Goal: Task Accomplishment & Management: Complete application form

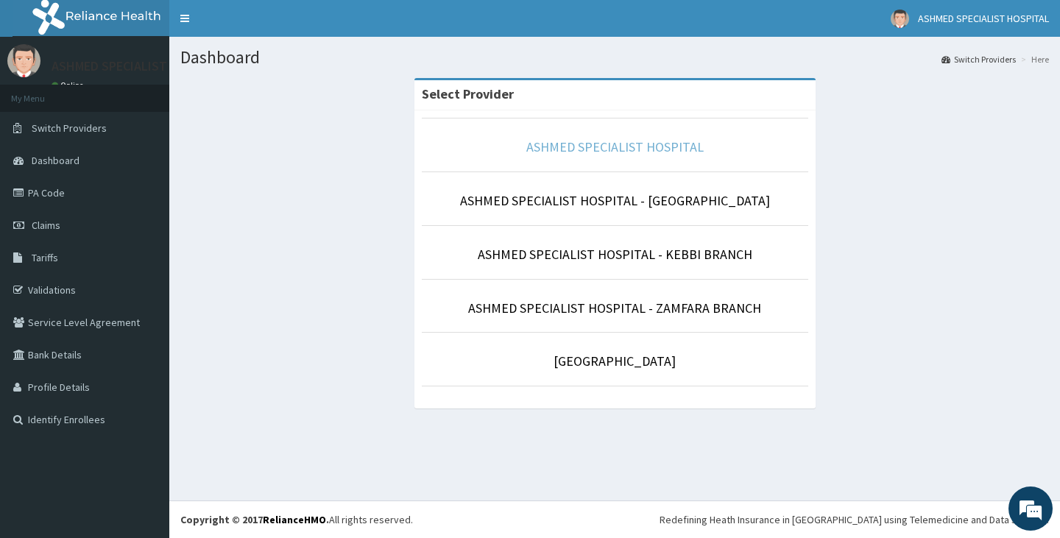
click at [615, 143] on link "ASHMED SPECIALIST HOSPITAL" at bounding box center [614, 146] width 177 height 17
click at [560, 141] on link "ASHMED SPECIALIST HOSPITAL" at bounding box center [614, 146] width 177 height 17
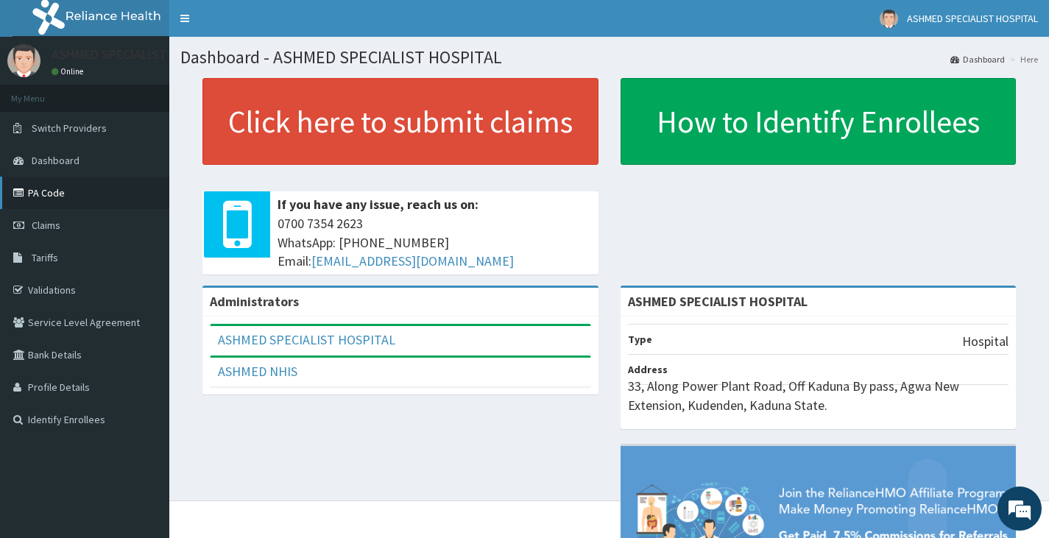
click at [60, 183] on link "PA Code" at bounding box center [84, 193] width 169 height 32
click at [45, 230] on span "Claims" at bounding box center [46, 225] width 29 height 13
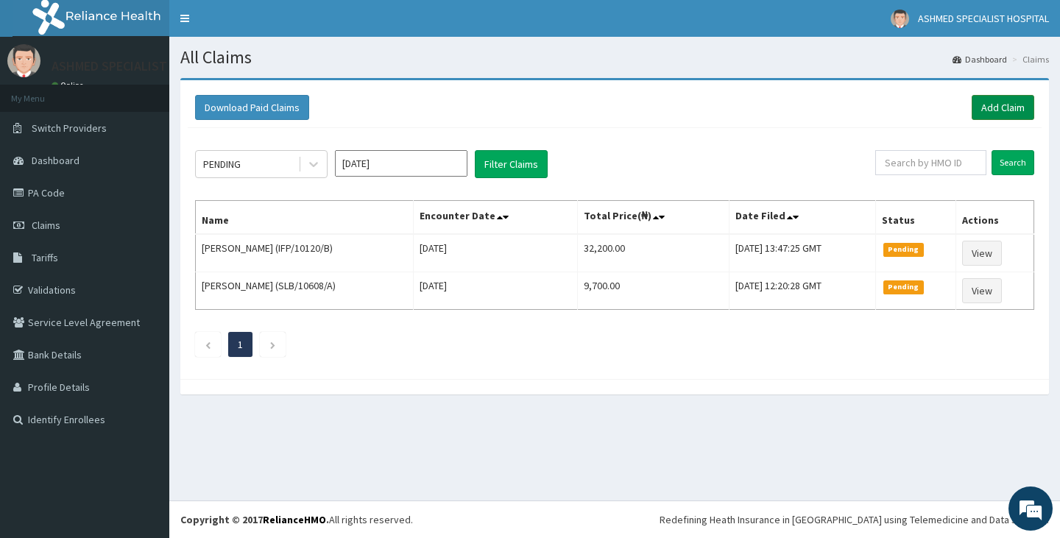
click at [989, 109] on link "Add Claim" at bounding box center [1002, 107] width 63 height 25
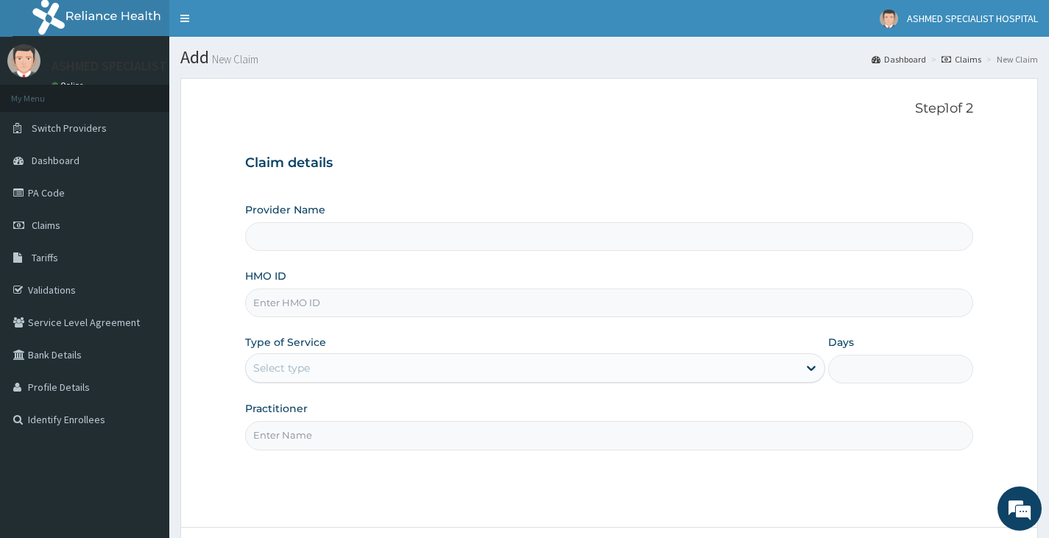
click at [364, 248] on input "Provider Name" at bounding box center [609, 236] width 728 height 29
type input "ASHMED SPECIALIST HOSPITAL"
click at [373, 305] on input "HMO ID" at bounding box center [609, 302] width 728 height 29
type input "p"
type input "PFM/10229/B"
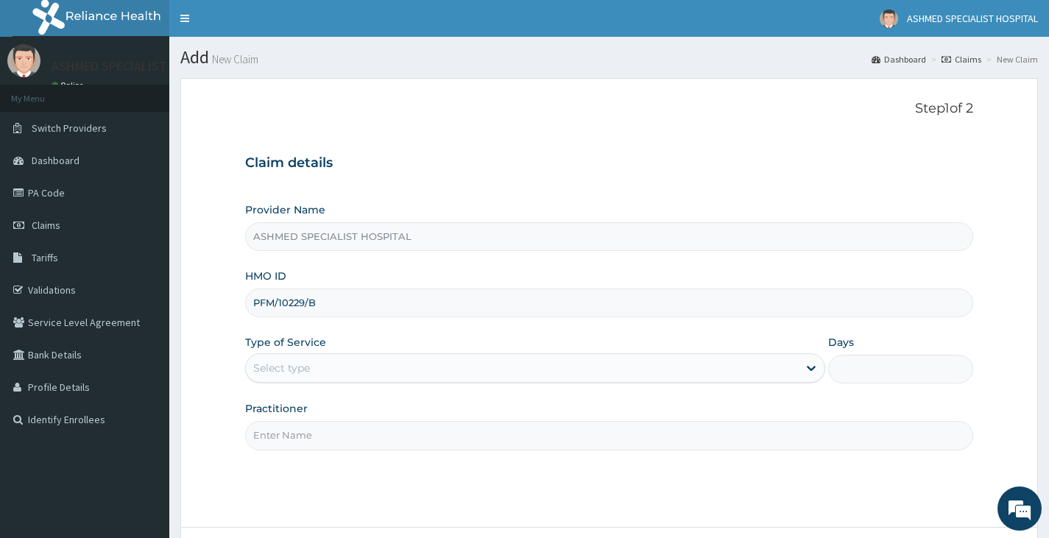
click at [332, 371] on div "Select type" at bounding box center [522, 368] width 552 height 24
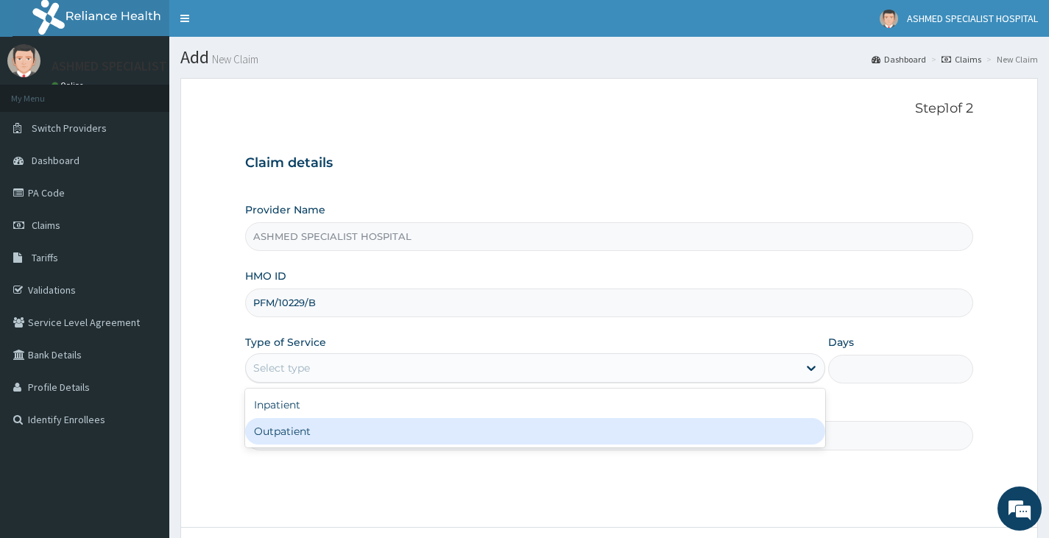
click at [316, 432] on div "Outpatient" at bounding box center [535, 431] width 580 height 26
type input "1"
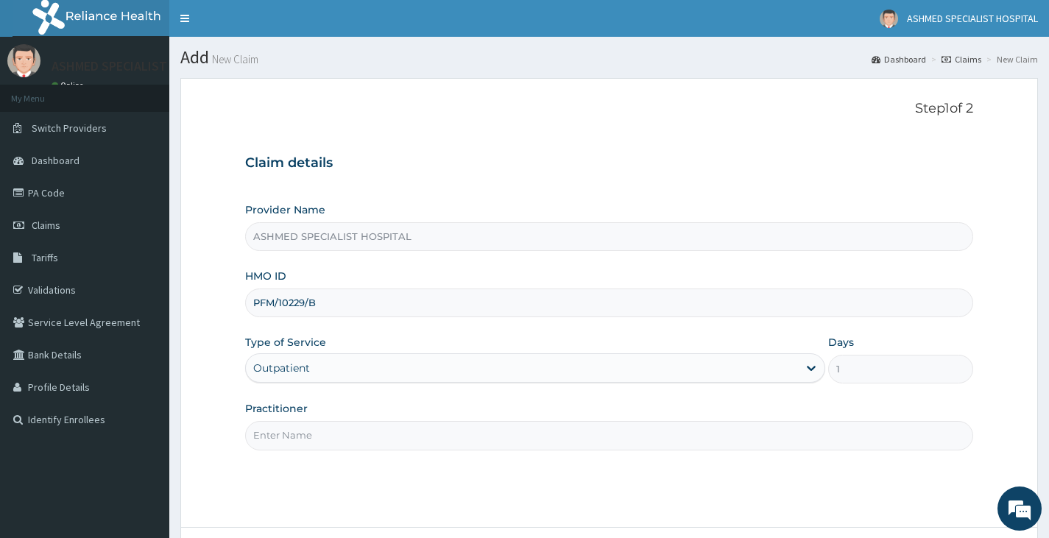
click at [316, 432] on input "Practitioner" at bounding box center [609, 435] width 728 height 29
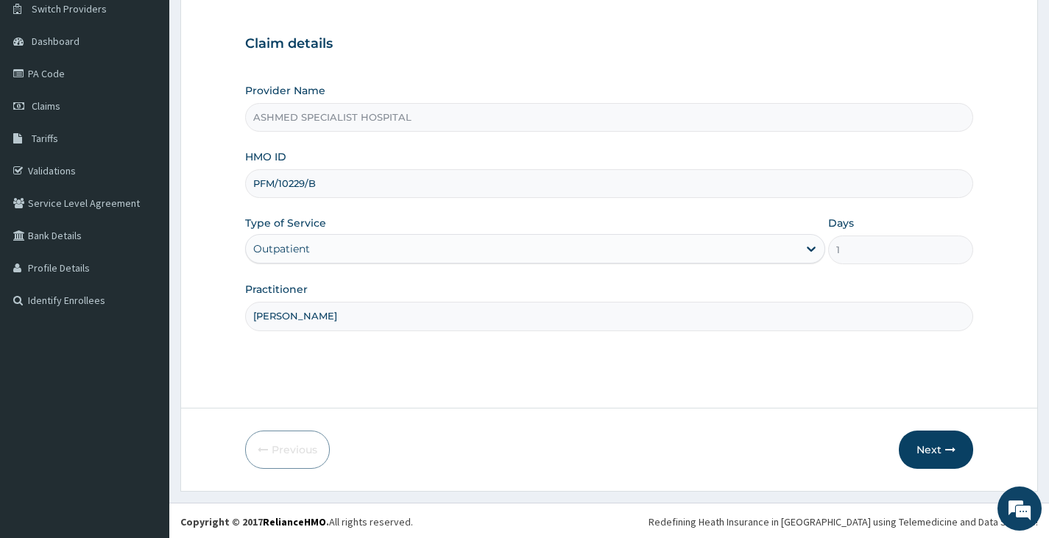
scroll to position [121, 0]
type input "DR DAVID"
click at [924, 448] on button "Next" at bounding box center [936, 447] width 74 height 38
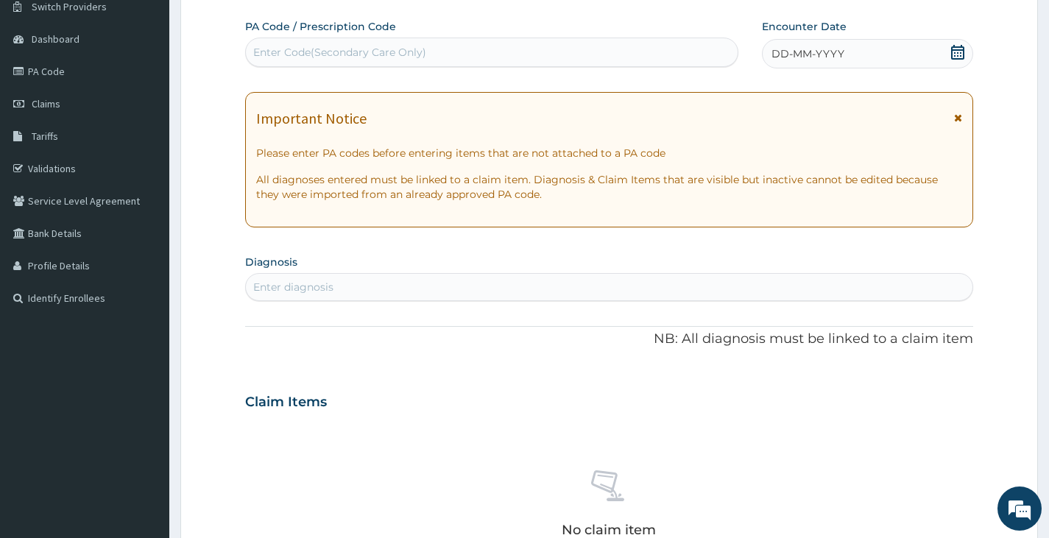
click at [951, 54] on icon at bounding box center [957, 52] width 13 height 15
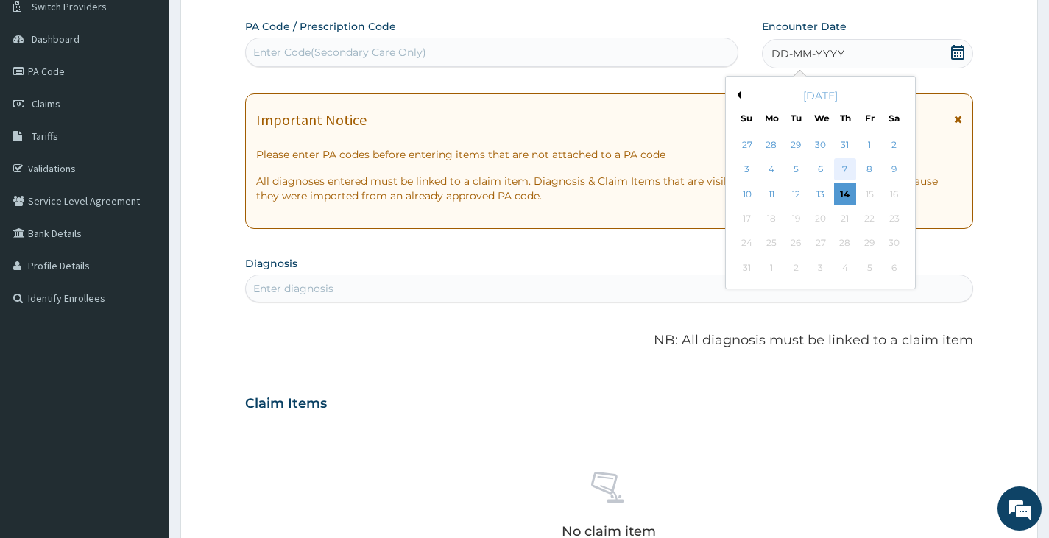
click at [848, 171] on div "7" at bounding box center [845, 170] width 22 height 22
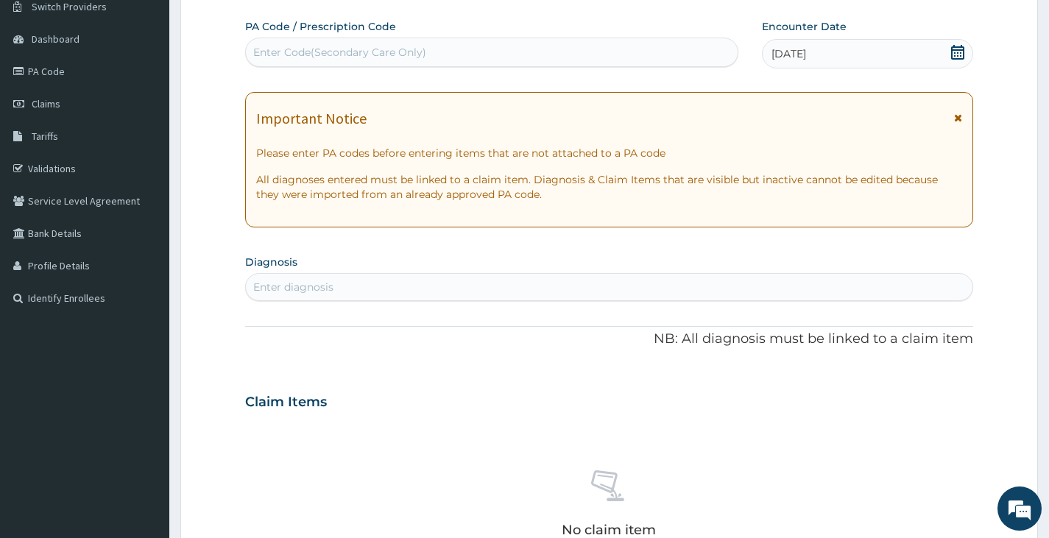
click at [386, 284] on div "Enter diagnosis" at bounding box center [609, 287] width 726 height 24
type input "[MEDICAL_DATA]"
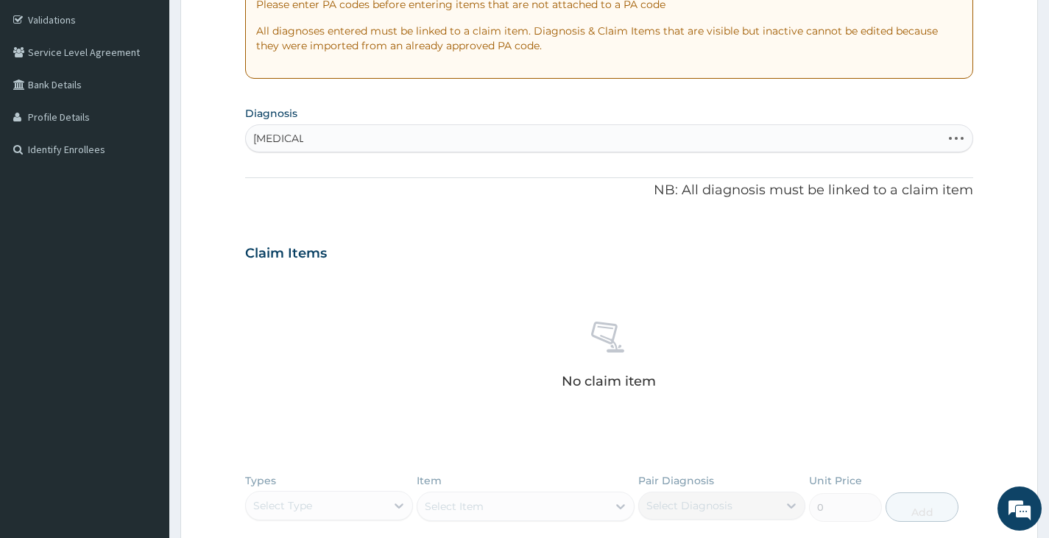
scroll to position [342, 0]
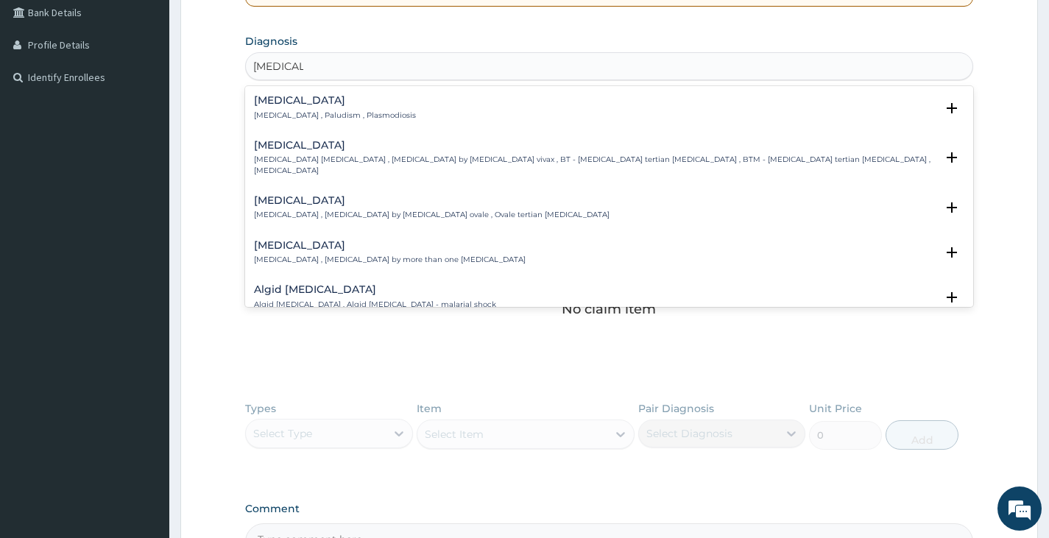
click at [324, 106] on h4 "[MEDICAL_DATA]" at bounding box center [335, 100] width 162 height 11
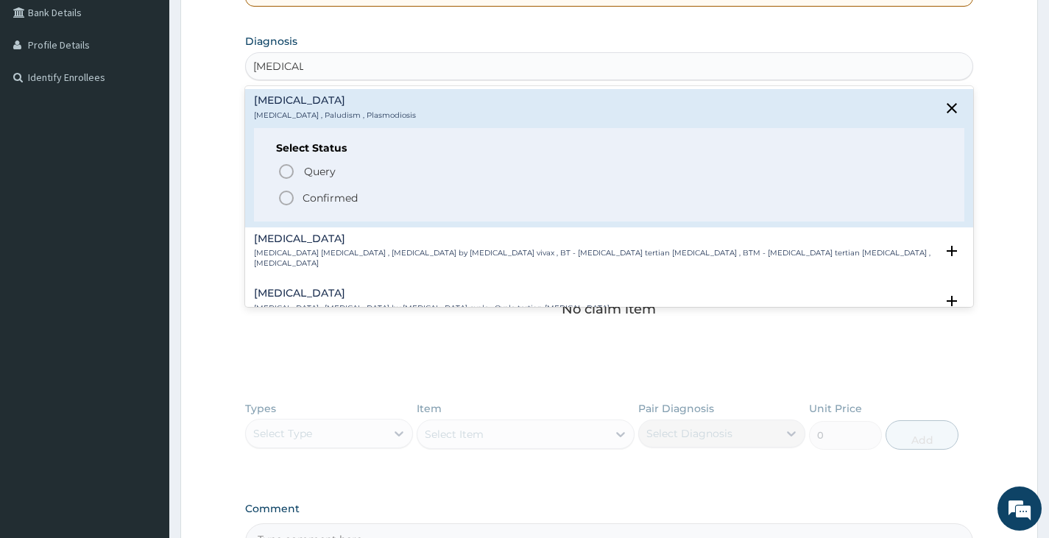
click at [314, 199] on p "Confirmed" at bounding box center [329, 198] width 55 height 15
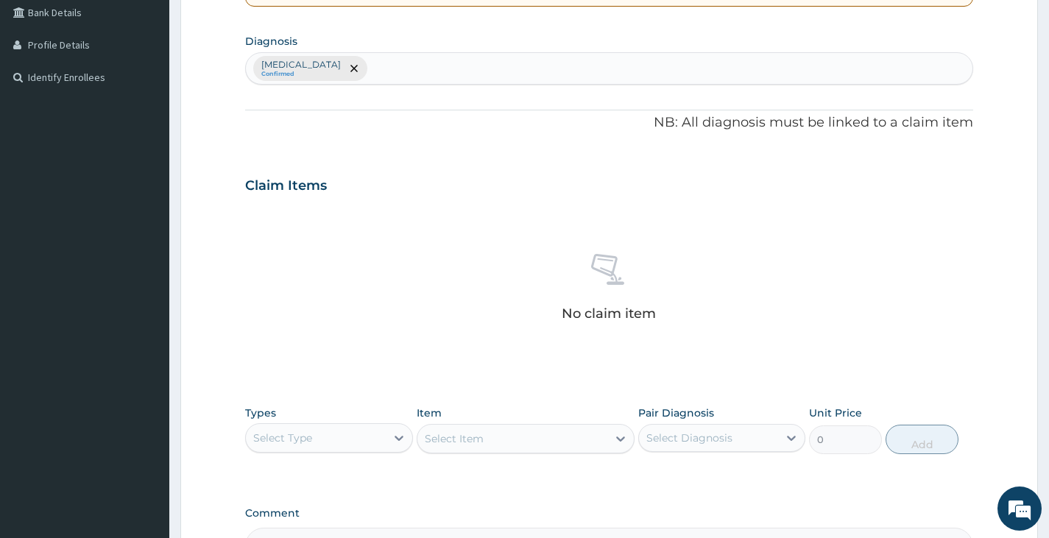
click at [313, 444] on div "Select Type" at bounding box center [315, 438] width 139 height 24
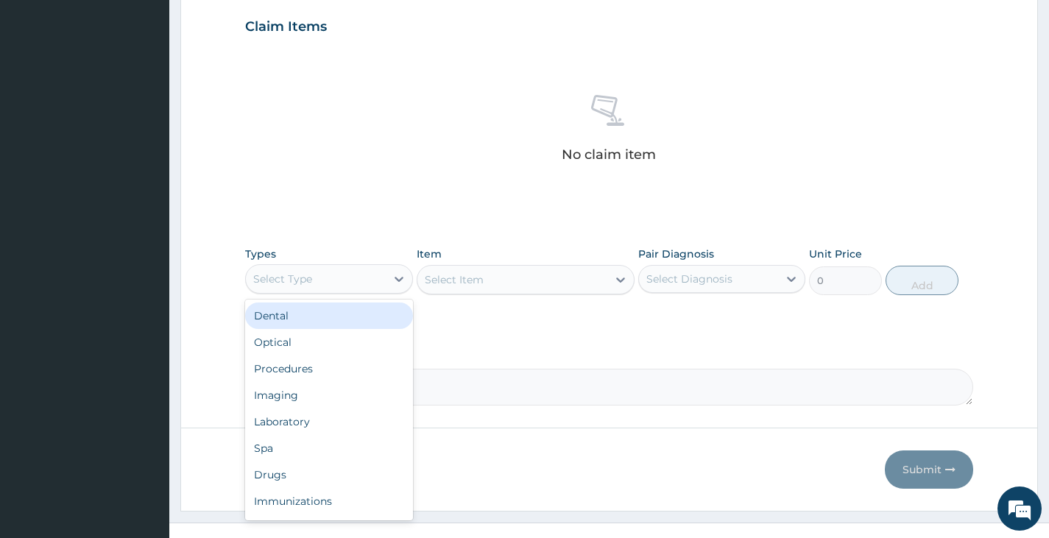
scroll to position [523, 0]
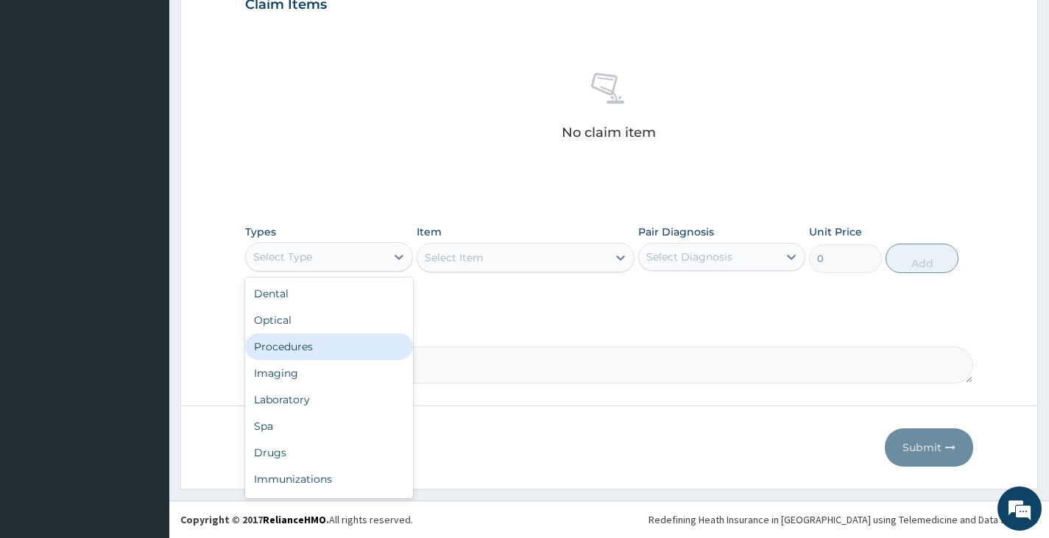
click at [319, 354] on div "Procedures" at bounding box center [328, 346] width 167 height 26
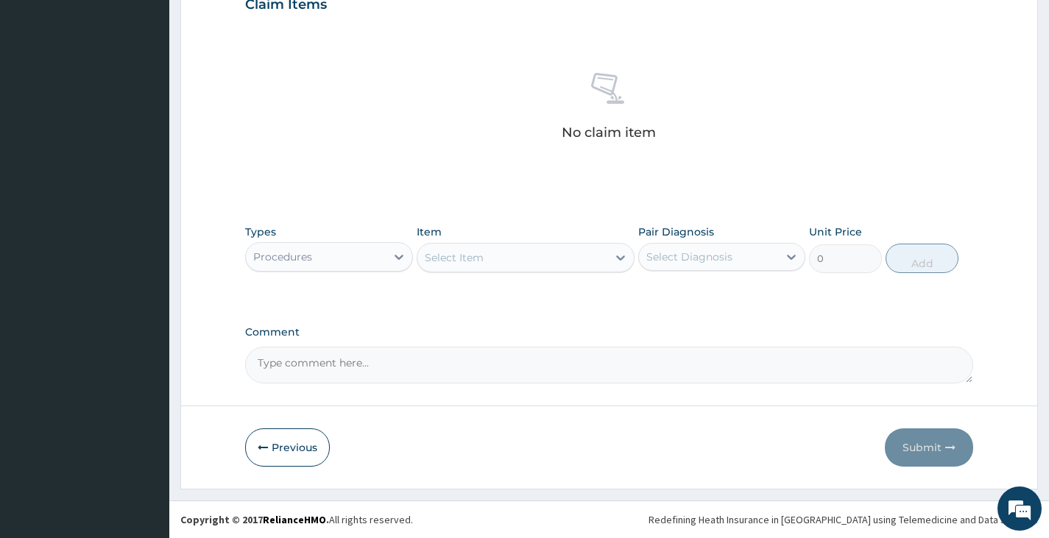
click at [481, 261] on div "Select Item" at bounding box center [454, 257] width 59 height 15
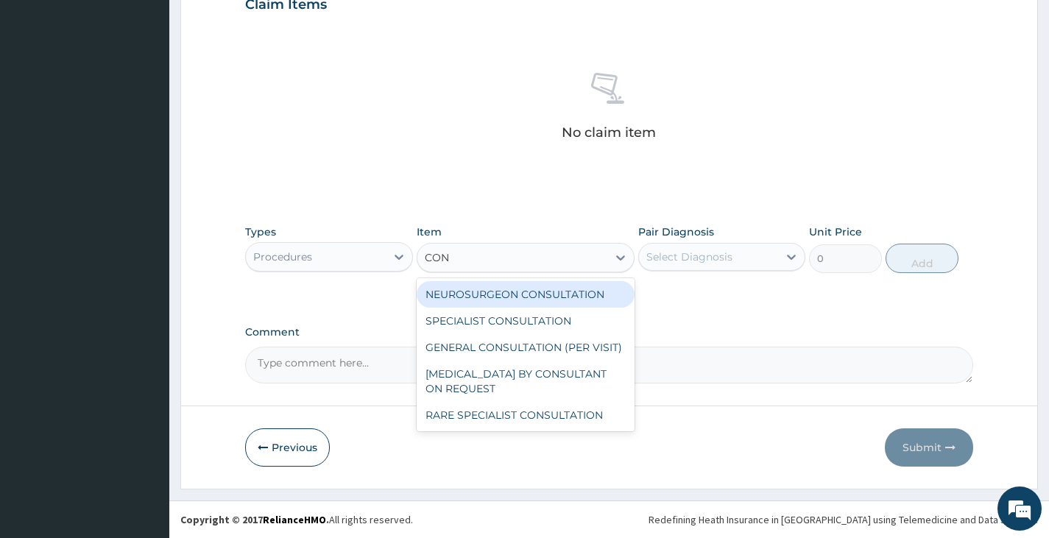
type input "CONS"
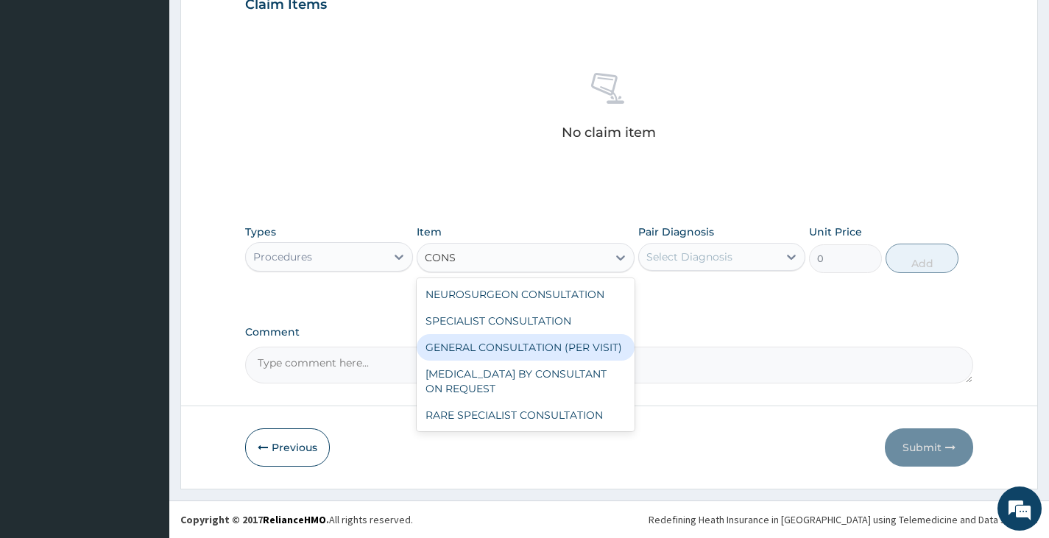
click at [506, 344] on div "GENERAL CONSULTATION (PER VISIT)" at bounding box center [526, 347] width 219 height 26
type input "2000"
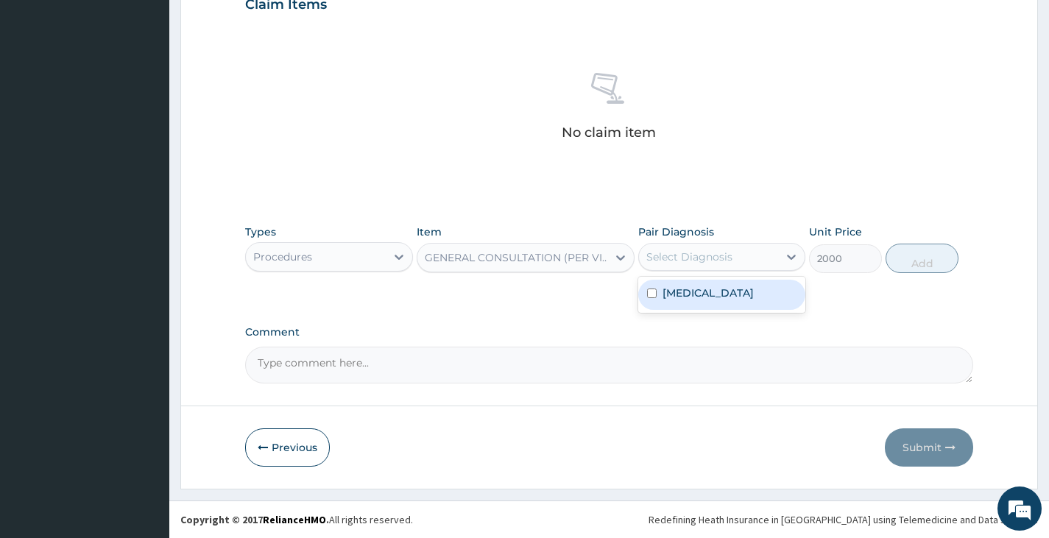
click at [690, 261] on div "Select Diagnosis" at bounding box center [689, 256] width 86 height 15
click at [692, 297] on label "Malaria" at bounding box center [707, 293] width 91 height 15
checkbox input "true"
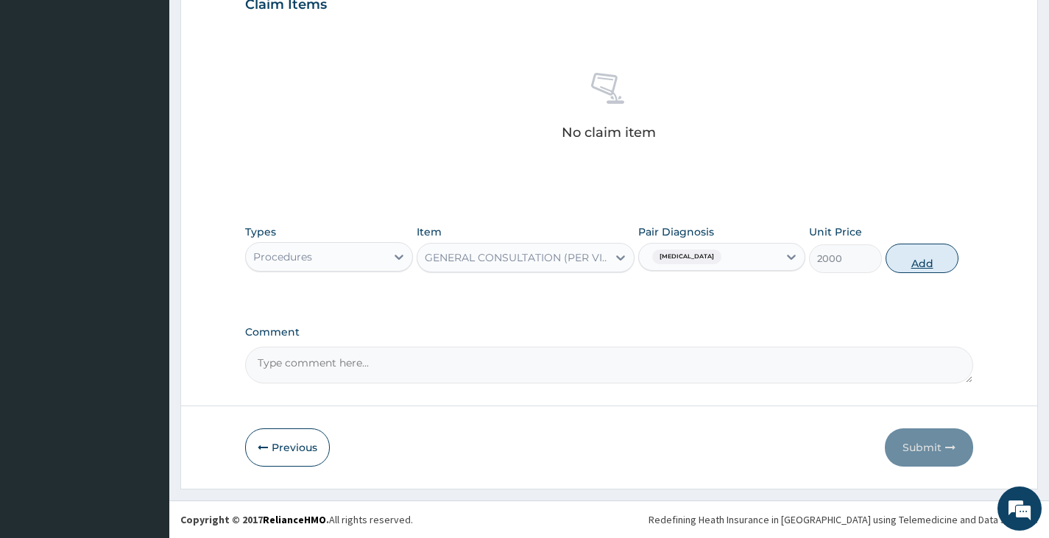
click at [918, 263] on button "Add" at bounding box center [921, 258] width 73 height 29
type input "0"
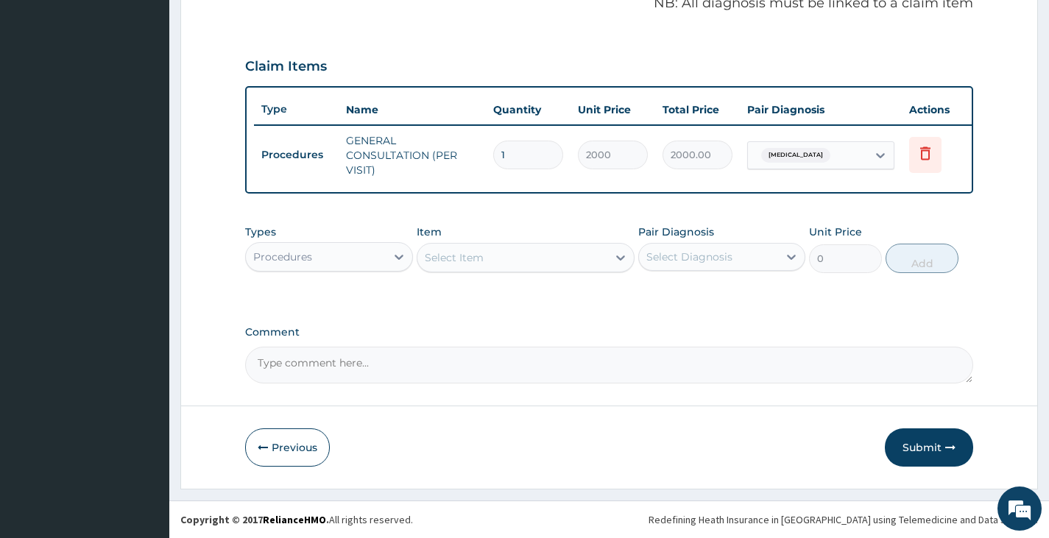
scroll to position [472, 0]
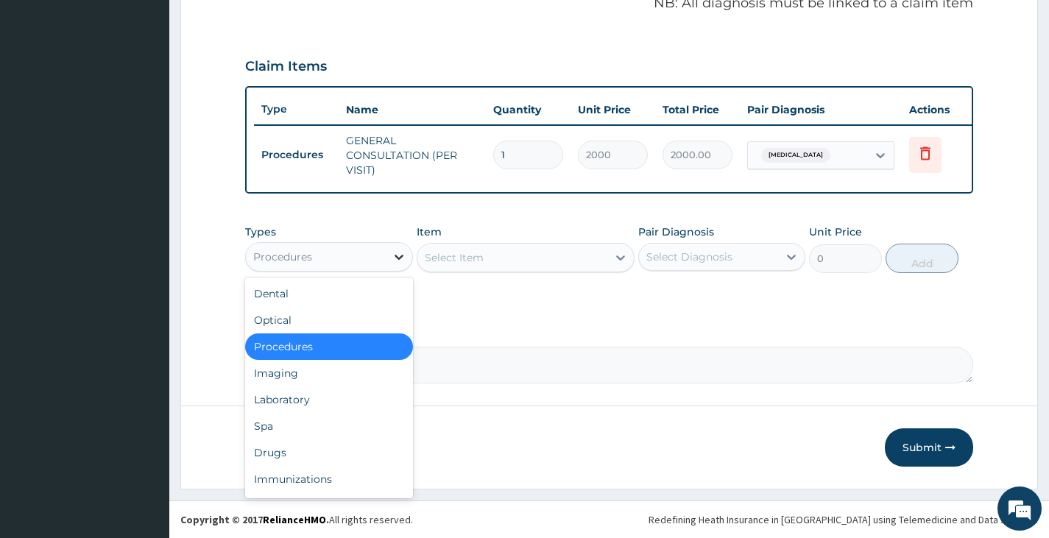
click at [388, 246] on div at bounding box center [399, 257] width 26 height 26
click at [301, 445] on div "Drugs" at bounding box center [328, 452] width 167 height 26
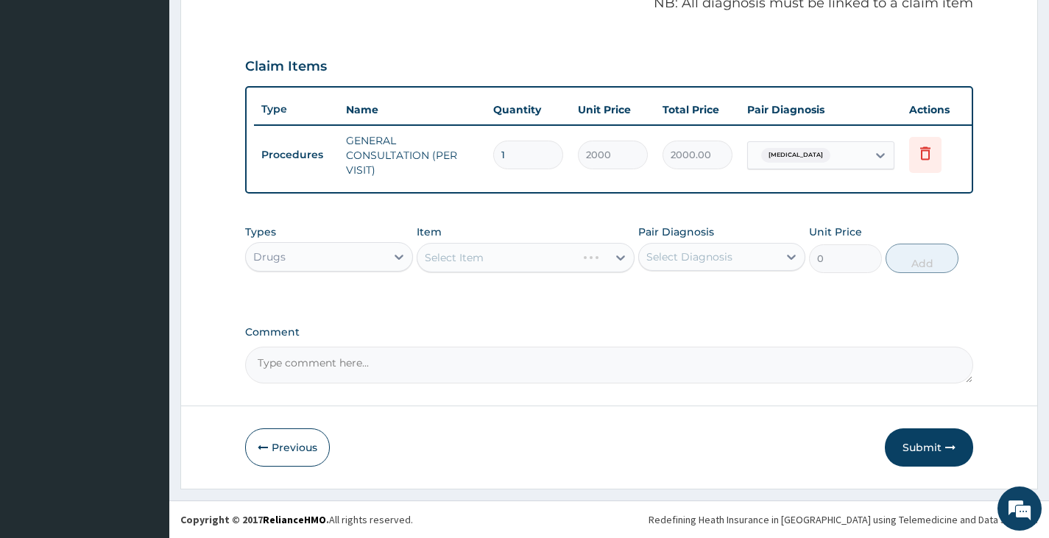
click at [490, 254] on div "Select Item" at bounding box center [526, 257] width 219 height 29
click at [490, 254] on div "Select Item" at bounding box center [512, 258] width 191 height 24
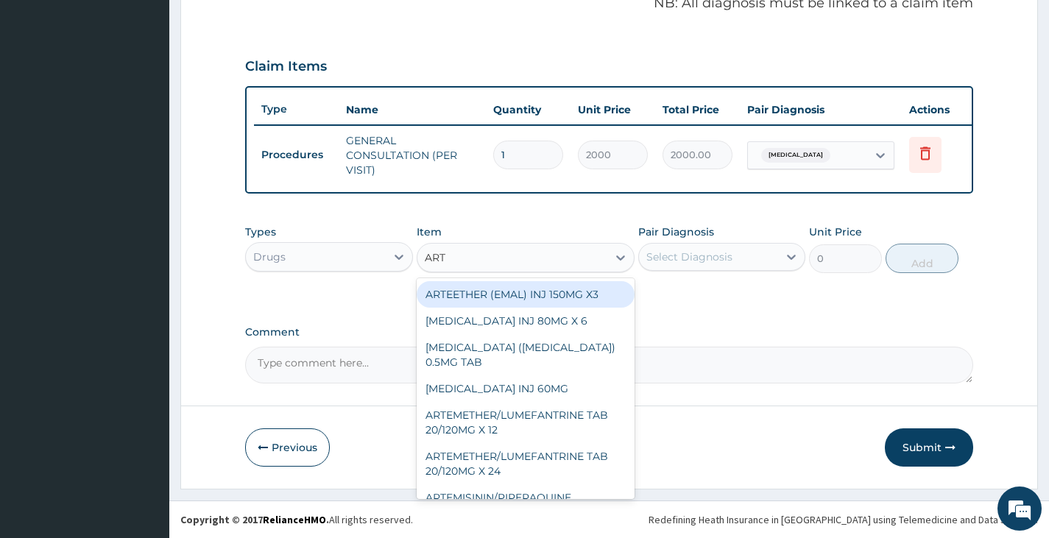
type input "ARTE"
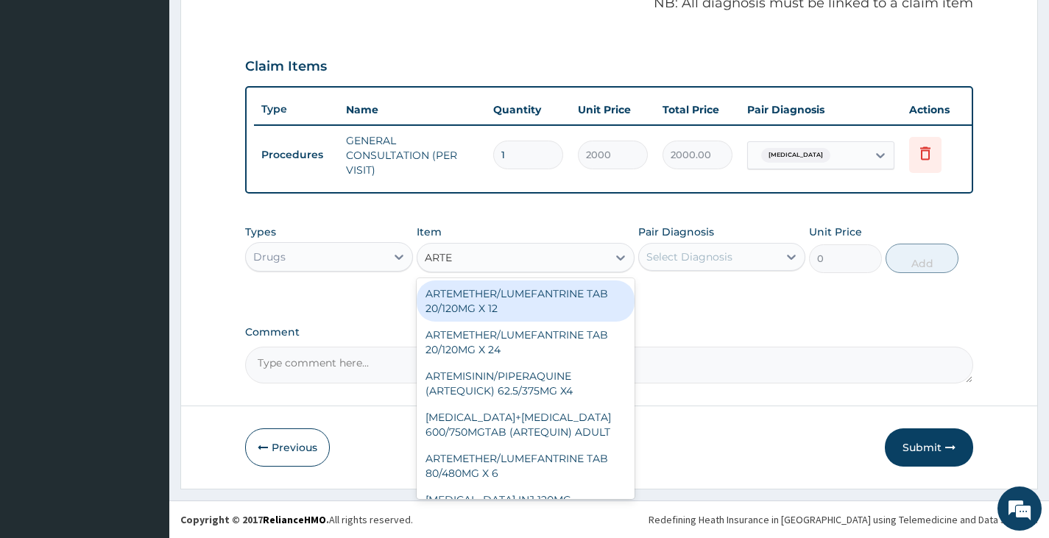
scroll to position [147, 0]
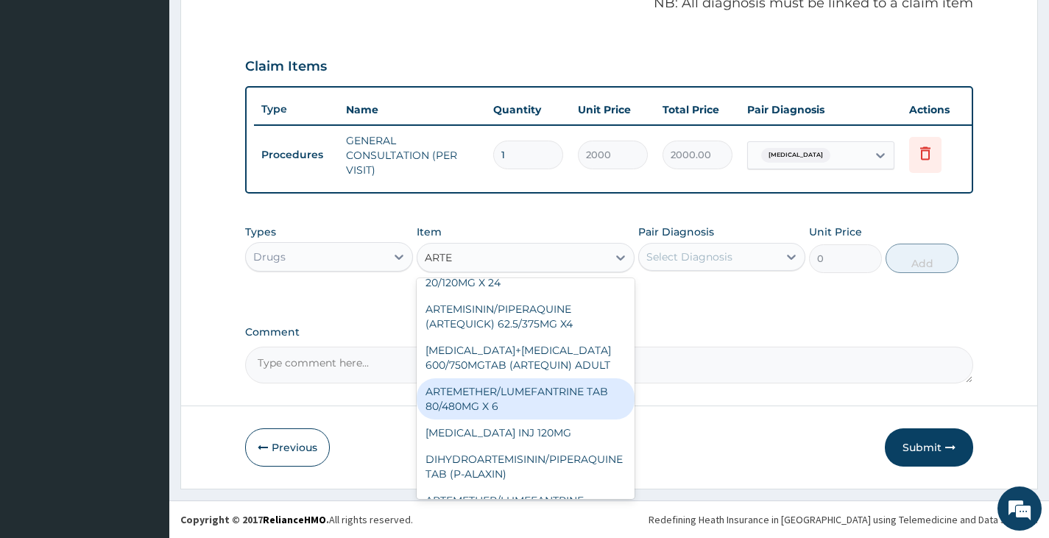
click at [522, 389] on div "ARTEMETHER/LUMEFANTRINE TAB 80/480MG X 6" at bounding box center [526, 398] width 219 height 41
type input "700"
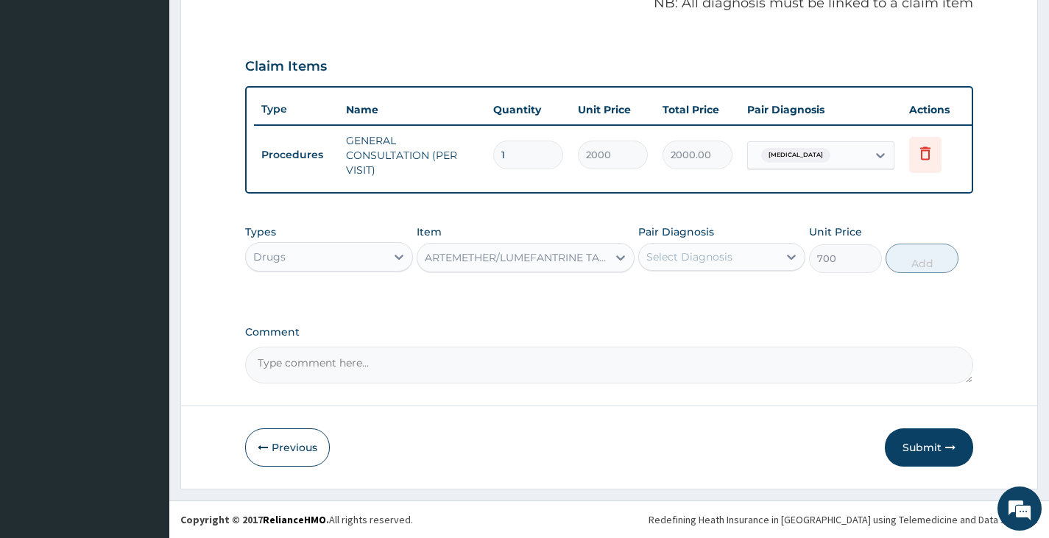
click at [690, 255] on div "Select Diagnosis" at bounding box center [689, 256] width 86 height 15
click at [676, 293] on label "Malaria" at bounding box center [707, 293] width 91 height 15
checkbox input "true"
click at [926, 263] on button "Add" at bounding box center [921, 258] width 73 height 29
type input "0"
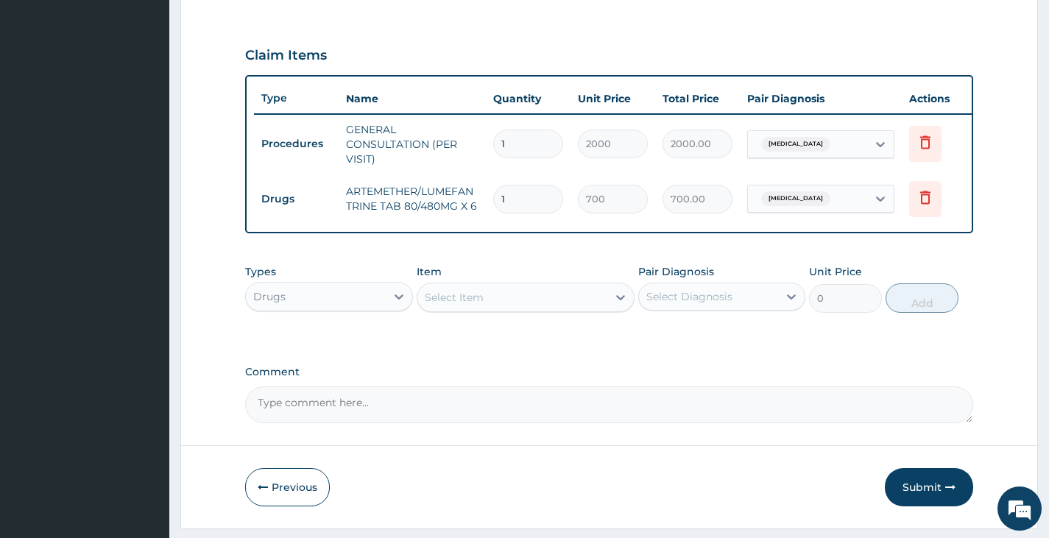
click at [522, 304] on div "Select Item" at bounding box center [512, 298] width 191 height 24
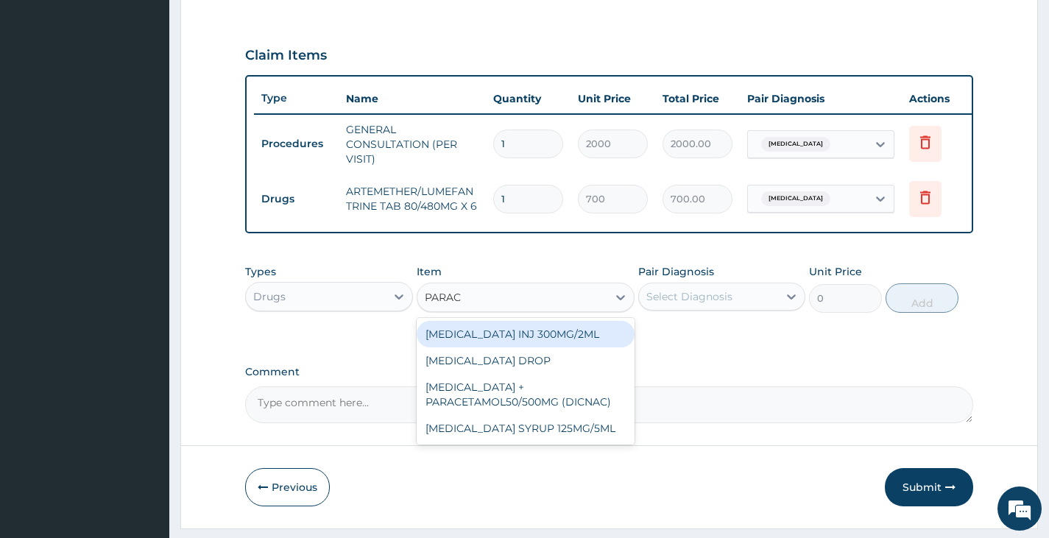
type input "PARACE"
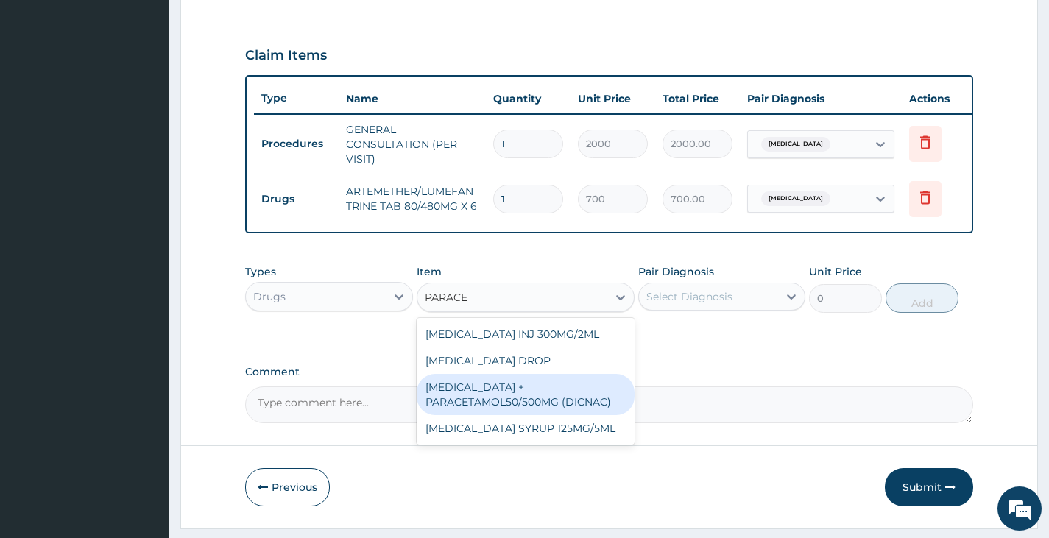
click at [526, 392] on div "[MEDICAL_DATA] + PARACETAMOL50/500MG (DICNAC)" at bounding box center [526, 394] width 219 height 41
type input "40"
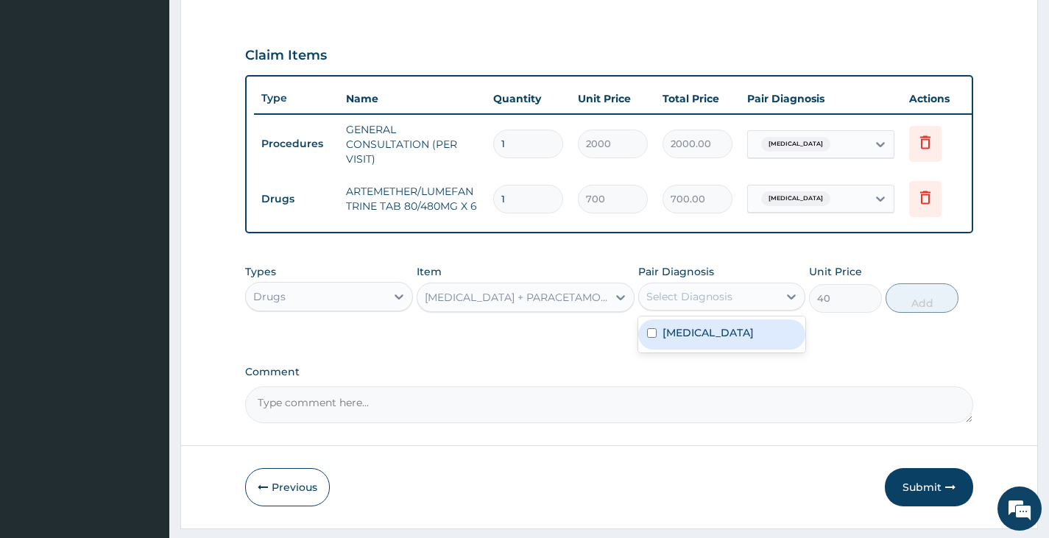
click at [760, 303] on div "Select Diagnosis" at bounding box center [708, 297] width 139 height 24
click at [739, 333] on div "[MEDICAL_DATA]" at bounding box center [721, 334] width 167 height 30
checkbox input "true"
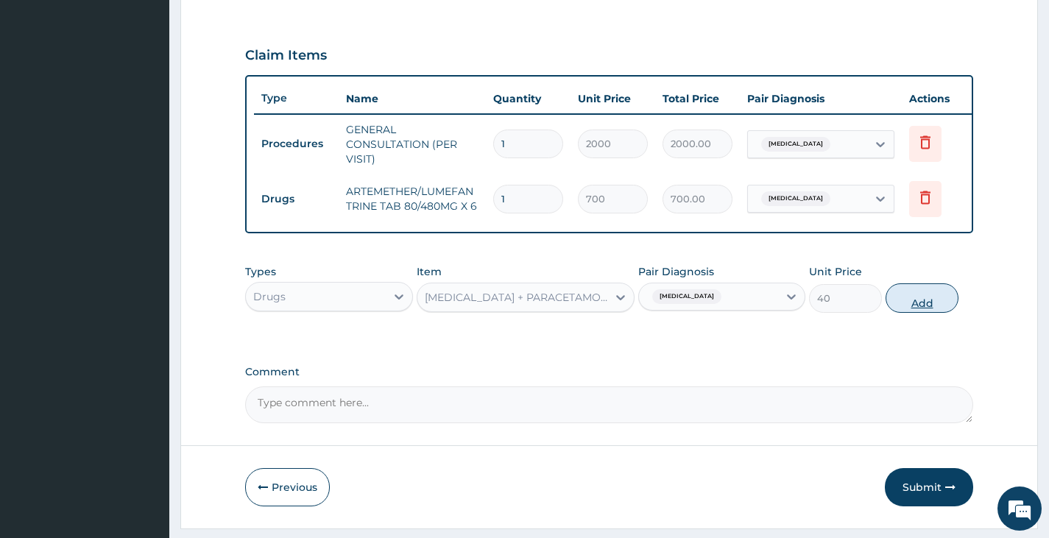
click at [945, 309] on button "Add" at bounding box center [921, 297] width 73 height 29
type input "0"
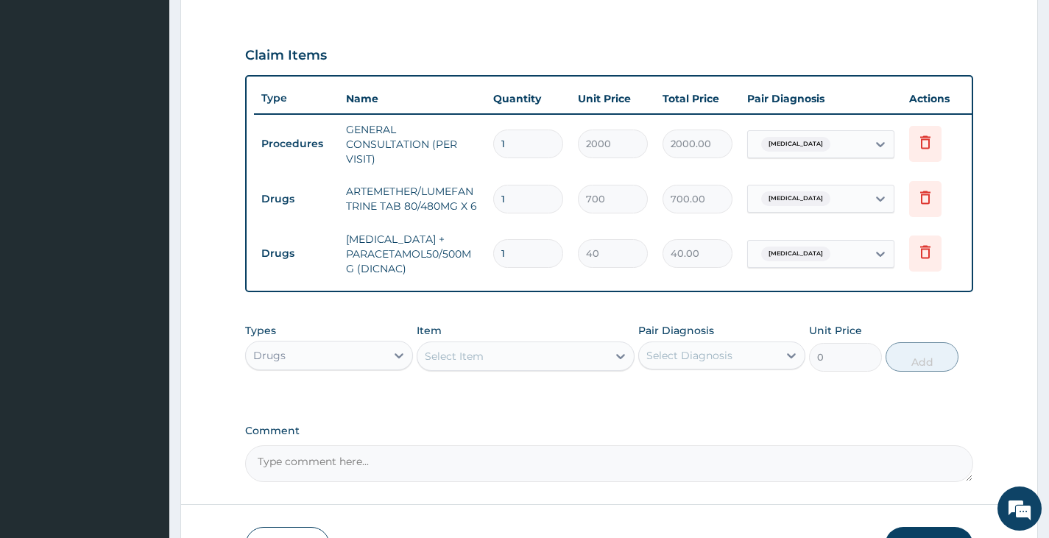
type input "18"
type input "720.00"
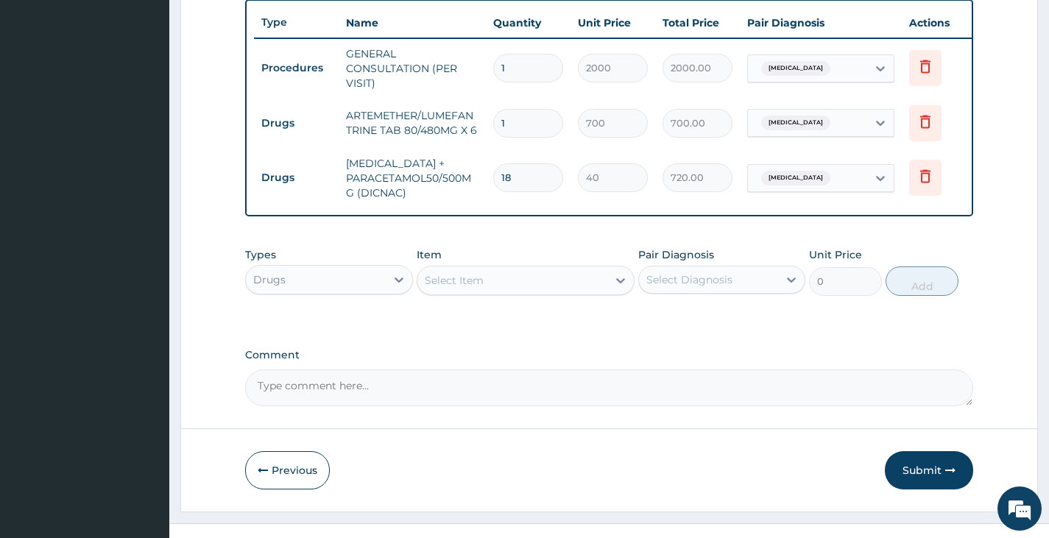
scroll to position [582, 0]
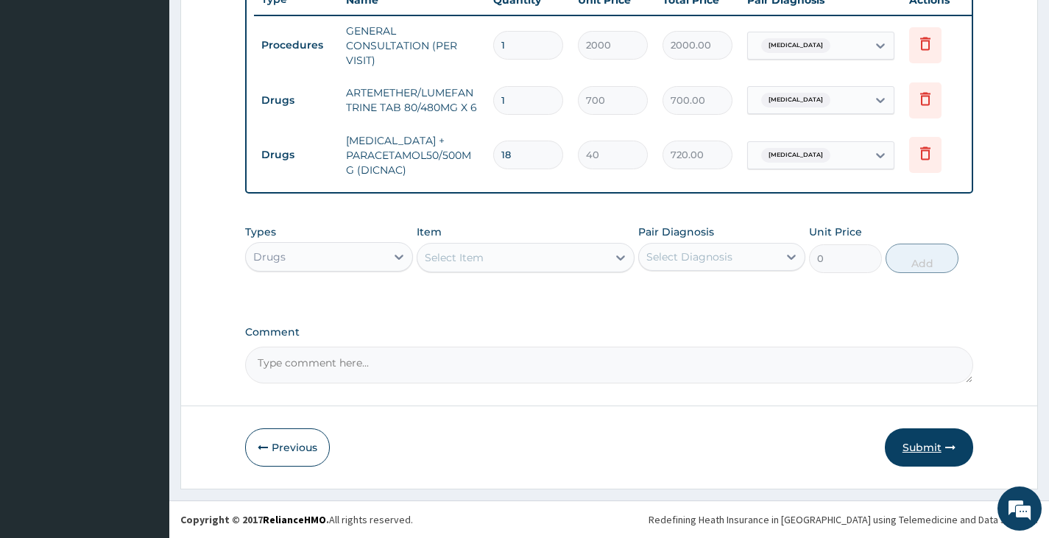
type input "18"
click at [918, 447] on button "Submit" at bounding box center [929, 447] width 88 height 38
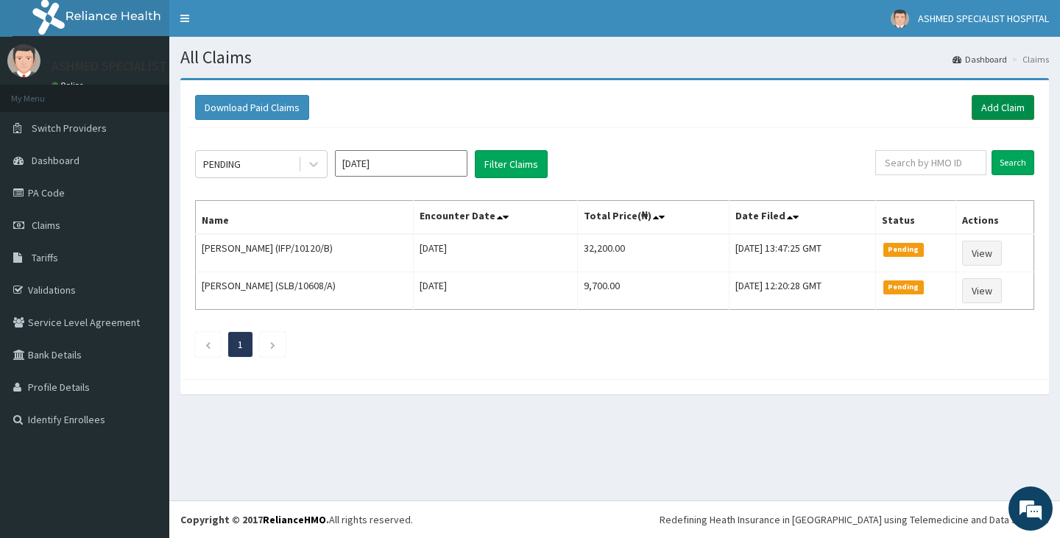
click at [985, 106] on link "Add Claim" at bounding box center [1002, 107] width 63 height 25
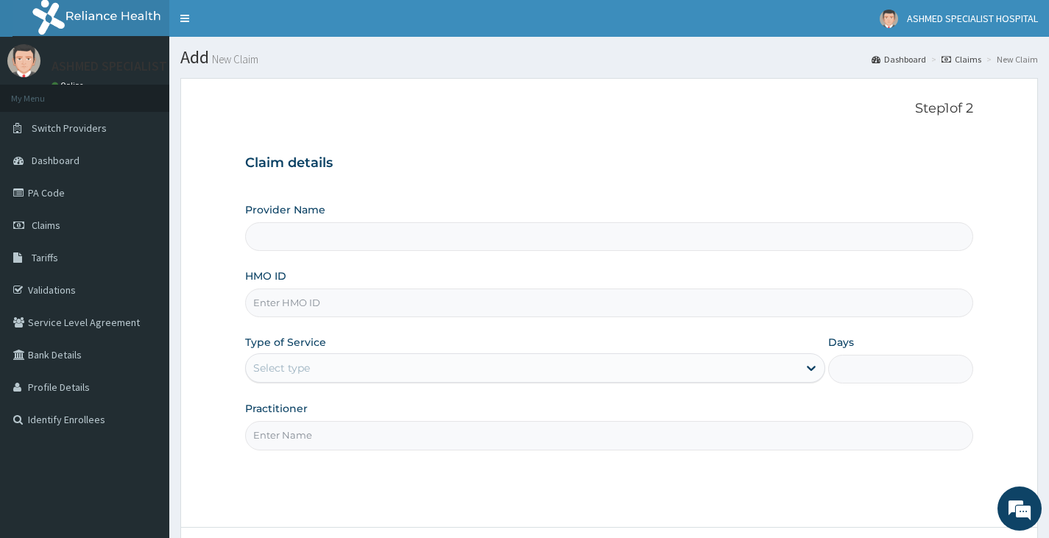
type input "ASHMED SPECIALIST HOSPITAL"
click at [291, 295] on input "HMO ID" at bounding box center [609, 302] width 728 height 29
type input "IFP/10235/A"
click at [505, 374] on div "Select type" at bounding box center [522, 368] width 552 height 24
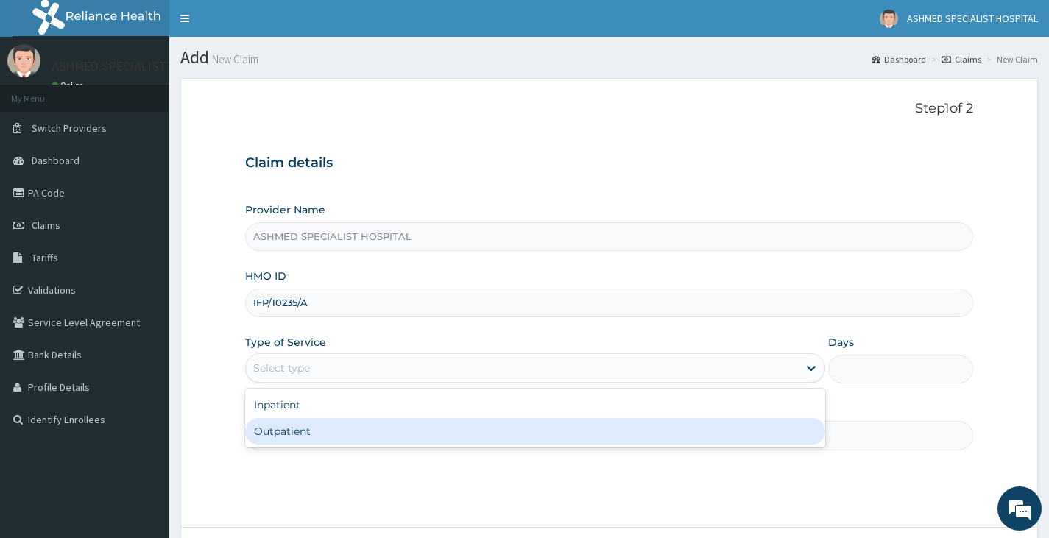
click at [455, 440] on div "Outpatient" at bounding box center [535, 431] width 580 height 26
type input "1"
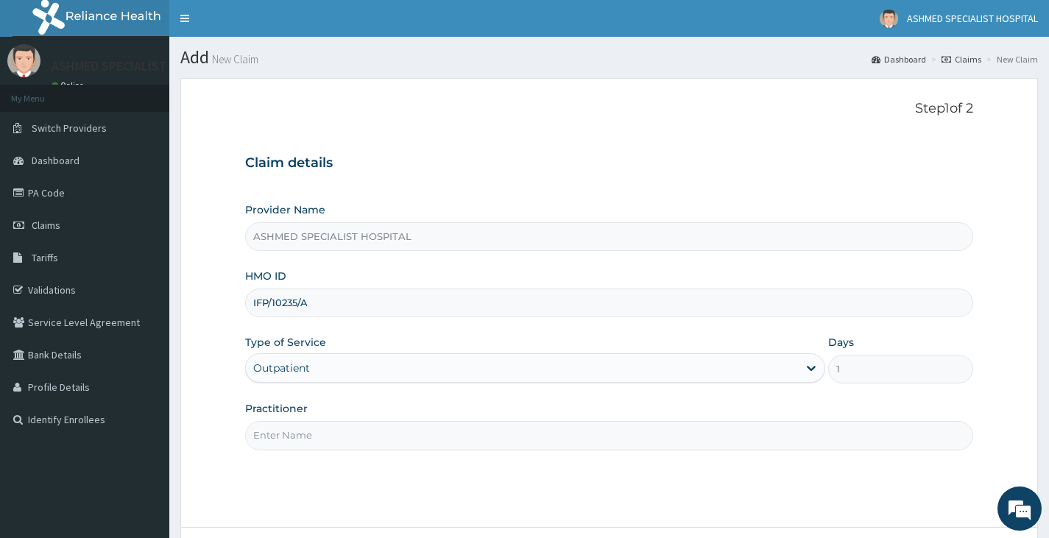
click at [445, 441] on input "Practitioner" at bounding box center [609, 435] width 728 height 29
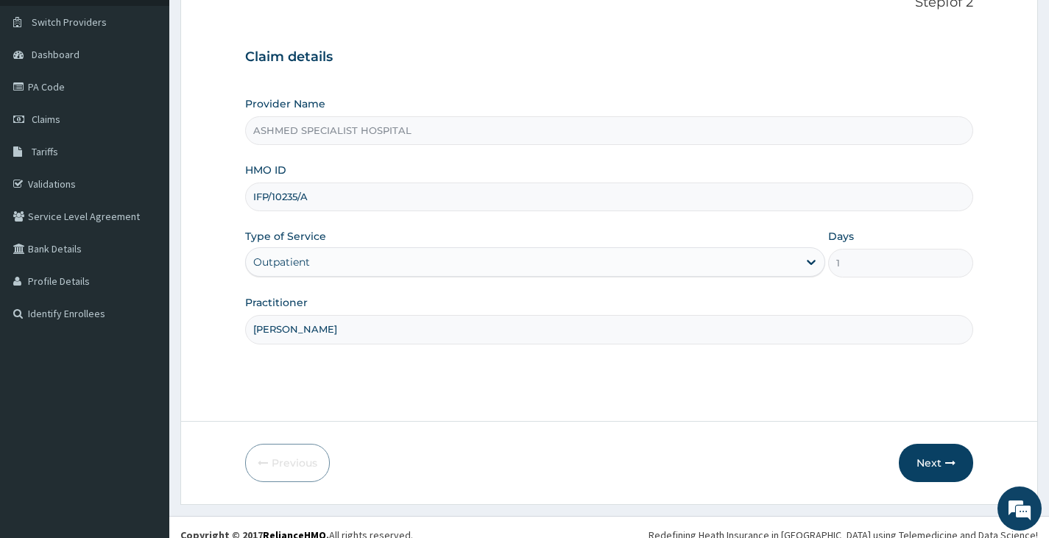
scroll to position [121, 0]
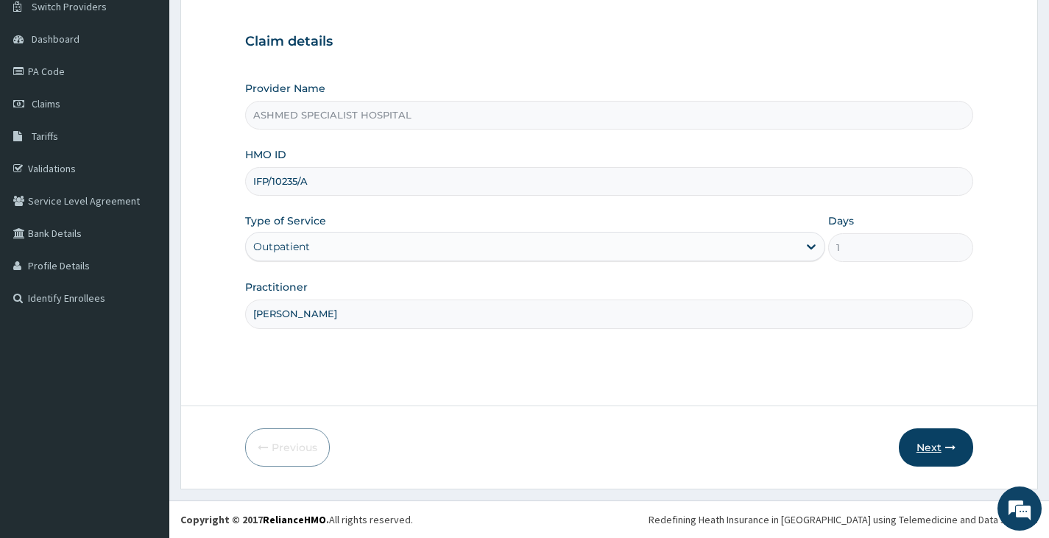
type input "[PERSON_NAME]"
click at [934, 450] on button "Next" at bounding box center [936, 447] width 74 height 38
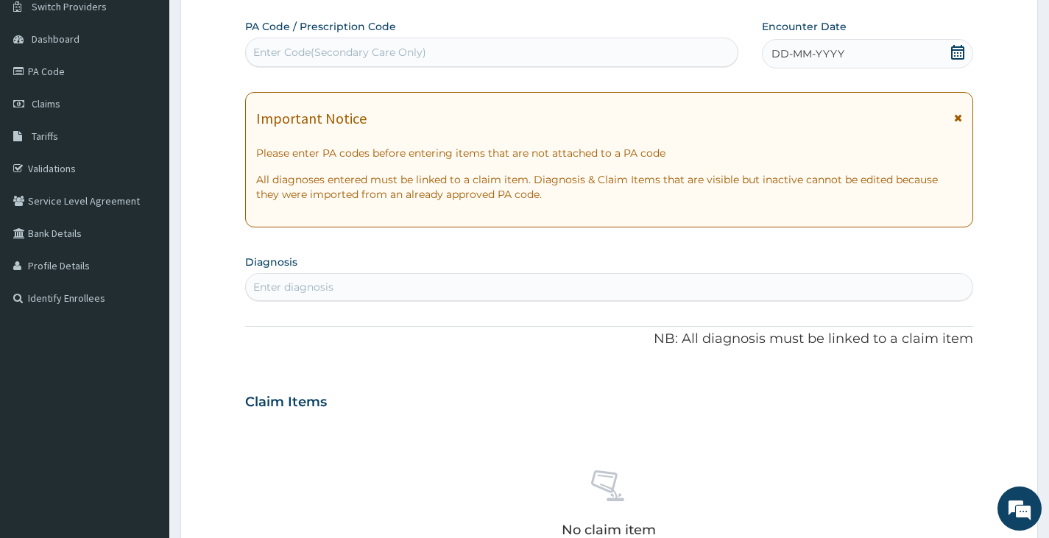
click at [286, 49] on div "Enter Code(Secondary Care Only)" at bounding box center [339, 52] width 173 height 15
paste input "PA/AB582B"
type input "PA/AB582B"
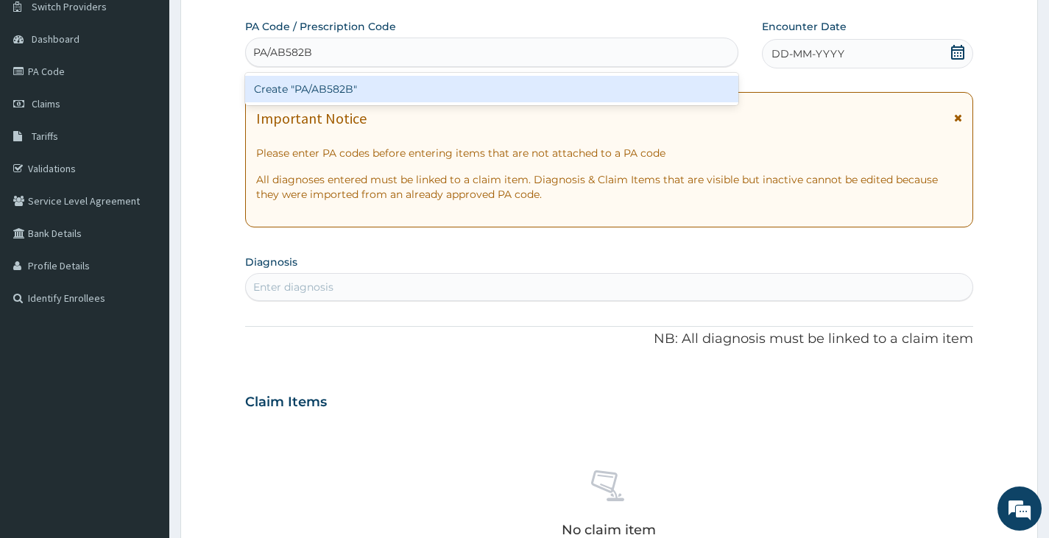
click at [292, 85] on div "Create "PA/AB582B"" at bounding box center [491, 89] width 493 height 26
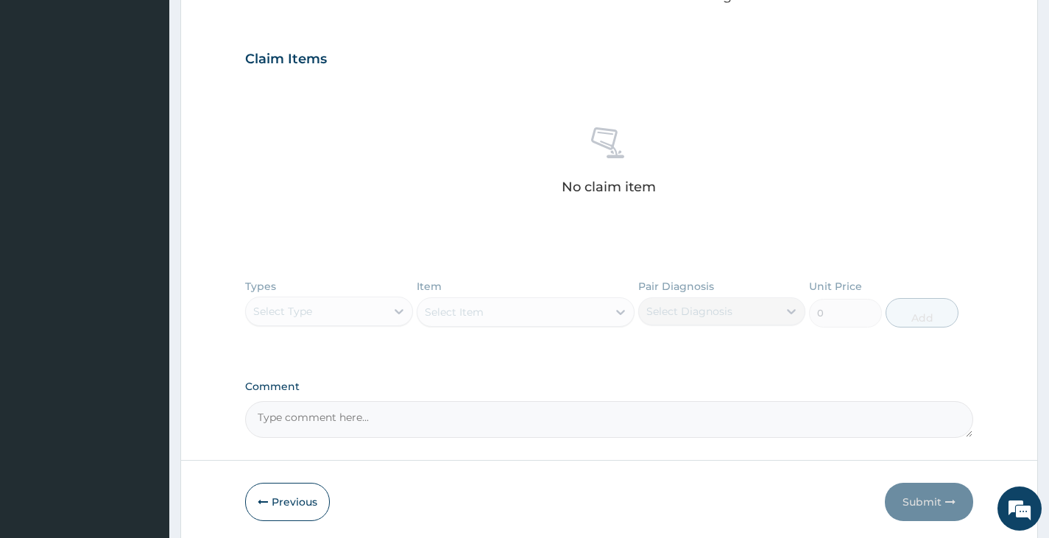
scroll to position [515, 0]
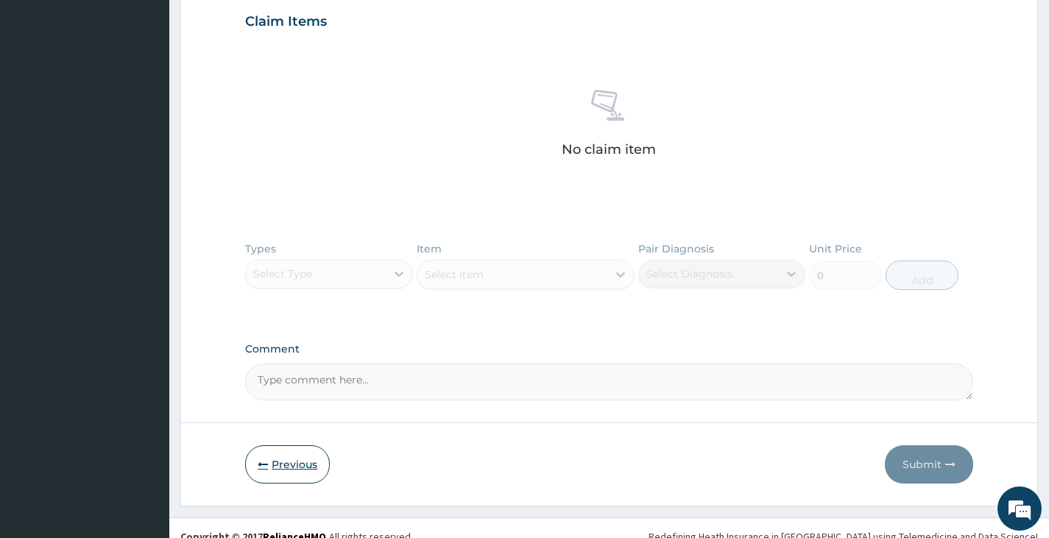
click at [298, 464] on button "Previous" at bounding box center [287, 464] width 85 height 38
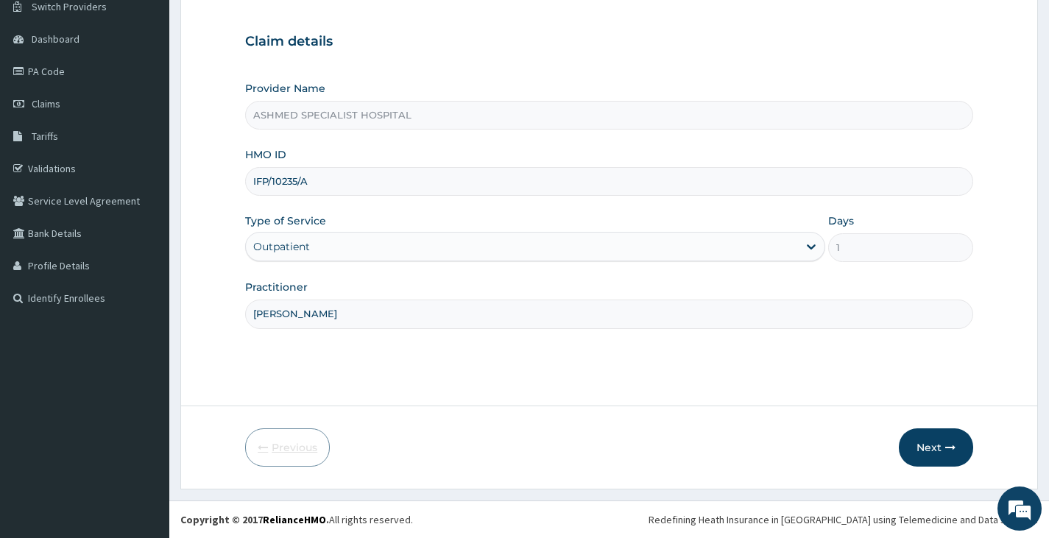
scroll to position [121, 0]
click at [322, 189] on input "IFP/10235/A" at bounding box center [609, 181] width 728 height 29
type input "IFP/10235/B"
click at [921, 444] on button "Next" at bounding box center [936, 447] width 74 height 38
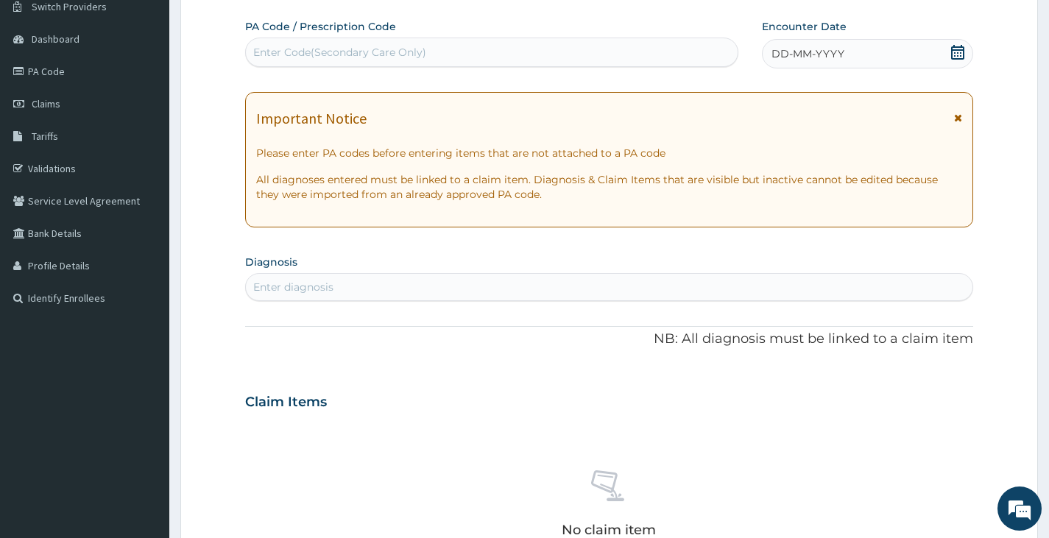
click at [289, 52] on div "Enter Code(Secondary Care Only)" at bounding box center [339, 52] width 173 height 15
paste input "PA/AB582B"
type input "PA/AB582B"
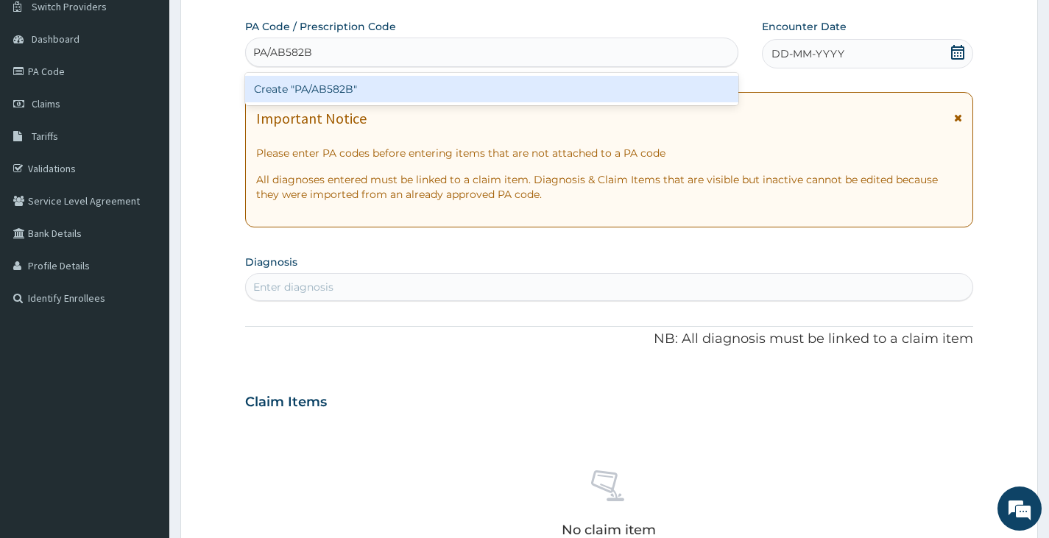
click at [304, 82] on div "Create "PA/AB582B"" at bounding box center [491, 89] width 493 height 26
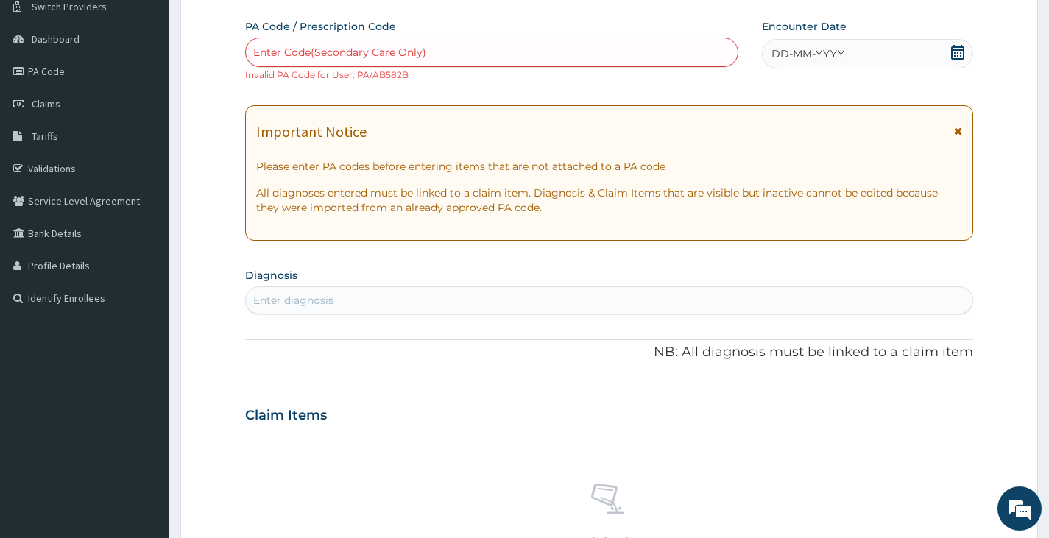
click at [303, 42] on div "Enter Code(Secondary Care Only)" at bounding box center [492, 52] width 492 height 24
paste input "PA/AB582B"
type input "PA/AB582B"
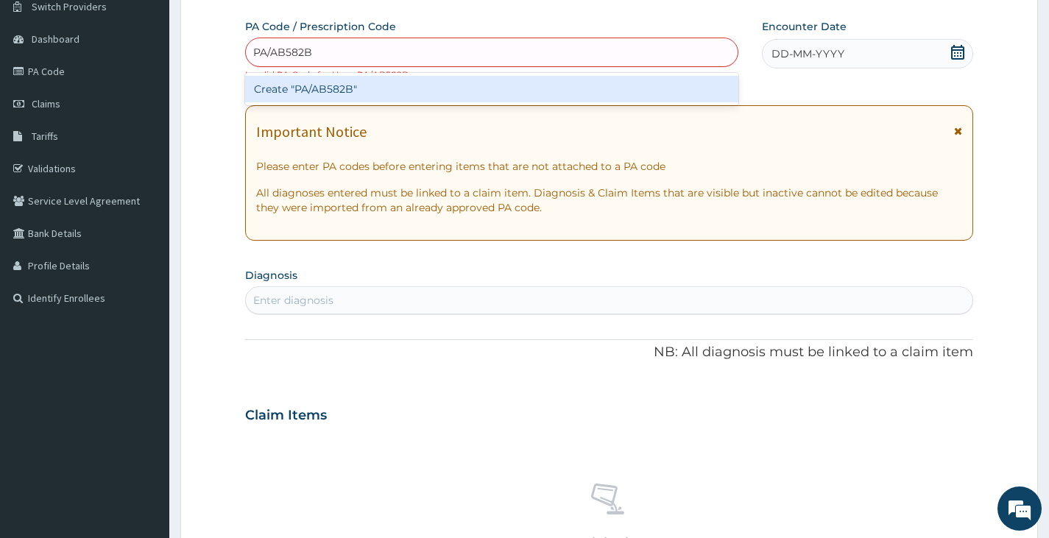
click at [302, 92] on div "Create "PA/AB582B"" at bounding box center [491, 89] width 493 height 26
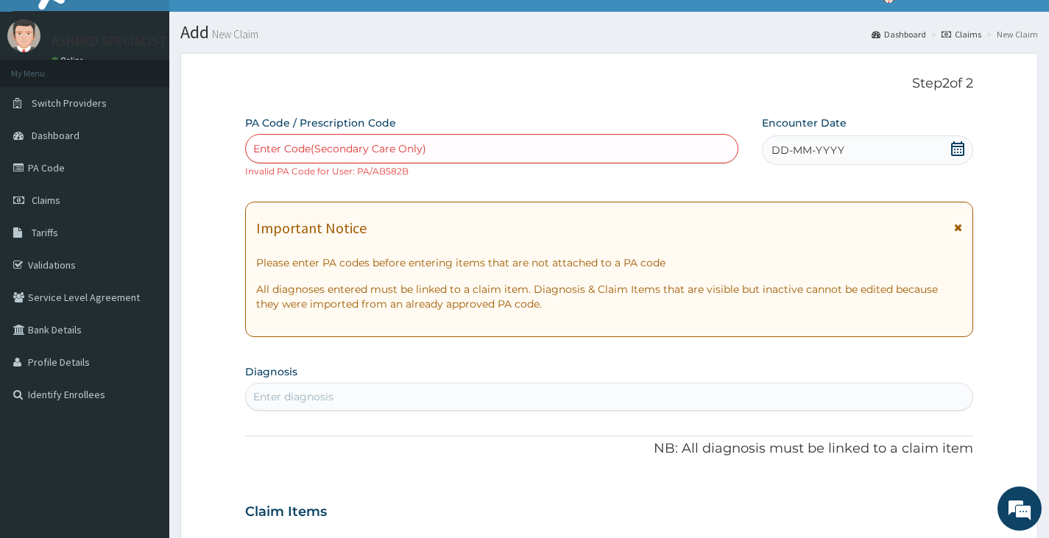
scroll to position [0, 0]
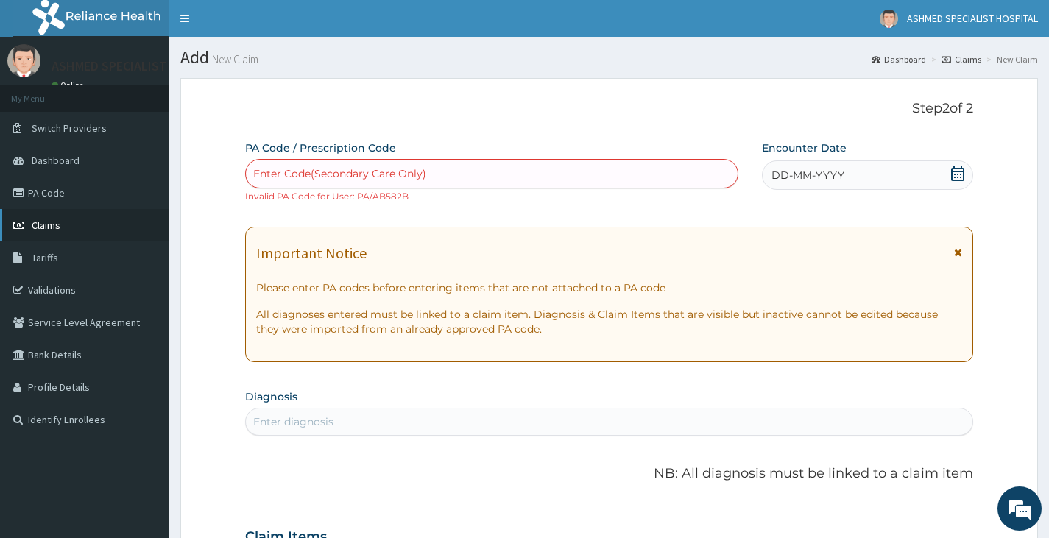
click at [28, 219] on link "Claims" at bounding box center [84, 225] width 169 height 32
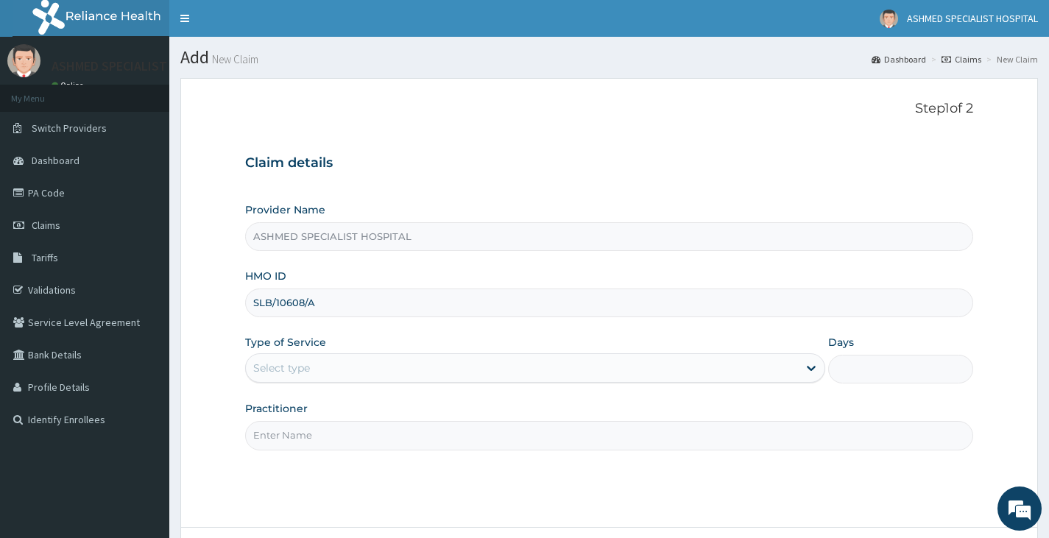
type input "SLB/10608/A"
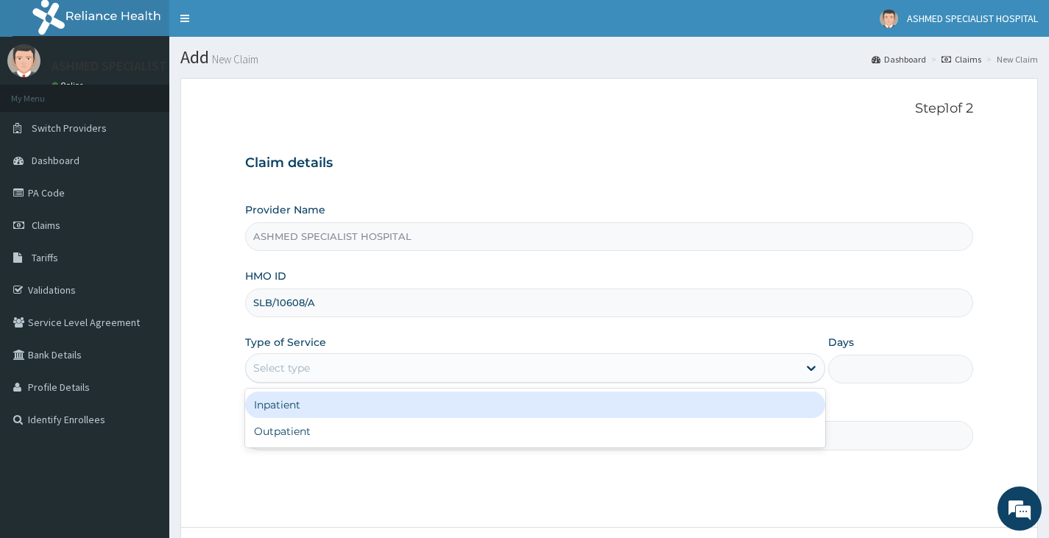
click at [329, 372] on div "Select type" at bounding box center [522, 368] width 552 height 24
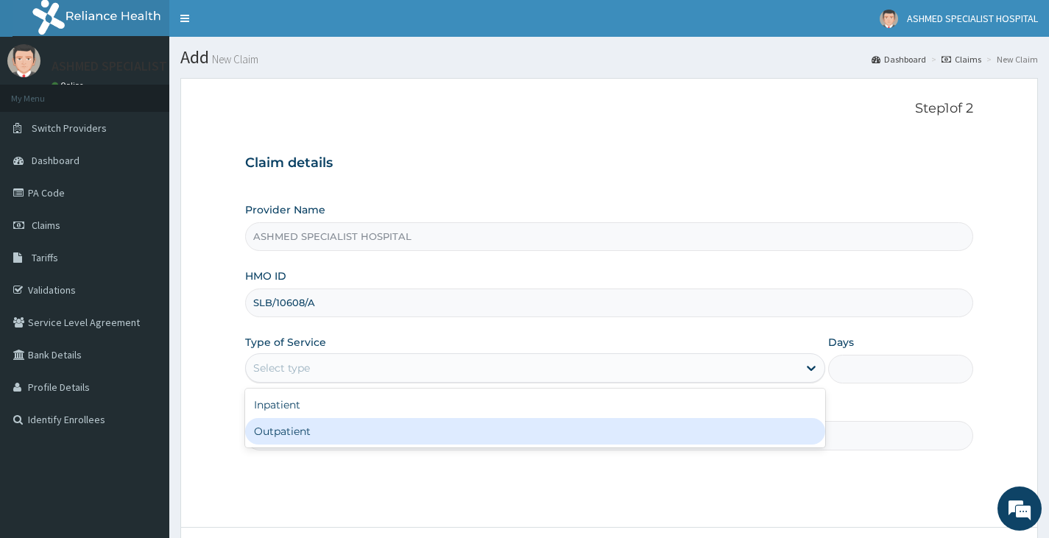
click at [322, 430] on div "Outpatient" at bounding box center [535, 431] width 580 height 26
type input "1"
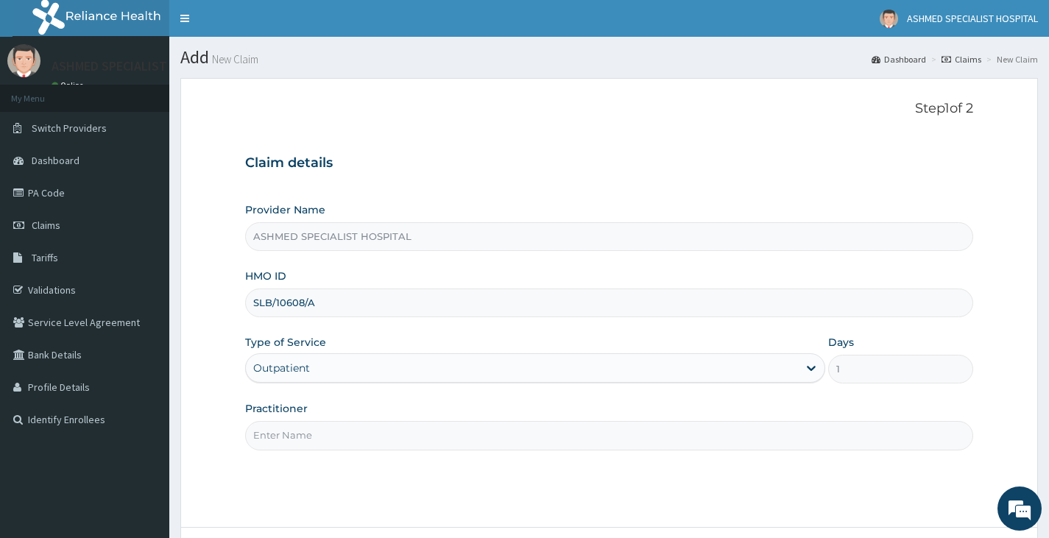
click at [319, 435] on input "Practitioner" at bounding box center [609, 435] width 728 height 29
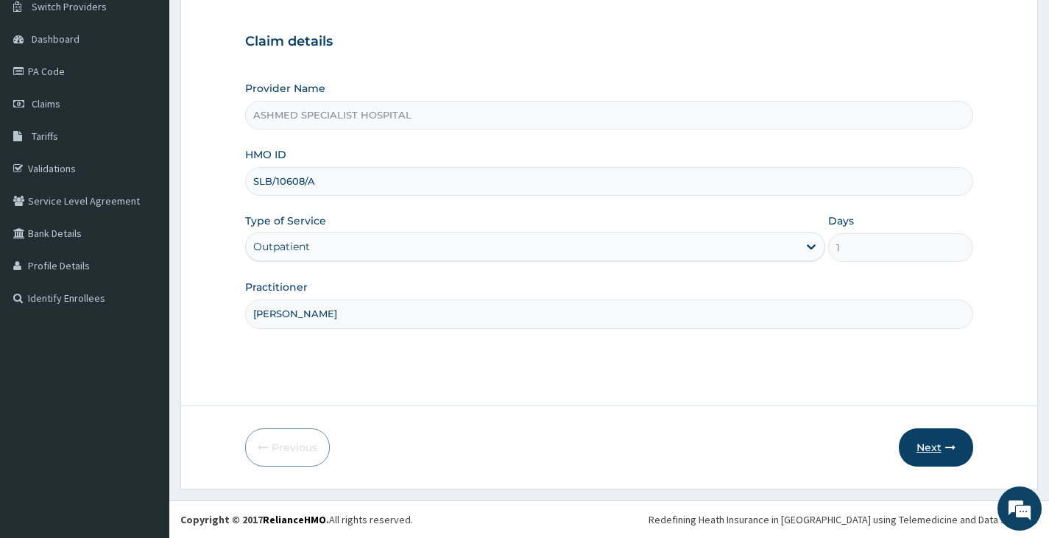
type input "DR DAVID"
click at [929, 445] on button "Next" at bounding box center [936, 447] width 74 height 38
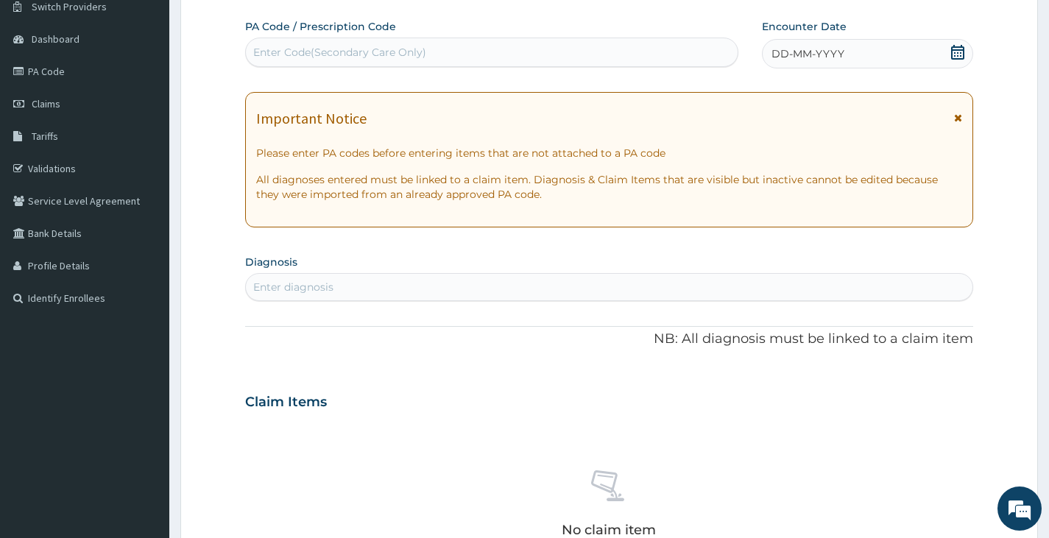
click at [347, 49] on div "Enter Code(Secondary Care Only)" at bounding box center [339, 52] width 173 height 15
paste input "PA/AE86F7"
type input "PA/AE86F7"
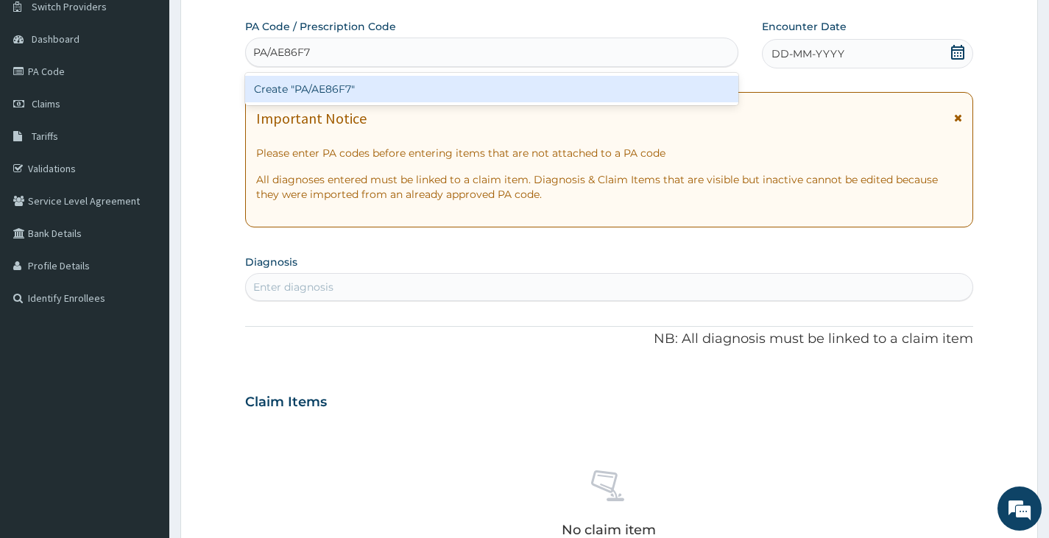
click at [333, 91] on div "Create "PA/AE86F7"" at bounding box center [491, 89] width 493 height 26
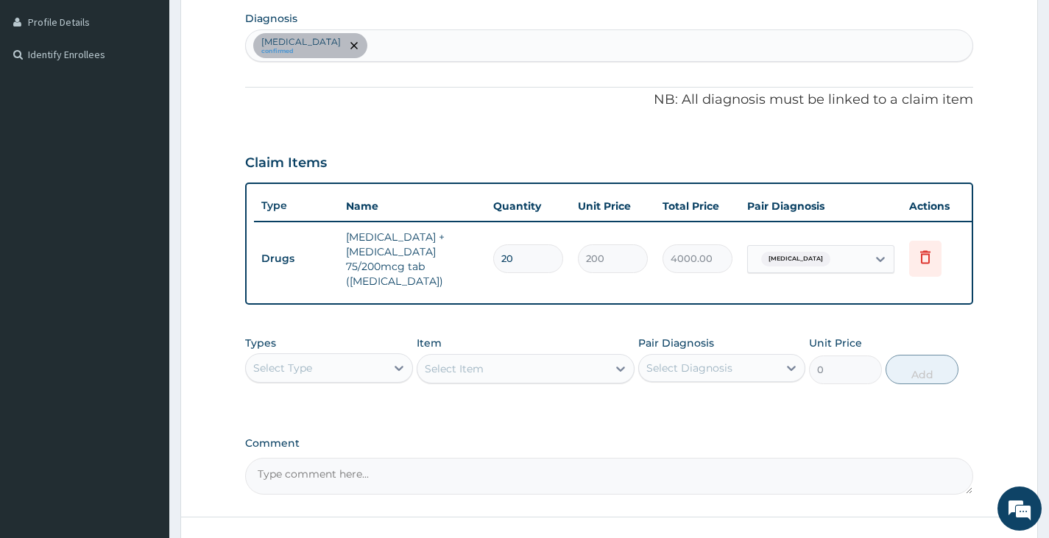
scroll to position [416, 0]
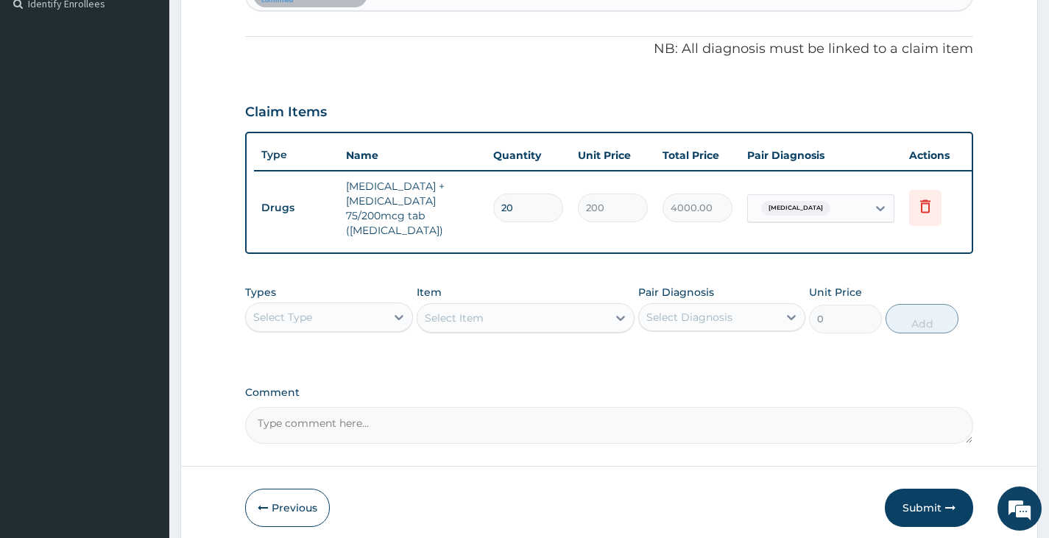
click at [355, 312] on div "Select Type" at bounding box center [315, 317] width 139 height 24
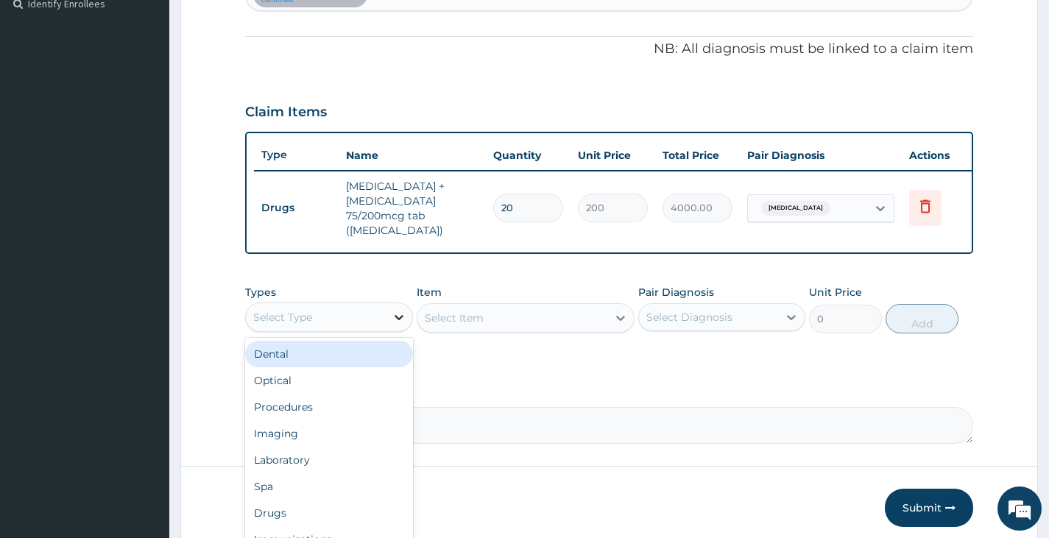
click at [392, 304] on div at bounding box center [399, 317] width 26 height 26
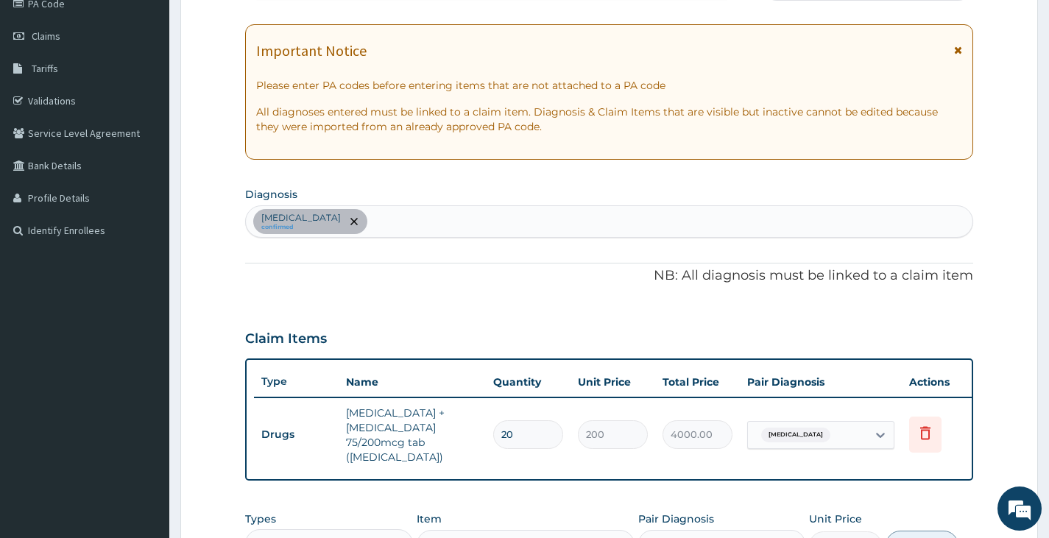
scroll to position [121, 0]
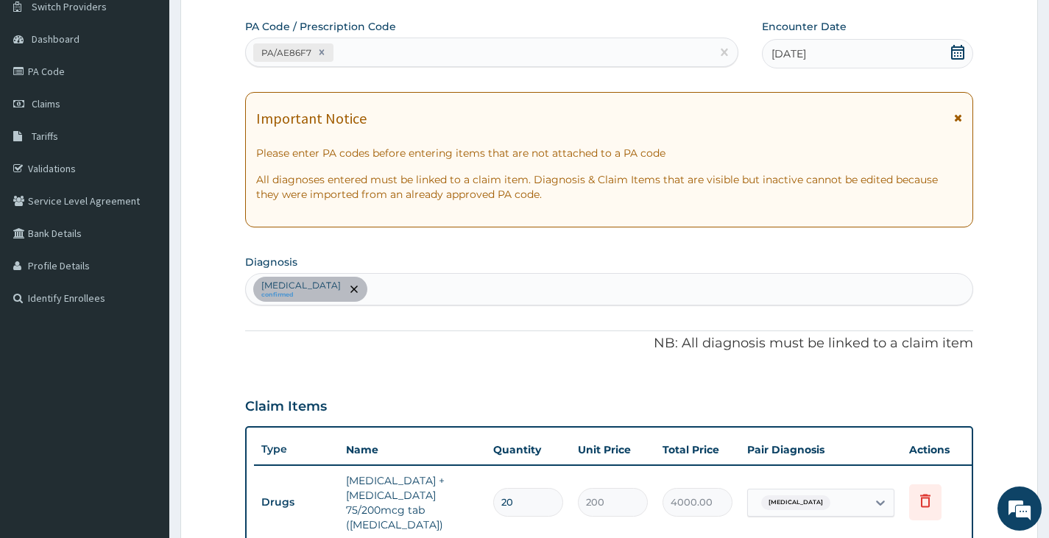
click at [364, 57] on div "PA/AE86F7" at bounding box center [478, 52] width 465 height 24
click at [342, 288] on div "Arthritis confirmed" at bounding box center [609, 289] width 726 height 31
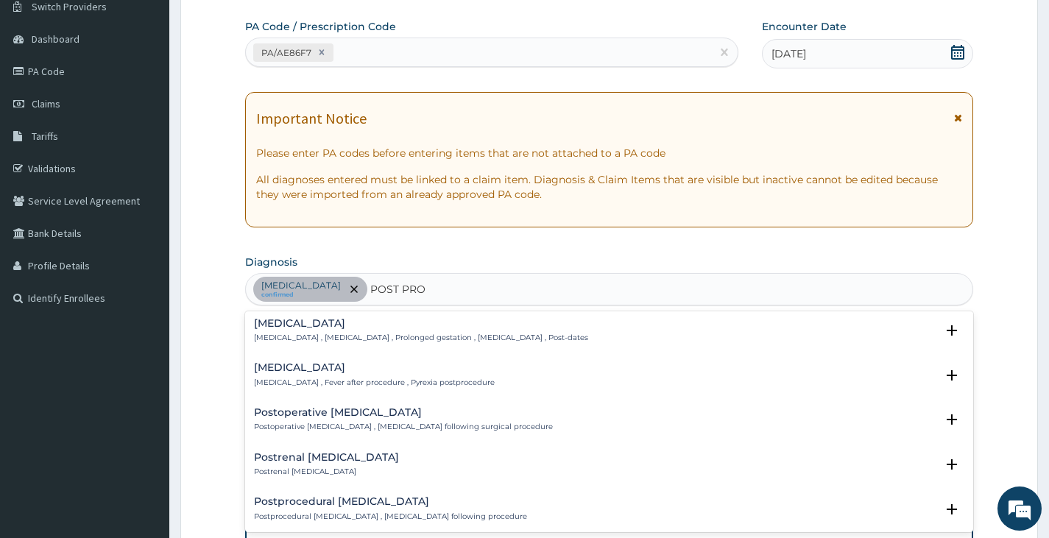
scroll to position [0, 0]
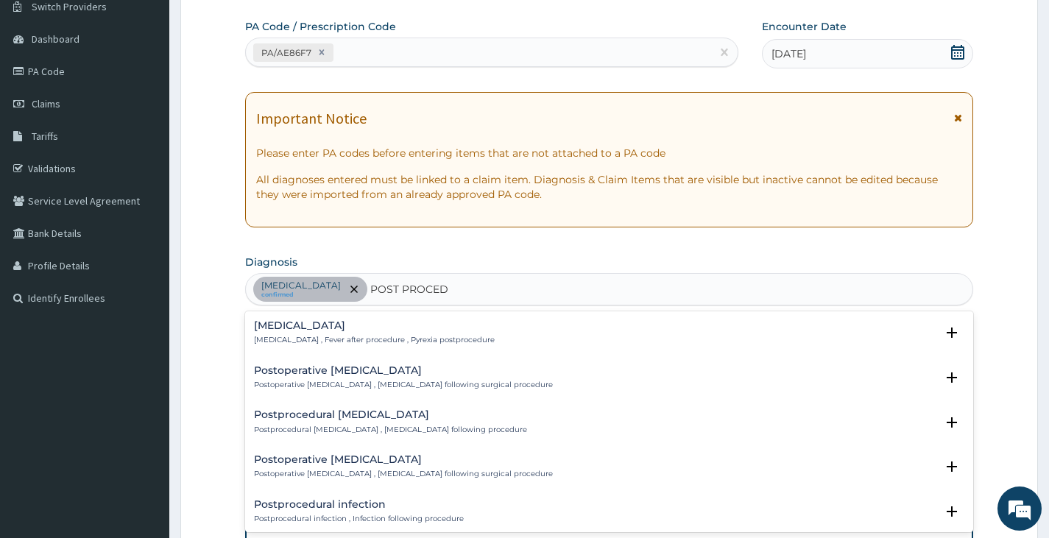
type input "POST PROCED"
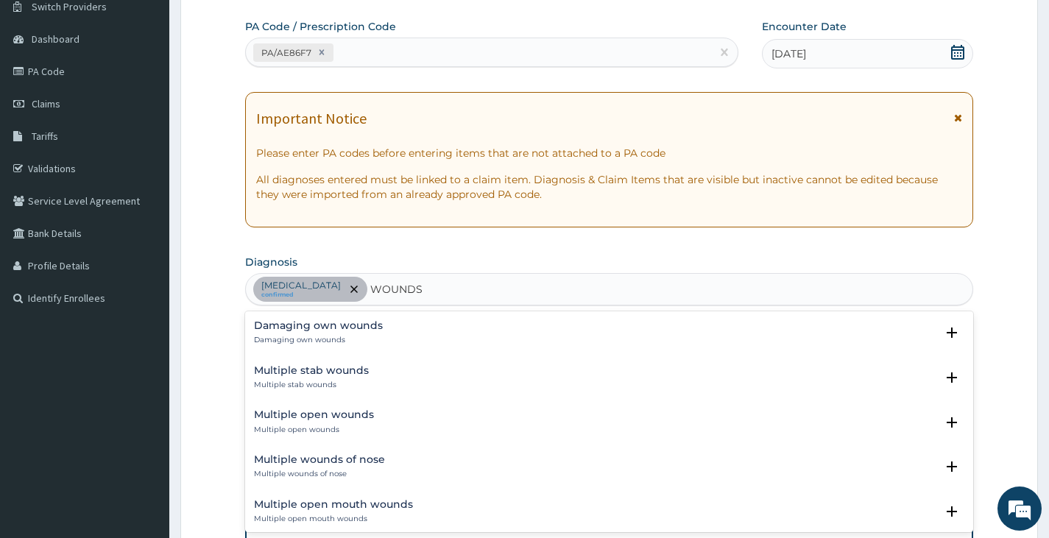
type input "WOUNDS"
click at [337, 414] on h4 "Multiple open wounds" at bounding box center [314, 414] width 120 height 11
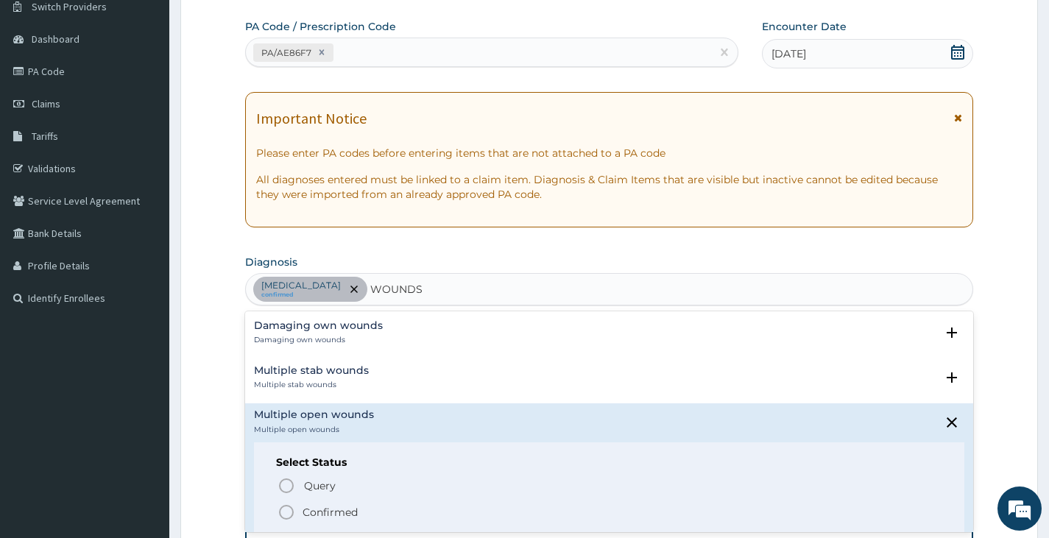
click at [333, 508] on p "Confirmed" at bounding box center [329, 512] width 55 height 15
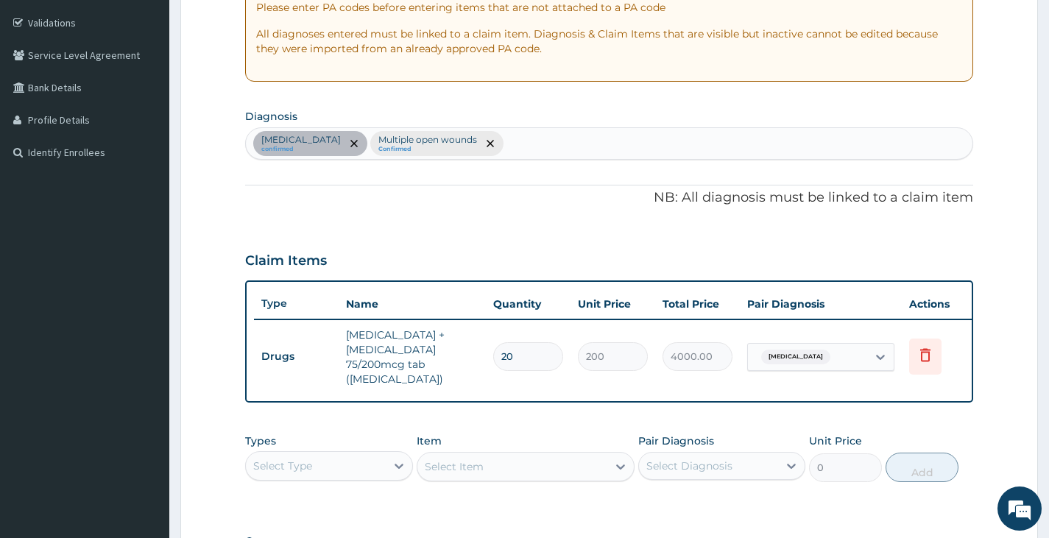
scroll to position [342, 0]
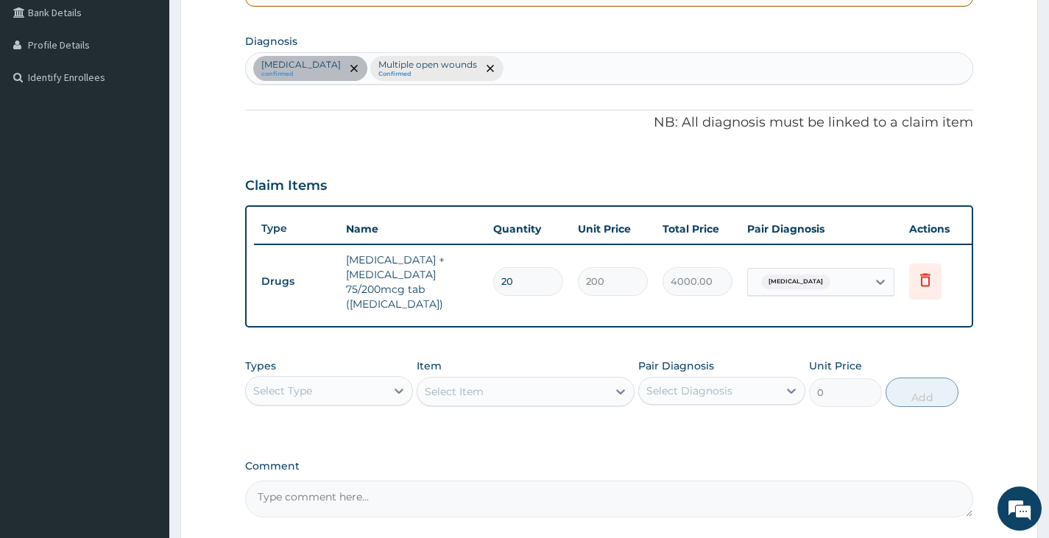
click at [344, 384] on div "Select Type" at bounding box center [315, 391] width 139 height 24
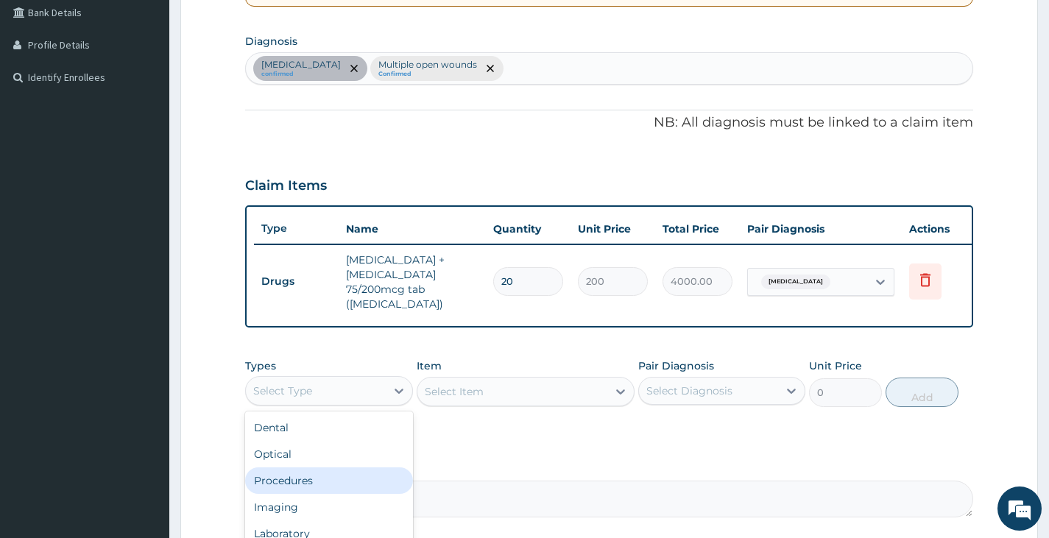
scroll to position [50, 0]
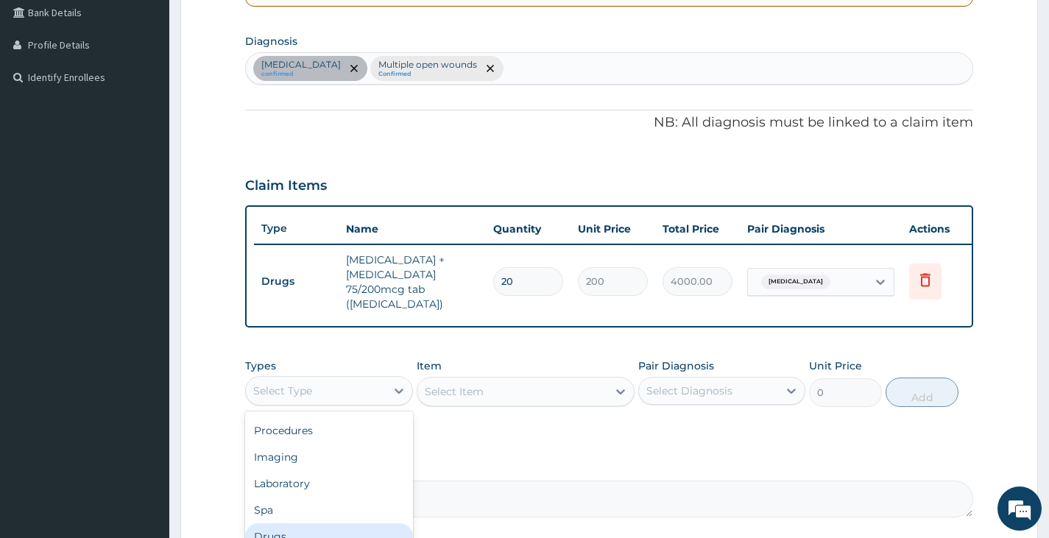
click at [303, 528] on div "Drugs" at bounding box center [328, 536] width 167 height 26
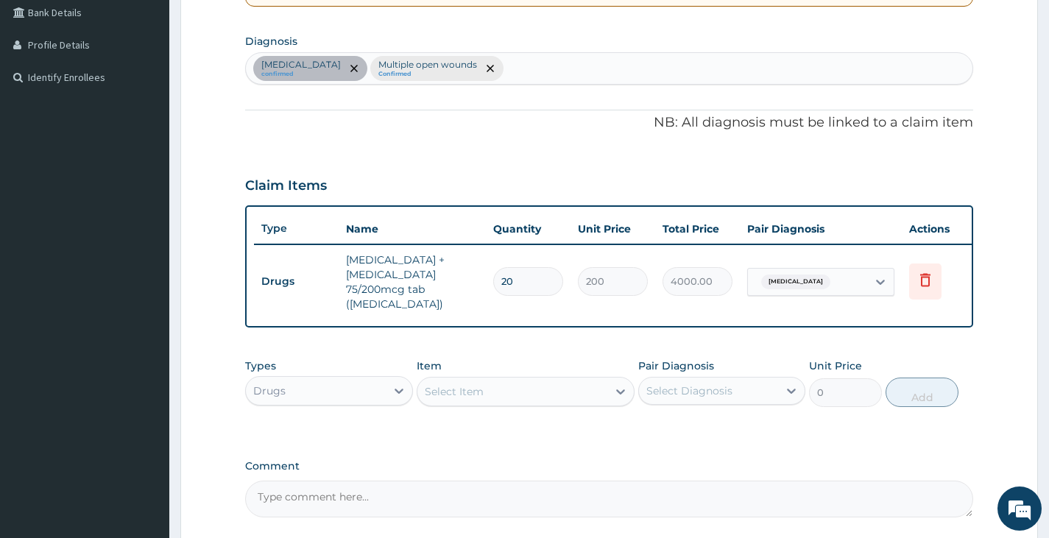
click at [511, 392] on div "Select Item" at bounding box center [512, 392] width 191 height 24
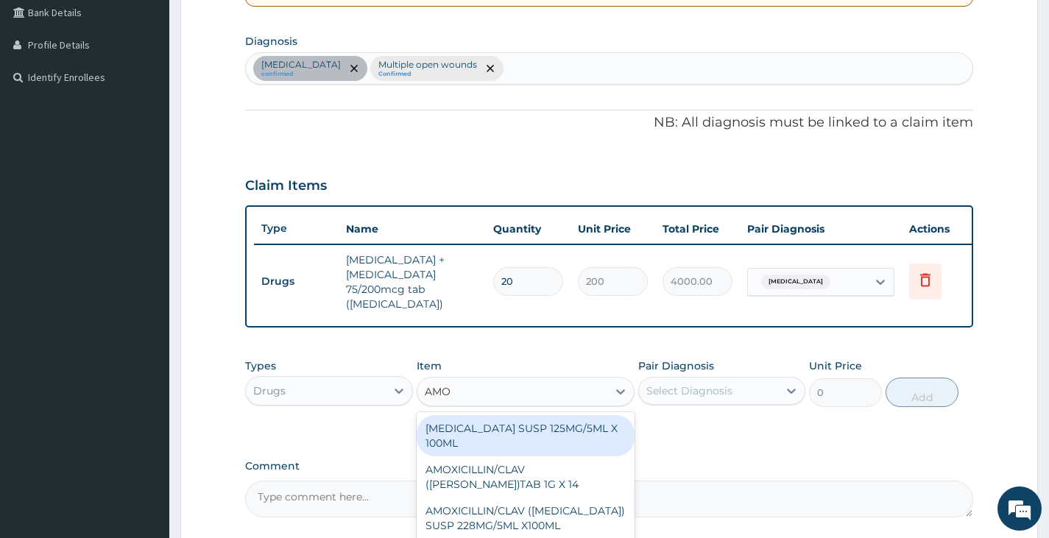
type input "AMOX"
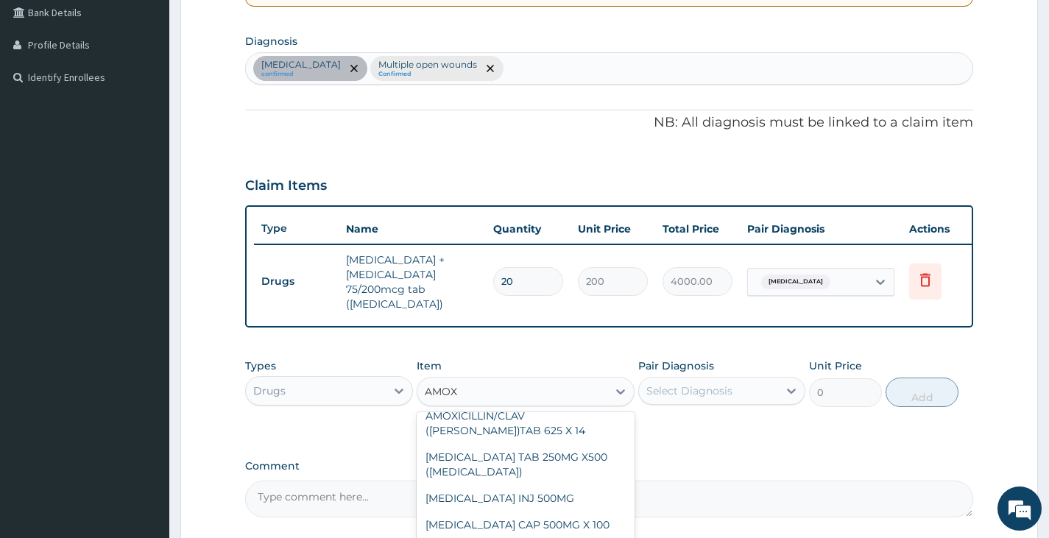
scroll to position [221, 0]
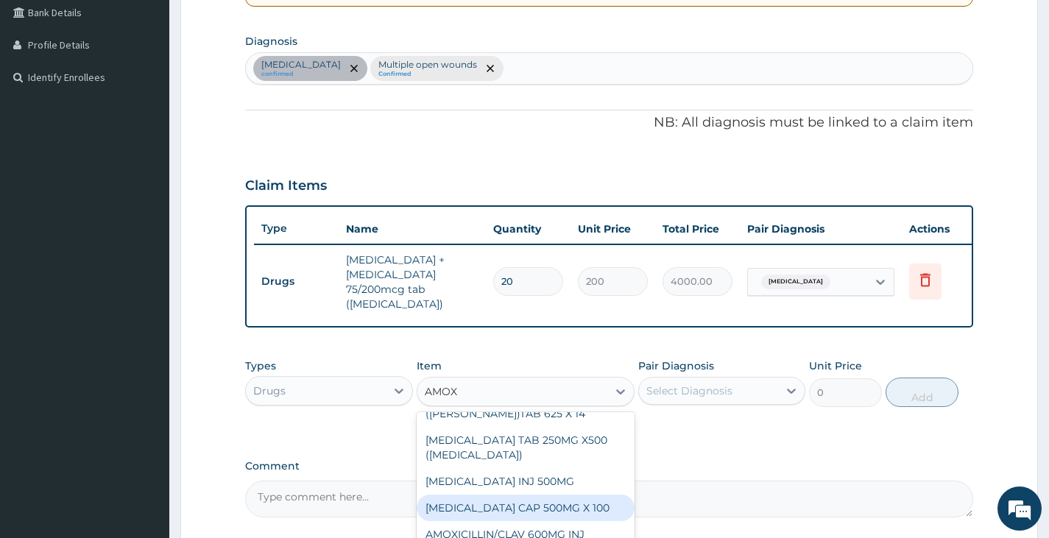
click at [522, 502] on div "AMOXICILLIN CAP 500MG X 100" at bounding box center [526, 508] width 219 height 26
type input "40"
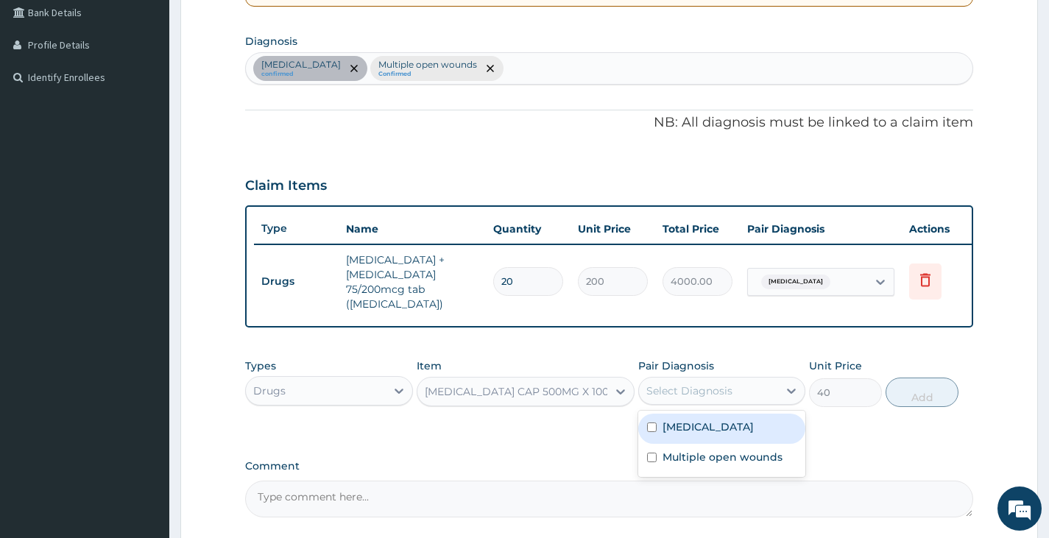
click at [702, 386] on div "Select Diagnosis" at bounding box center [689, 390] width 86 height 15
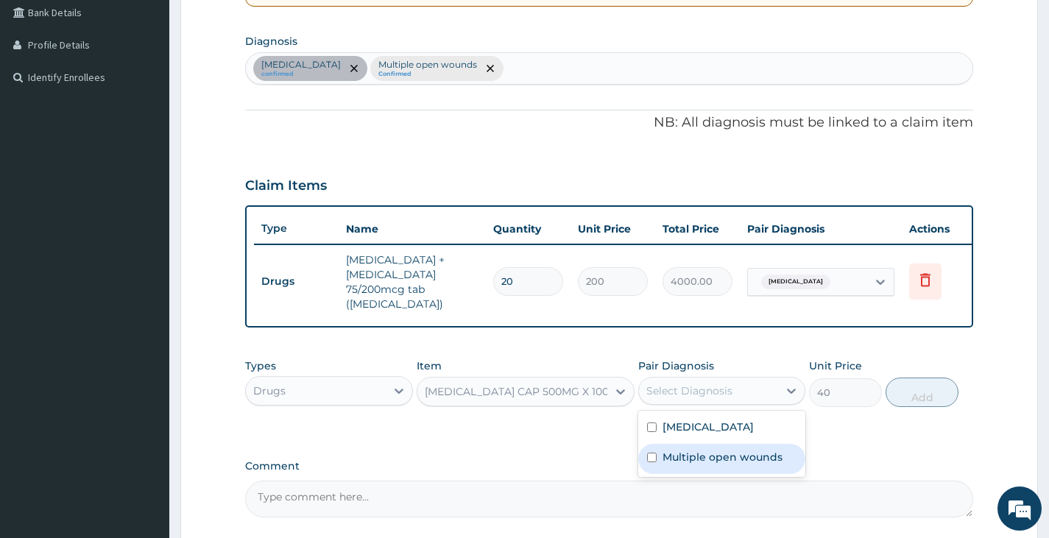
click at [687, 455] on label "Multiple open wounds" at bounding box center [722, 457] width 120 height 15
checkbox input "true"
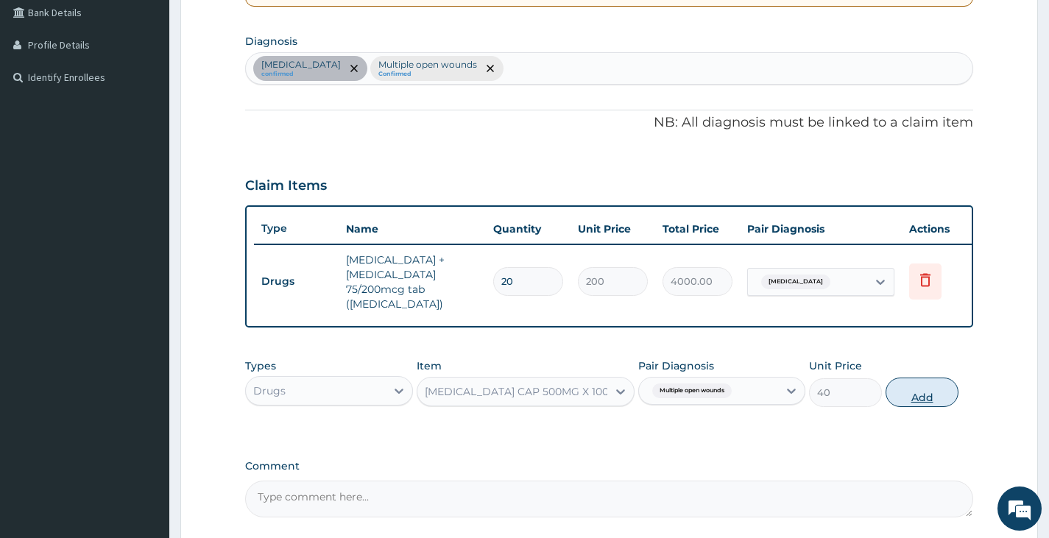
click at [926, 395] on button "Add" at bounding box center [921, 392] width 73 height 29
type input "0"
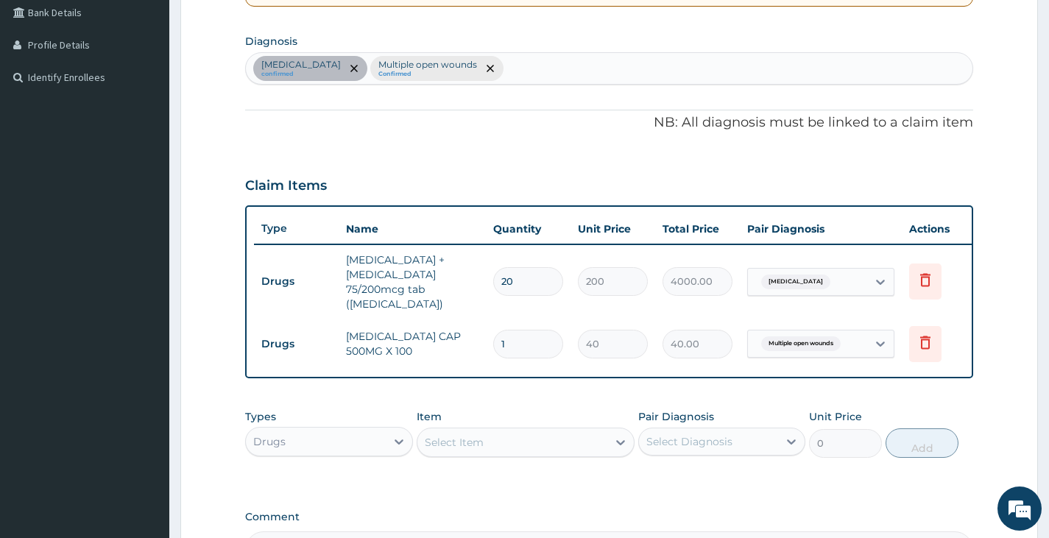
type input "0.00"
type input "2"
type input "80.00"
type input "21"
type input "840.00"
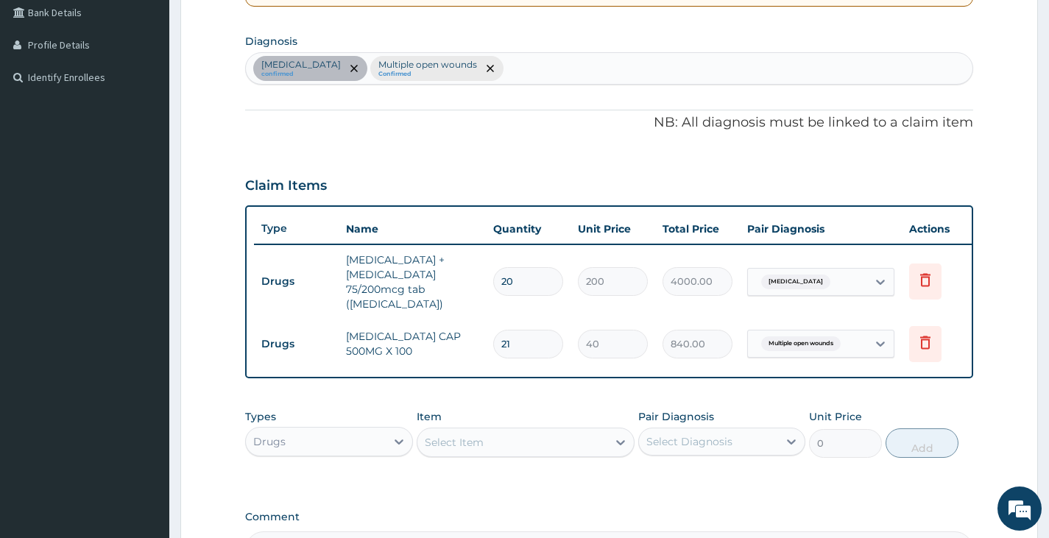
type input "21"
click at [550, 443] on div "Select Item" at bounding box center [512, 442] width 191 height 24
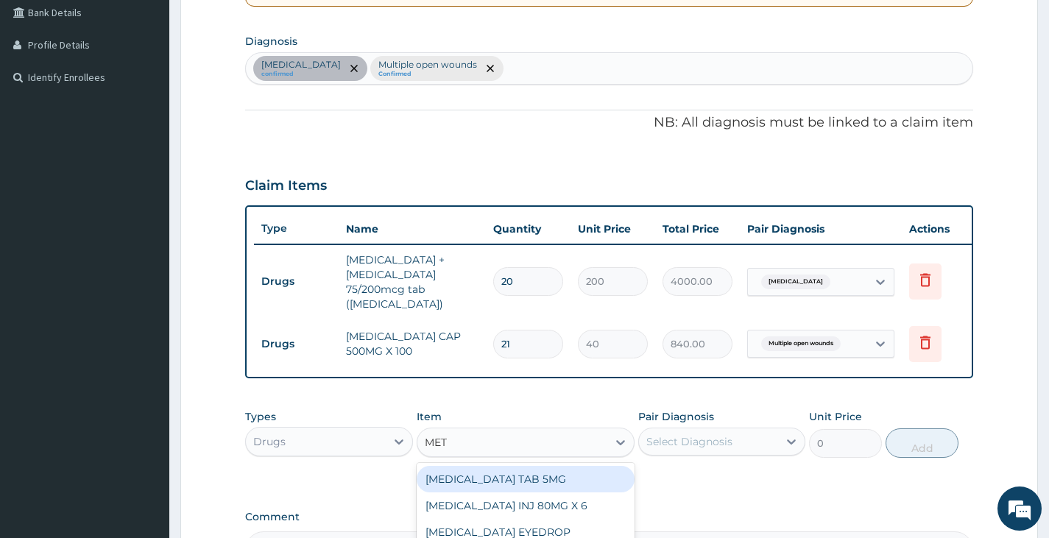
type input "METR"
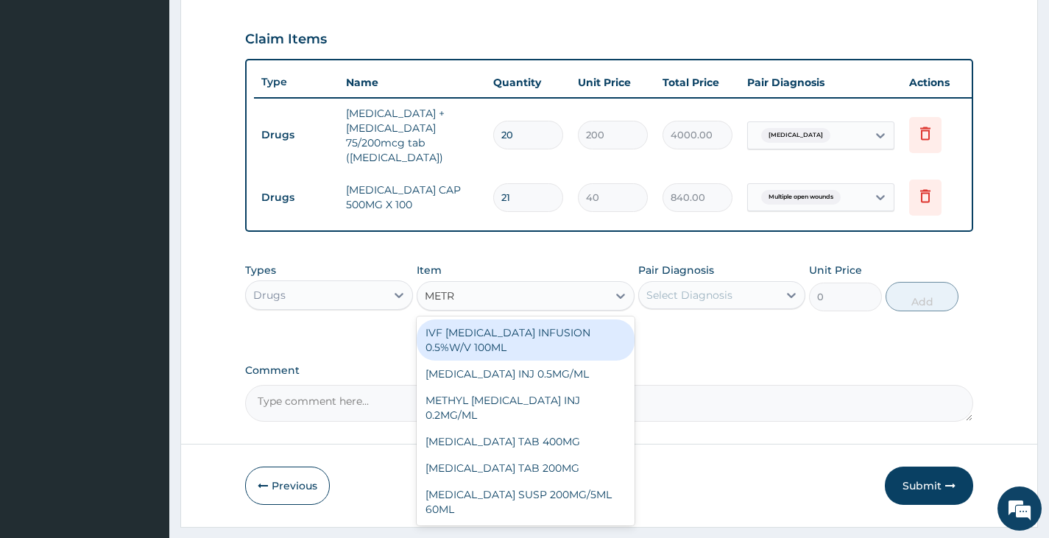
scroll to position [489, 0]
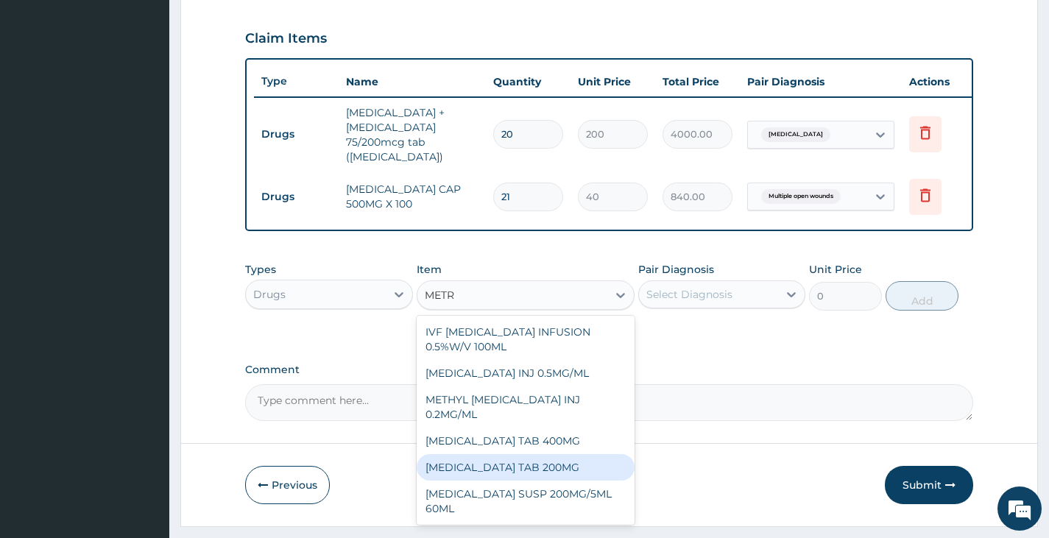
click at [499, 454] on div "METRONIDAZOLE TAB 200MG" at bounding box center [526, 467] width 219 height 26
type input "10"
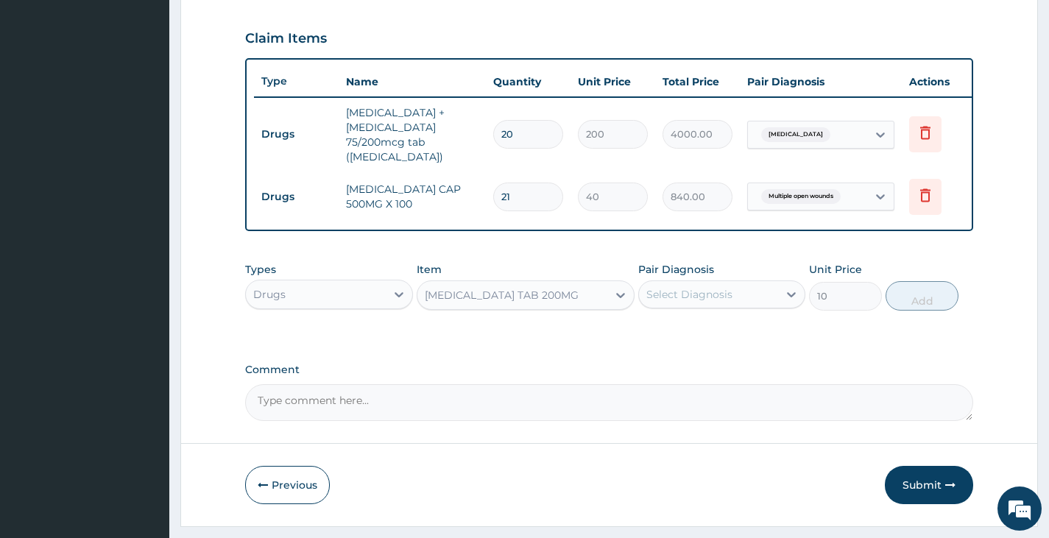
click at [714, 298] on div "Select Diagnosis" at bounding box center [708, 295] width 139 height 24
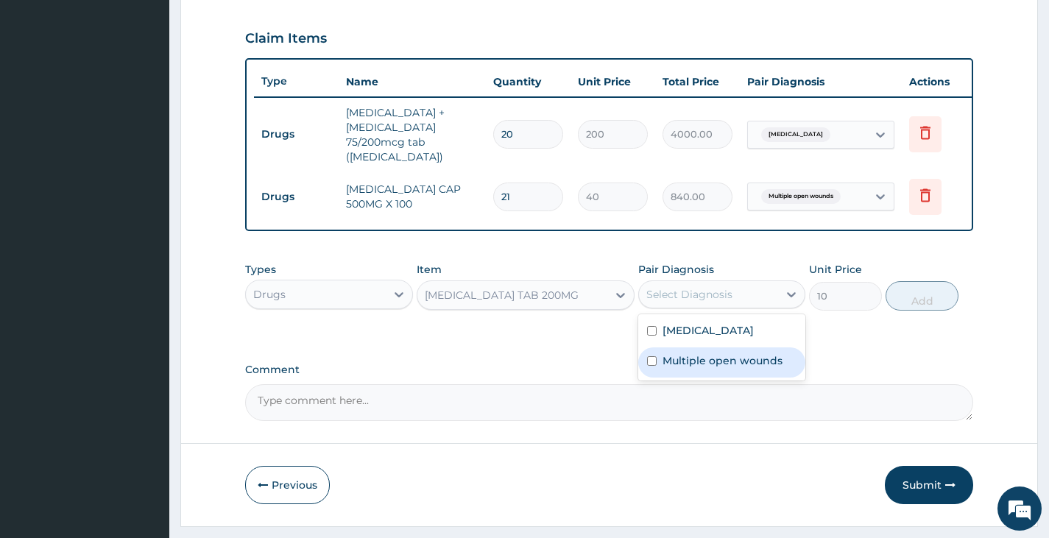
click at [715, 353] on label "Multiple open wounds" at bounding box center [722, 360] width 120 height 15
checkbox input "true"
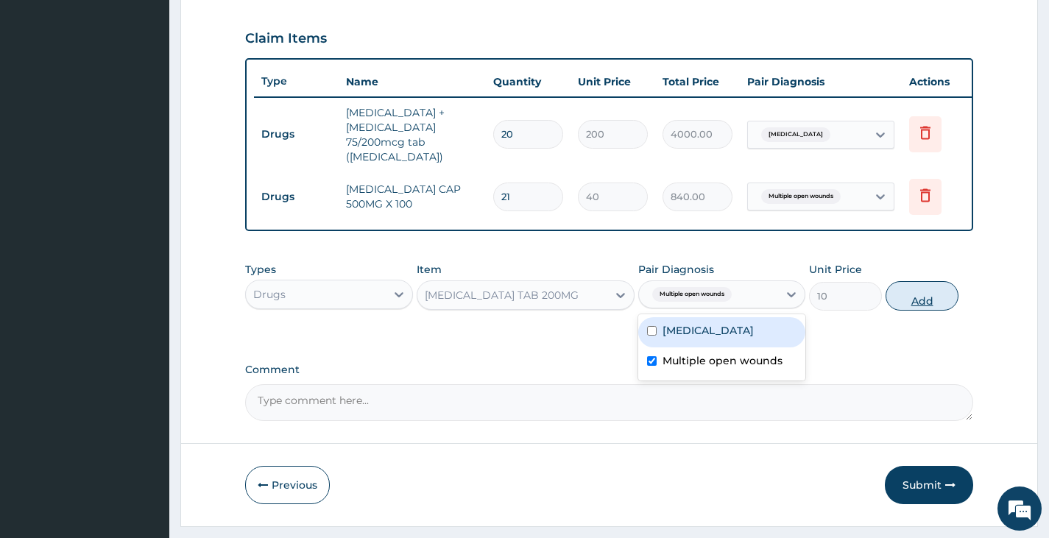
click at [926, 286] on button "Add" at bounding box center [921, 295] width 73 height 29
type input "0"
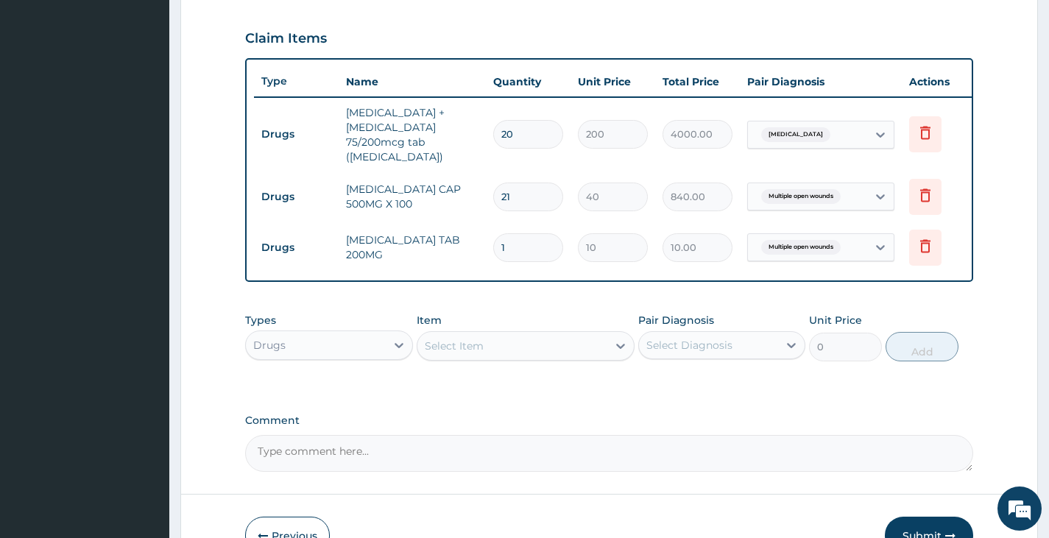
type input "0.00"
type input "2"
type input "20.00"
type input "21"
type input "210.00"
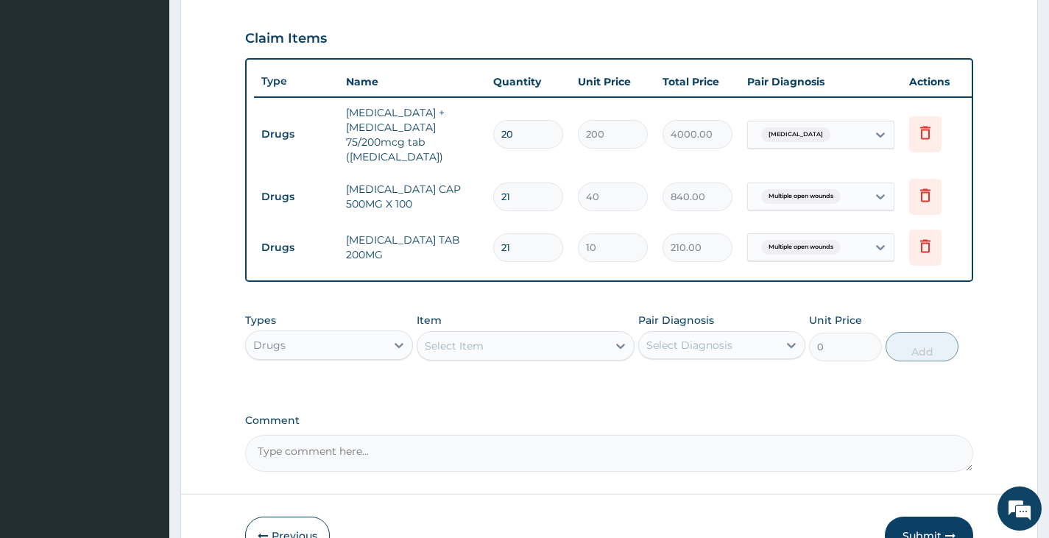
type input "21"
click at [568, 336] on div "Select Item" at bounding box center [512, 346] width 191 height 24
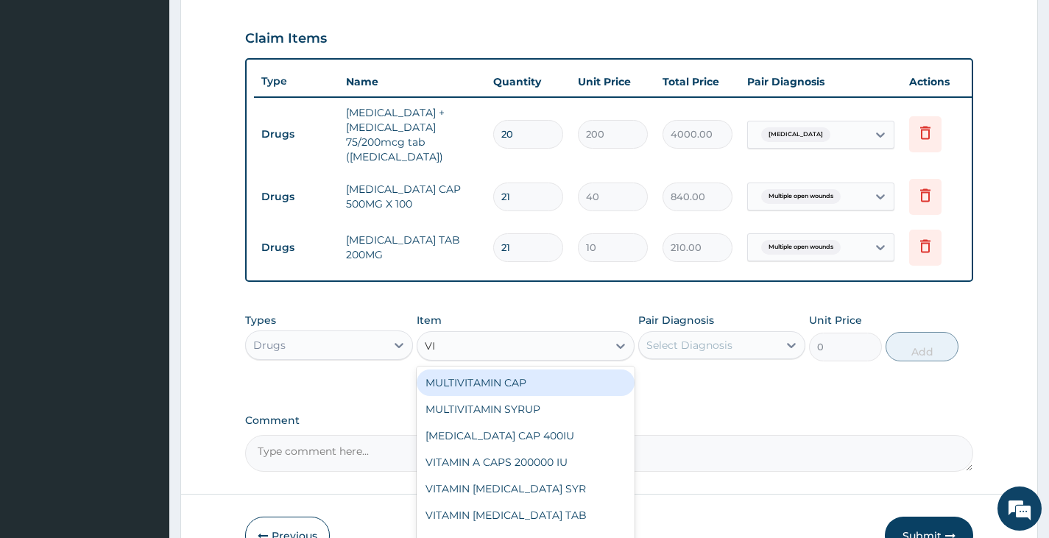
type input "V"
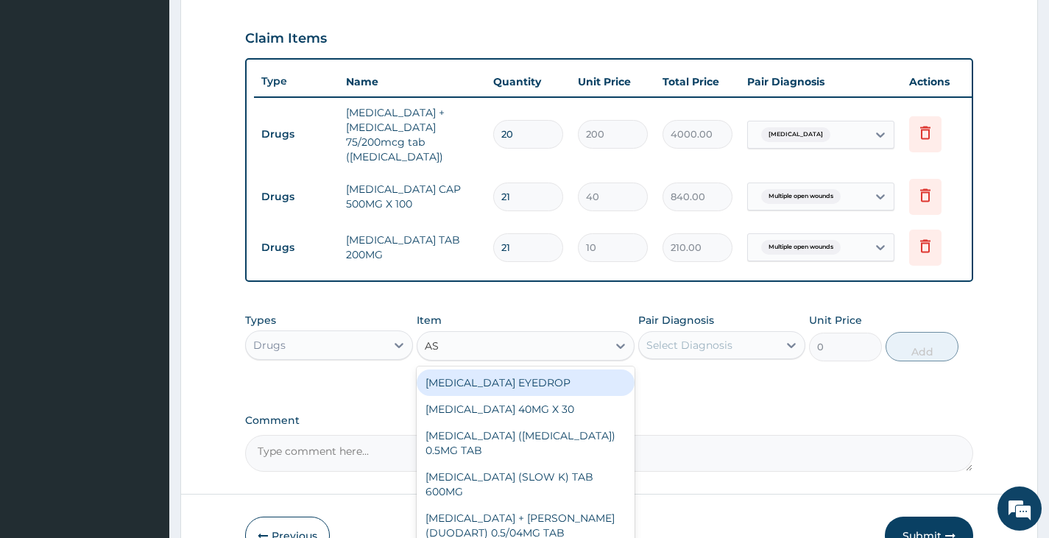
type input "ASC"
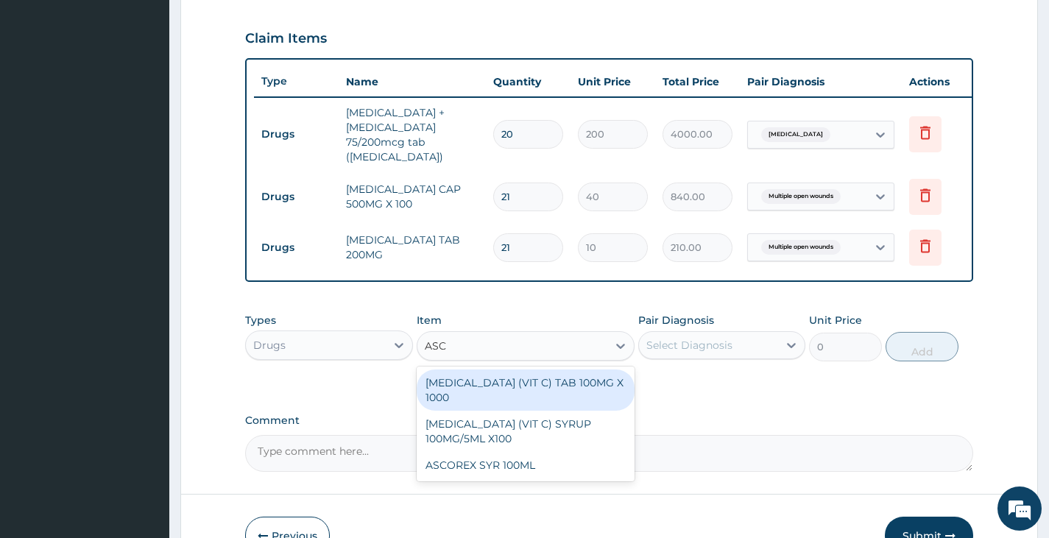
click at [556, 394] on div "[MEDICAL_DATA] (VIT C) TAB 100MG X 1000" at bounding box center [526, 389] width 219 height 41
type input "10"
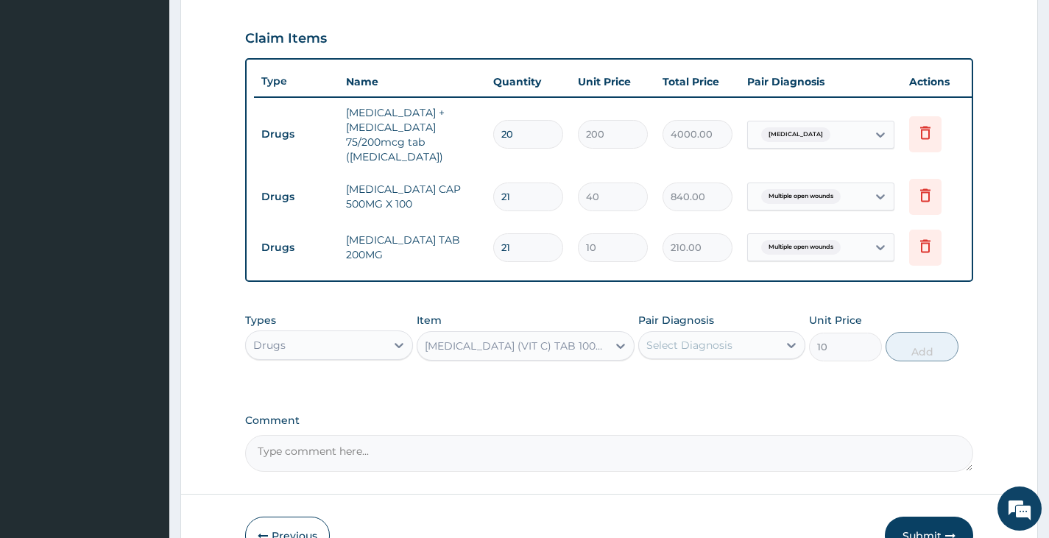
click at [717, 350] on div "Select Diagnosis" at bounding box center [708, 345] width 139 height 24
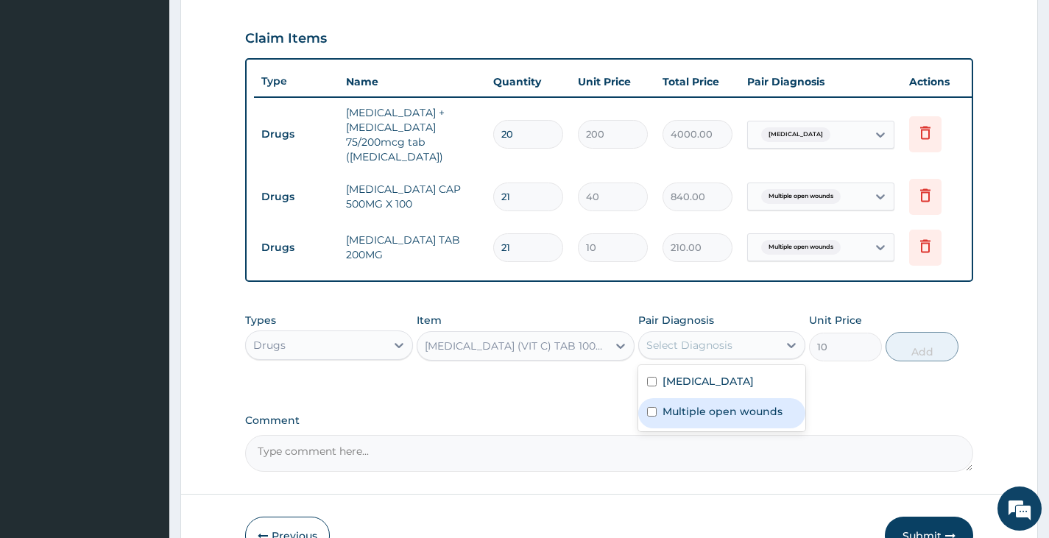
click at [703, 405] on label "Multiple open wounds" at bounding box center [722, 411] width 120 height 15
checkbox input "true"
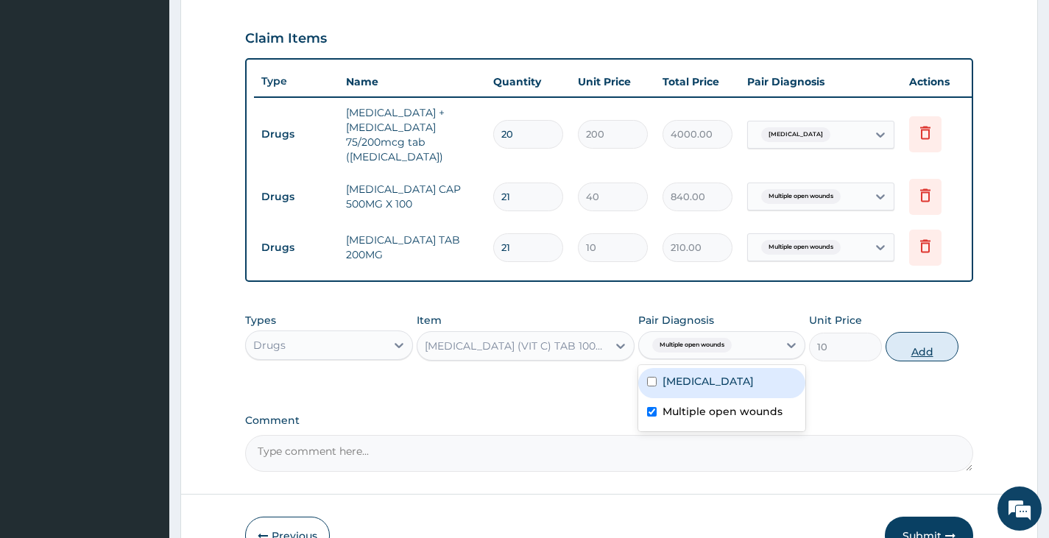
click at [932, 347] on button "Add" at bounding box center [921, 346] width 73 height 29
type input "0"
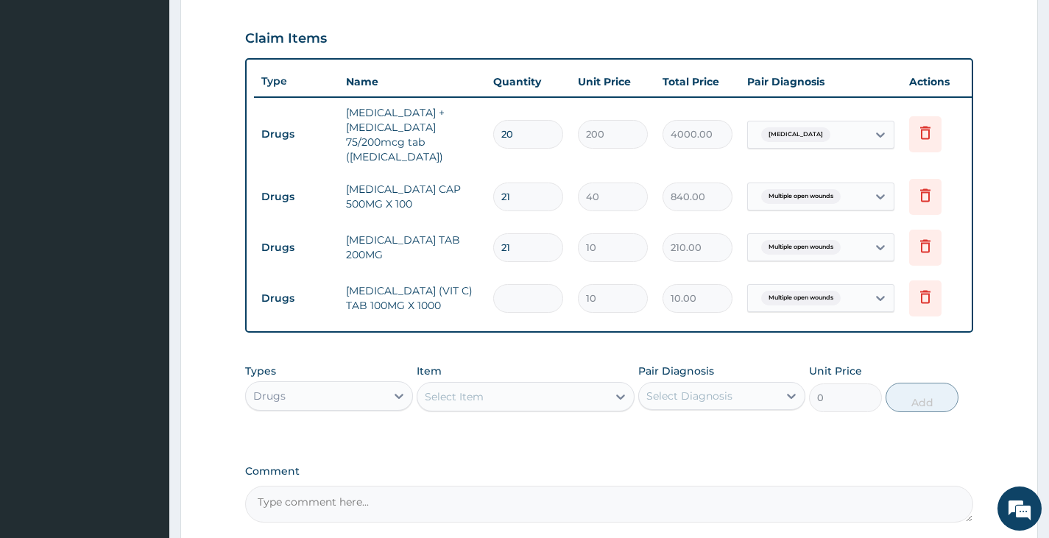
type input "0.00"
type input "3"
type input "30.00"
type input "30"
type input "300.00"
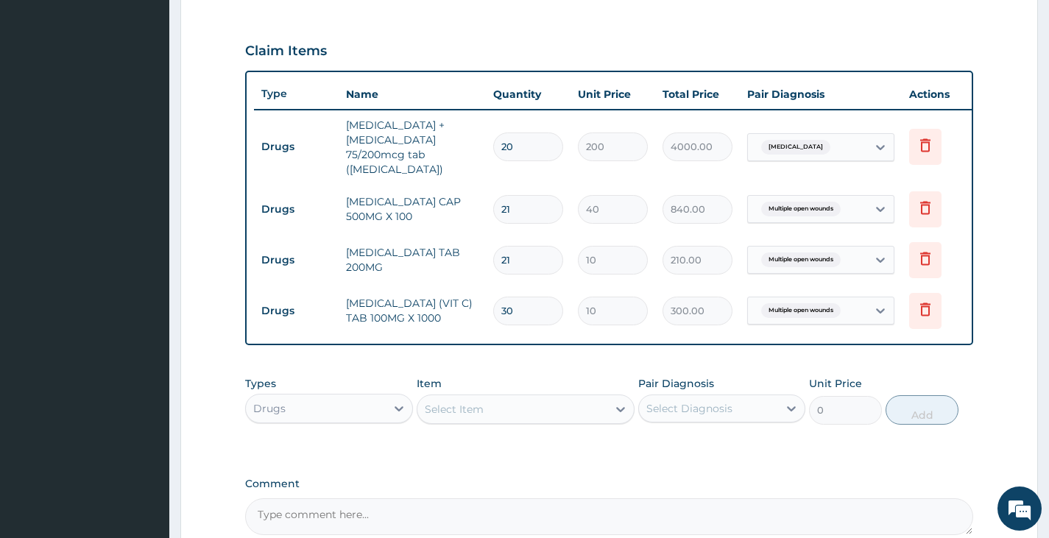
scroll to position [625, 0]
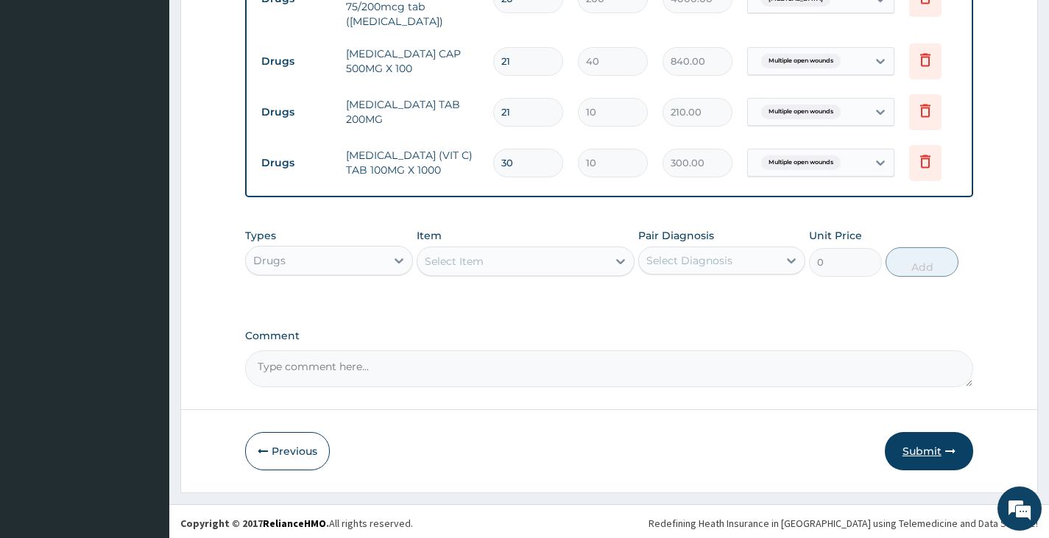
type input "30"
click at [912, 440] on button "Submit" at bounding box center [929, 451] width 88 height 38
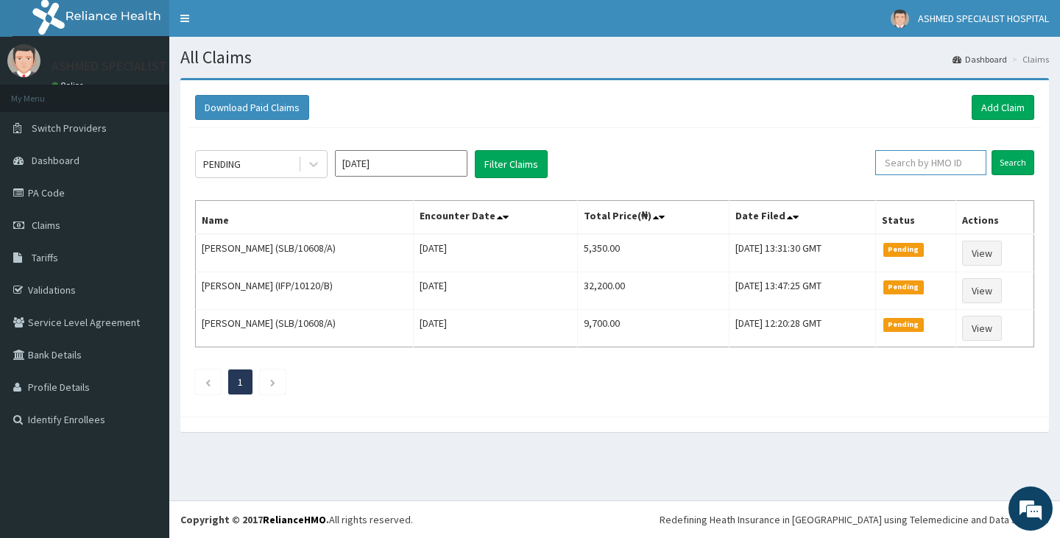
drag, startPoint x: 908, startPoint y: 160, endPoint x: 924, endPoint y: 163, distance: 16.5
click at [924, 163] on input "text" at bounding box center [930, 162] width 111 height 25
type input "PFM/10229/B"
click at [1009, 168] on input "Search" at bounding box center [1012, 162] width 43 height 25
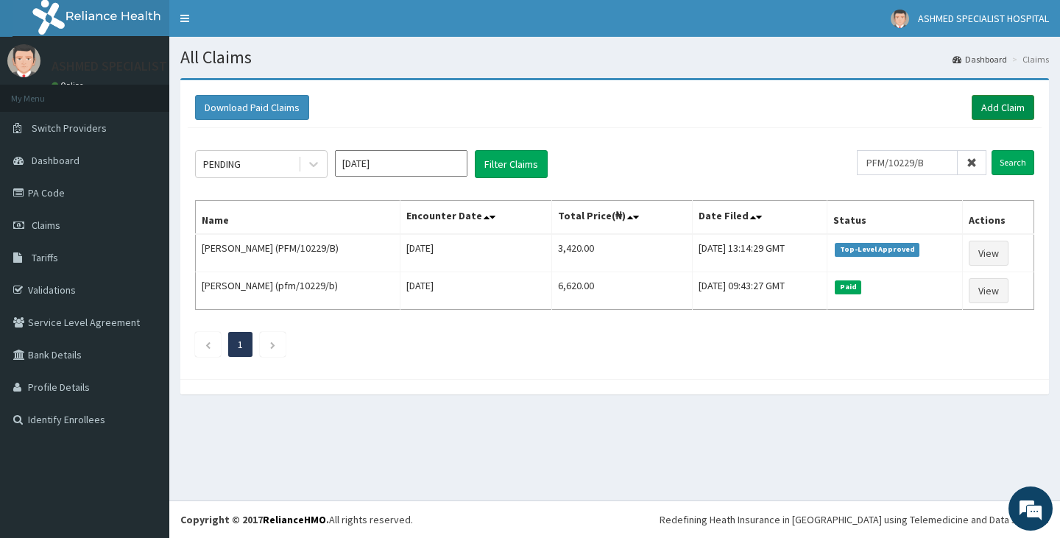
click at [993, 104] on link "Add Claim" at bounding box center [1002, 107] width 63 height 25
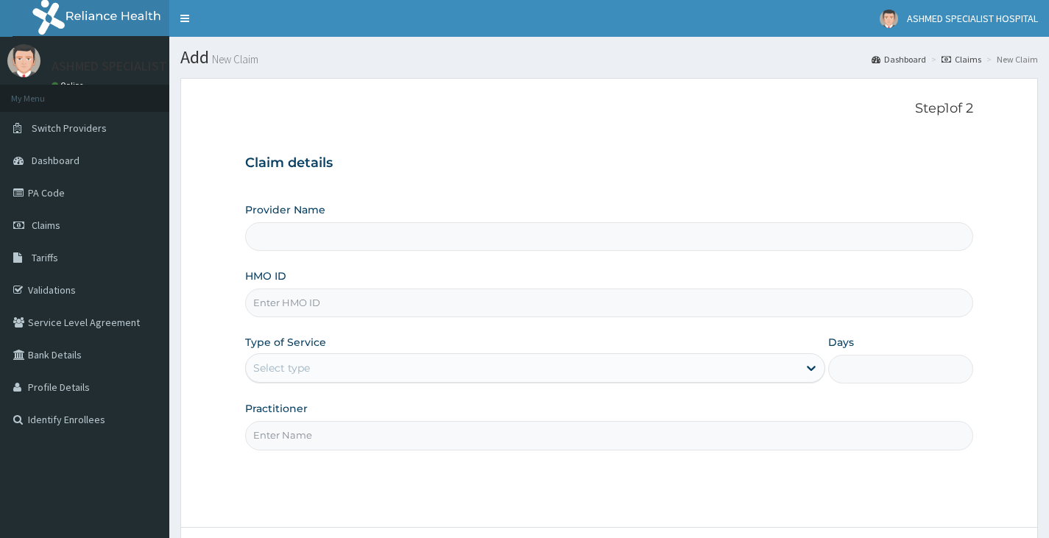
type input "ASHMED SPECIALIST HOSPITAL"
click at [303, 300] on input "HMO ID" at bounding box center [609, 302] width 728 height 29
type input "IFP/10235/A"
click at [306, 367] on div "Select type" at bounding box center [281, 368] width 57 height 15
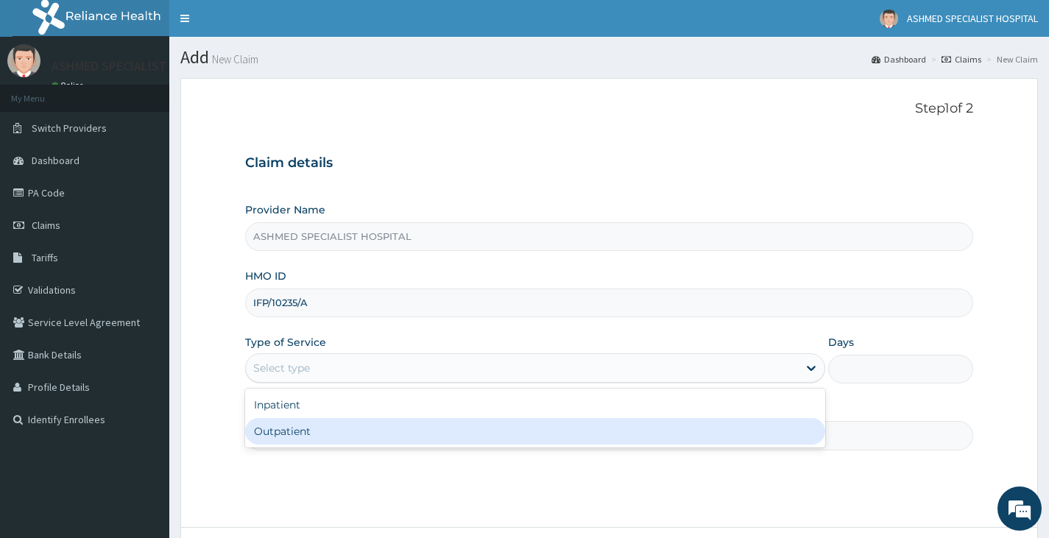
click at [302, 429] on div "Outpatient" at bounding box center [535, 431] width 580 height 26
type input "1"
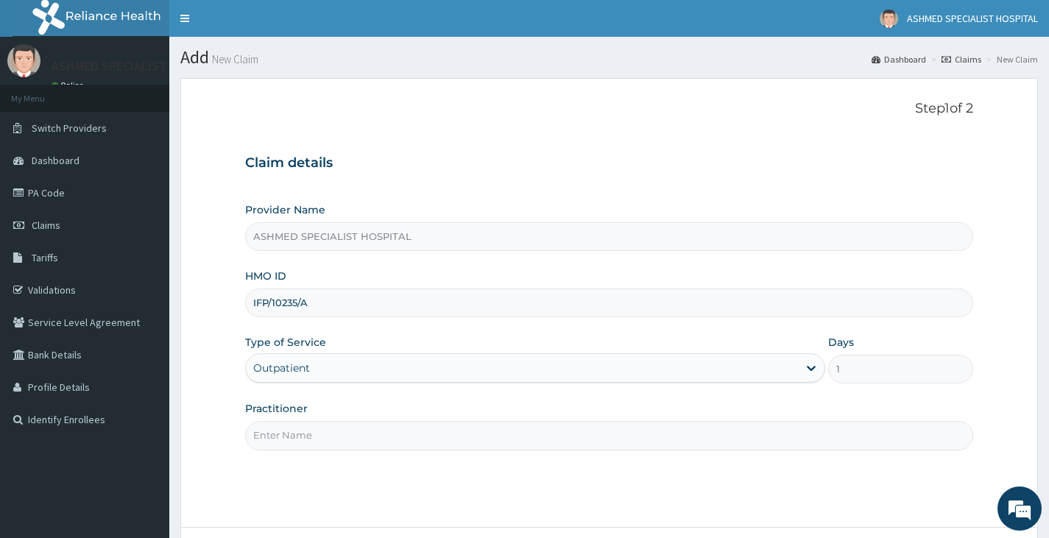
click at [302, 429] on input "Practitioner" at bounding box center [609, 435] width 728 height 29
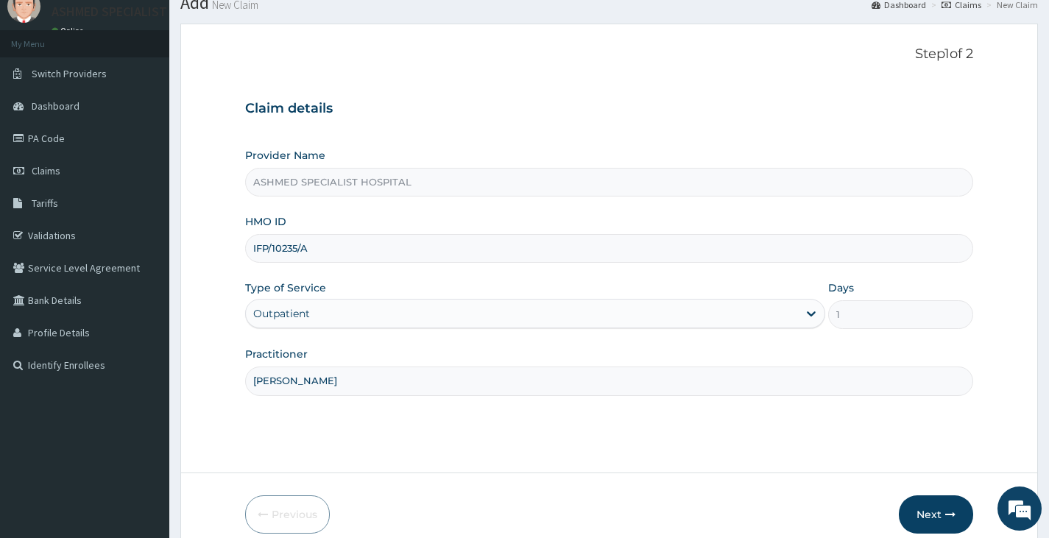
scroll to position [121, 0]
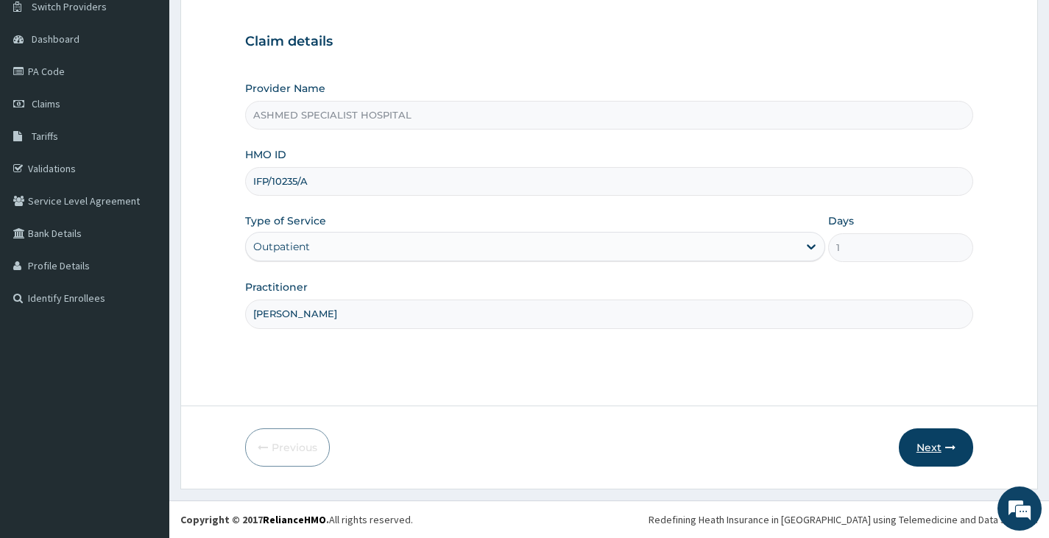
type input "[PERSON_NAME]"
click at [924, 453] on button "Next" at bounding box center [936, 447] width 74 height 38
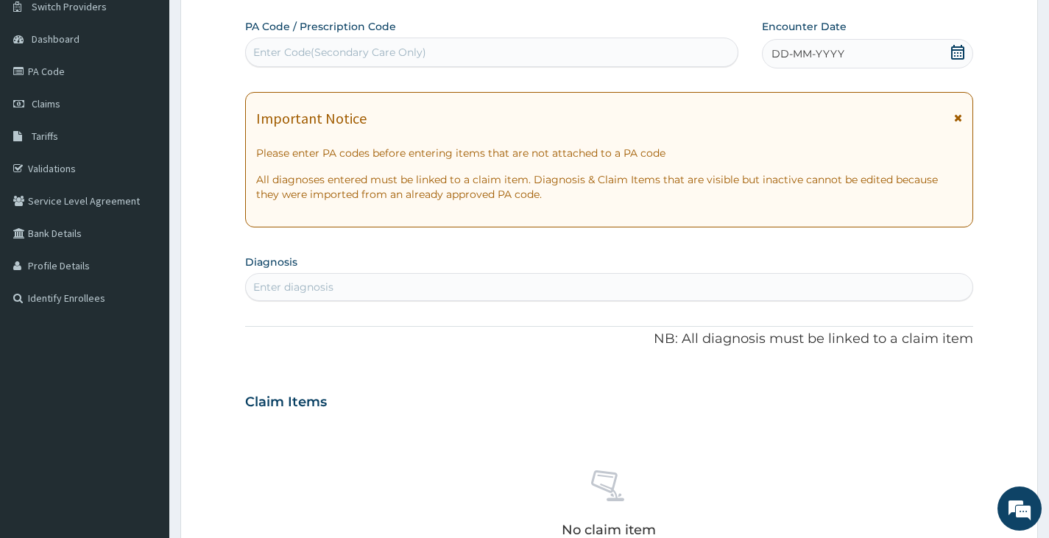
click at [474, 59] on div "Enter Code(Secondary Care Only)" at bounding box center [492, 52] width 492 height 24
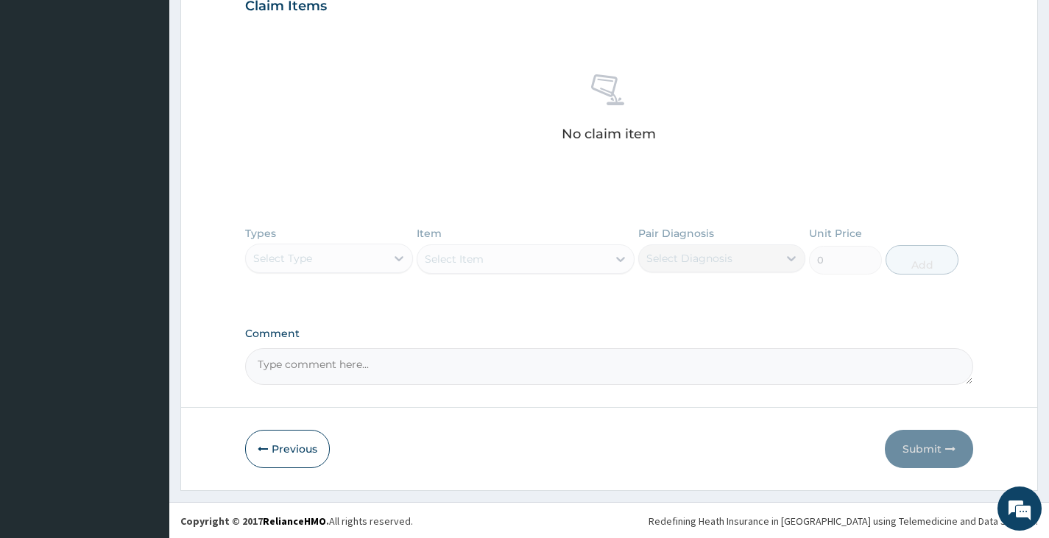
scroll to position [519, 0]
click at [284, 447] on button "Previous" at bounding box center [287, 447] width 85 height 38
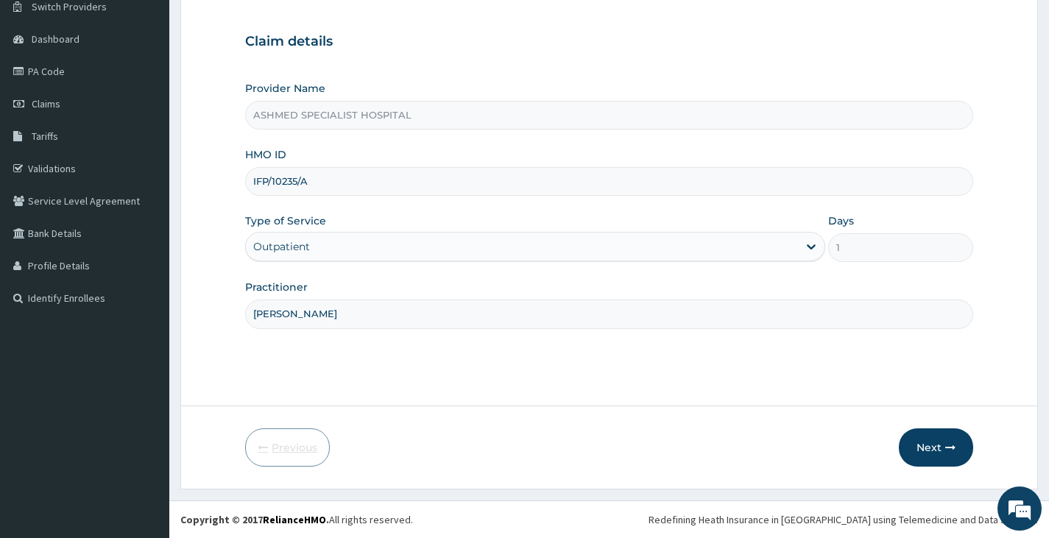
scroll to position [121, 0]
click at [330, 182] on input "IFP/10235/A" at bounding box center [609, 181] width 728 height 29
type input "IFP/10235/B"
click at [924, 454] on button "Next" at bounding box center [936, 447] width 74 height 38
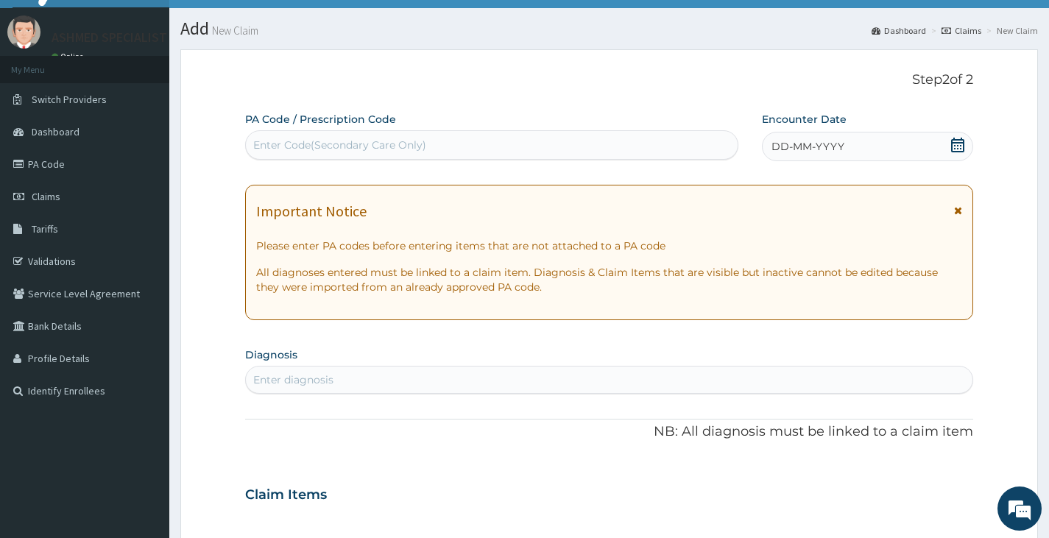
scroll to position [4, 0]
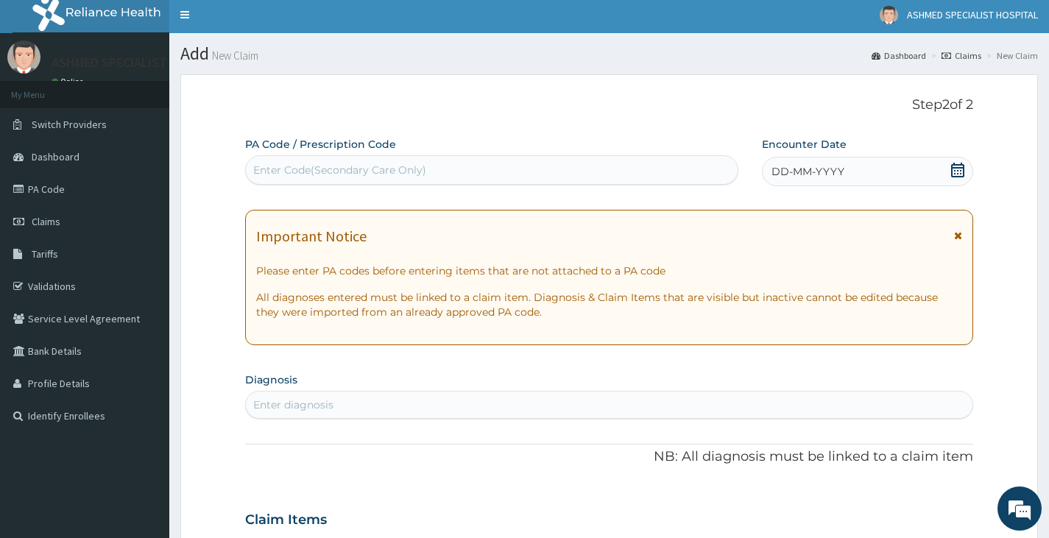
click at [955, 177] on span at bounding box center [957, 172] width 15 height 18
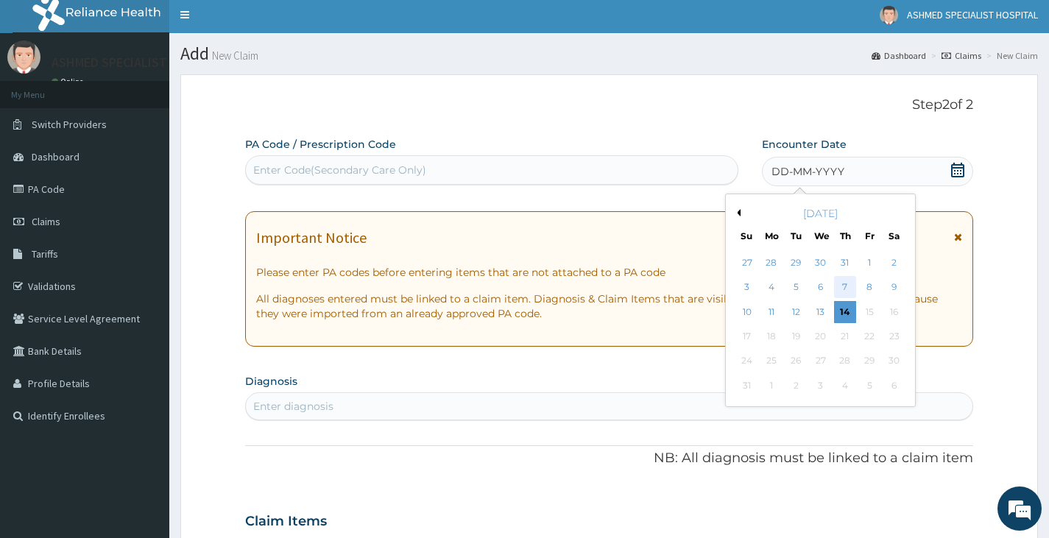
click at [837, 284] on div "7" at bounding box center [845, 288] width 22 height 22
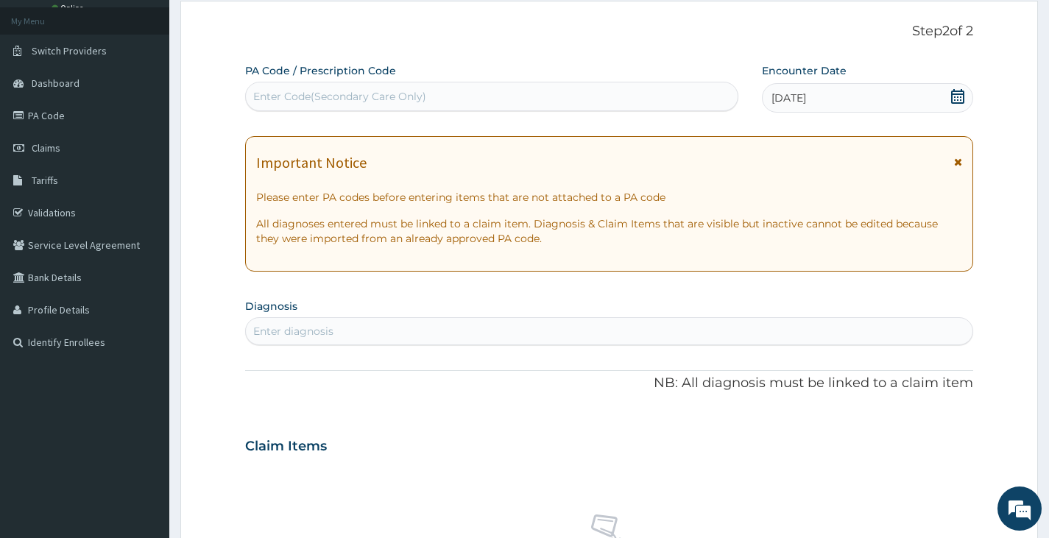
scroll to position [151, 0]
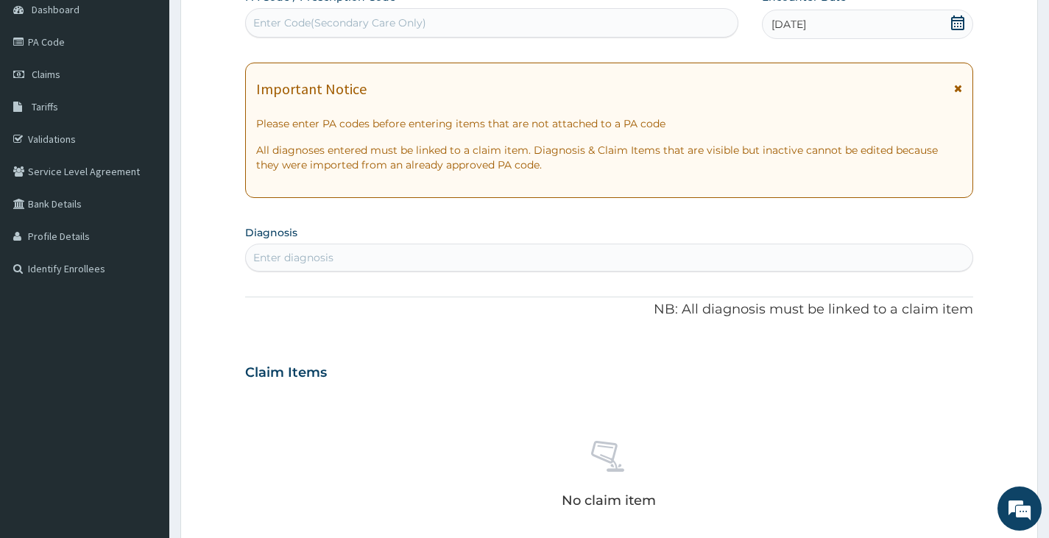
click at [356, 258] on div "Enter diagnosis" at bounding box center [609, 258] width 726 height 24
type input "[MEDICAL_DATA]"
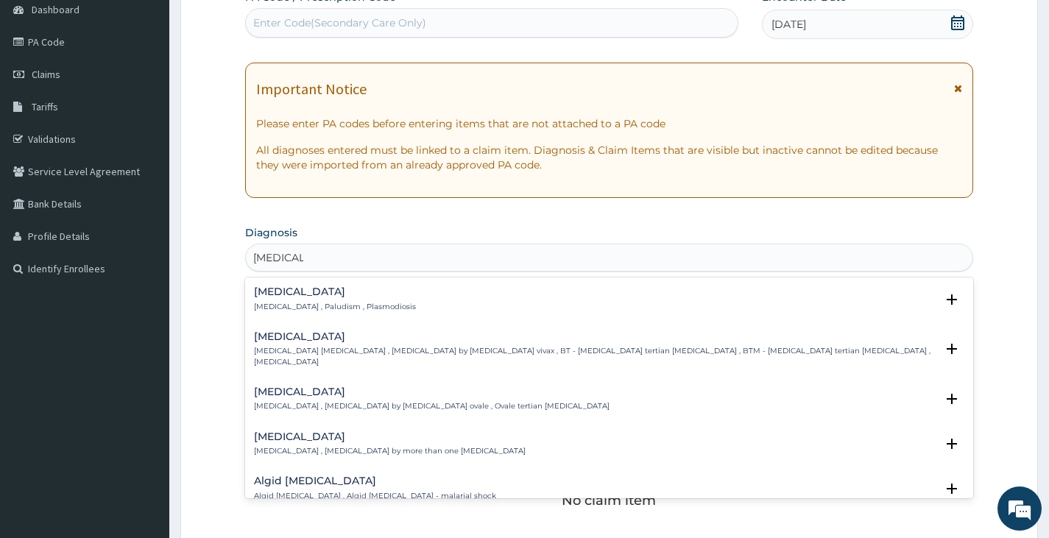
click at [297, 305] on p "[MEDICAL_DATA] , Paludism , Plasmodiosis" at bounding box center [335, 307] width 162 height 10
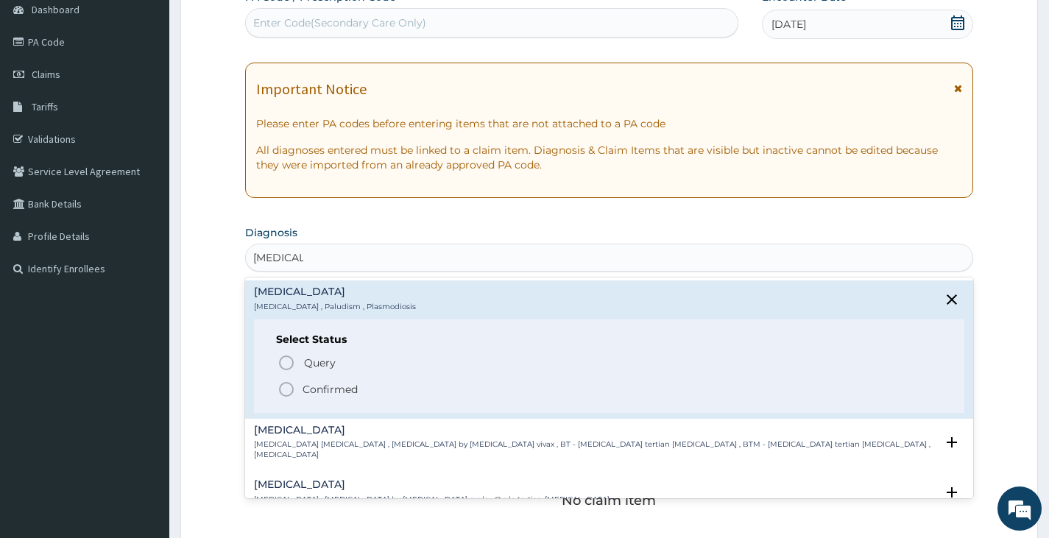
click at [300, 387] on span "Confirmed" at bounding box center [609, 389] width 664 height 18
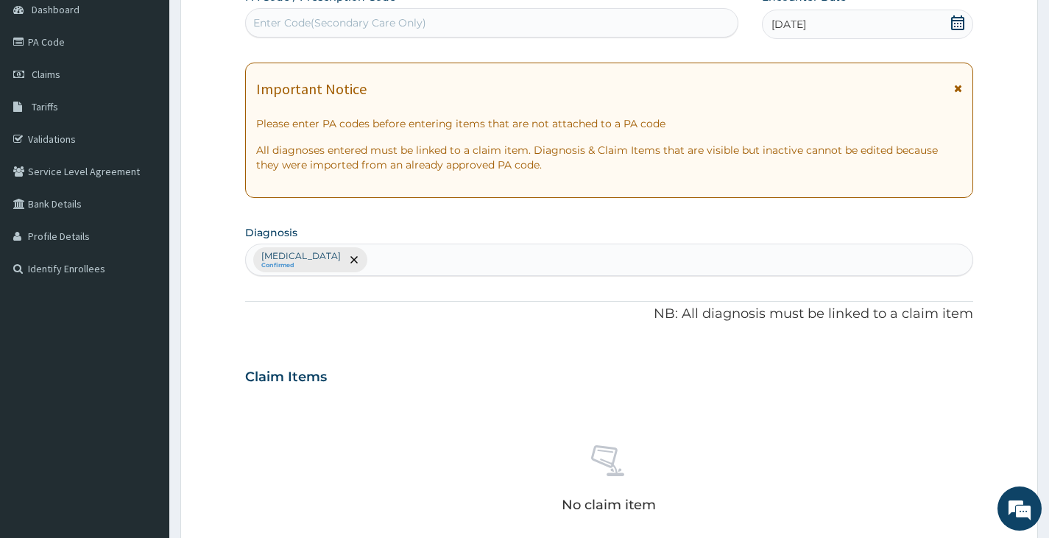
type input "T"
type input "[MEDICAL_DATA]"
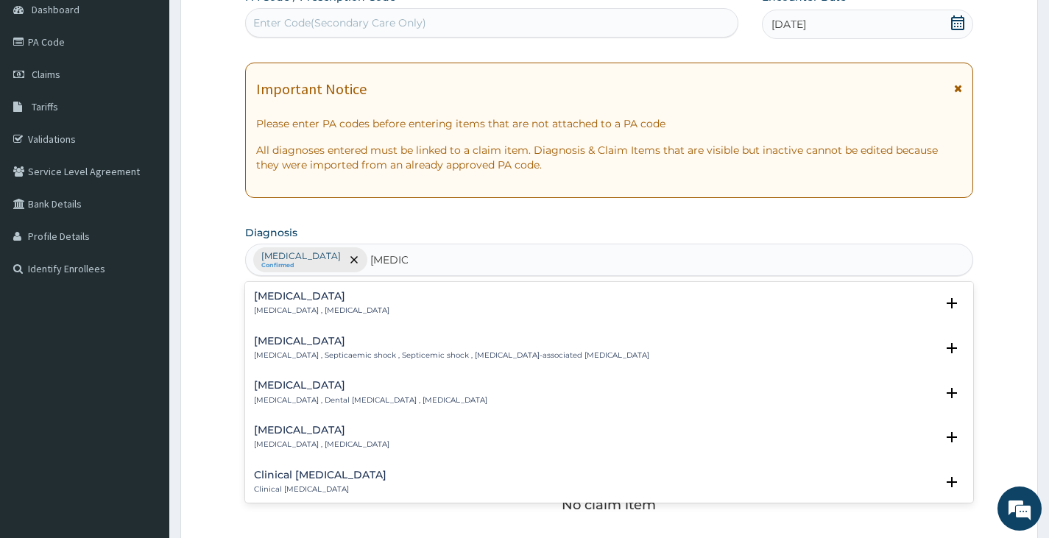
click at [331, 296] on h4 "[MEDICAL_DATA]" at bounding box center [321, 296] width 135 height 11
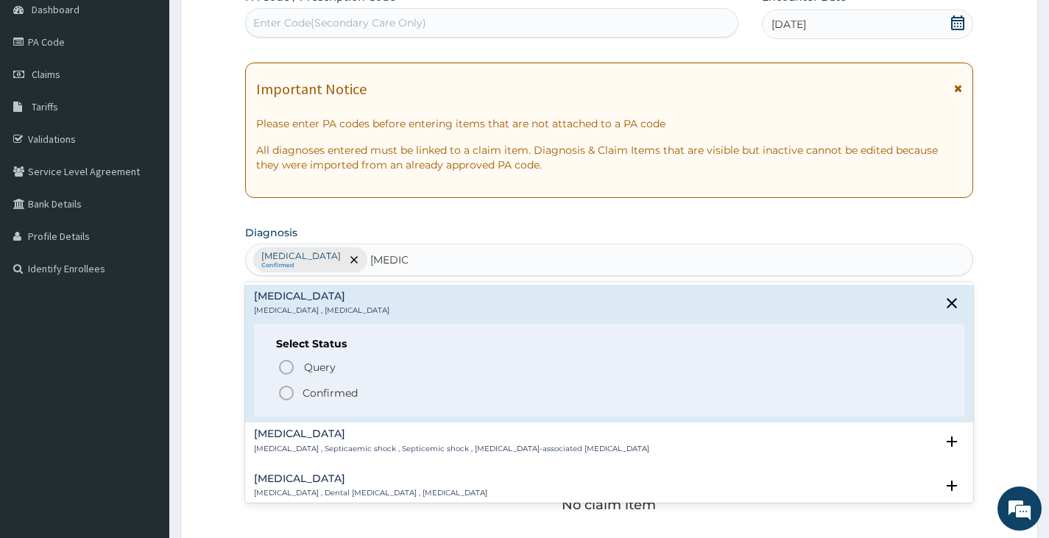
click at [297, 395] on span "Confirmed" at bounding box center [609, 393] width 664 height 18
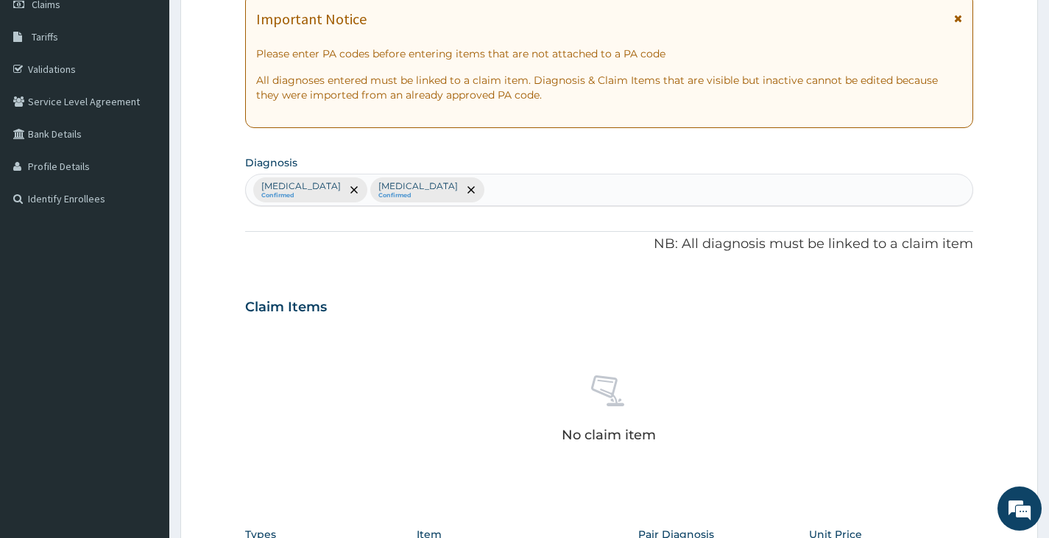
scroll to position [372, 0]
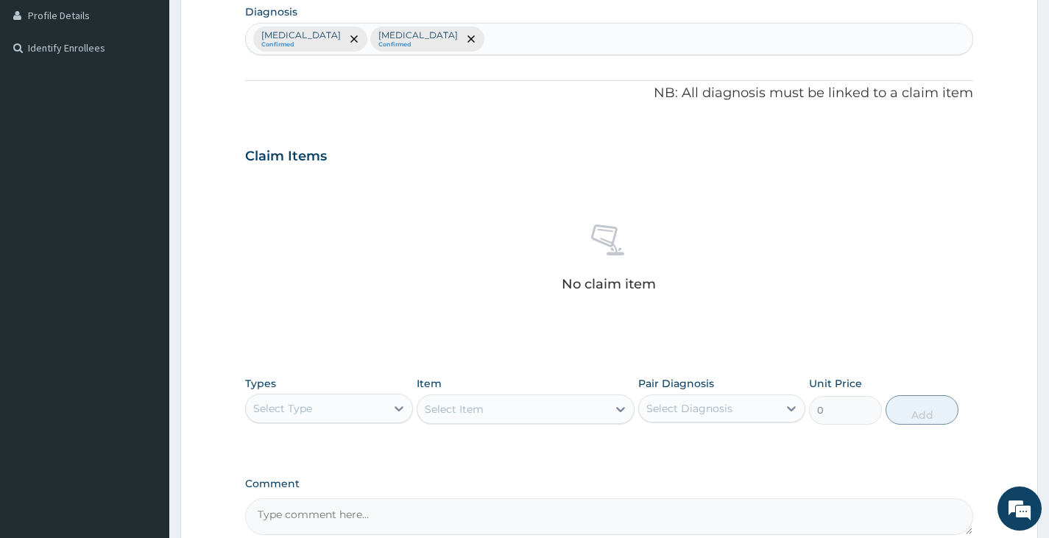
click at [346, 404] on div "Select Type" at bounding box center [315, 409] width 139 height 24
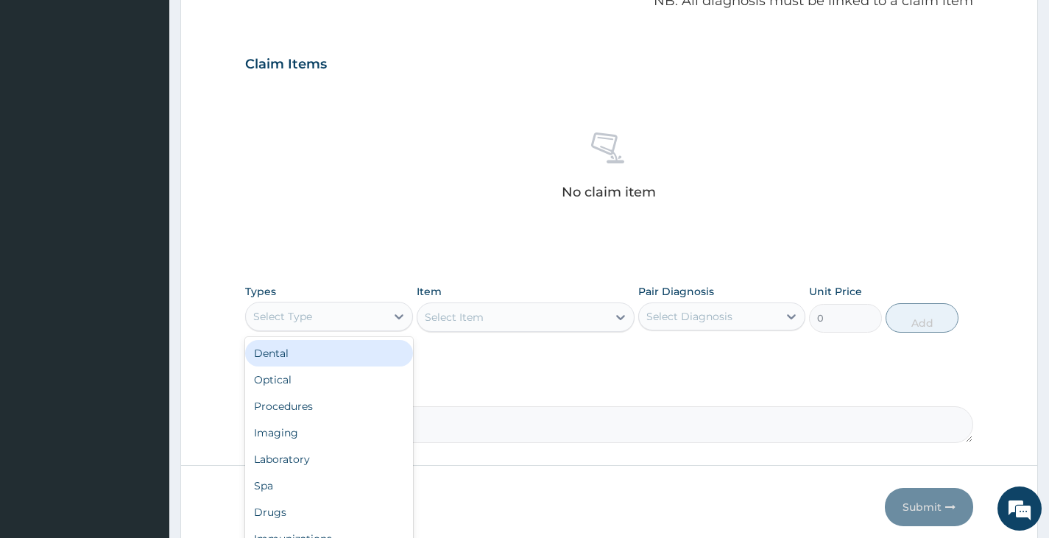
scroll to position [519, 0]
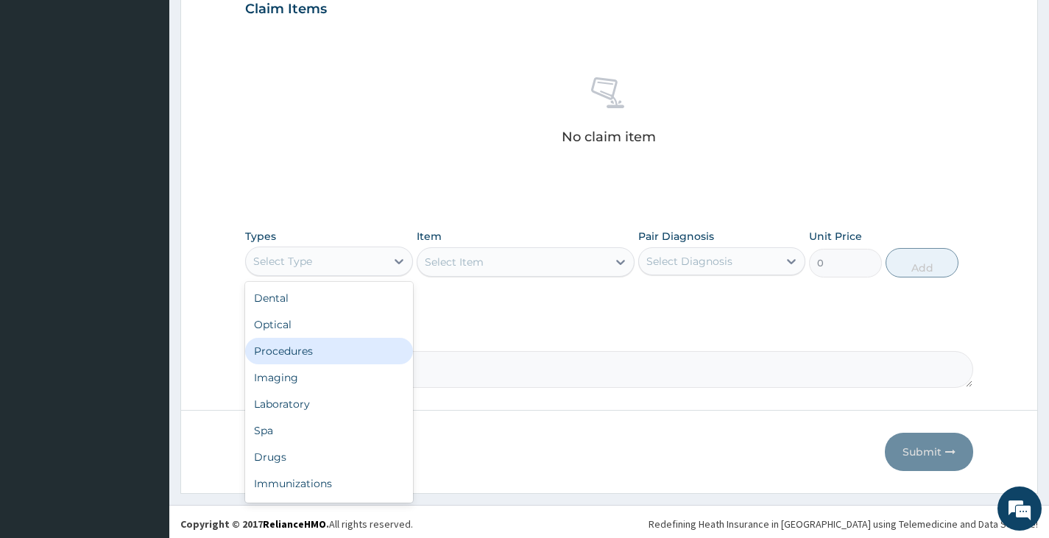
click at [308, 351] on div "Procedures" at bounding box center [328, 351] width 167 height 26
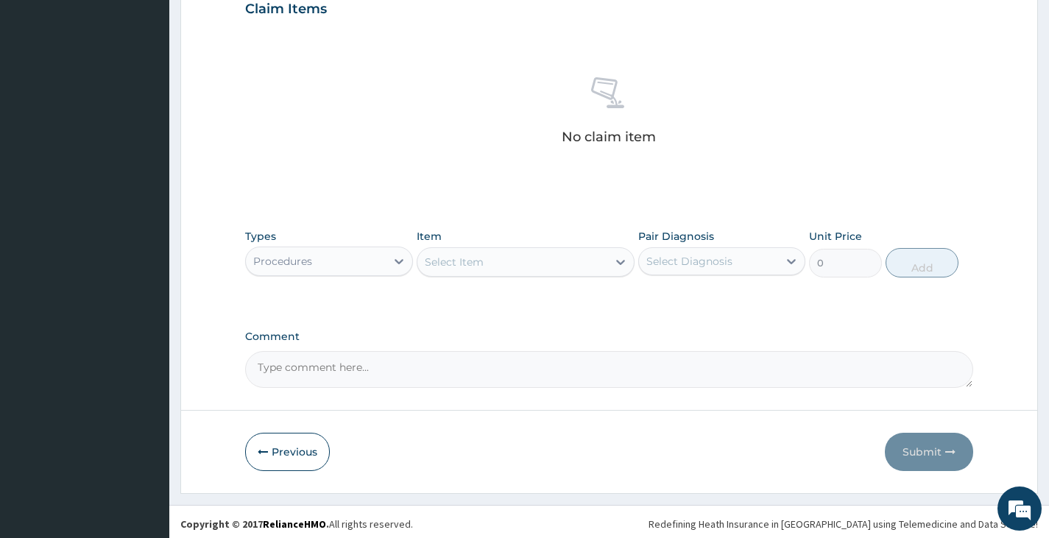
click at [485, 269] on div "Select Item" at bounding box center [512, 262] width 191 height 24
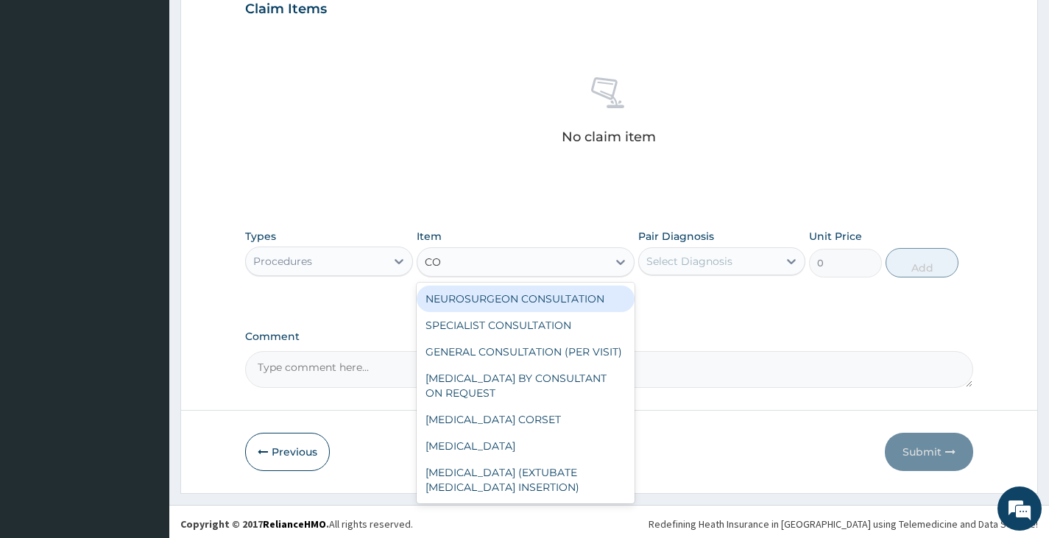
type input "CON"
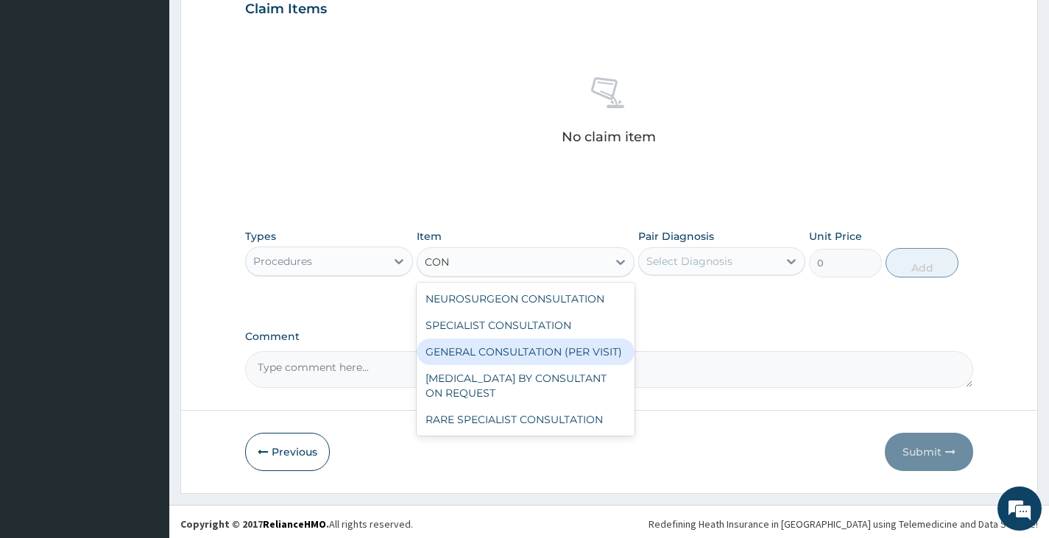
click at [485, 345] on div "GENERAL CONSULTATION (PER VISIT)" at bounding box center [526, 352] width 219 height 26
type input "2000"
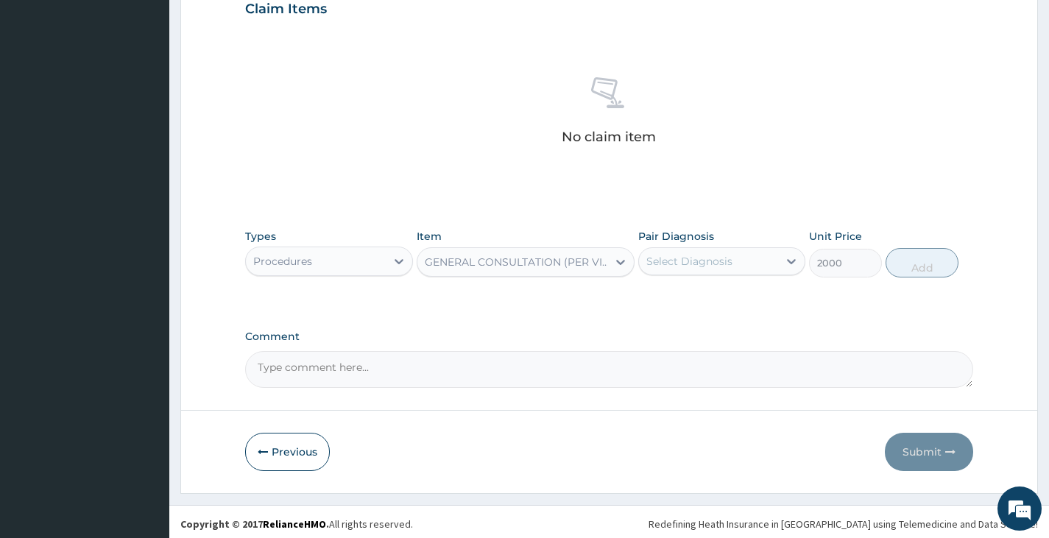
click at [704, 266] on div "Select Diagnosis" at bounding box center [689, 261] width 86 height 15
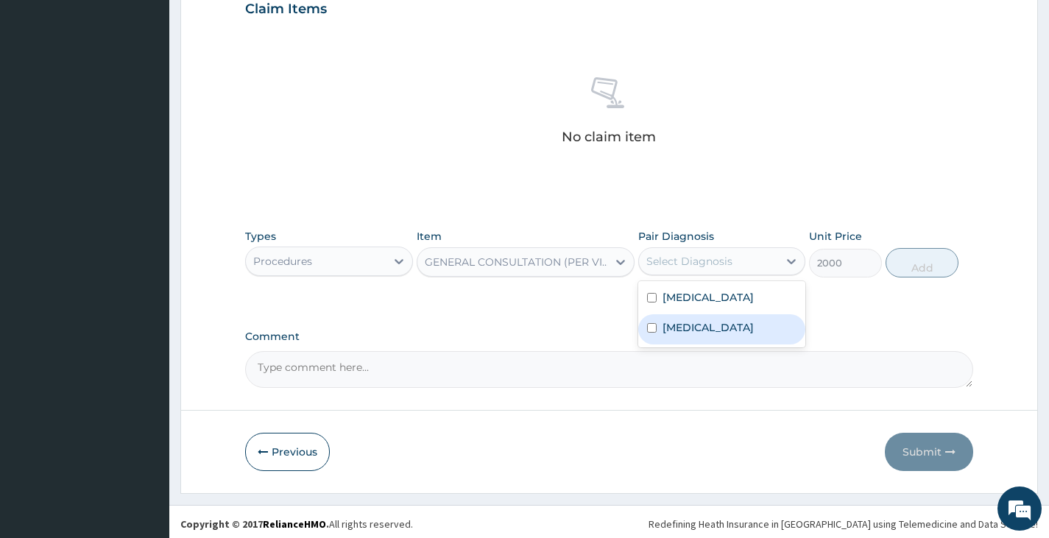
click at [692, 319] on div "[MEDICAL_DATA]" at bounding box center [721, 329] width 167 height 30
checkbox input "true"
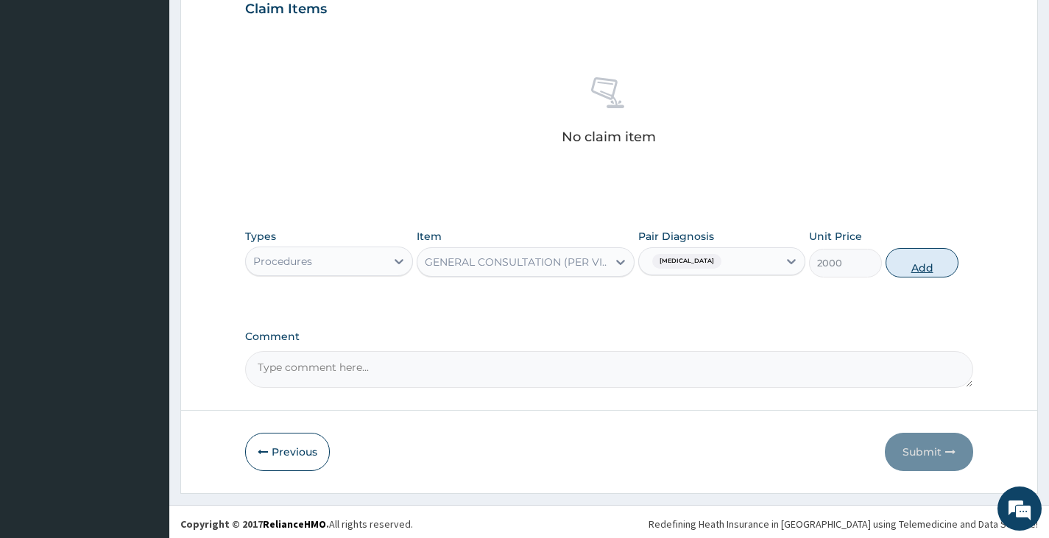
click at [927, 276] on button "Add" at bounding box center [921, 262] width 73 height 29
type input "0"
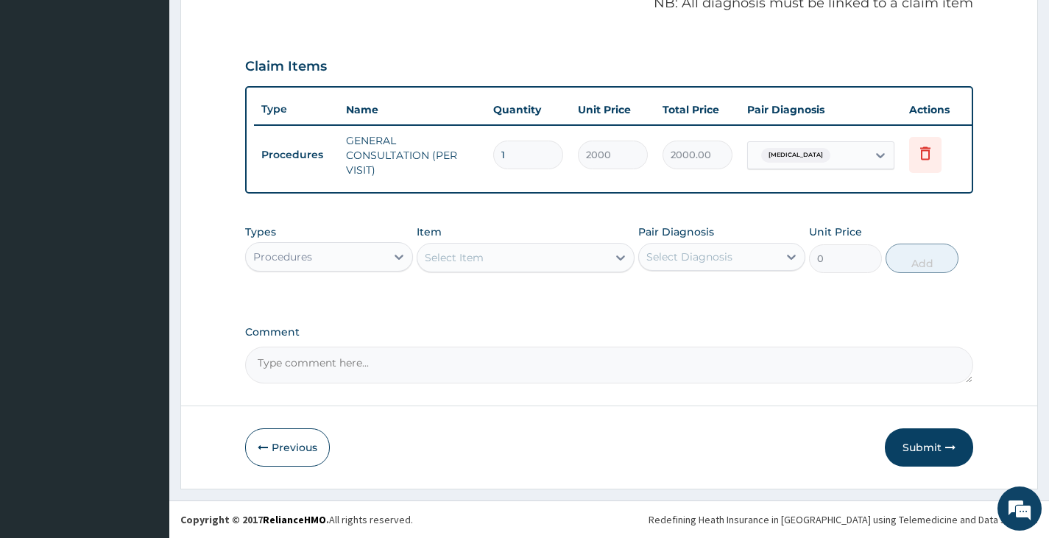
click at [351, 256] on div "Procedures" at bounding box center [315, 257] width 139 height 24
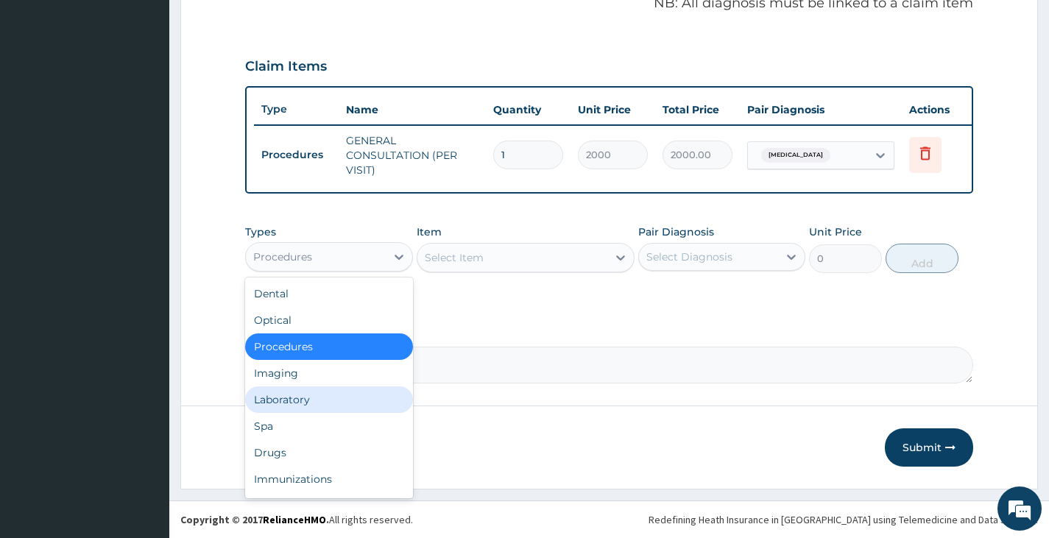
click at [280, 403] on div "Laboratory" at bounding box center [328, 399] width 167 height 26
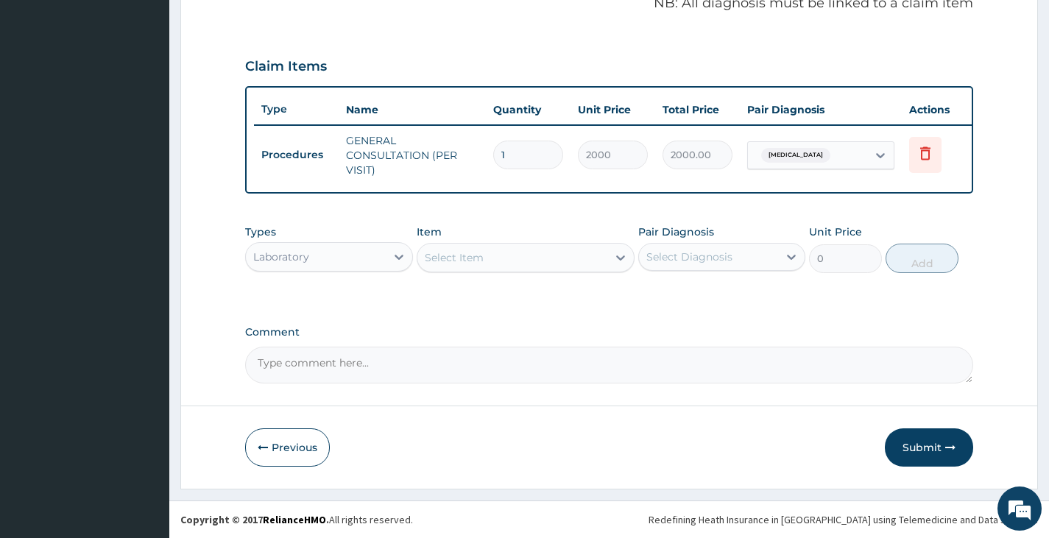
click at [499, 263] on div "Select Item" at bounding box center [512, 258] width 191 height 24
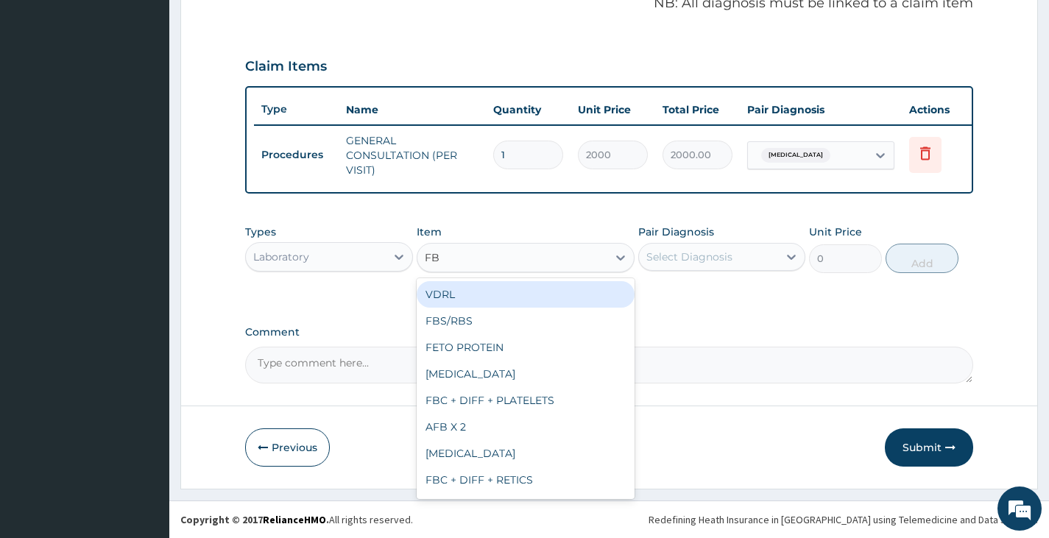
type input "FBC"
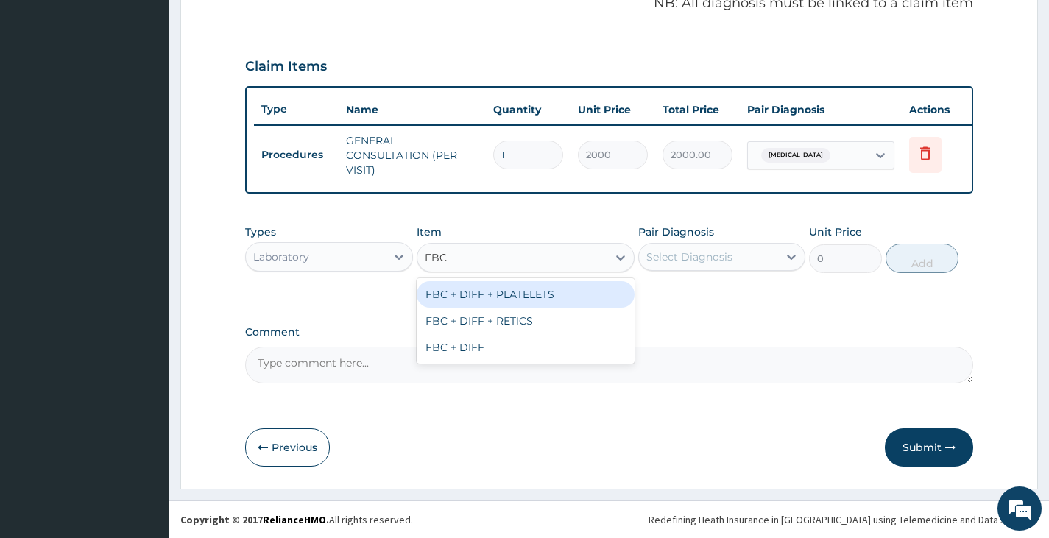
click at [531, 294] on div "FBC + DIFF + PLATELETS" at bounding box center [526, 294] width 219 height 26
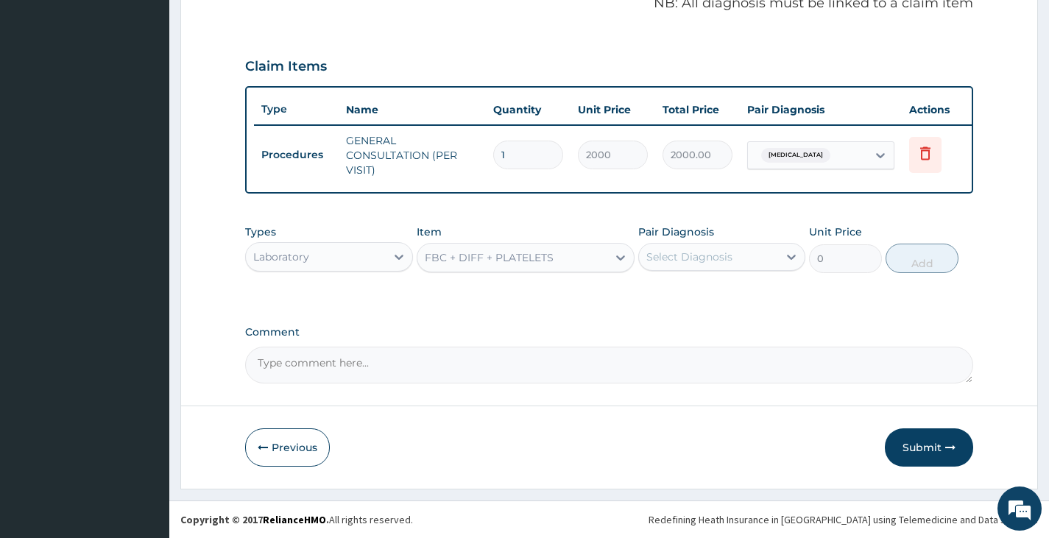
type input "2500"
click at [722, 251] on div "Select Diagnosis" at bounding box center [689, 256] width 86 height 15
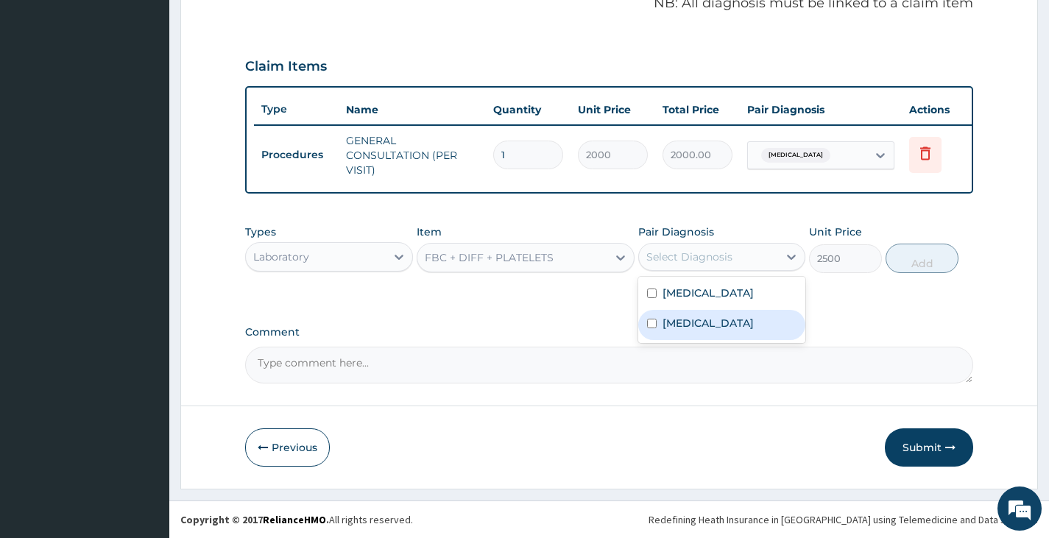
click at [673, 324] on label "Sepsis" at bounding box center [707, 323] width 91 height 15
checkbox input "true"
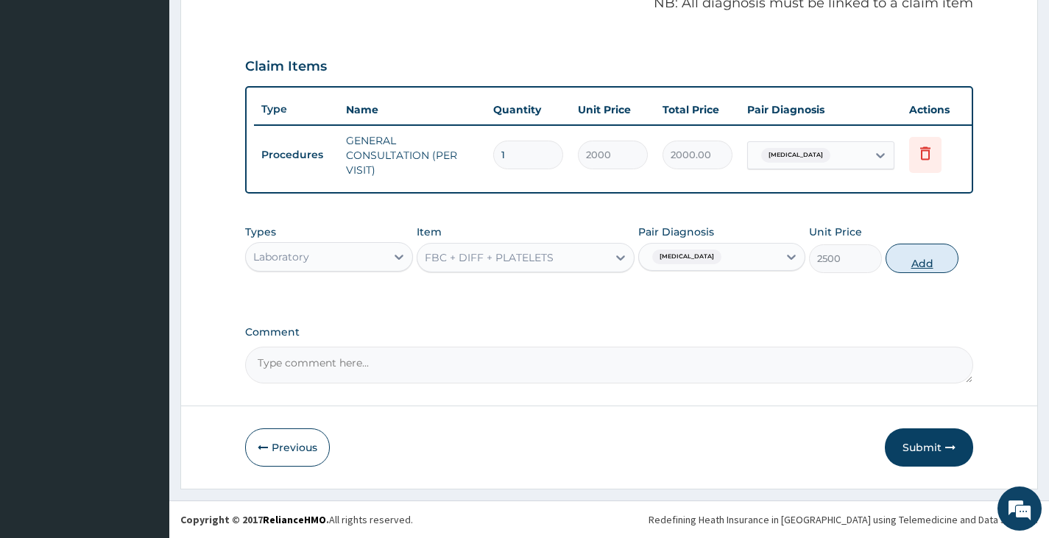
click at [917, 261] on button "Add" at bounding box center [921, 258] width 73 height 29
type input "0"
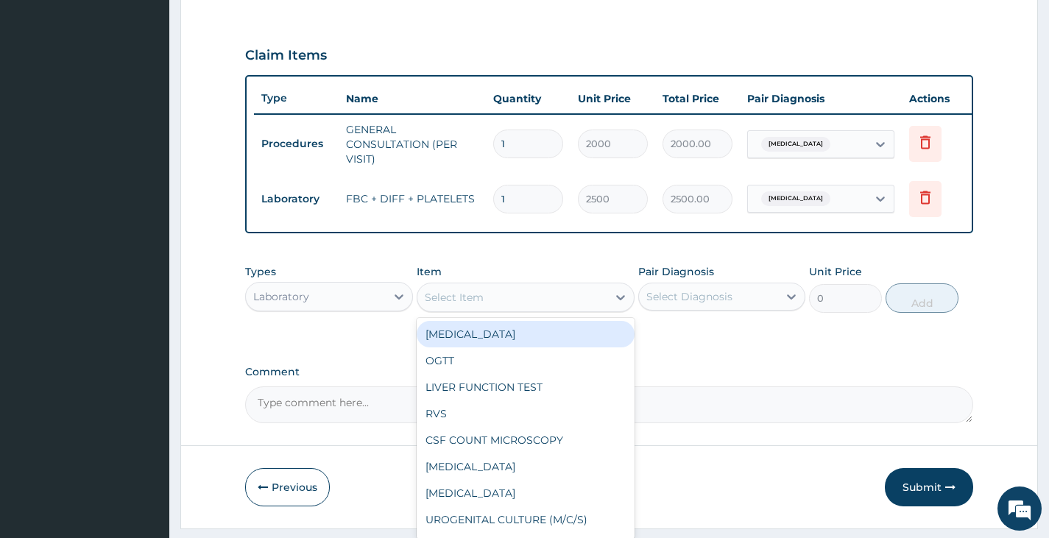
click at [475, 305] on div "Select Item" at bounding box center [454, 297] width 59 height 15
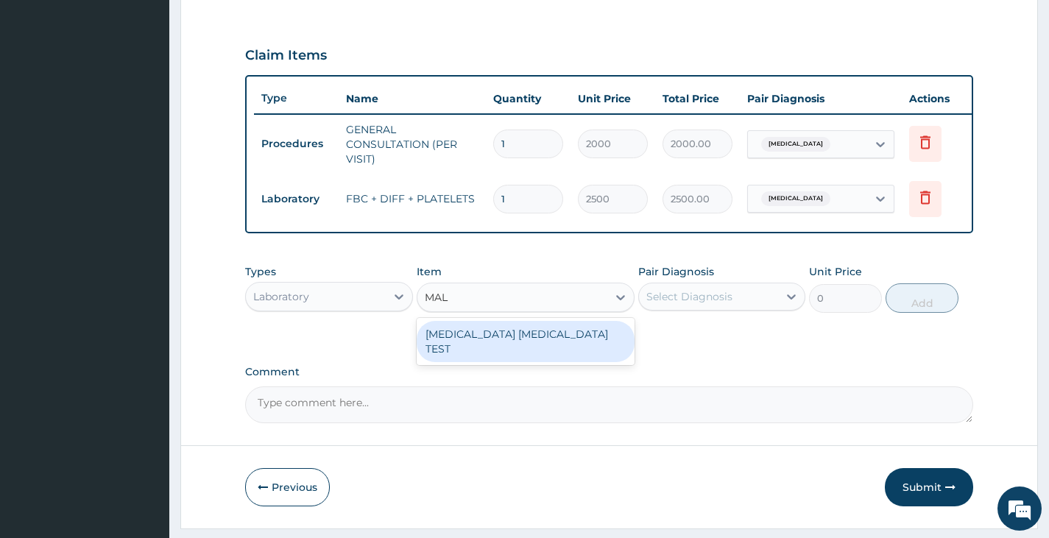
type input "MALA"
click at [482, 347] on div "MALARIA PARASITE TEST" at bounding box center [526, 341] width 219 height 41
type input "1000"
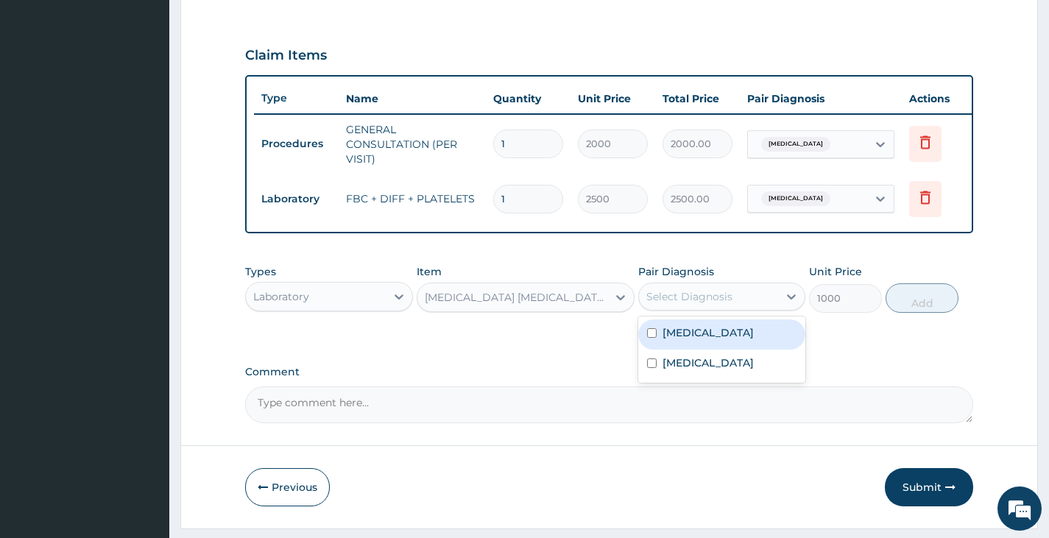
click at [729, 304] on div "Select Diagnosis" at bounding box center [689, 296] width 86 height 15
click at [702, 336] on div "Malaria" at bounding box center [721, 334] width 167 height 30
checkbox input "true"
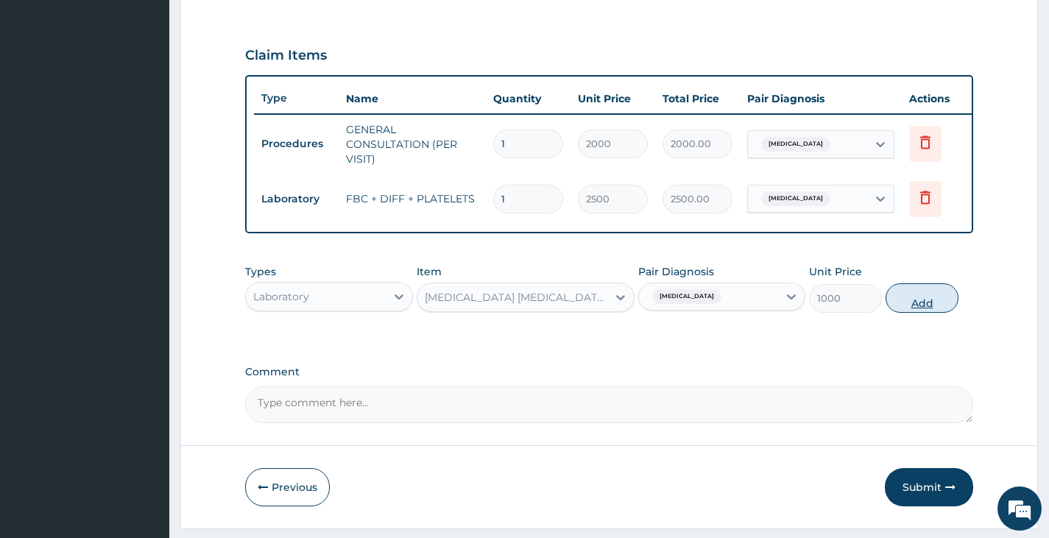
click at [952, 306] on button "Add" at bounding box center [921, 297] width 73 height 29
type input "0"
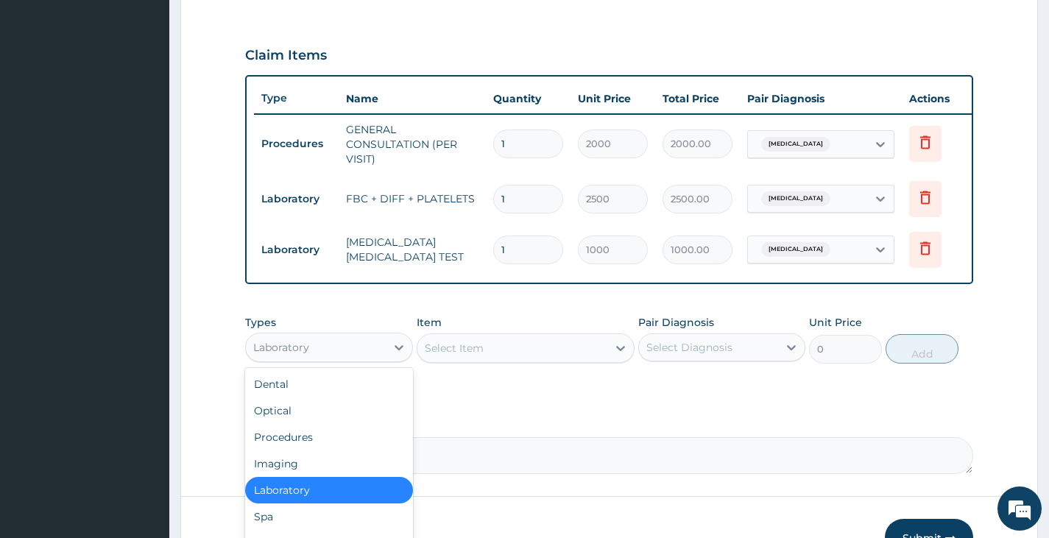
click at [335, 353] on div "Laboratory" at bounding box center [315, 348] width 139 height 24
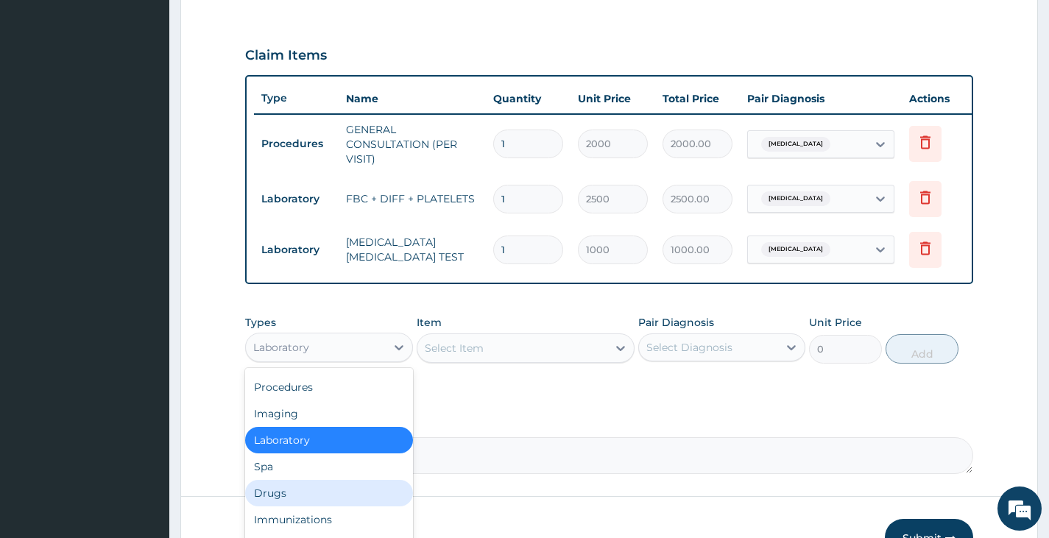
click at [277, 506] on div "Drugs" at bounding box center [328, 493] width 167 height 26
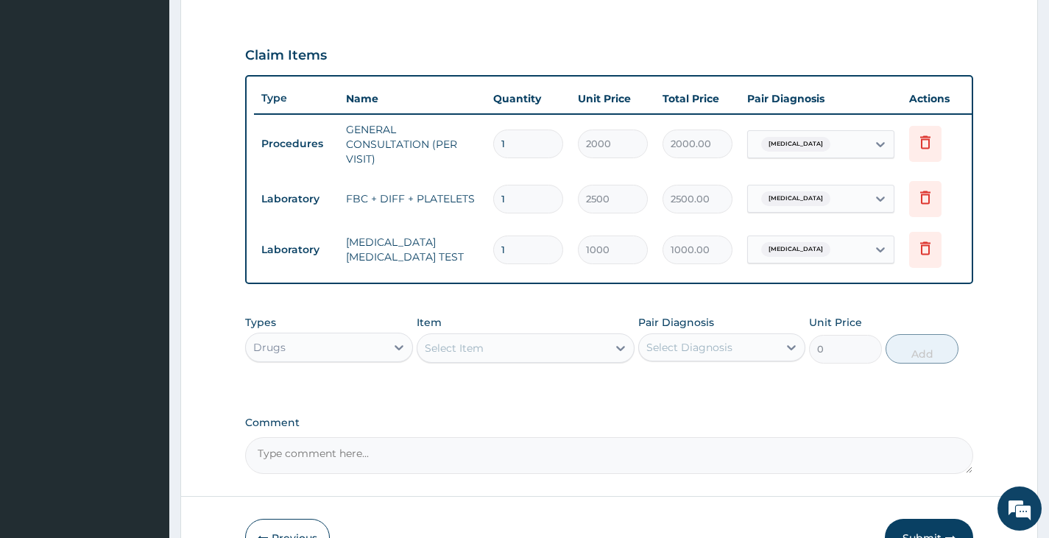
click at [526, 351] on div "Select Item" at bounding box center [512, 348] width 191 height 24
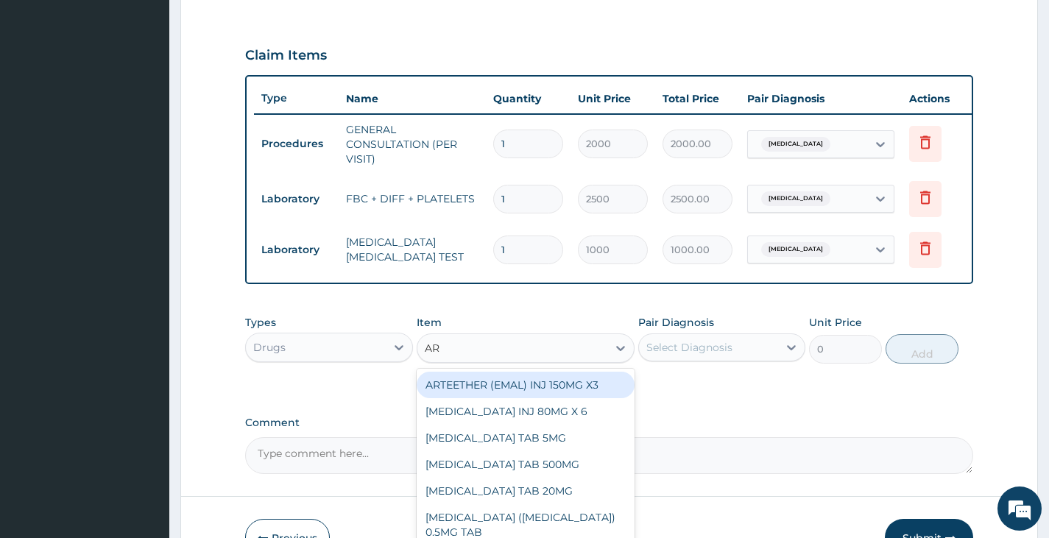
type input "ART"
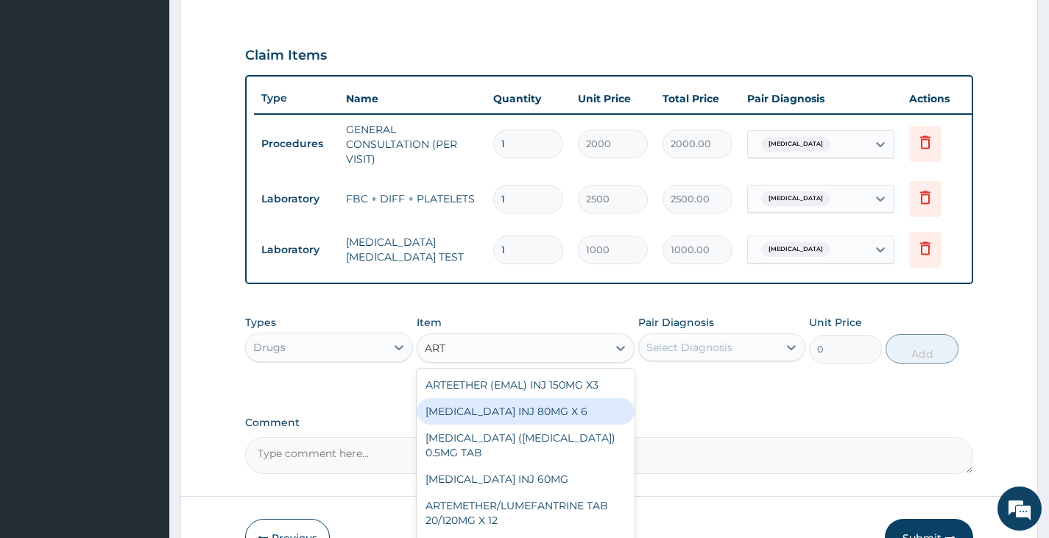
click at [523, 420] on div "ARTEMETHER INJ 80MG X 6" at bounding box center [526, 411] width 219 height 26
type input "300"
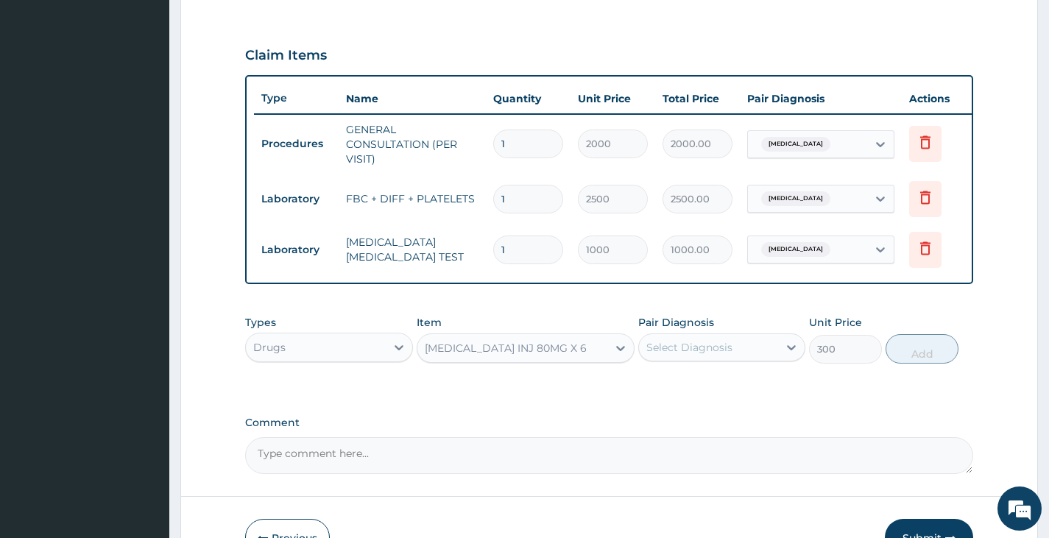
click at [670, 355] on div "Select Diagnosis" at bounding box center [689, 347] width 86 height 15
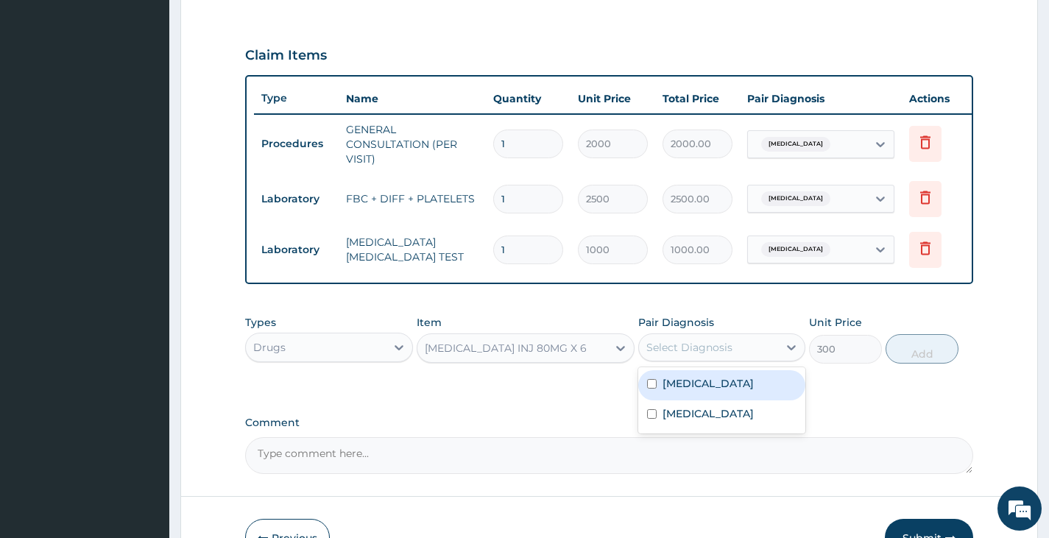
click at [677, 391] on label "Malaria" at bounding box center [707, 383] width 91 height 15
checkbox input "true"
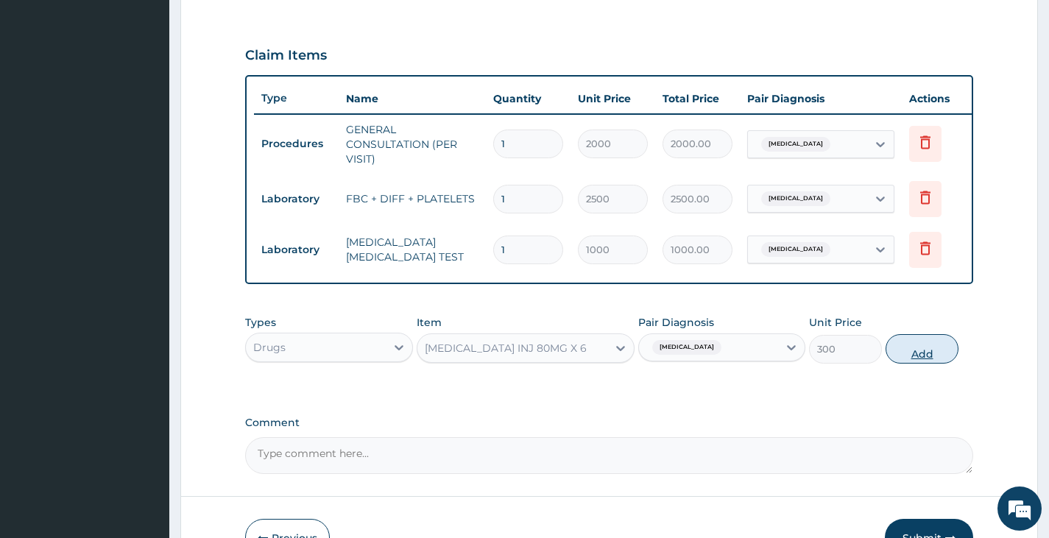
click at [912, 364] on button "Add" at bounding box center [921, 348] width 73 height 29
type input "0"
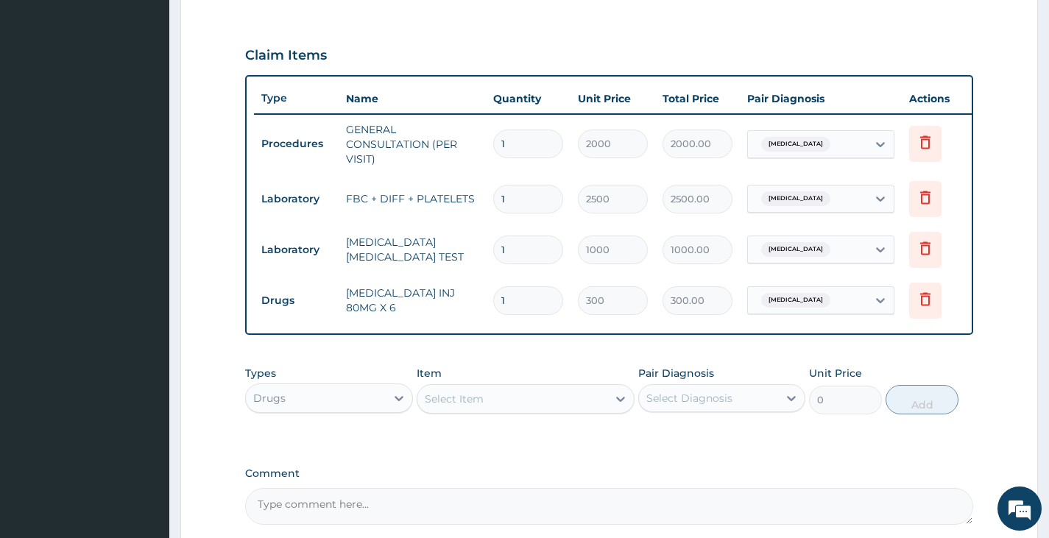
type input "0.00"
type input "6"
type input "1800.00"
type input "6"
click at [506, 407] on div "Select Item" at bounding box center [512, 399] width 191 height 24
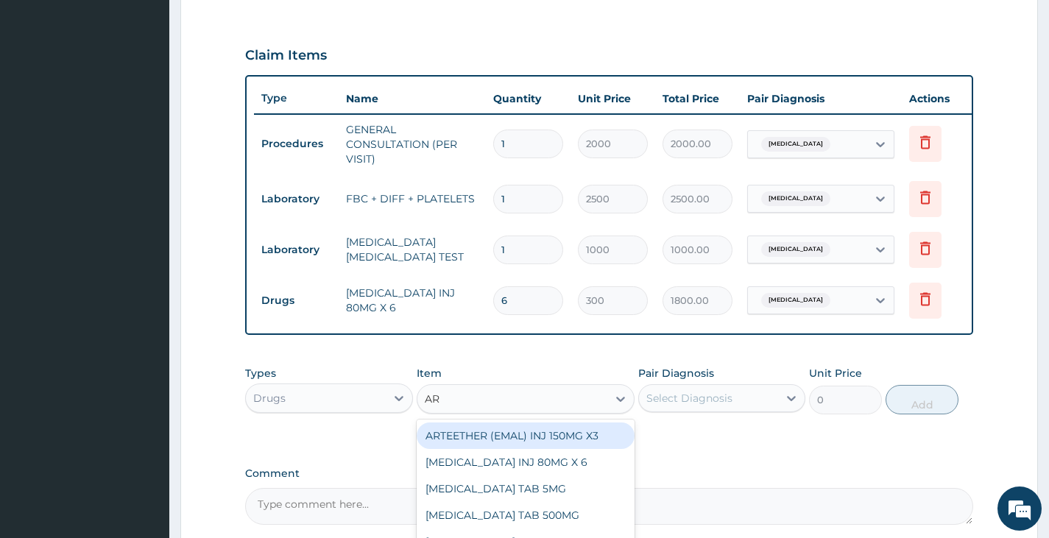
type input "A"
type input "PARA"
click at [537, 442] on div "PARACETAMOL INJ 300MG/2ML" at bounding box center [526, 435] width 219 height 26
type input "200"
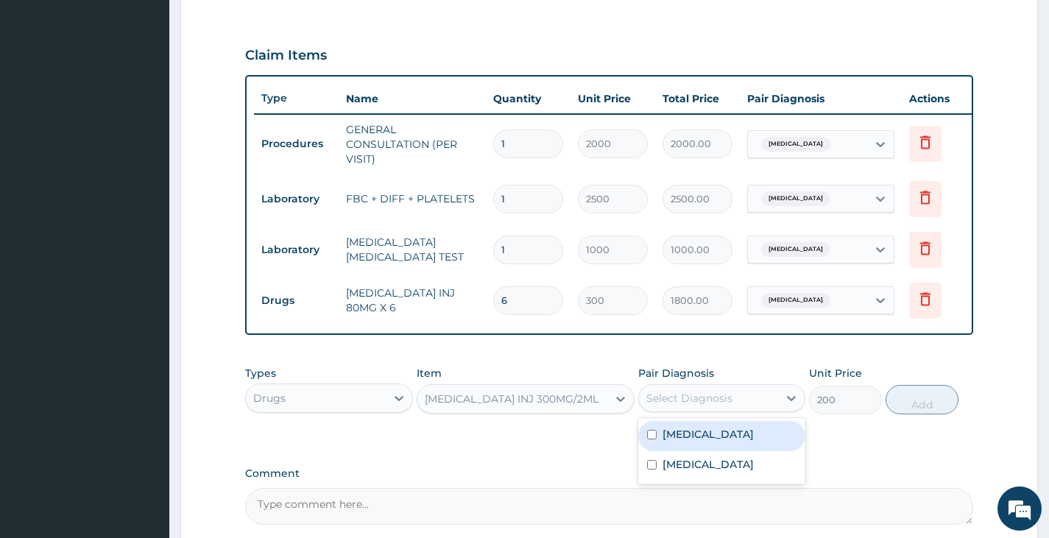
click at [723, 405] on div "Select Diagnosis" at bounding box center [689, 398] width 86 height 15
click at [706, 450] on div "Malaria" at bounding box center [721, 436] width 167 height 30
checkbox input "true"
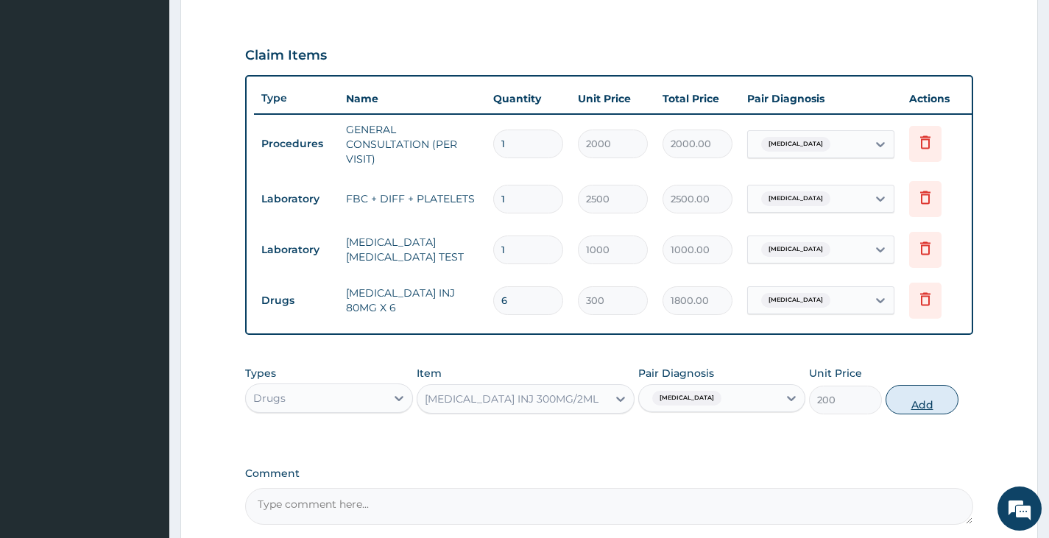
click at [919, 411] on button "Add" at bounding box center [921, 399] width 73 height 29
type input "0"
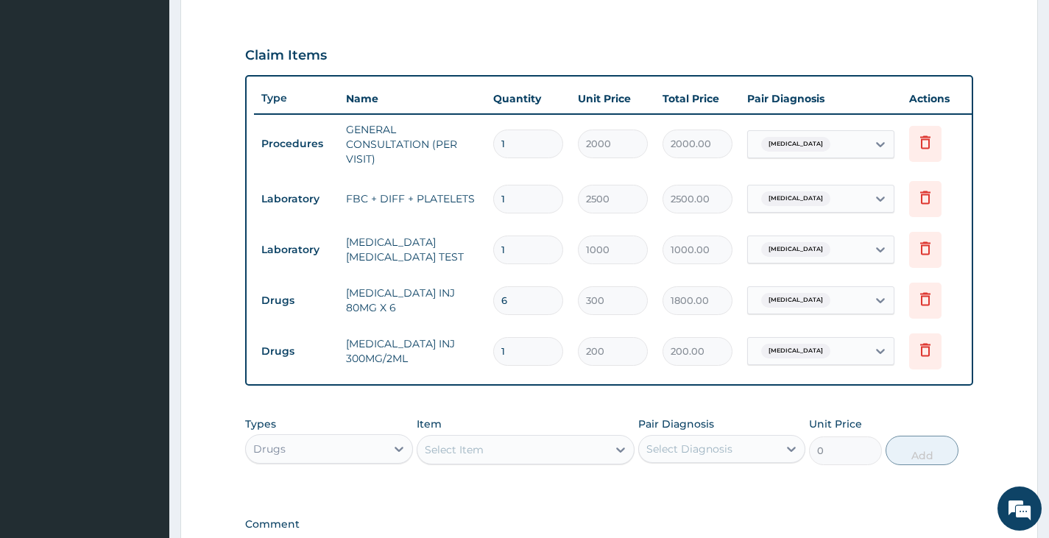
type input "0.00"
type input "2"
type input "400.00"
type input "2"
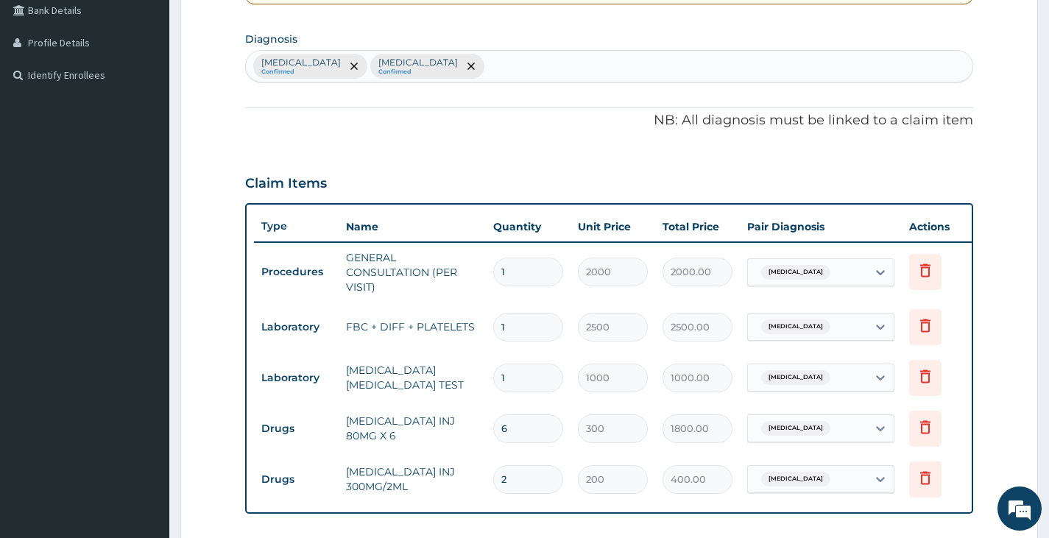
scroll to position [368, 0]
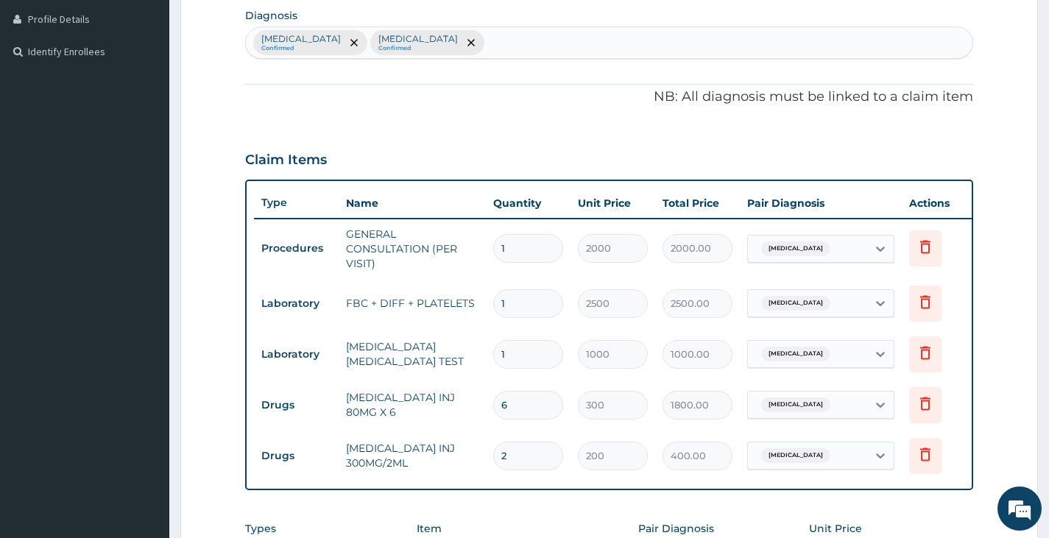
click at [409, 47] on div "Malaria Confirmed Sepsis Confirmed" at bounding box center [609, 42] width 726 height 31
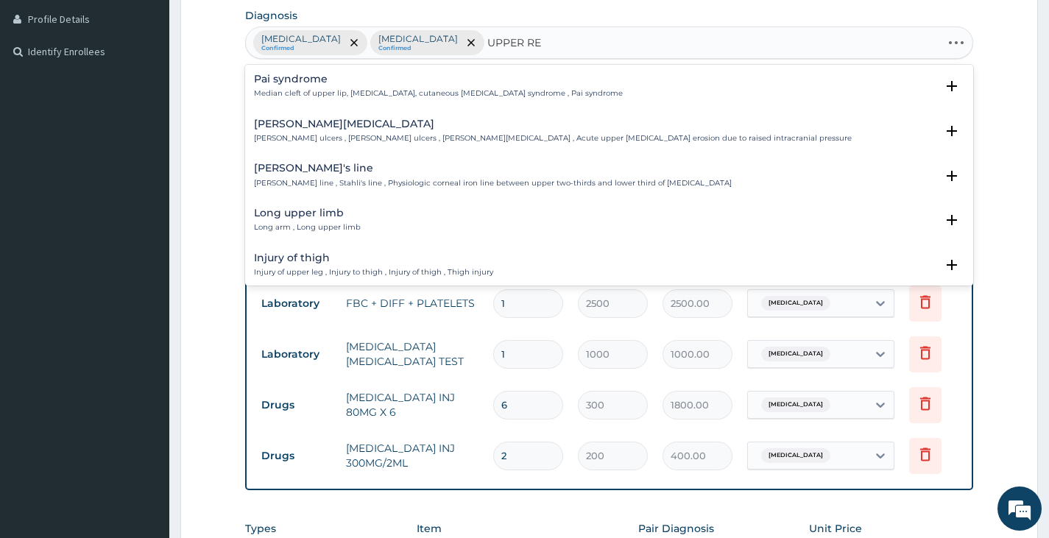
type input "UPPER RES"
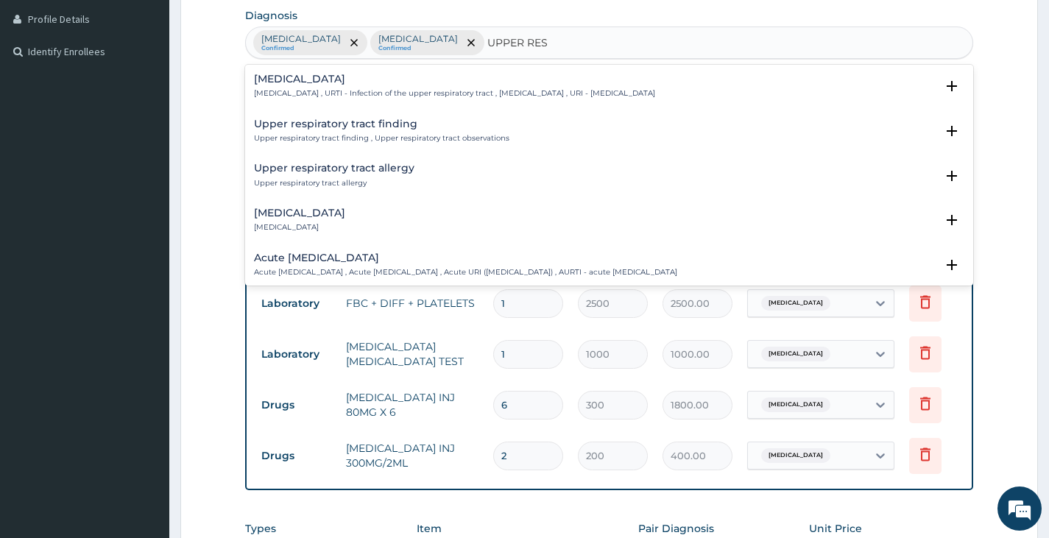
click at [405, 82] on h4 "Upper respiratory infection" at bounding box center [454, 79] width 401 height 11
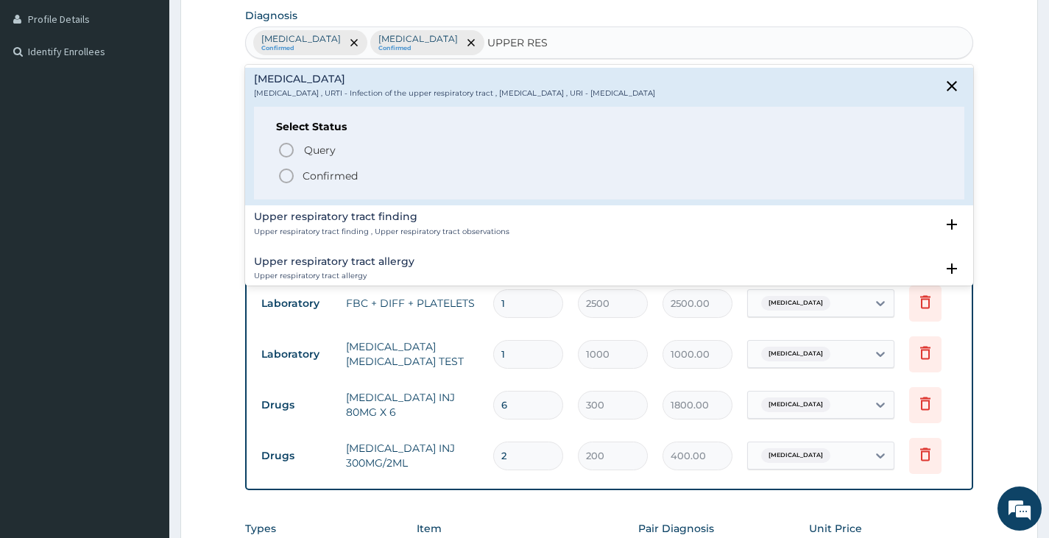
click at [328, 167] on span "Confirmed" at bounding box center [609, 176] width 664 height 18
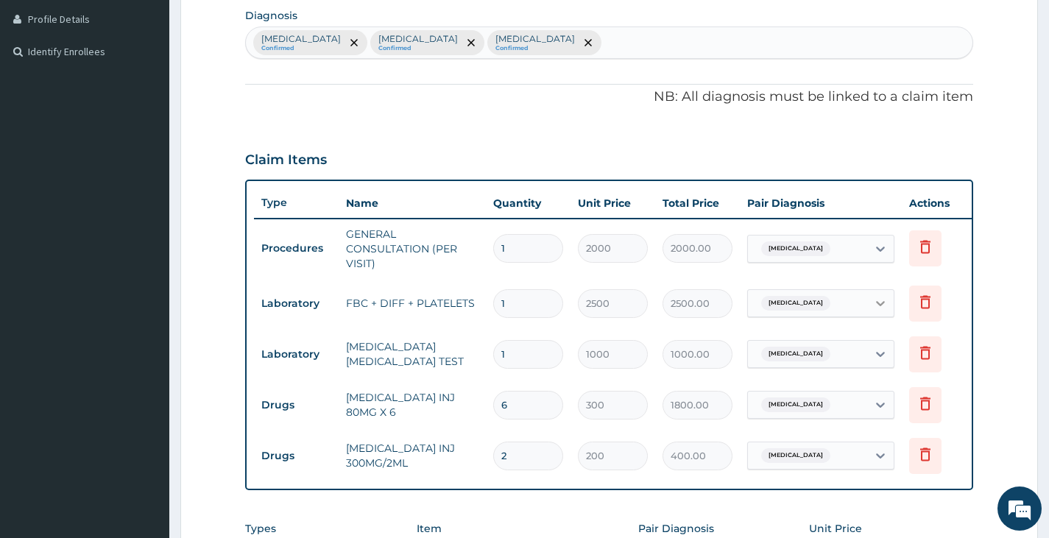
click at [882, 310] on icon at bounding box center [880, 303] width 15 height 15
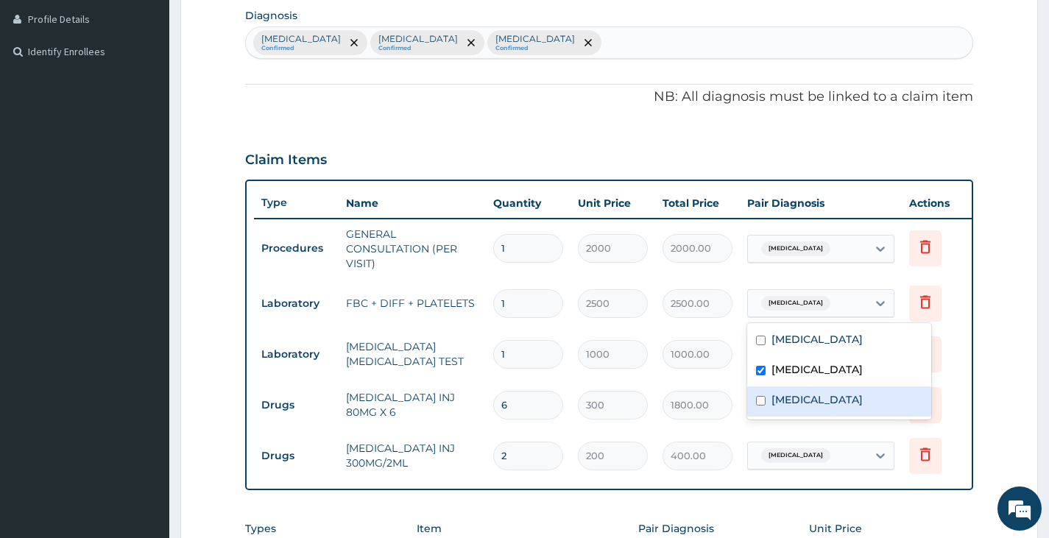
click at [822, 391] on div "Upper respiratory infection" at bounding box center [839, 401] width 184 height 30
checkbox input "true"
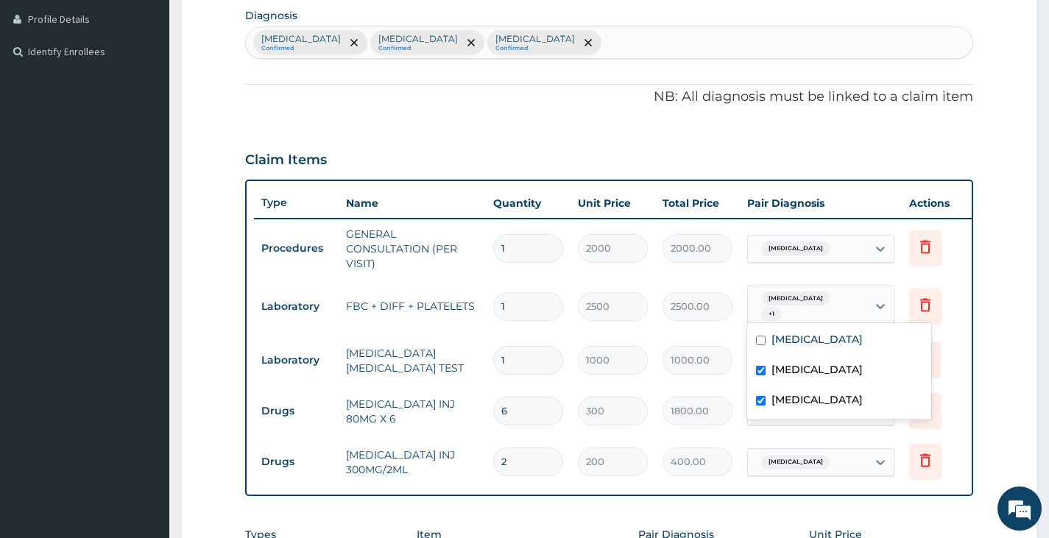
click at [772, 371] on label "Sepsis" at bounding box center [816, 369] width 91 height 15
checkbox input "false"
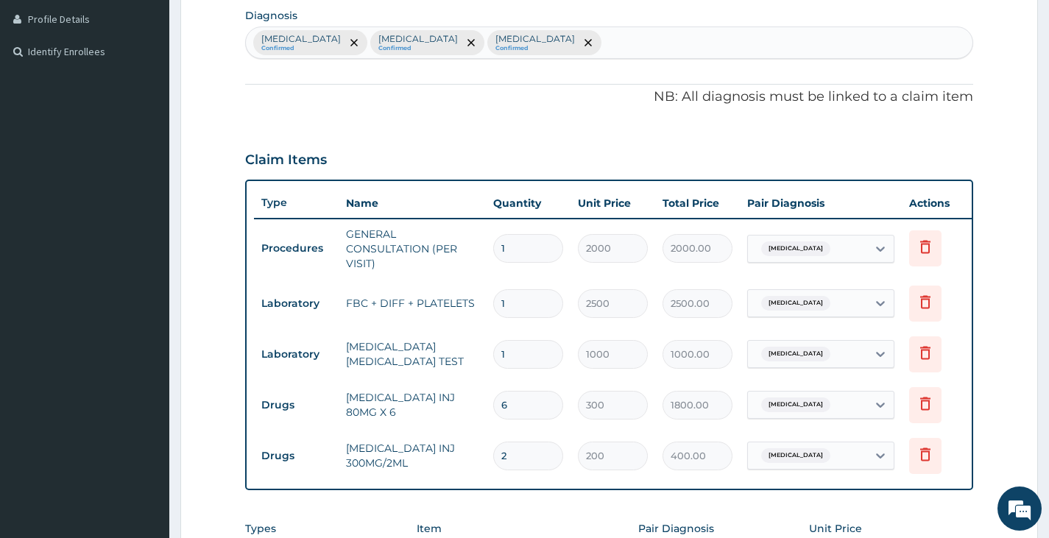
click at [612, 395] on input "300" at bounding box center [613, 405] width 70 height 29
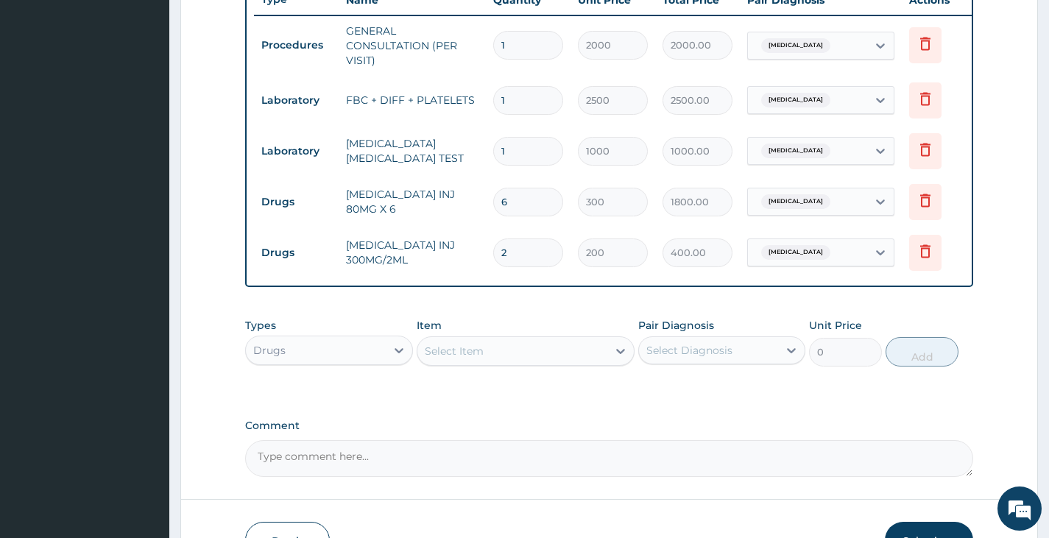
scroll to position [589, 0]
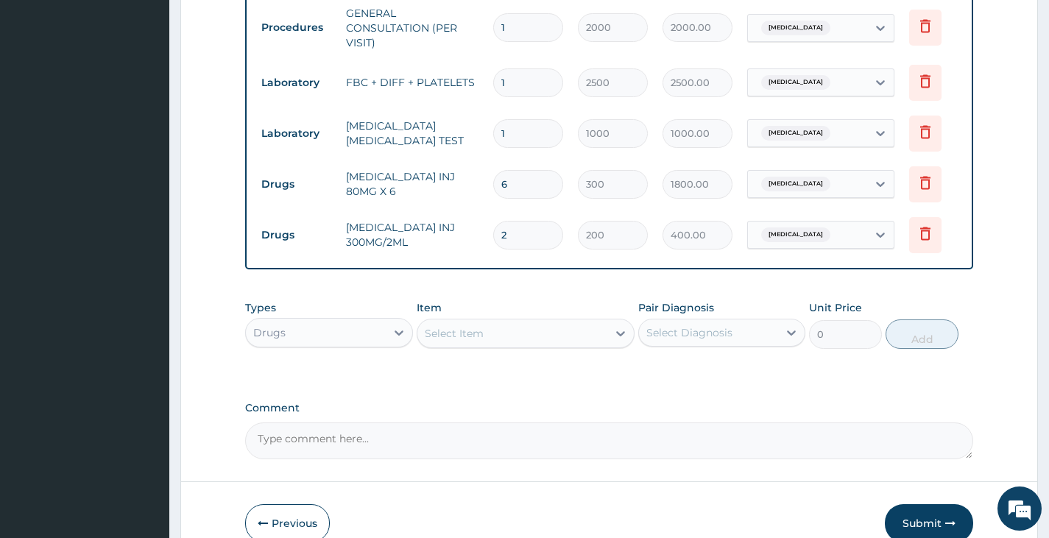
click at [484, 345] on div "Select Item" at bounding box center [512, 334] width 191 height 24
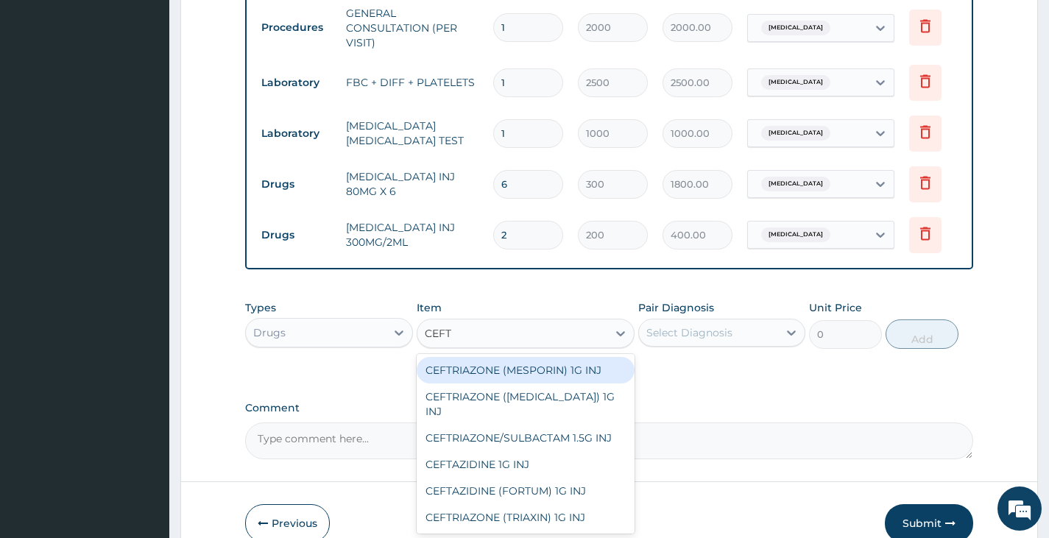
type input "CEFTR"
click at [513, 383] on div "CEFTRIAZONE (MESPORIN) 1G INJ" at bounding box center [526, 370] width 219 height 26
type input "4500"
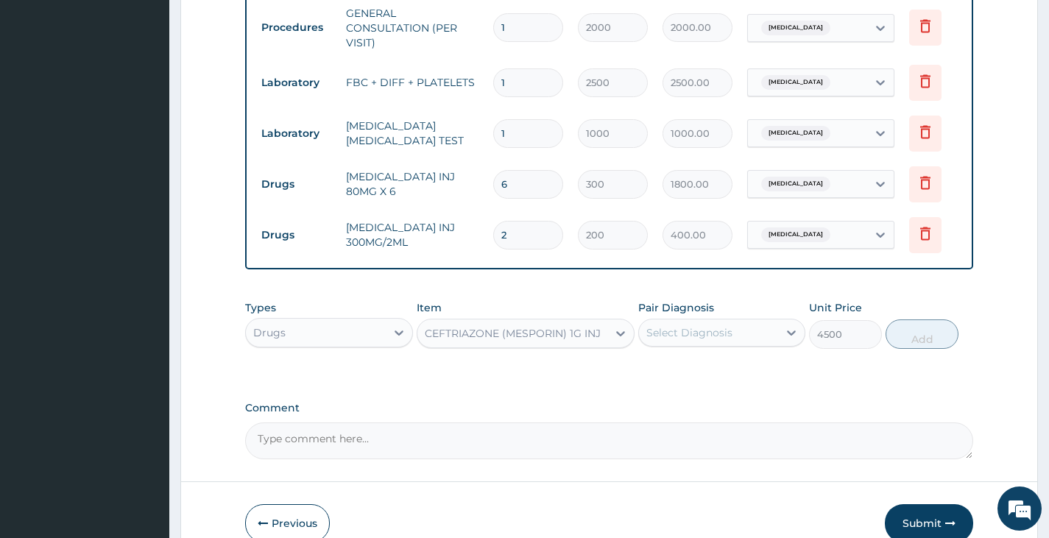
click at [687, 333] on div "Select Diagnosis" at bounding box center [708, 333] width 139 height 24
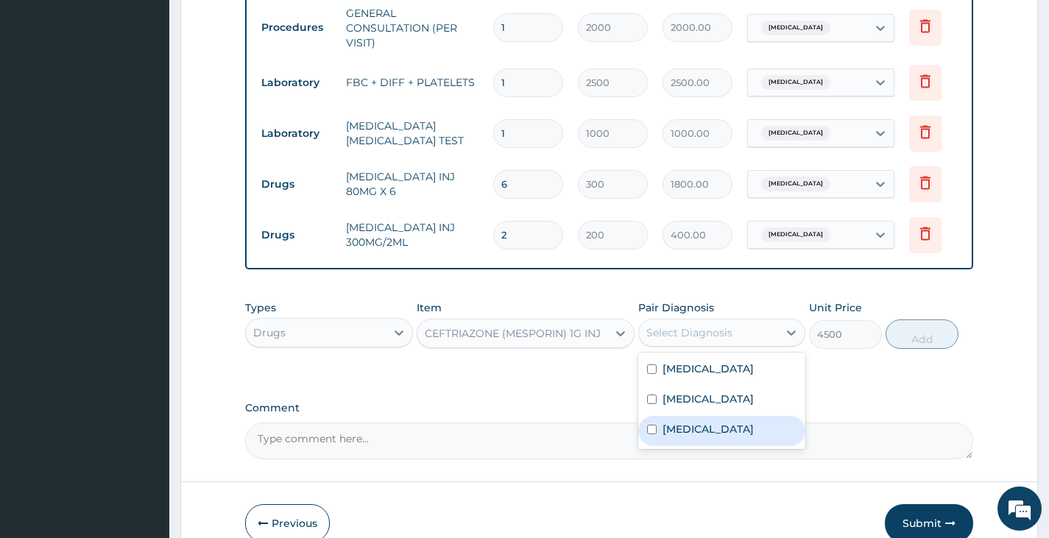
click at [666, 436] on label "Upper respiratory infection" at bounding box center [707, 429] width 91 height 15
checkbox input "true"
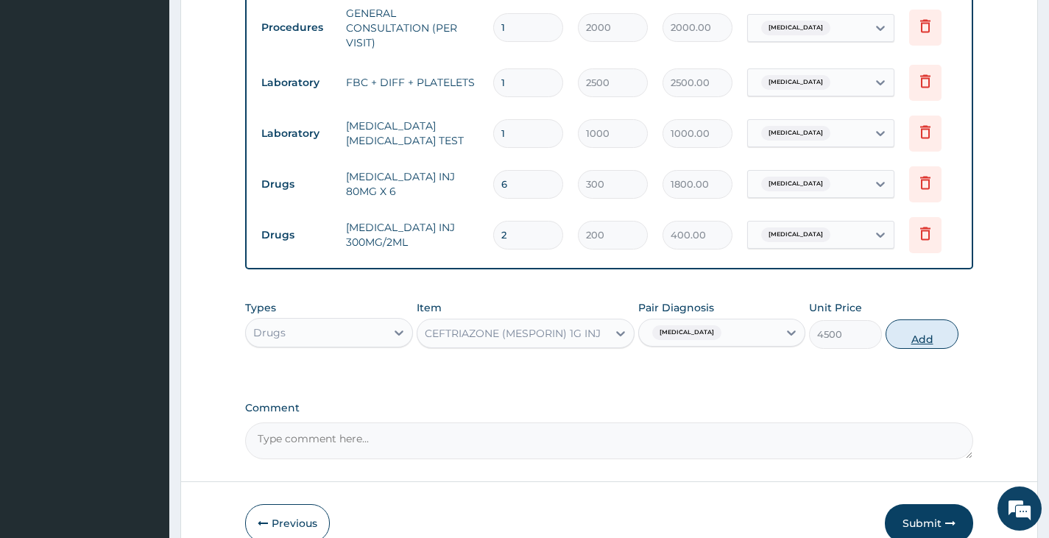
click at [919, 349] on button "Add" at bounding box center [921, 333] width 73 height 29
type input "0"
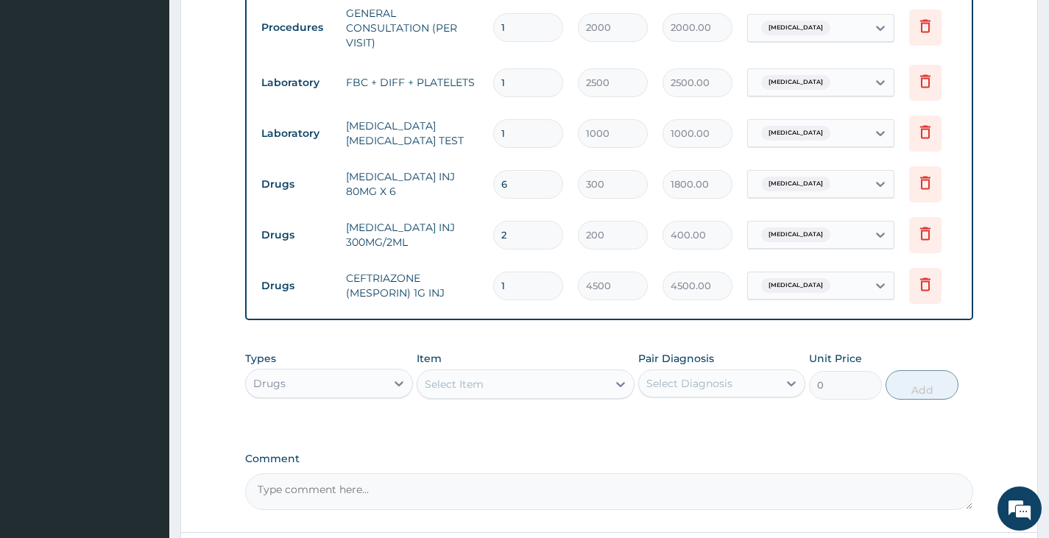
click at [463, 391] on div "Select Item" at bounding box center [454, 384] width 59 height 15
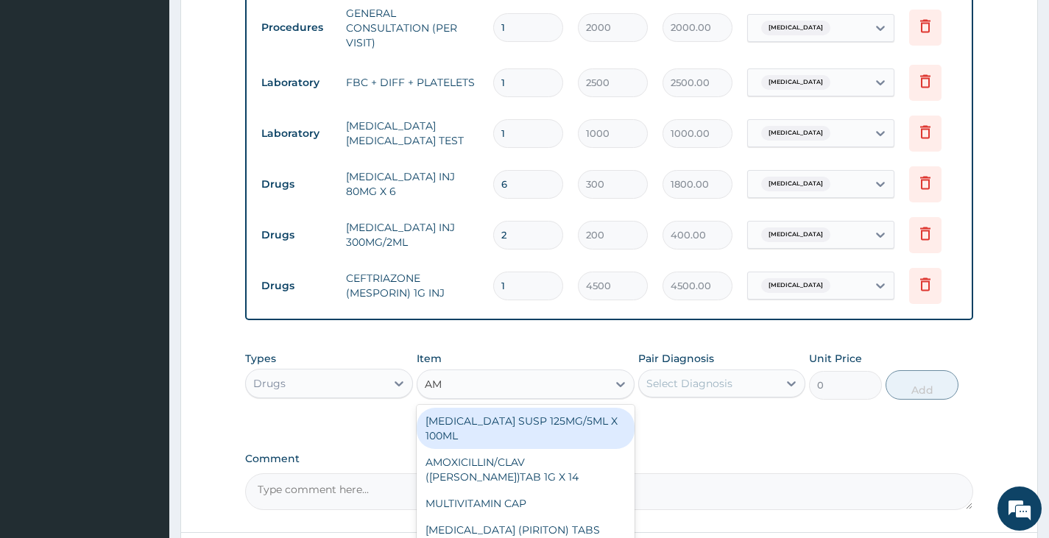
type input "AMO"
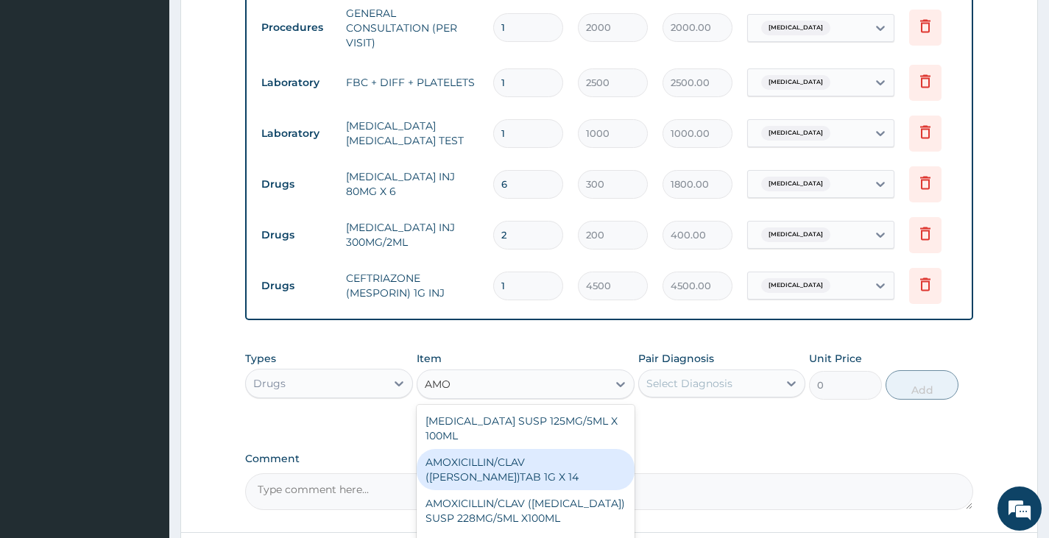
click at [517, 471] on div "AMOXICILLIN/CLAV (FLEMING)TAB 1G X 14" at bounding box center [526, 469] width 219 height 41
type input "250"
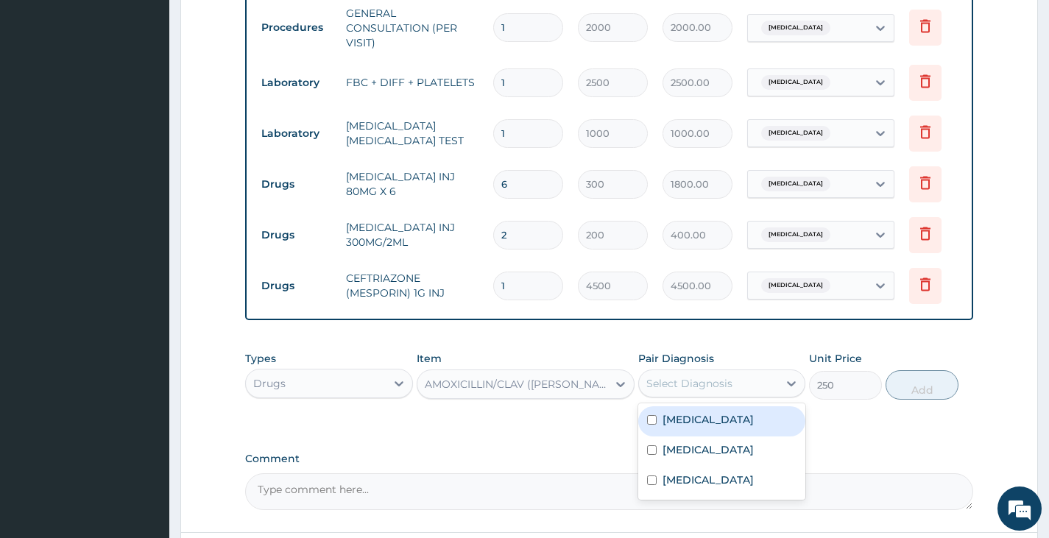
click at [669, 391] on div "Select Diagnosis" at bounding box center [689, 383] width 86 height 15
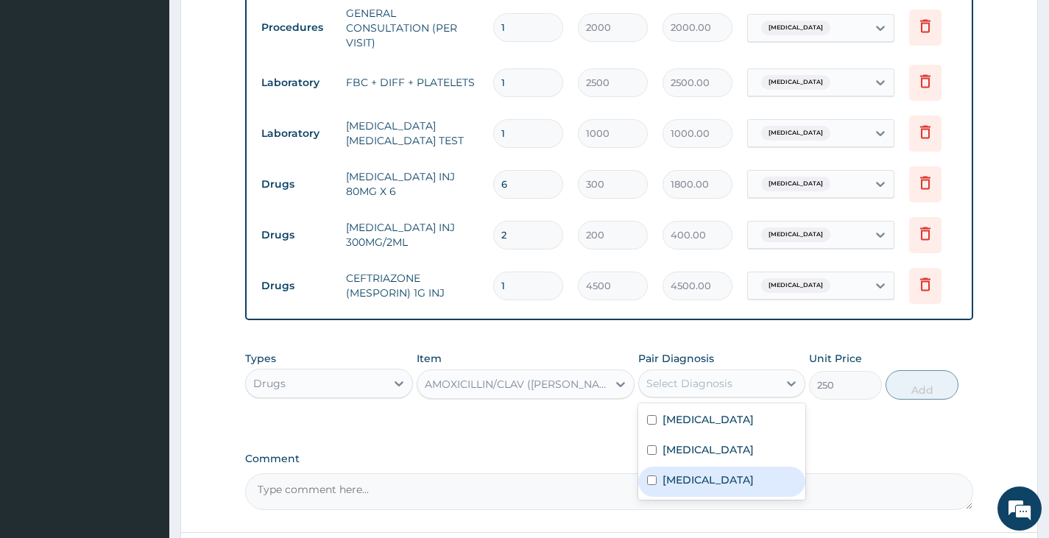
click at [689, 486] on label "Upper respiratory infection" at bounding box center [707, 479] width 91 height 15
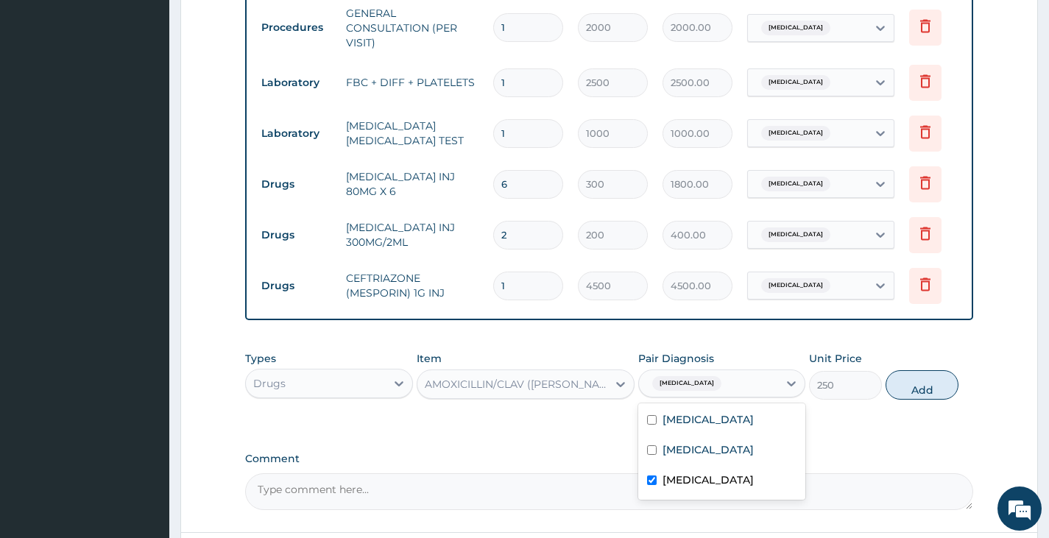
checkbox input "true"
click at [911, 396] on button "Add" at bounding box center [921, 384] width 73 height 29
type input "0"
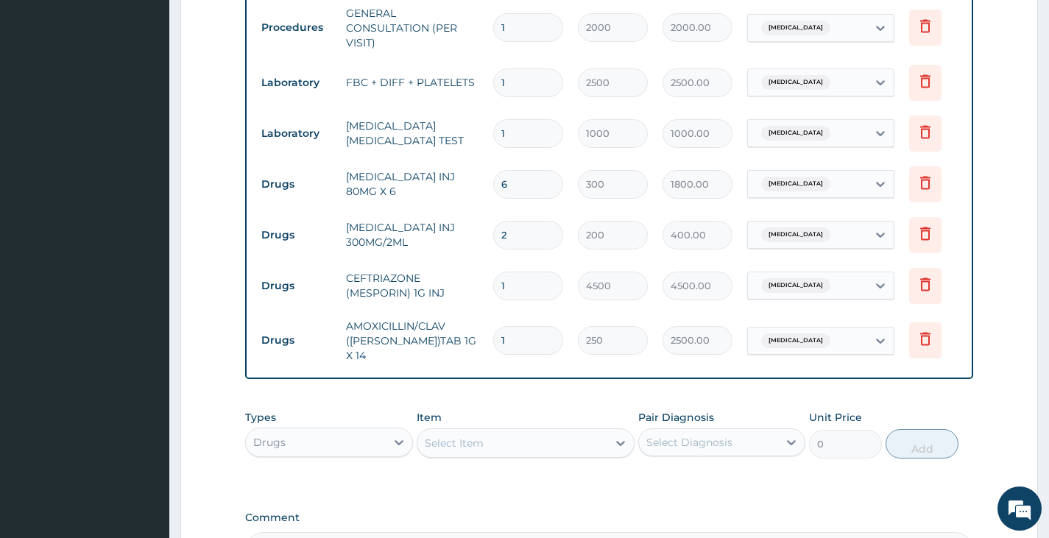
type input "10"
type input "2500.00"
type input "10"
click at [534, 453] on div "Select Item" at bounding box center [512, 443] width 191 height 24
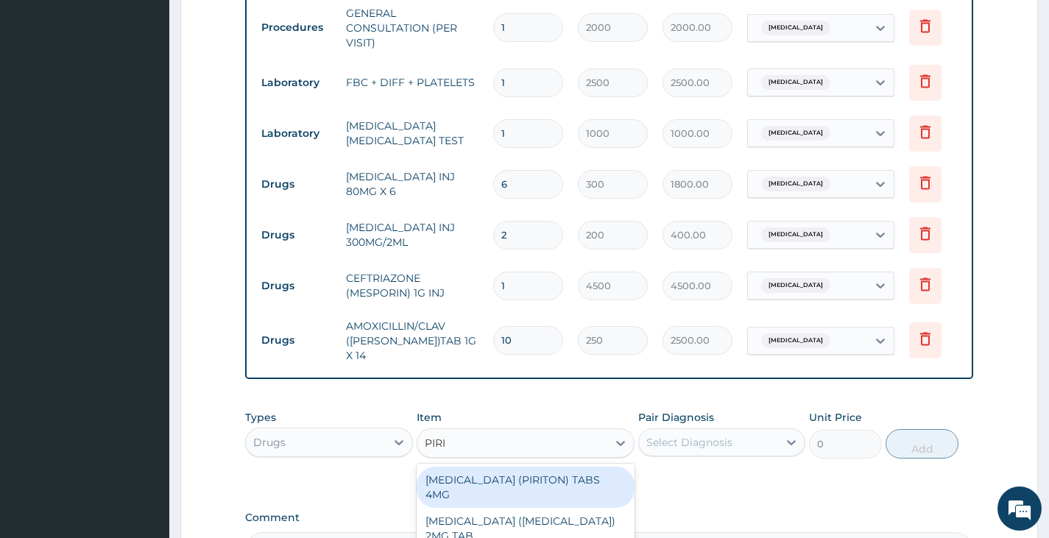
type input "PIRIT"
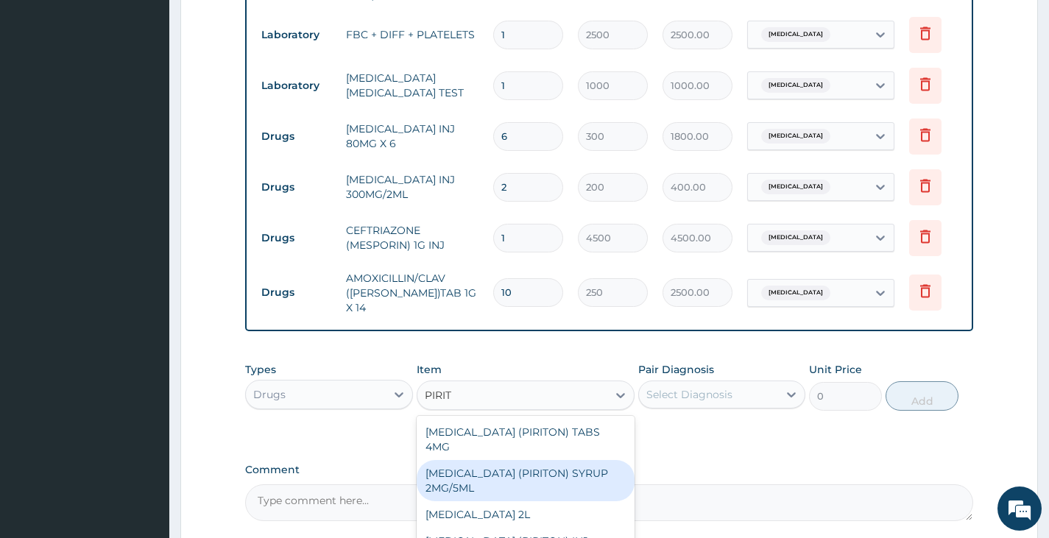
scroll to position [662, 0]
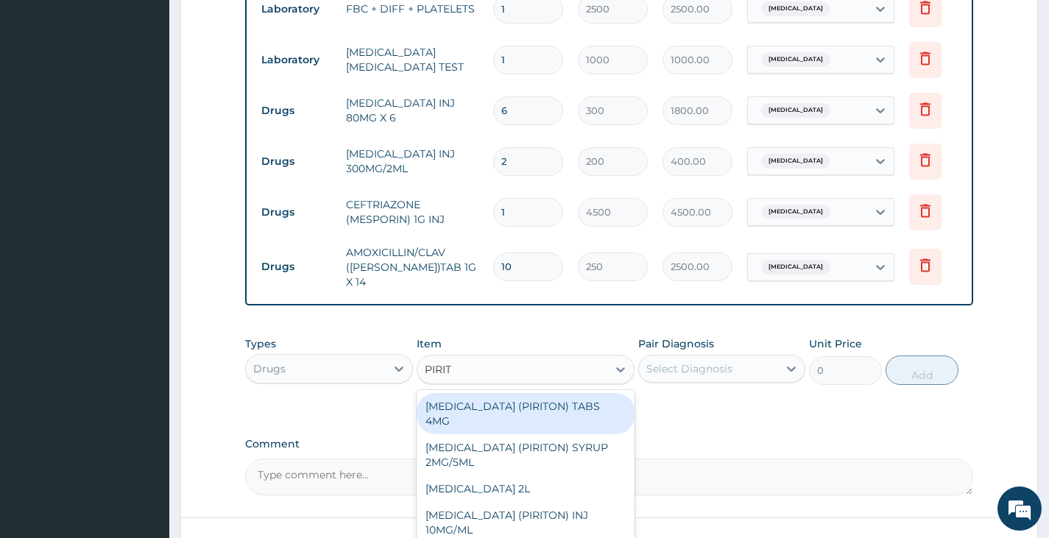
click at [519, 411] on div "CHLORPHENIRAMINE (PIRITON) TABS 4MG" at bounding box center [526, 413] width 219 height 41
type input "10"
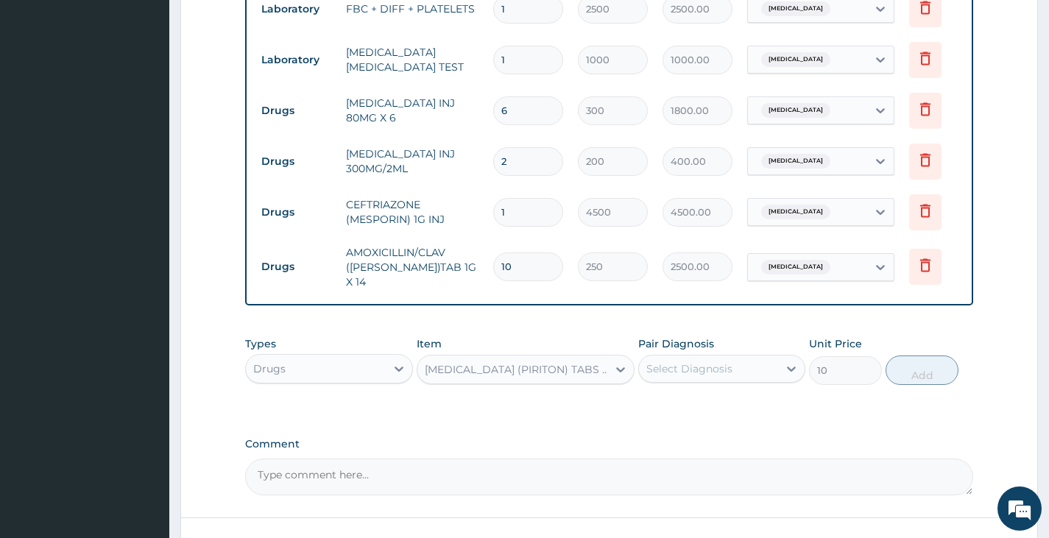
click at [693, 366] on div "Select Diagnosis" at bounding box center [689, 368] width 86 height 15
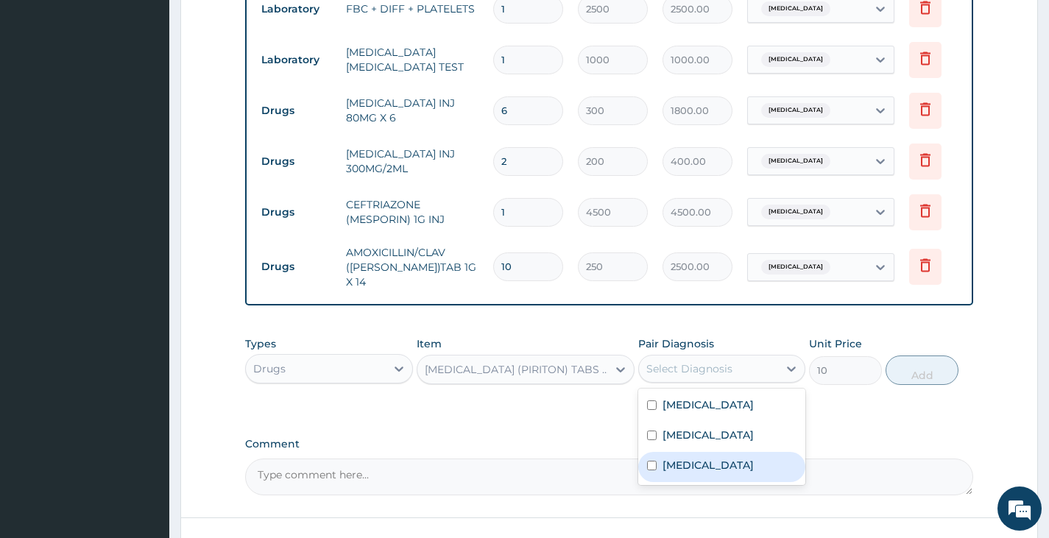
click at [704, 465] on label "Upper respiratory infection" at bounding box center [707, 465] width 91 height 15
checkbox input "true"
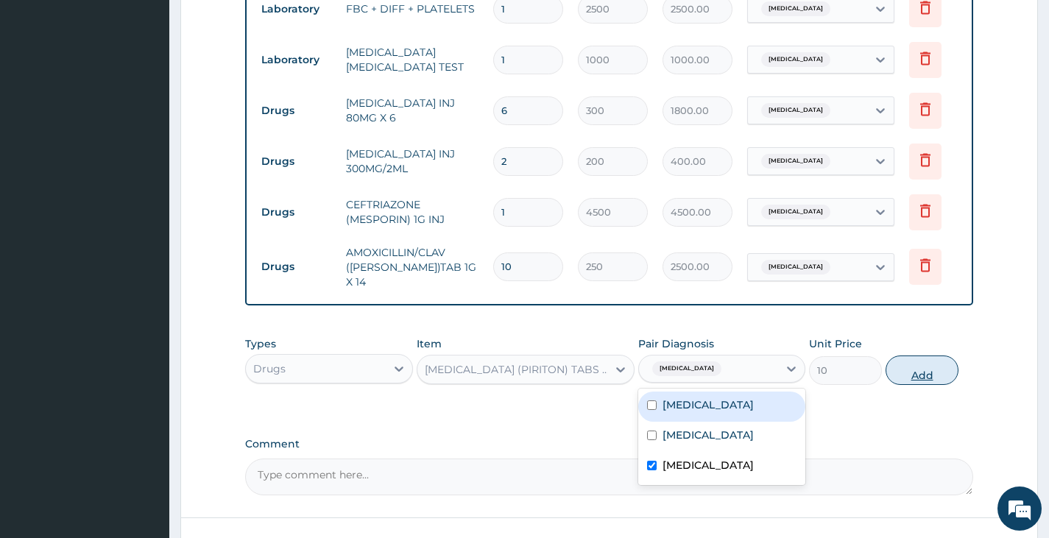
click at [903, 375] on button "Add" at bounding box center [921, 369] width 73 height 29
type input "0"
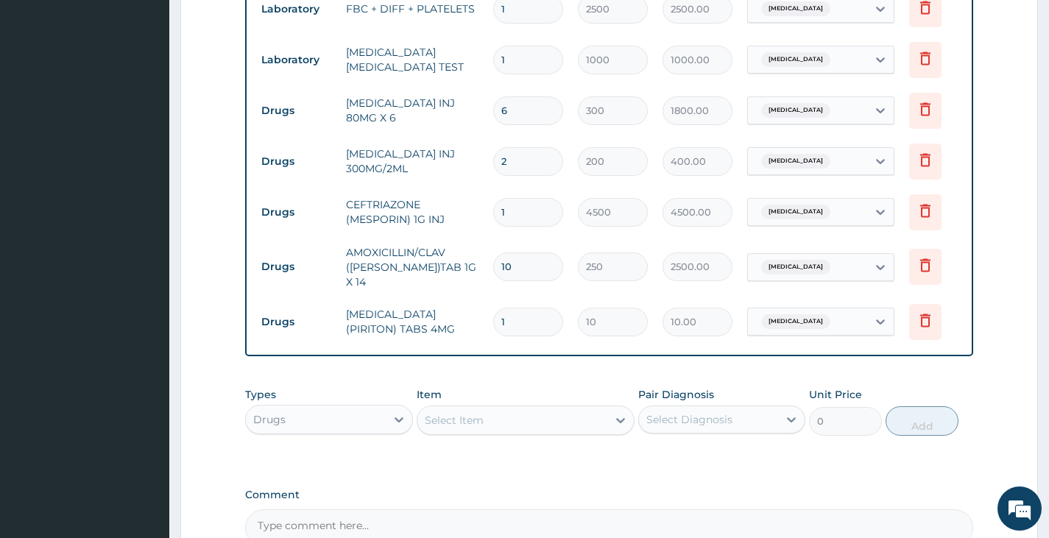
type input "10"
type input "100.00"
type input "10"
click at [510, 430] on div "Select Item" at bounding box center [512, 420] width 191 height 24
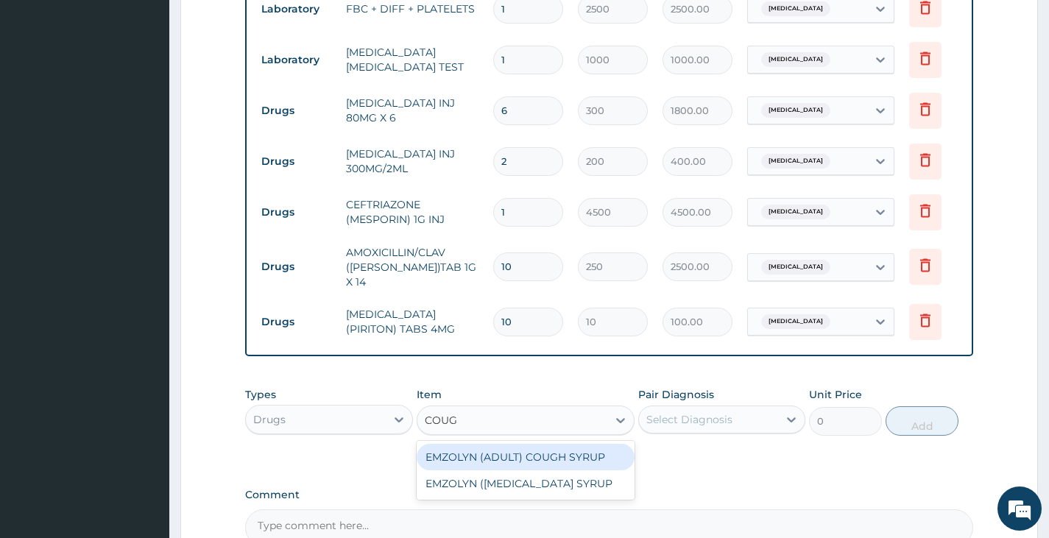
type input "COUGH"
click at [523, 457] on div "EMZOLYN (ADULT) COUGH SYRUP" at bounding box center [526, 457] width 219 height 26
type input "500"
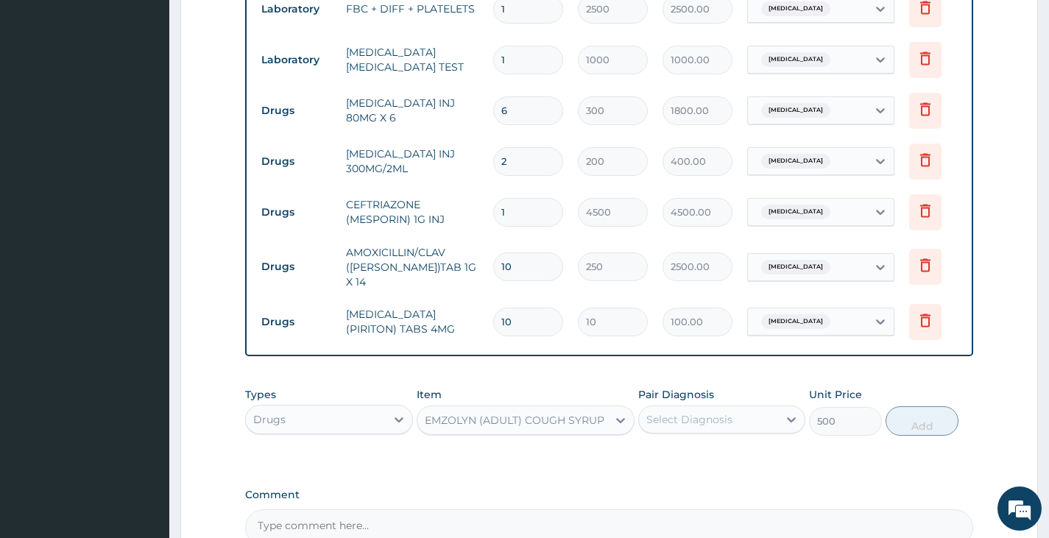
click at [668, 411] on div "Select Diagnosis" at bounding box center [708, 420] width 139 height 24
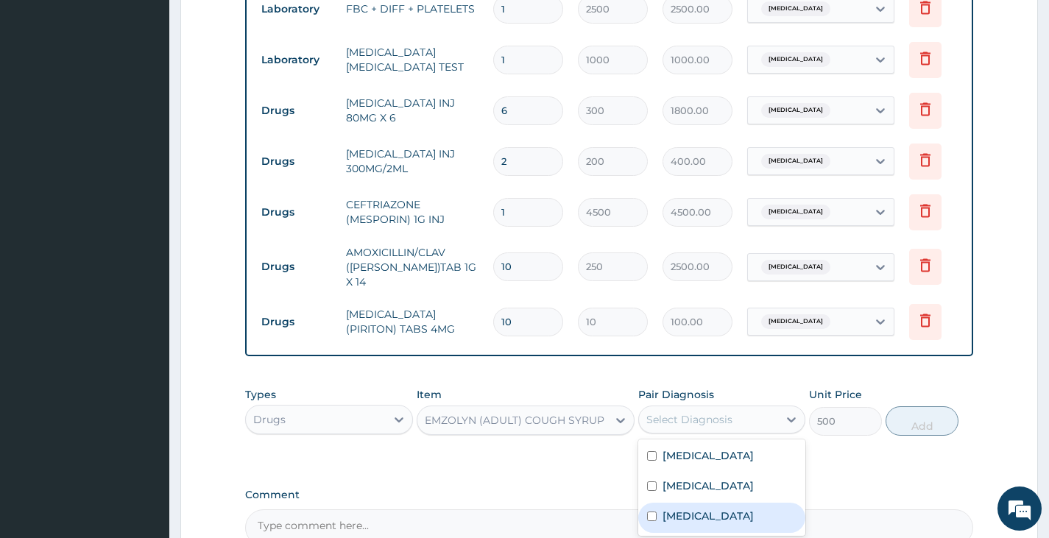
click at [698, 513] on label "Upper respiratory infection" at bounding box center [707, 515] width 91 height 15
checkbox input "true"
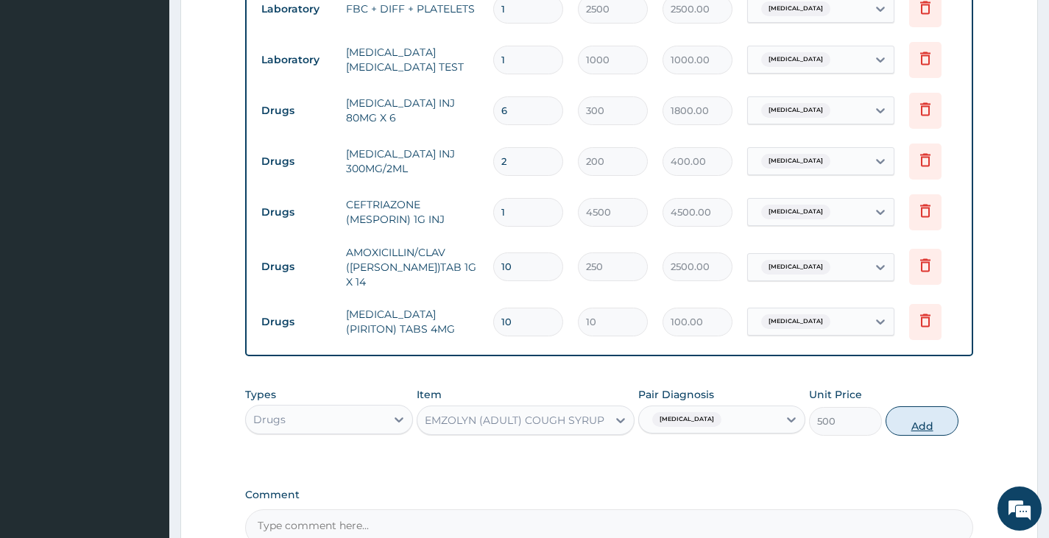
click at [904, 426] on button "Add" at bounding box center [921, 420] width 73 height 29
type input "0"
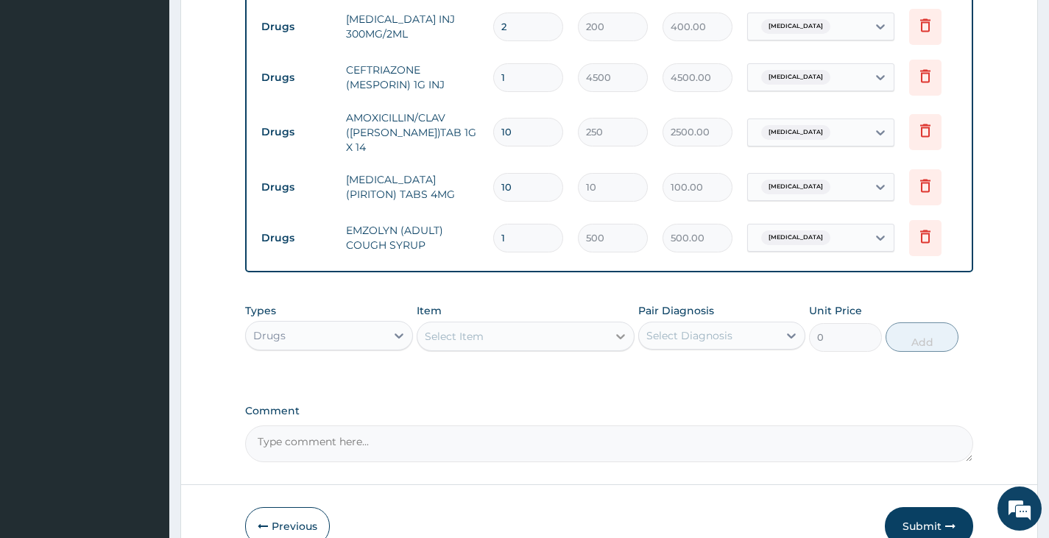
scroll to position [809, 0]
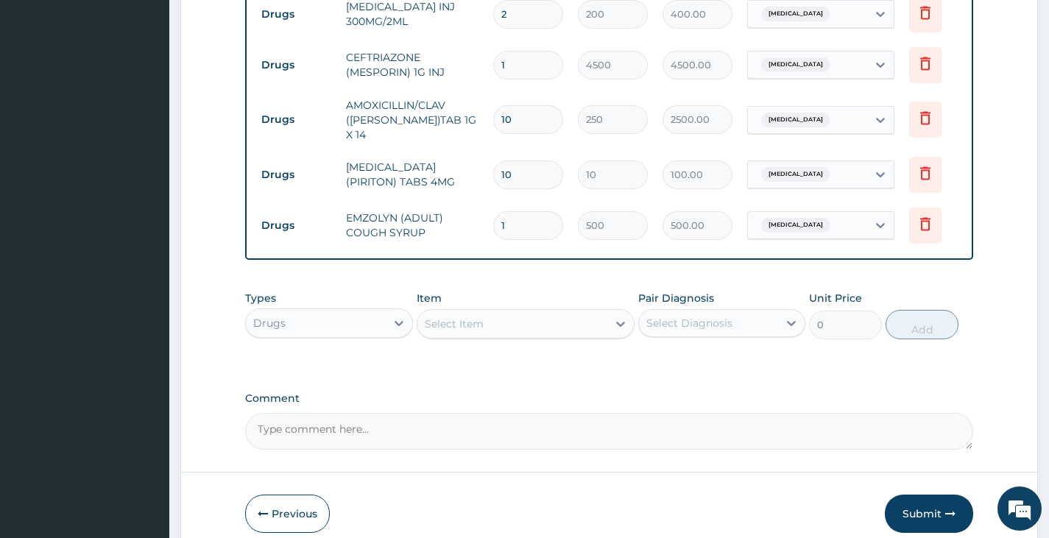
click at [581, 329] on div "Select Item" at bounding box center [512, 324] width 191 height 24
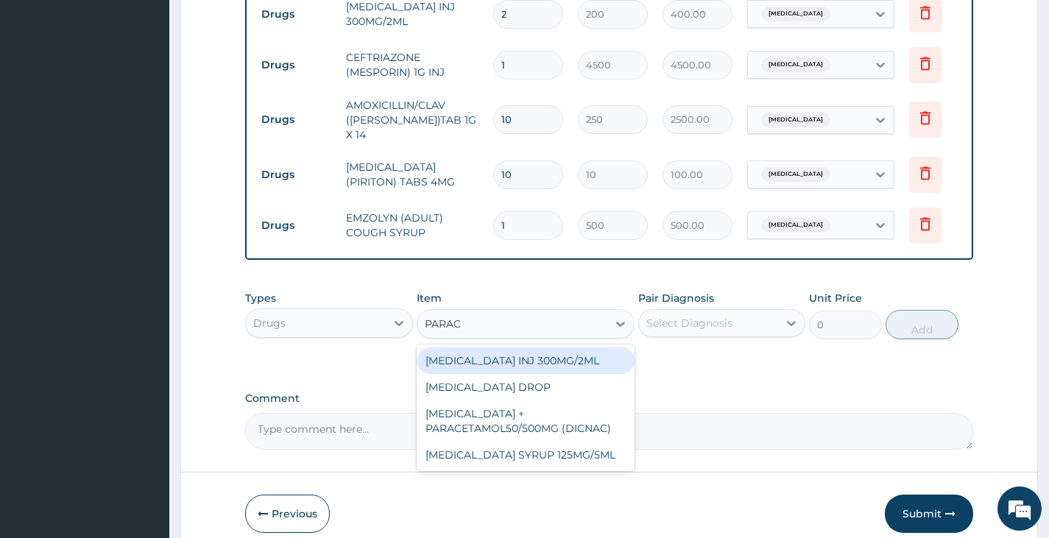
type input "PARACE"
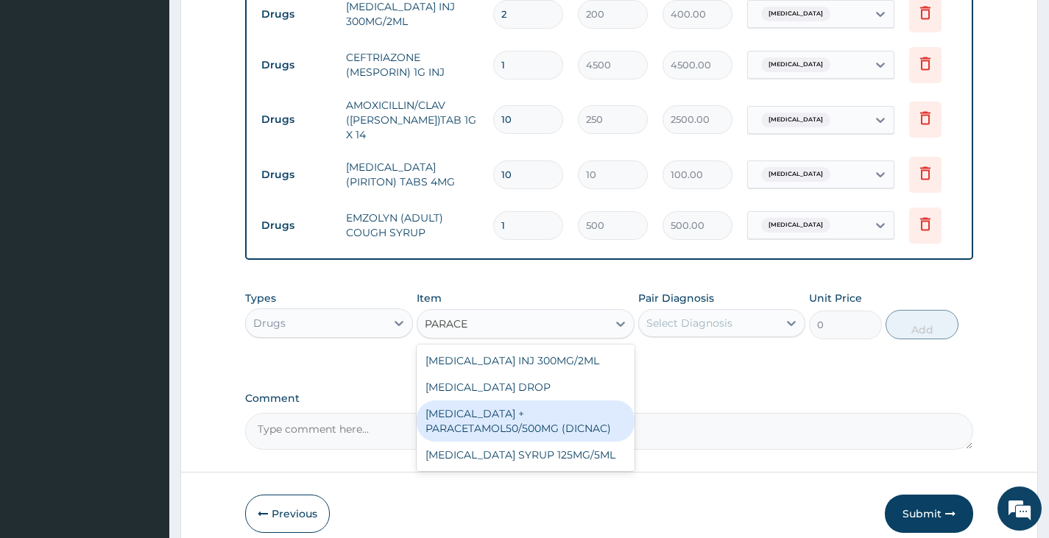
click at [605, 428] on div "DICLOFENAC + PARACETAMOL50/500MG (DICNAC)" at bounding box center [526, 420] width 219 height 41
type input "40"
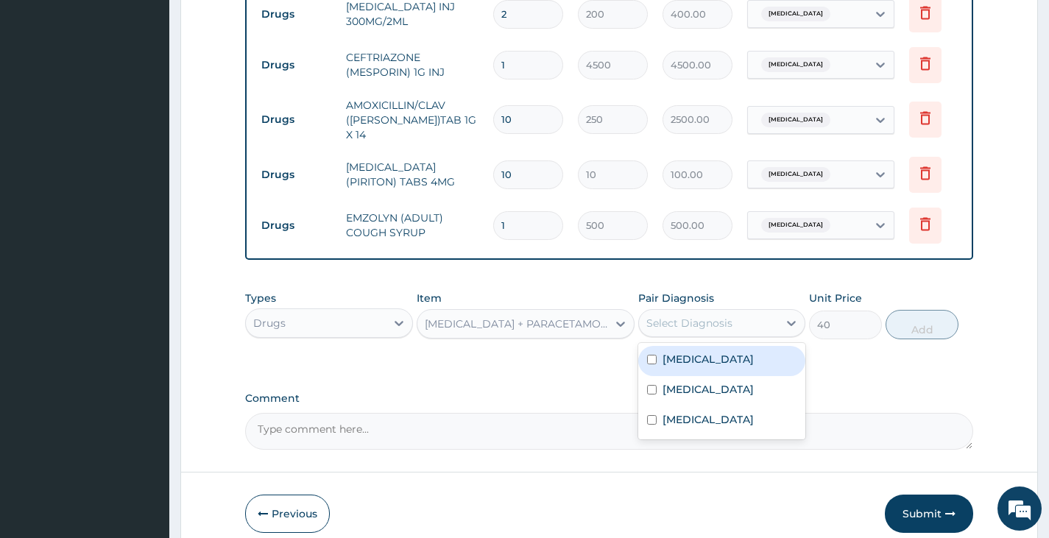
click at [693, 330] on div "Select Diagnosis" at bounding box center [689, 323] width 86 height 15
click at [676, 361] on label "Malaria" at bounding box center [707, 359] width 91 height 15
checkbox input "true"
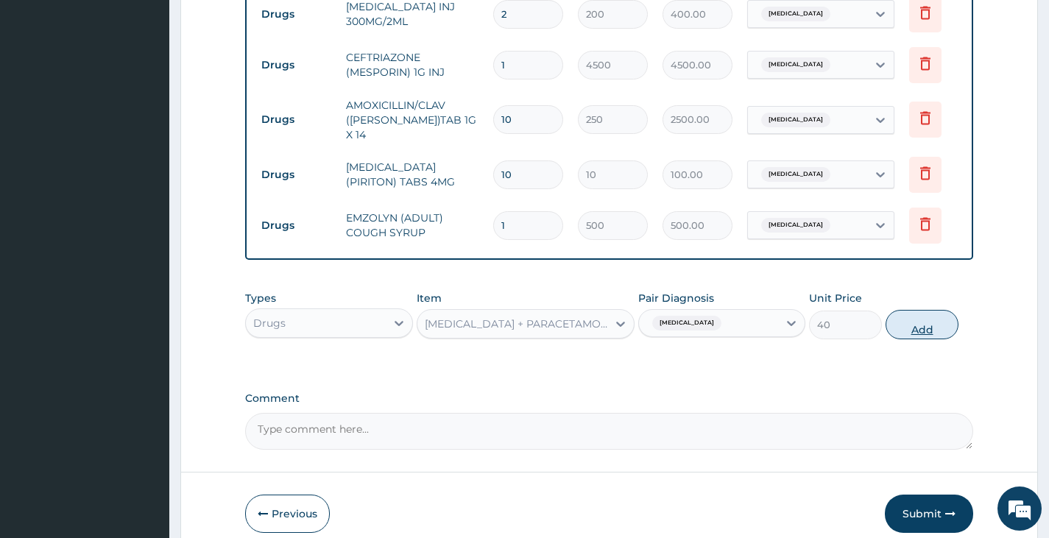
click at [902, 333] on button "Add" at bounding box center [921, 324] width 73 height 29
type input "0"
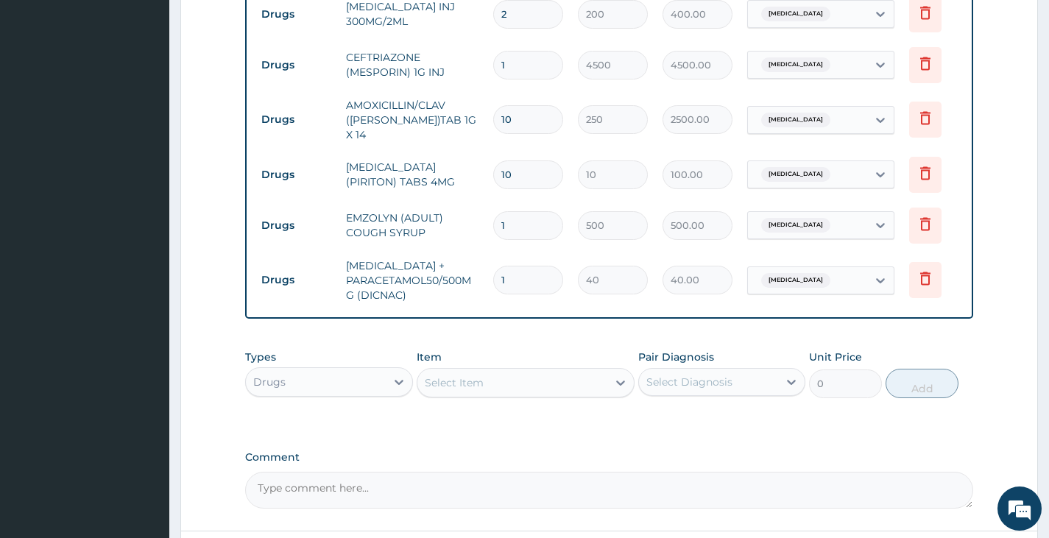
type input "18"
type input "720.00"
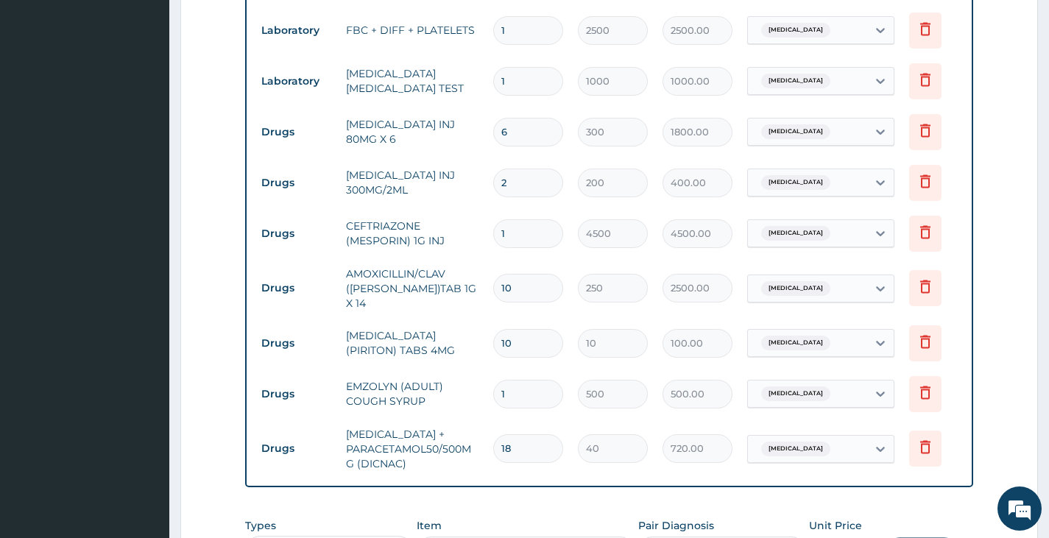
scroll to position [662, 0]
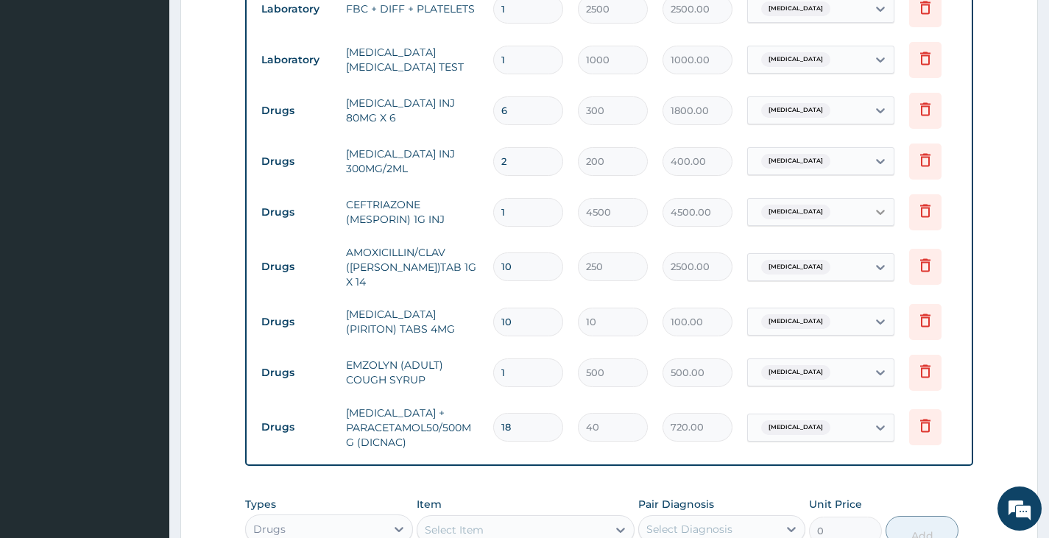
type input "18"
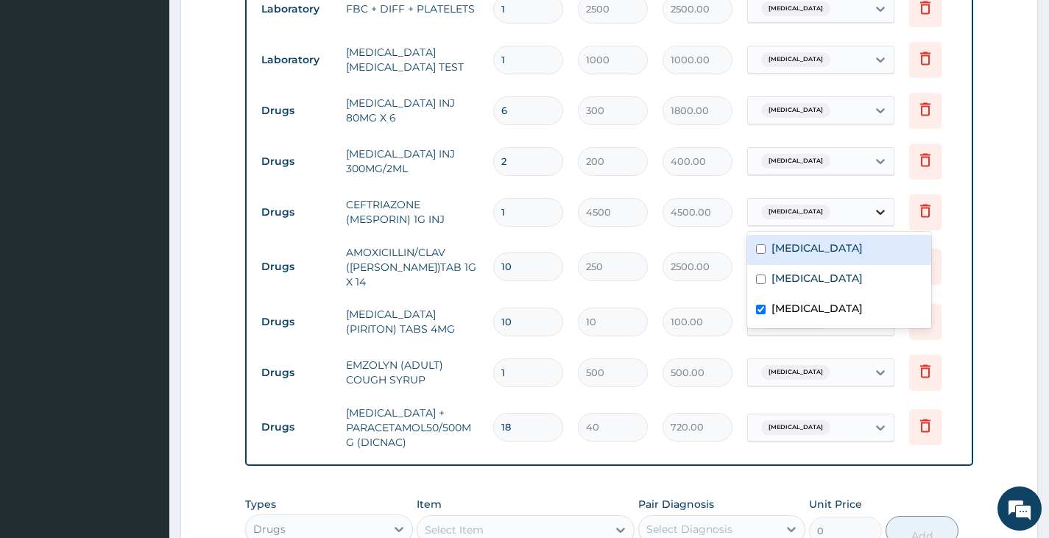
click at [868, 204] on div at bounding box center [880, 212] width 26 height 26
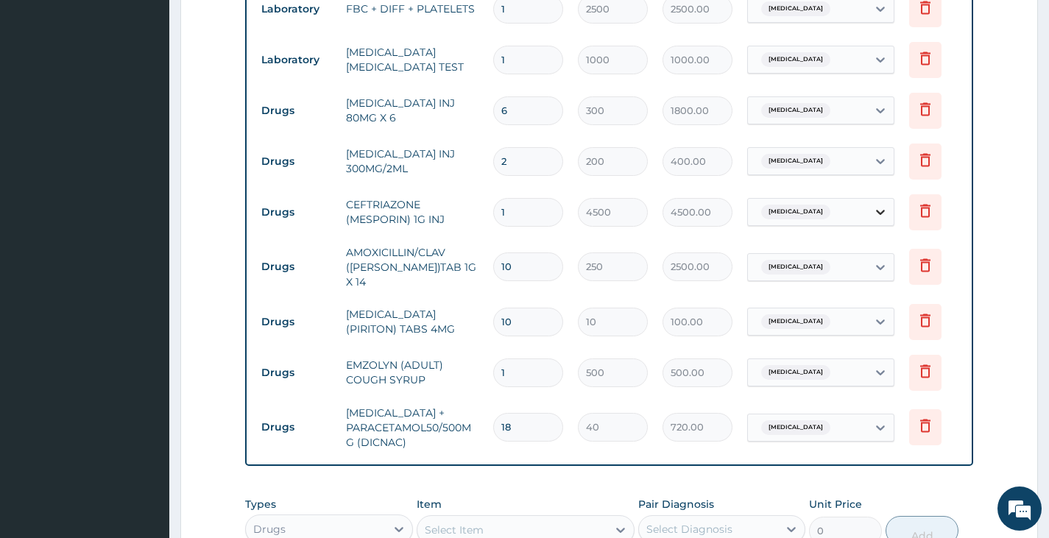
click at [868, 204] on div at bounding box center [880, 212] width 26 height 26
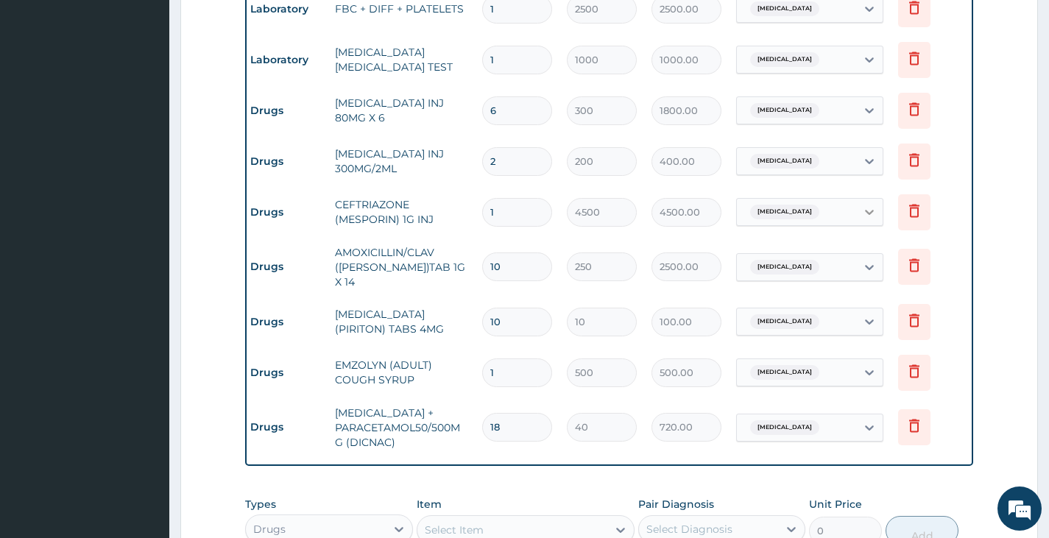
click at [865, 210] on icon at bounding box center [869, 212] width 15 height 15
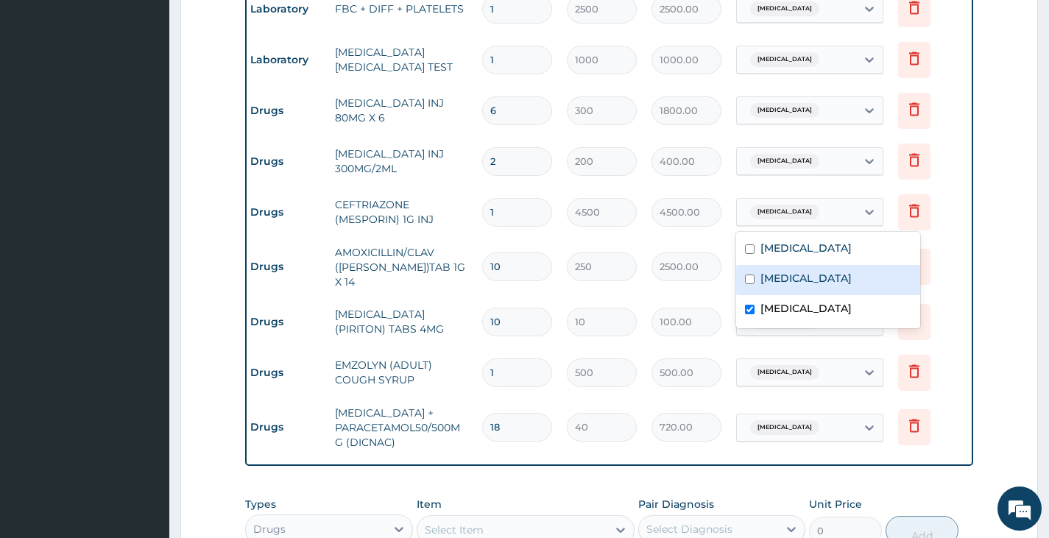
click at [776, 278] on label "[MEDICAL_DATA]" at bounding box center [805, 278] width 91 height 15
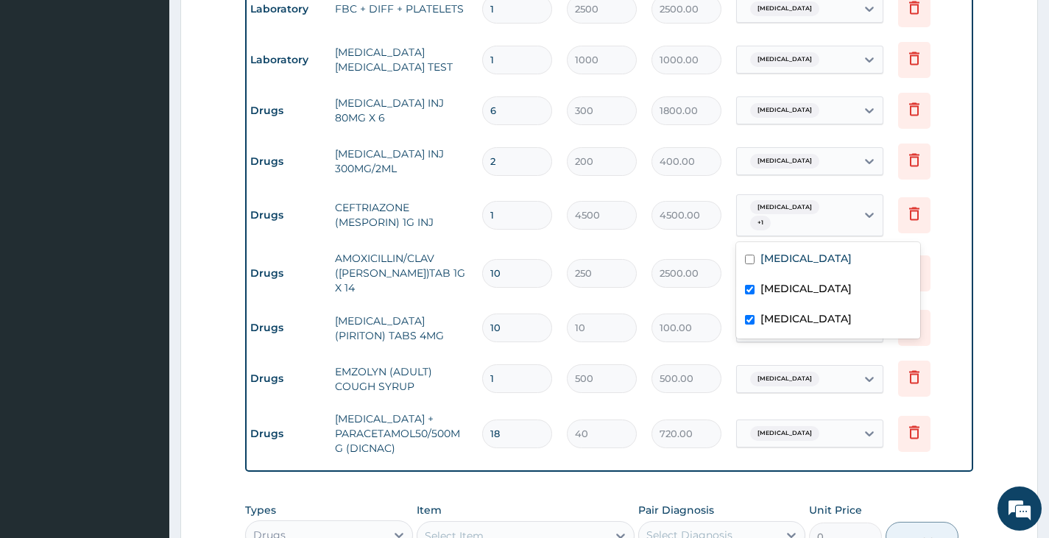
click at [778, 301] on div "[MEDICAL_DATA]" at bounding box center [828, 290] width 184 height 30
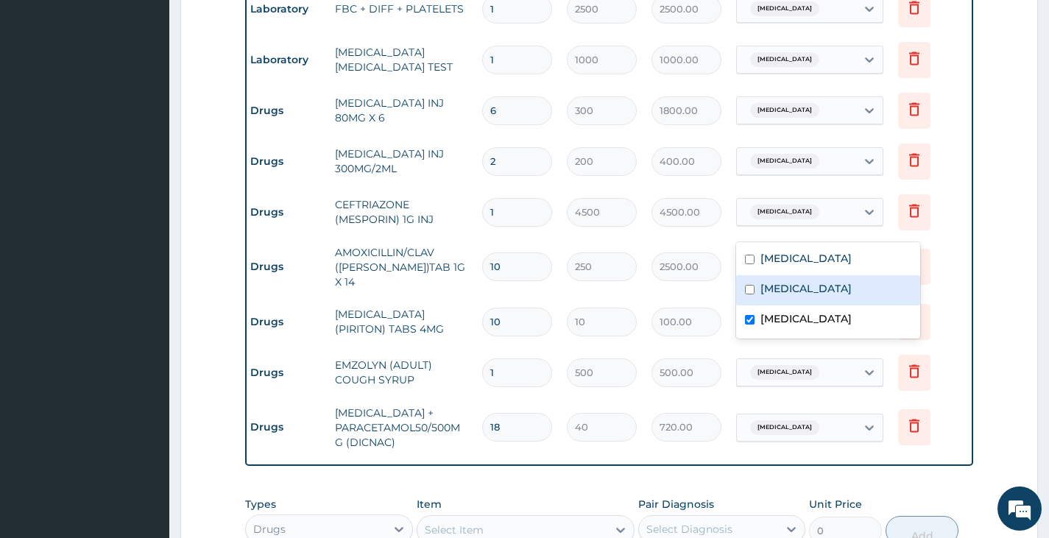
click at [777, 296] on label "[MEDICAL_DATA]" at bounding box center [805, 288] width 91 height 15
checkbox input "true"
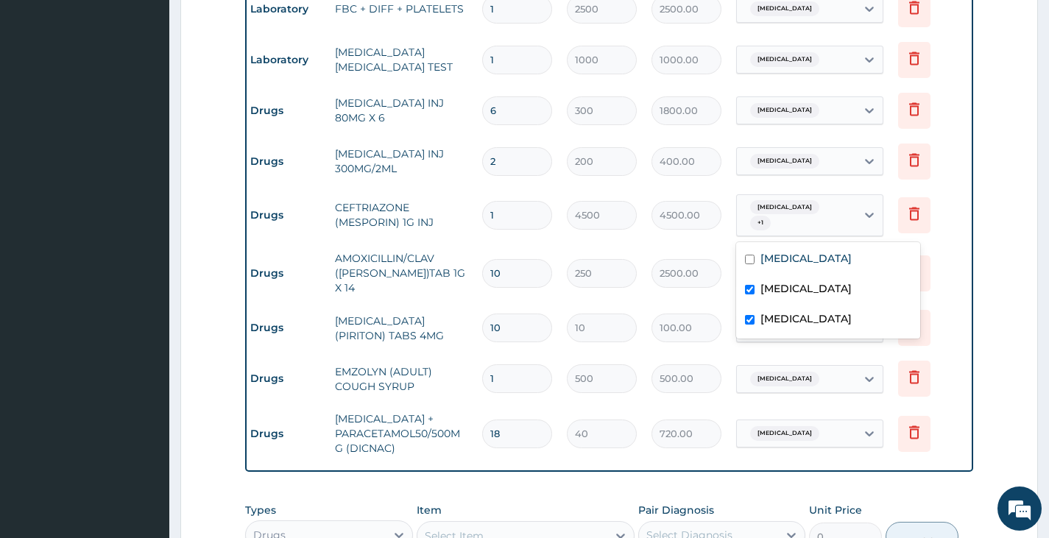
click at [778, 319] on label "Upper respiratory infection" at bounding box center [805, 318] width 91 height 15
checkbox input "false"
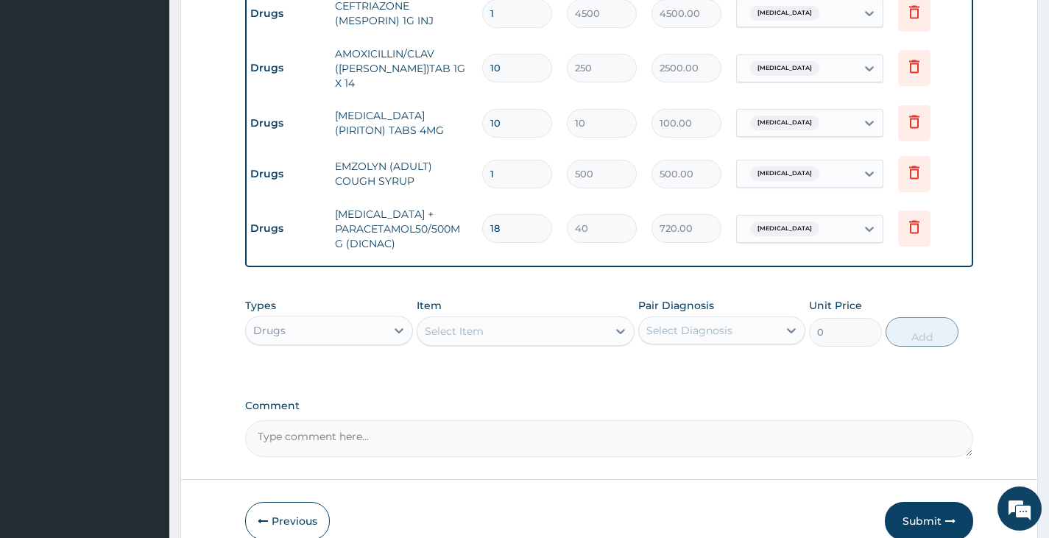
scroll to position [938, 0]
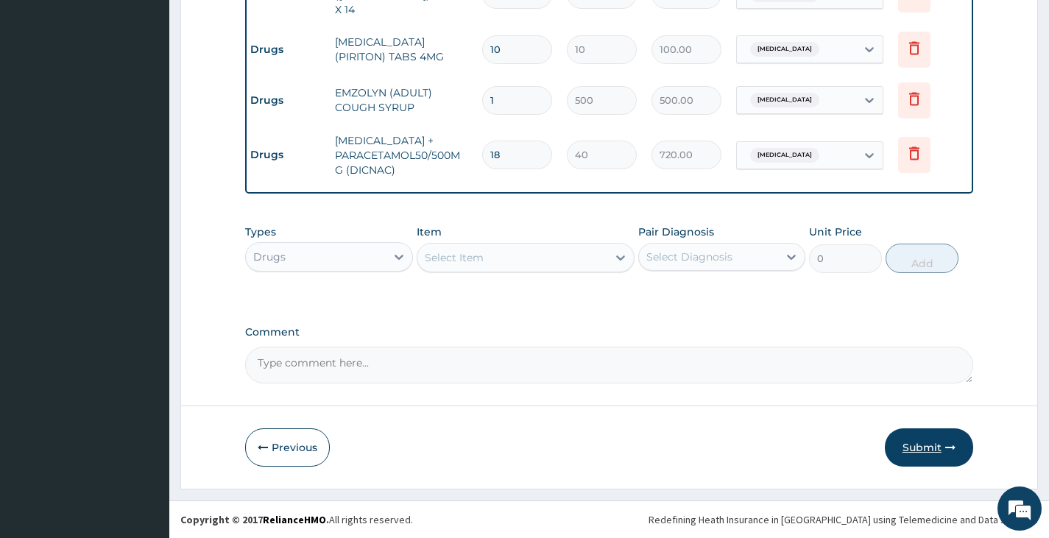
click at [925, 448] on button "Submit" at bounding box center [929, 447] width 88 height 38
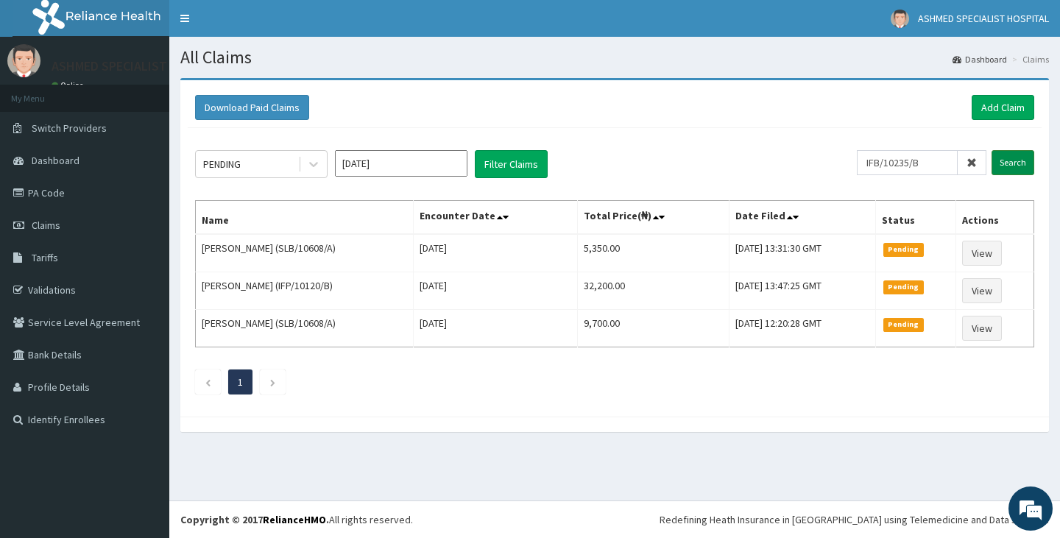
click at [1022, 156] on input "Search" at bounding box center [1012, 162] width 43 height 25
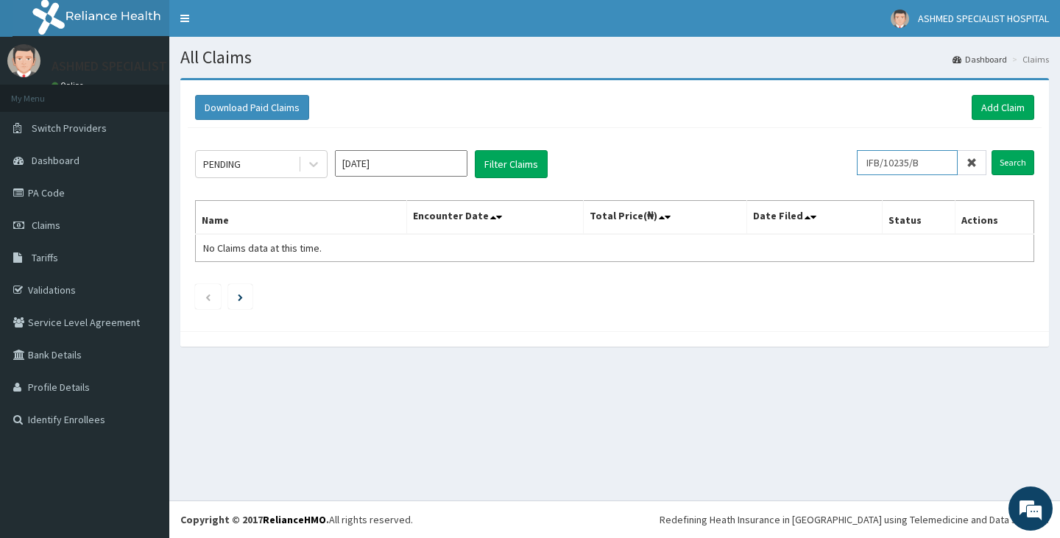
click at [935, 160] on input "IFB/10235/B" at bounding box center [907, 162] width 101 height 25
click at [1002, 157] on input "Search" at bounding box center [1012, 162] width 43 height 25
click at [949, 168] on input "IFB/10235/" at bounding box center [907, 162] width 101 height 25
type input "IFB/10235"
click at [1018, 156] on input "Search" at bounding box center [1012, 162] width 43 height 25
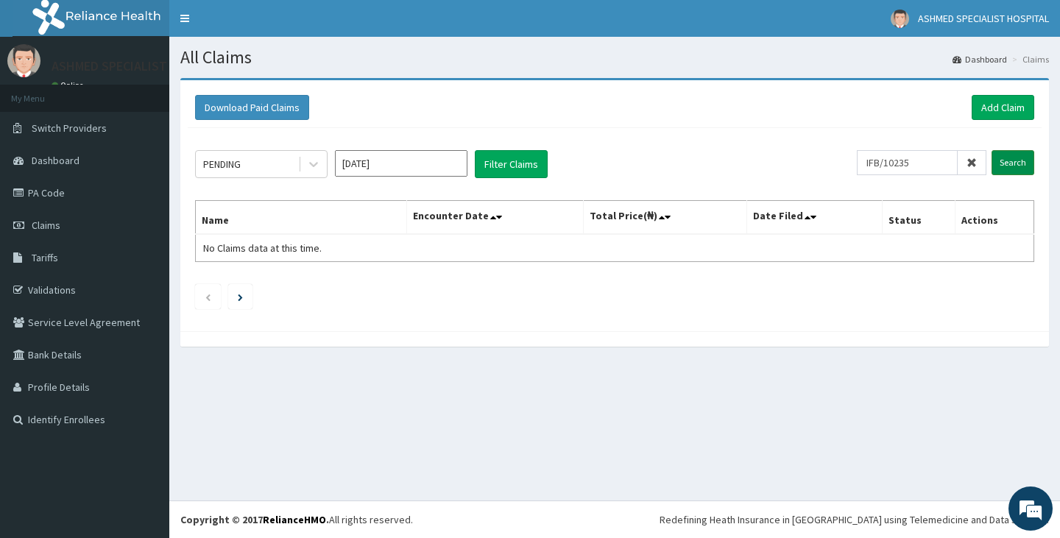
click at [1010, 158] on input "Search" at bounding box center [1012, 162] width 43 height 25
click at [43, 220] on span "Claims" at bounding box center [46, 225] width 29 height 13
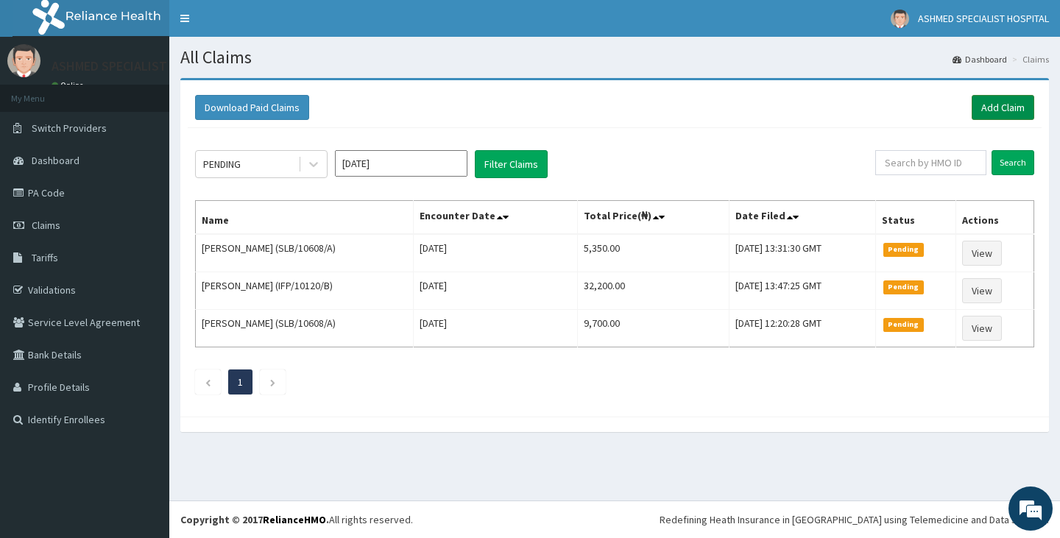
click at [990, 110] on link "Add Claim" at bounding box center [1002, 107] width 63 height 25
click at [64, 194] on link "PA Code" at bounding box center [84, 193] width 169 height 32
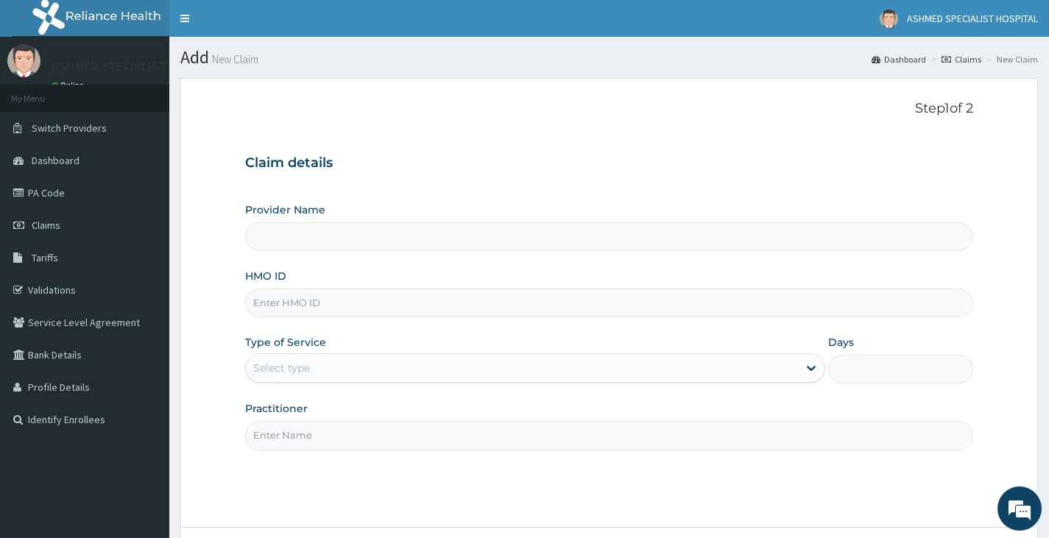
type input "ASHMED SPECIALIST HOSPITAL"
click at [303, 300] on input "HMO ID" at bounding box center [609, 302] width 728 height 29
type input "IFP/10235/A"
click at [317, 360] on div "Select type" at bounding box center [522, 368] width 552 height 24
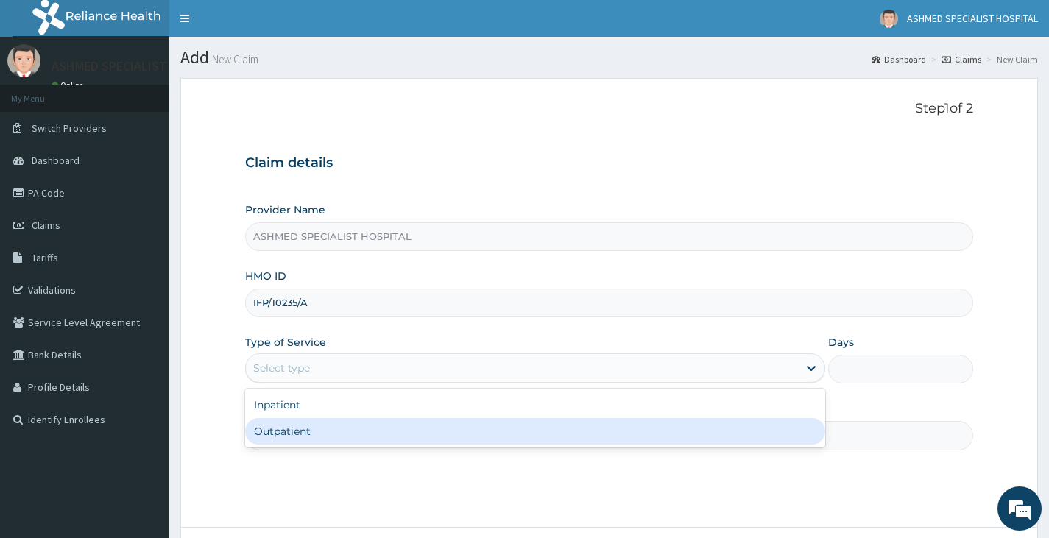
click at [305, 424] on div "Outpatient" at bounding box center [535, 431] width 580 height 26
type input "1"
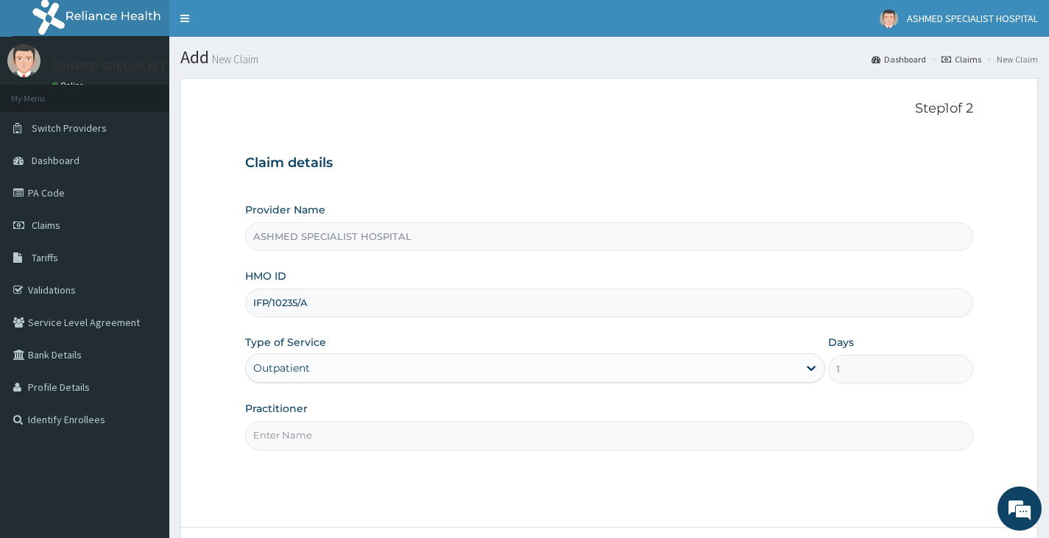
click at [305, 438] on input "Practitioner" at bounding box center [609, 435] width 728 height 29
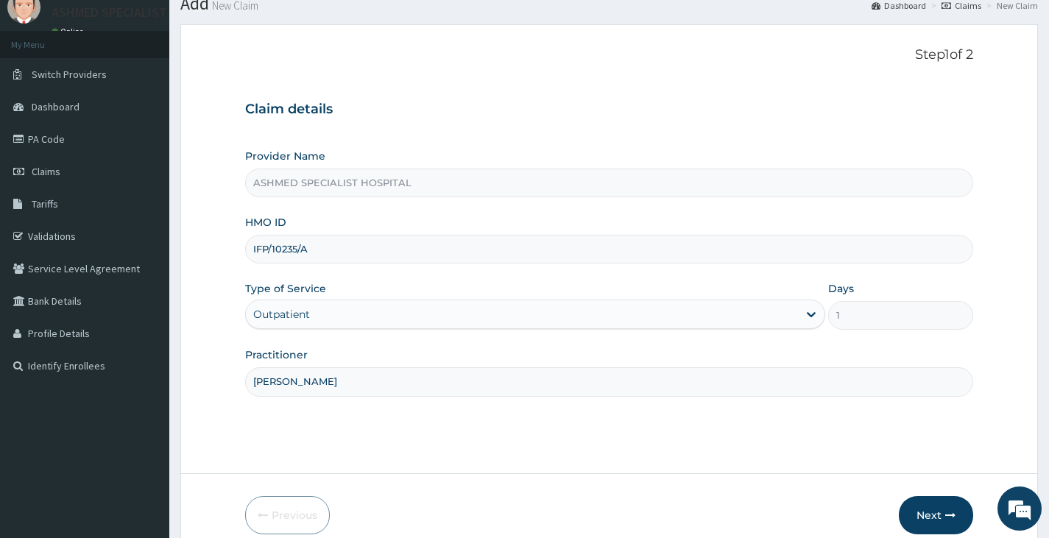
scroll to position [121, 0]
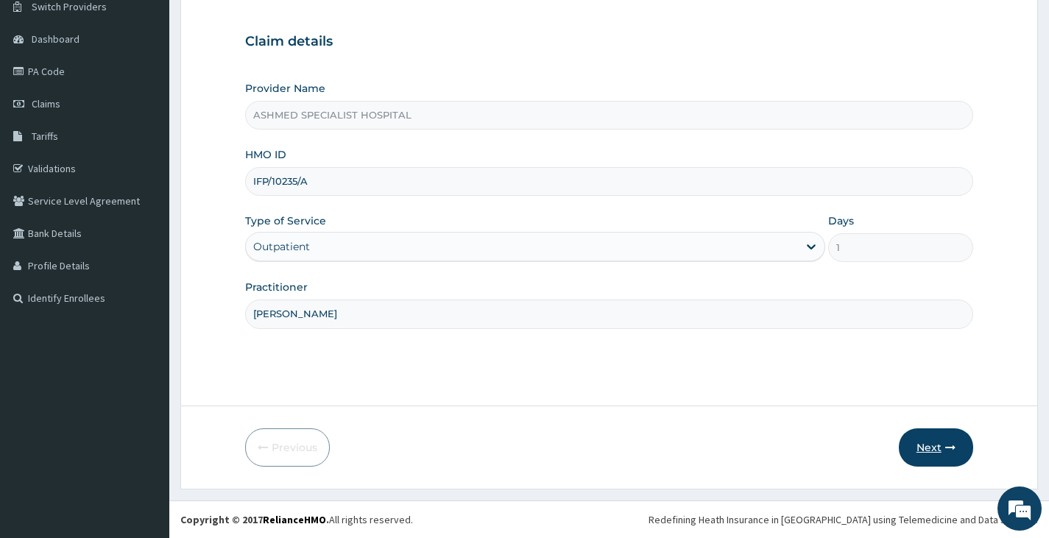
type input "[PERSON_NAME]"
click at [931, 447] on button "Next" at bounding box center [936, 447] width 74 height 38
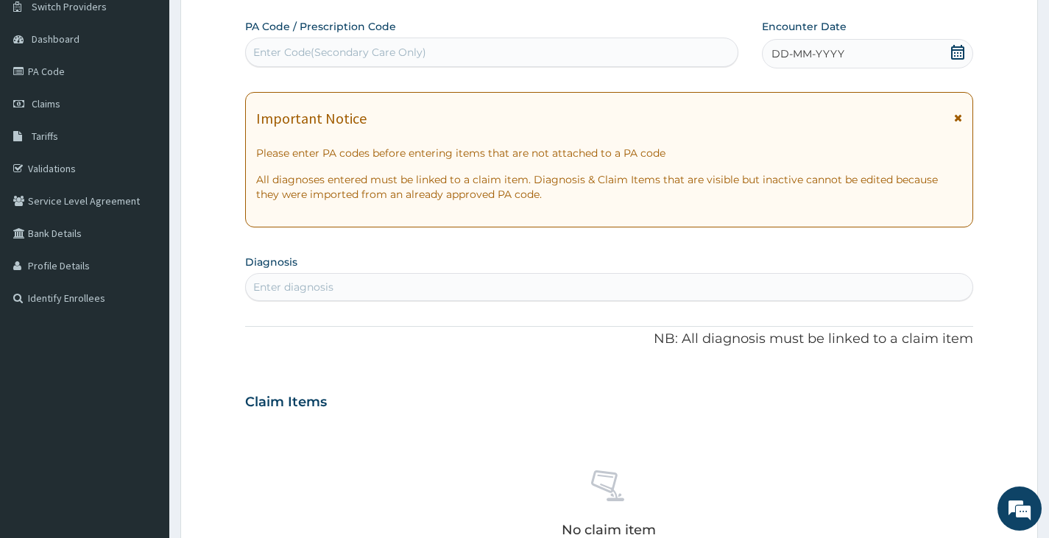
click at [383, 51] on div "Enter Code(Secondary Care Only)" at bounding box center [339, 52] width 173 height 15
paste input "PA/F6E03F"
type input "PA/F6E03F"
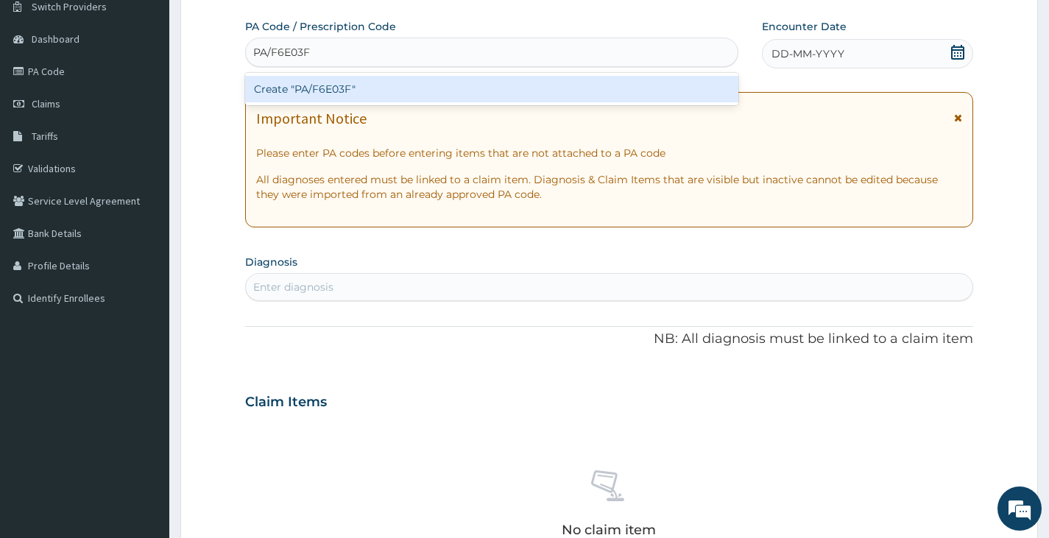
click at [375, 91] on div "Create "PA/F6E03F"" at bounding box center [491, 89] width 493 height 26
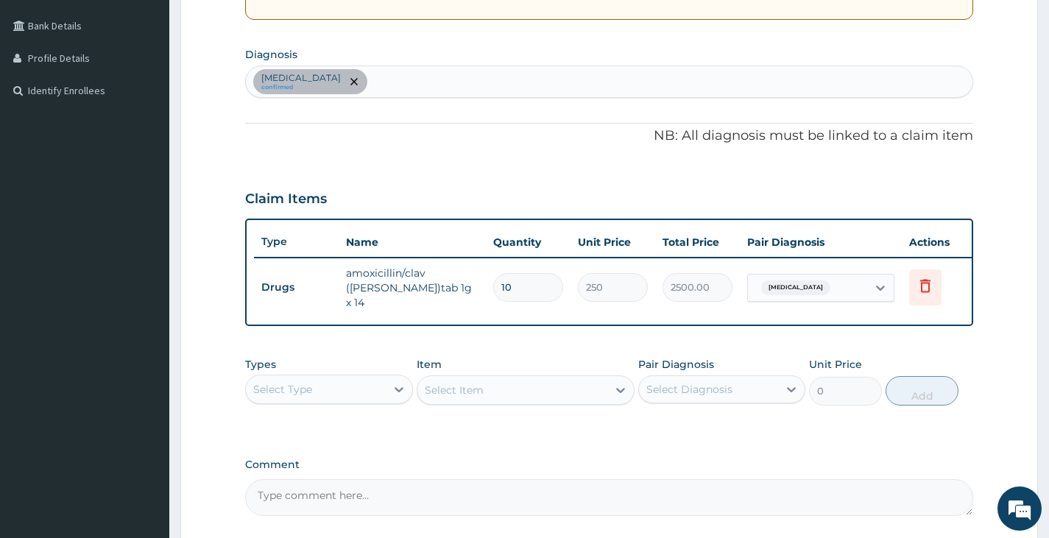
scroll to position [342, 0]
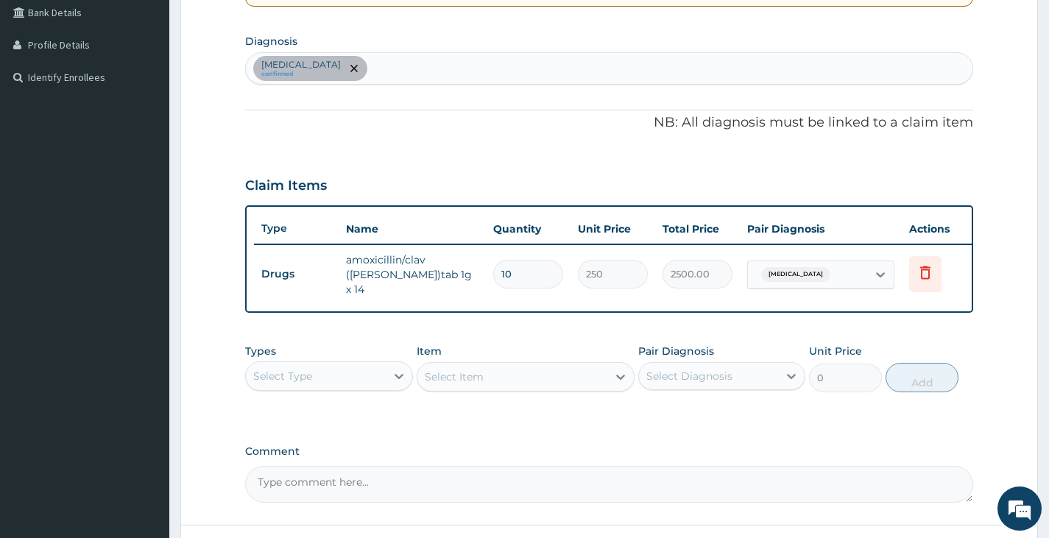
click at [333, 63] on div "Sepsis confirmed" at bounding box center [609, 68] width 726 height 31
type input "E"
type input "MALARIA"
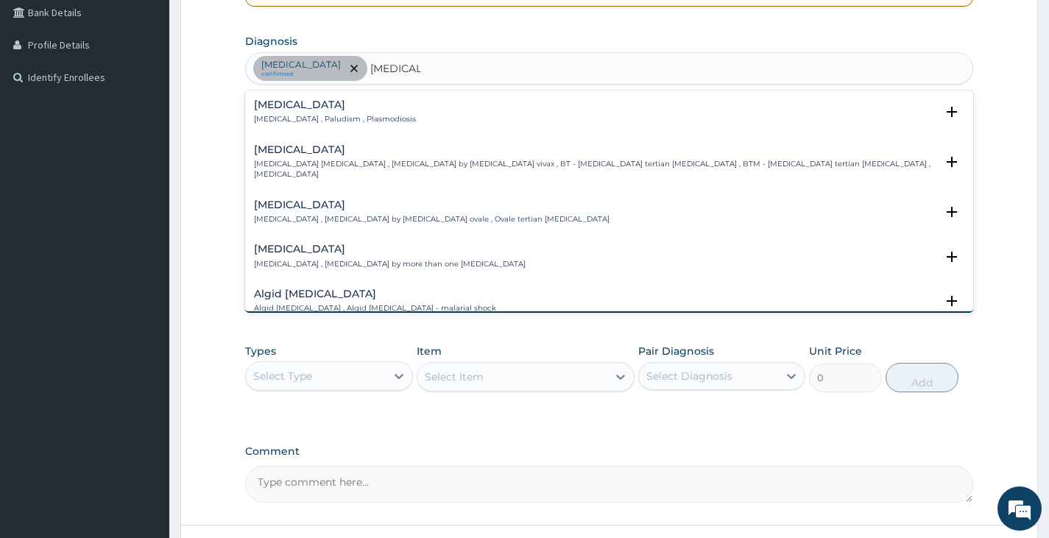
click at [357, 112] on div "Malaria Malaria , Paludism , Plasmodiosis" at bounding box center [335, 112] width 162 height 26
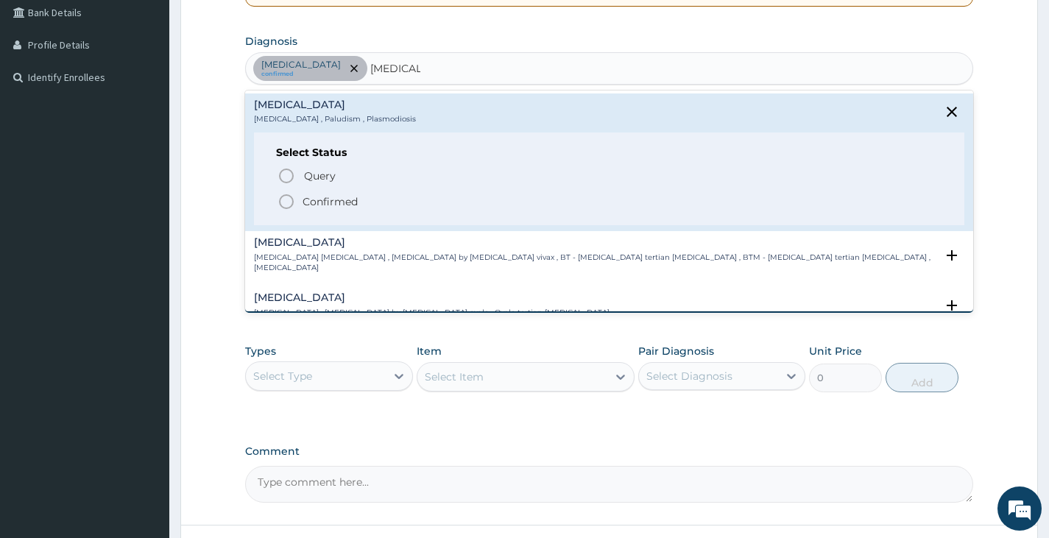
click at [317, 205] on p "Confirmed" at bounding box center [329, 201] width 55 height 15
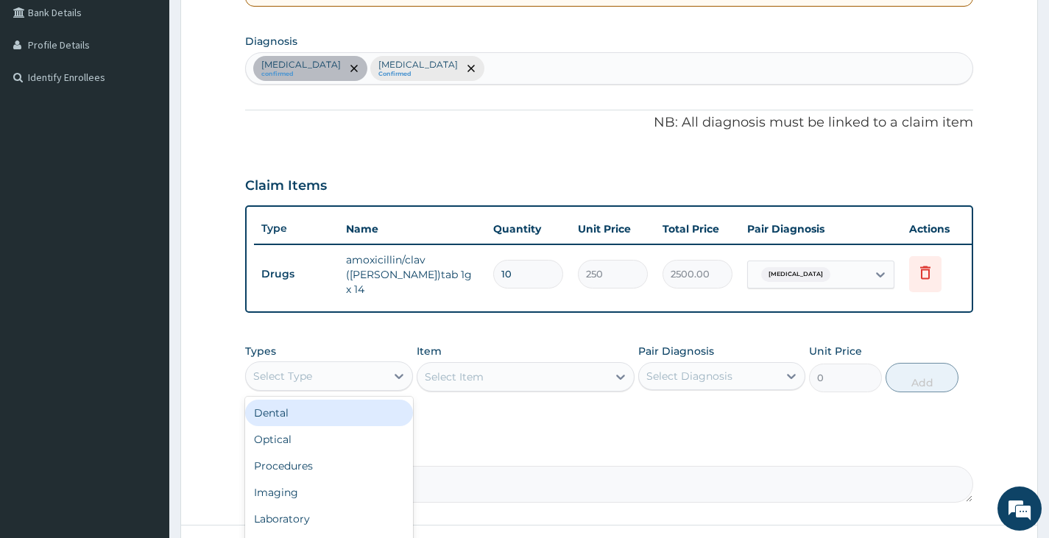
click at [341, 380] on div "Select Type" at bounding box center [315, 376] width 139 height 24
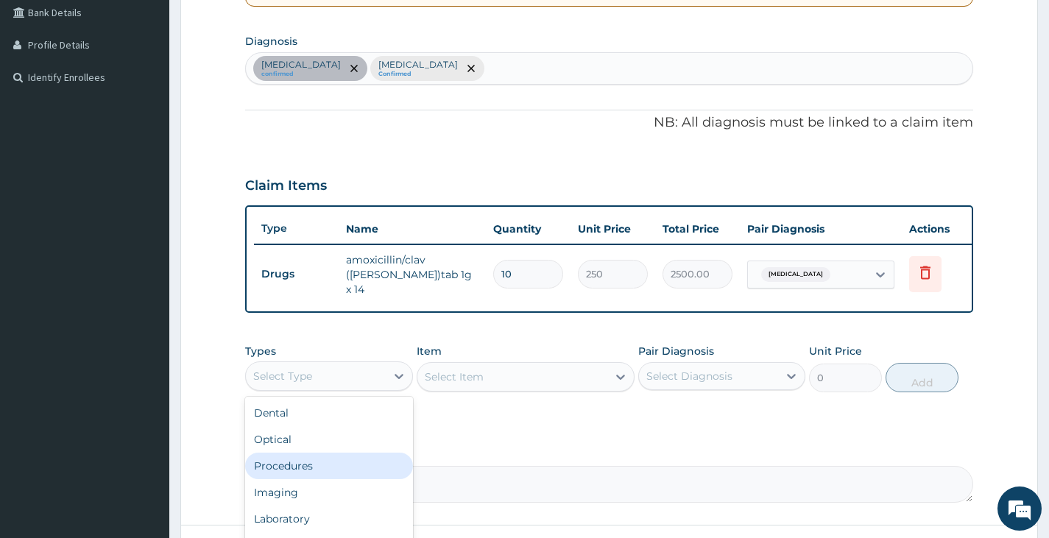
click at [320, 467] on div "Procedures" at bounding box center [328, 466] width 167 height 26
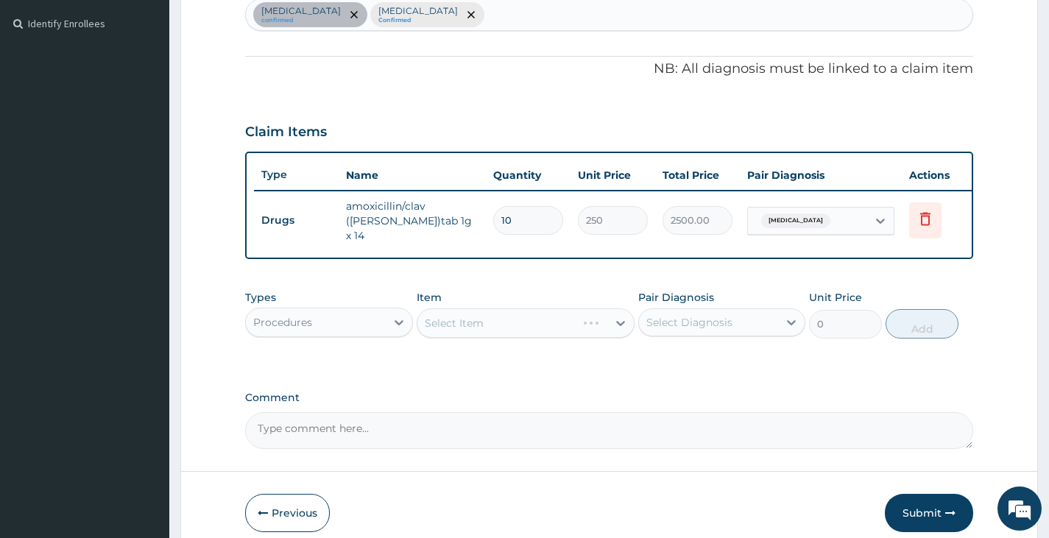
scroll to position [464, 0]
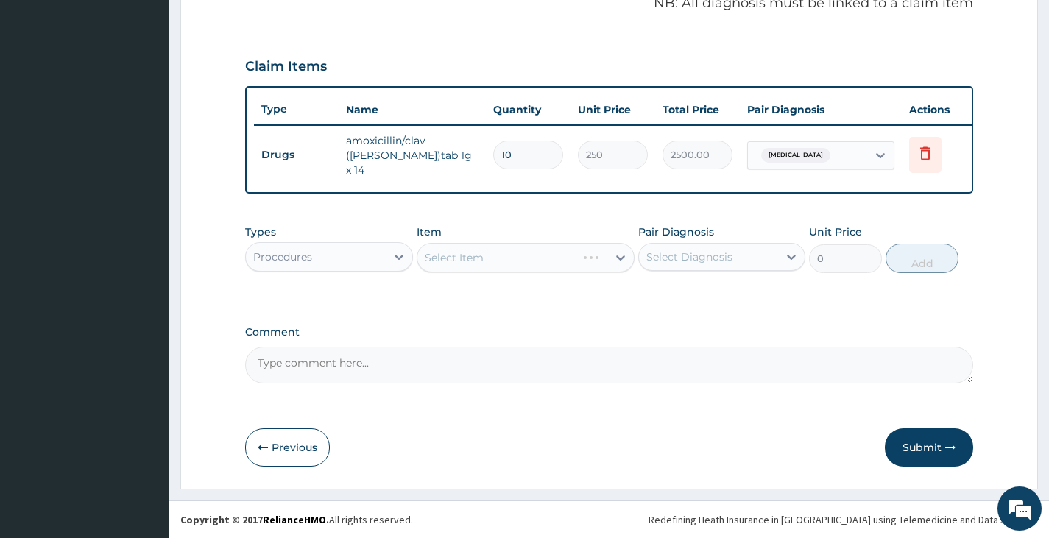
click at [525, 261] on div "Select Item" at bounding box center [526, 257] width 219 height 29
click at [525, 260] on div "Select Item" at bounding box center [512, 258] width 191 height 24
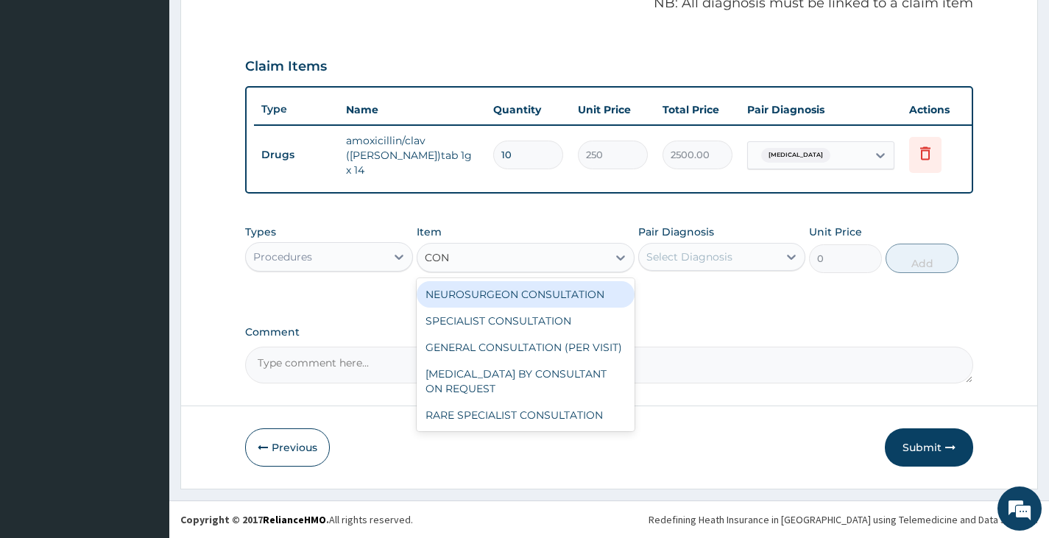
type input "CONS"
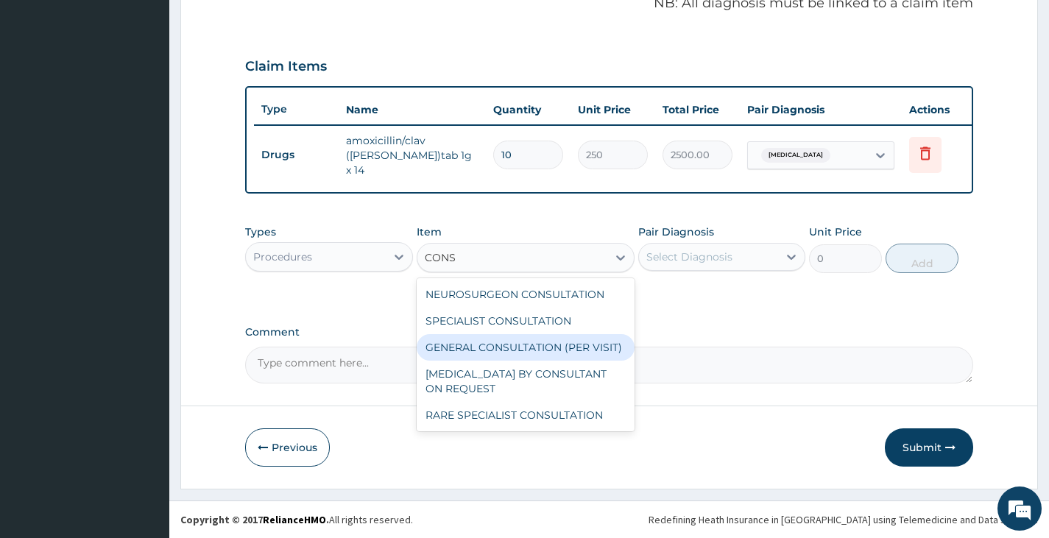
click at [542, 344] on div "GENERAL CONSULTATION (PER VISIT)" at bounding box center [526, 347] width 219 height 26
type input "2000"
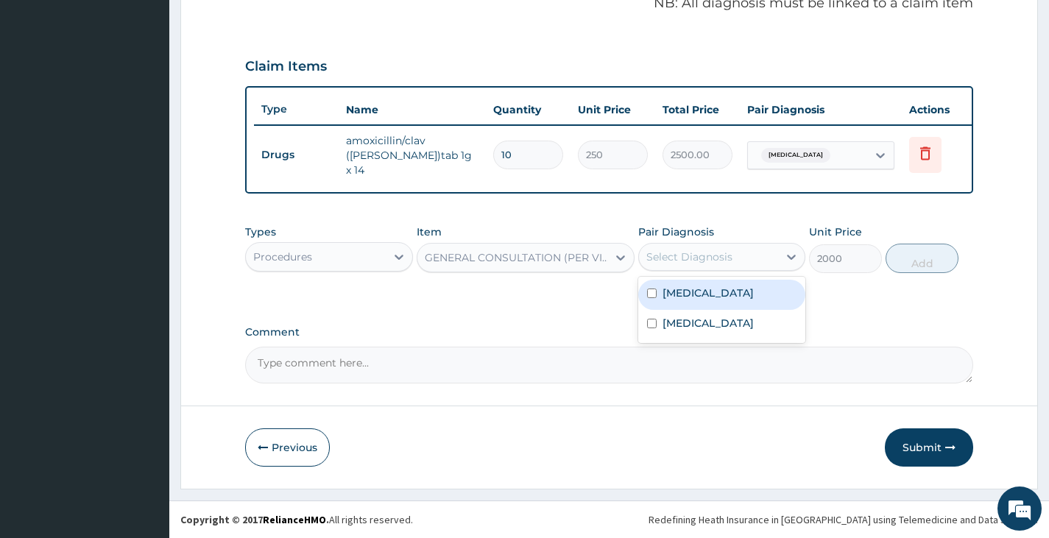
click at [712, 247] on div "Select Diagnosis" at bounding box center [708, 257] width 139 height 24
click at [704, 288] on div "Sepsis" at bounding box center [721, 295] width 167 height 30
checkbox input "true"
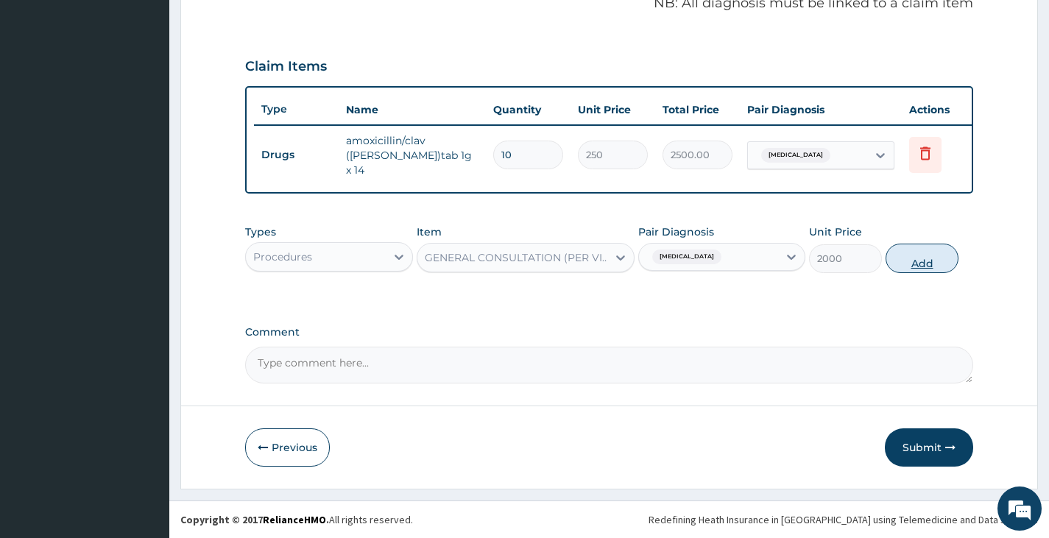
click at [905, 253] on button "Add" at bounding box center [921, 258] width 73 height 29
type input "0"
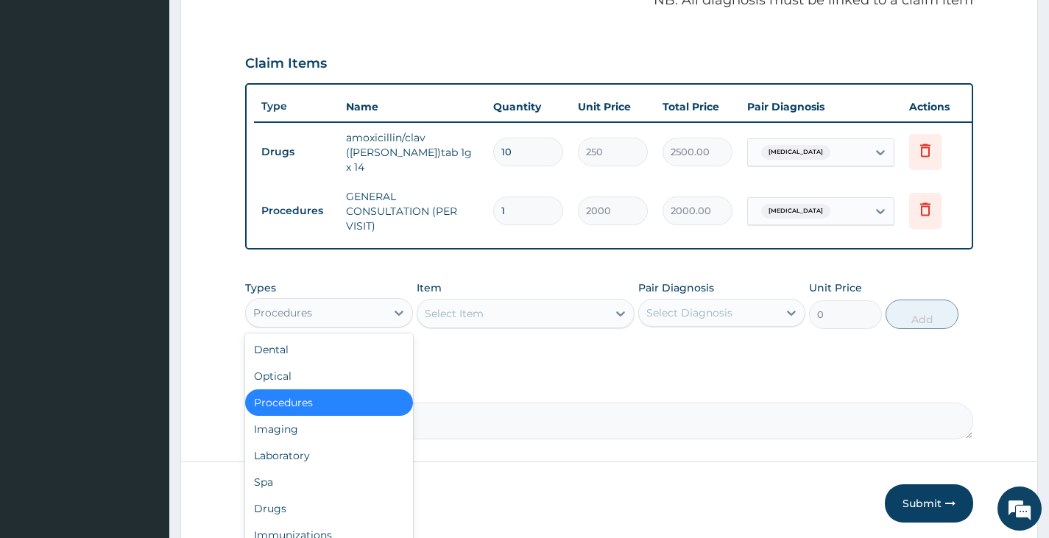
click at [352, 313] on div "Procedures" at bounding box center [315, 313] width 139 height 24
click at [286, 464] on div "Laboratory" at bounding box center [328, 455] width 167 height 26
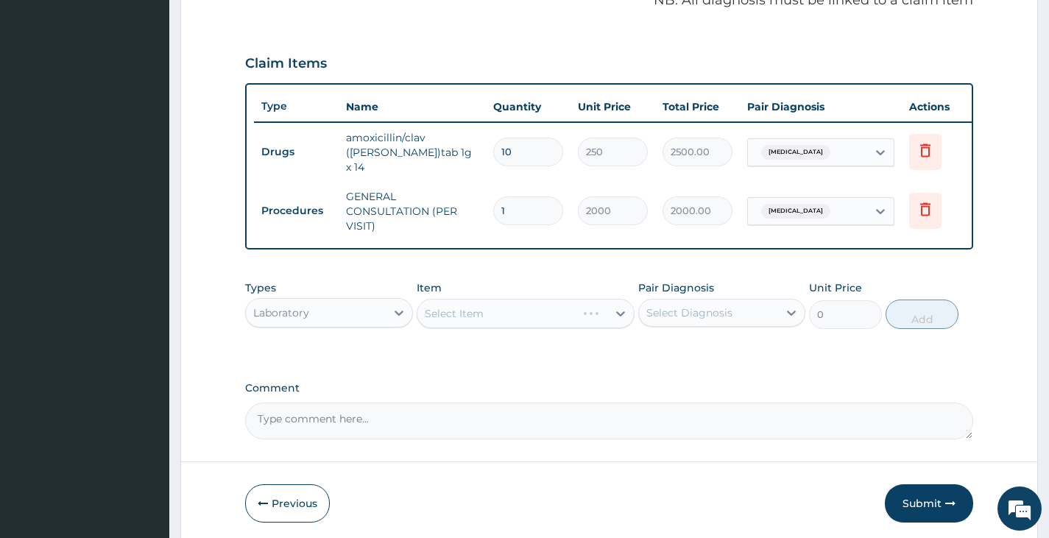
click at [505, 310] on div "Select Item" at bounding box center [526, 313] width 219 height 29
click at [505, 316] on div "Select Item" at bounding box center [512, 314] width 191 height 24
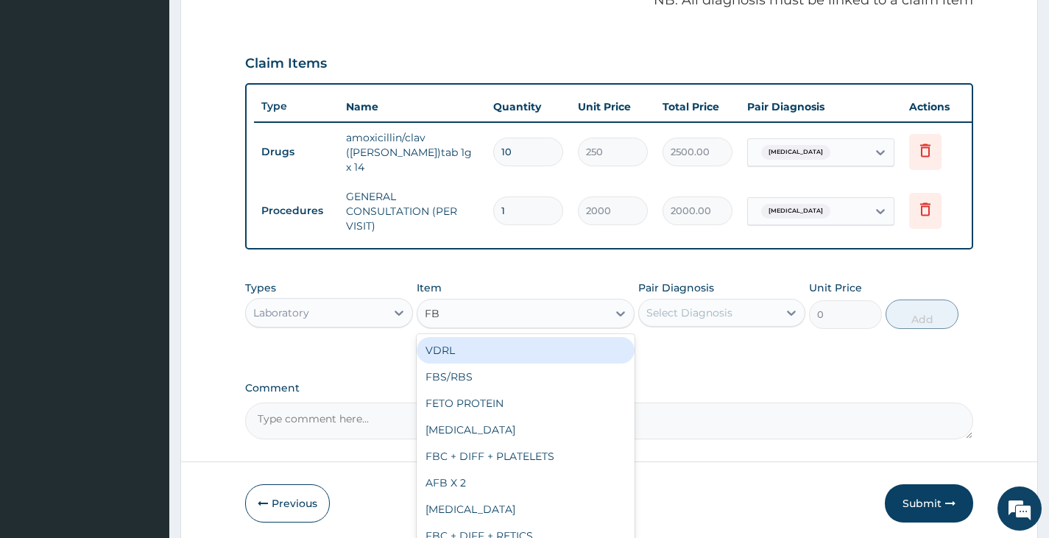
type input "FBC"
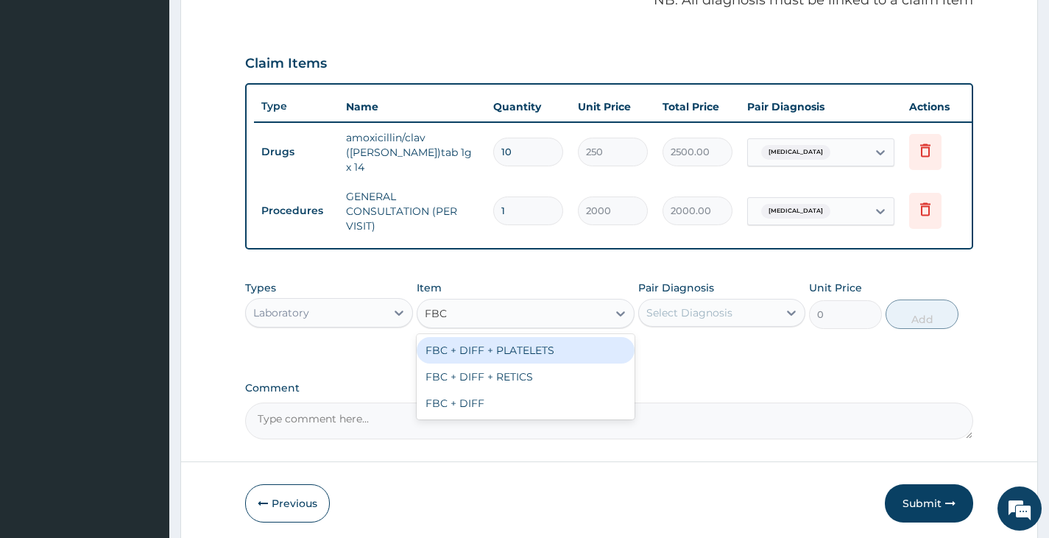
click at [520, 358] on div "FBC + DIFF + PLATELETS" at bounding box center [526, 350] width 219 height 26
type input "2500"
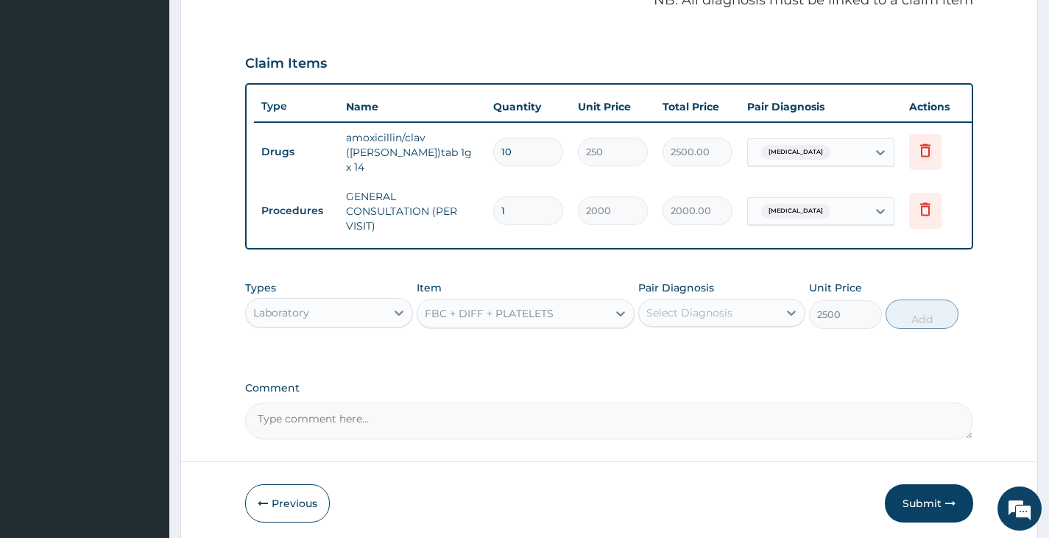
click at [768, 320] on div "Select Diagnosis" at bounding box center [708, 313] width 139 height 24
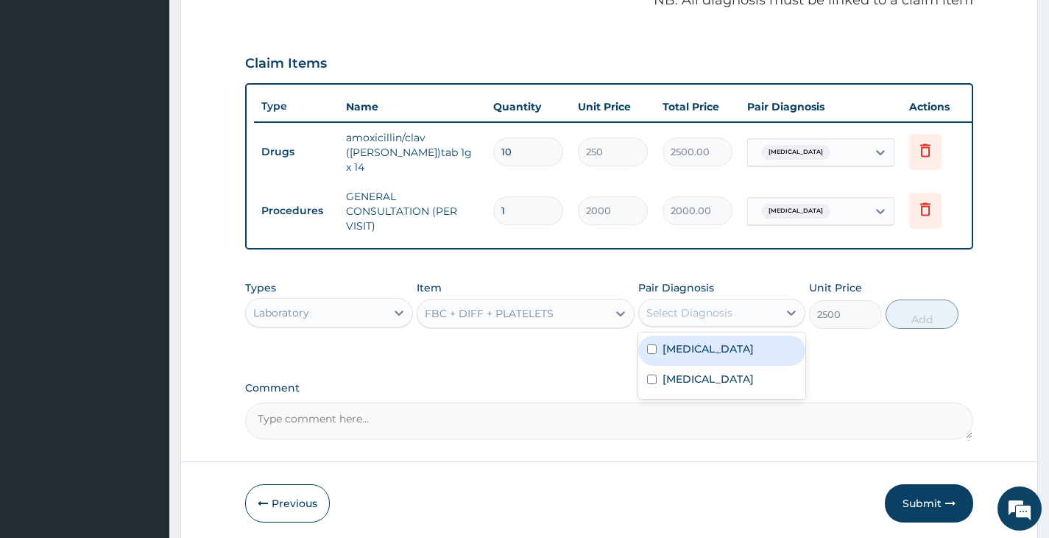
click at [743, 352] on div "Sepsis" at bounding box center [721, 351] width 167 height 30
checkbox input "true"
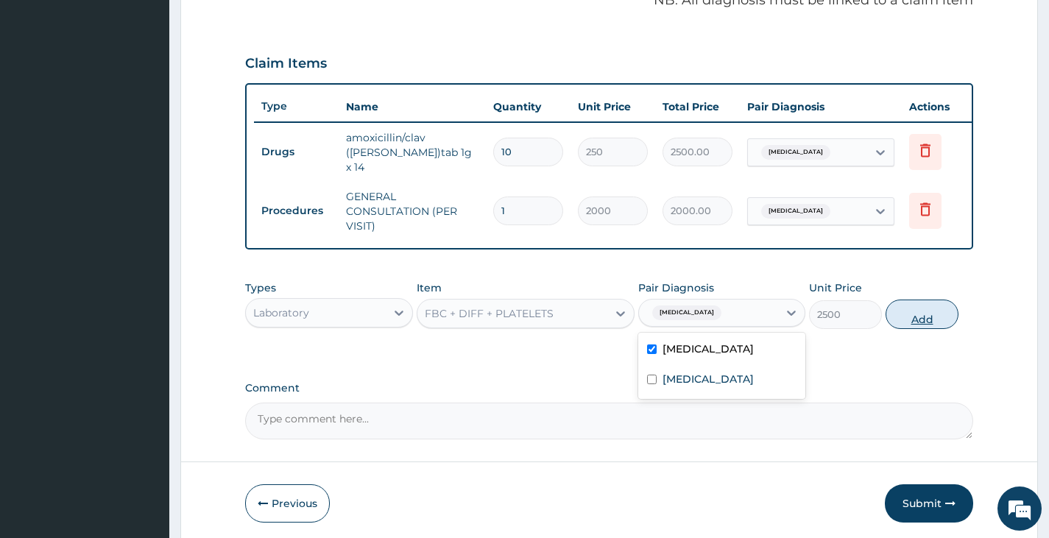
click at [931, 317] on button "Add" at bounding box center [921, 314] width 73 height 29
type input "0"
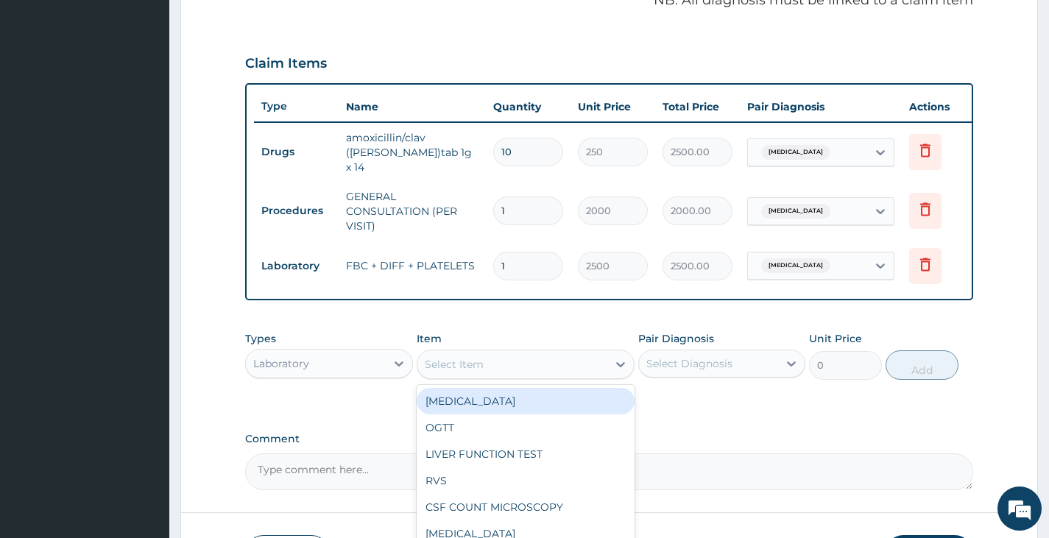
click at [510, 364] on div "Select Item" at bounding box center [512, 364] width 191 height 24
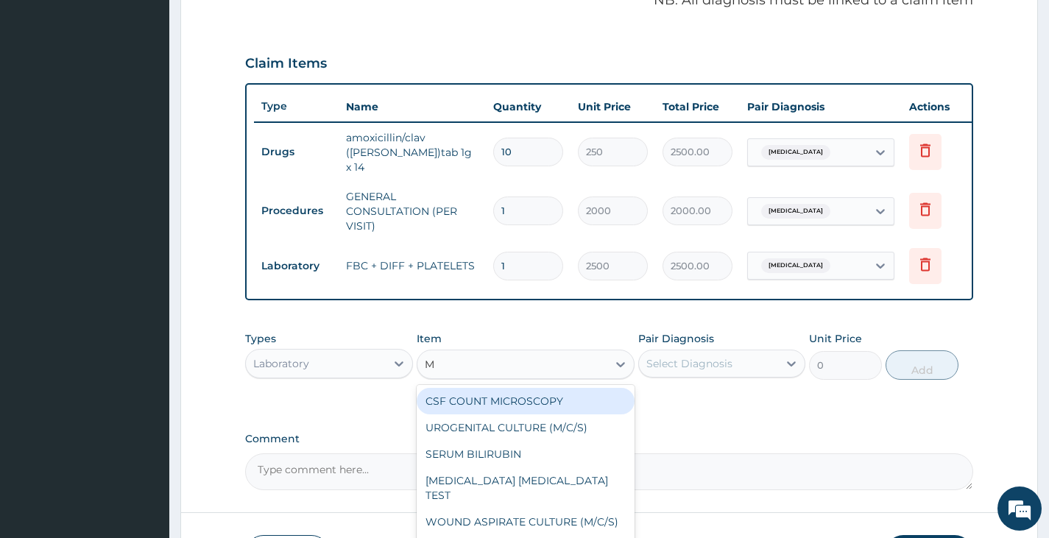
type input "MA"
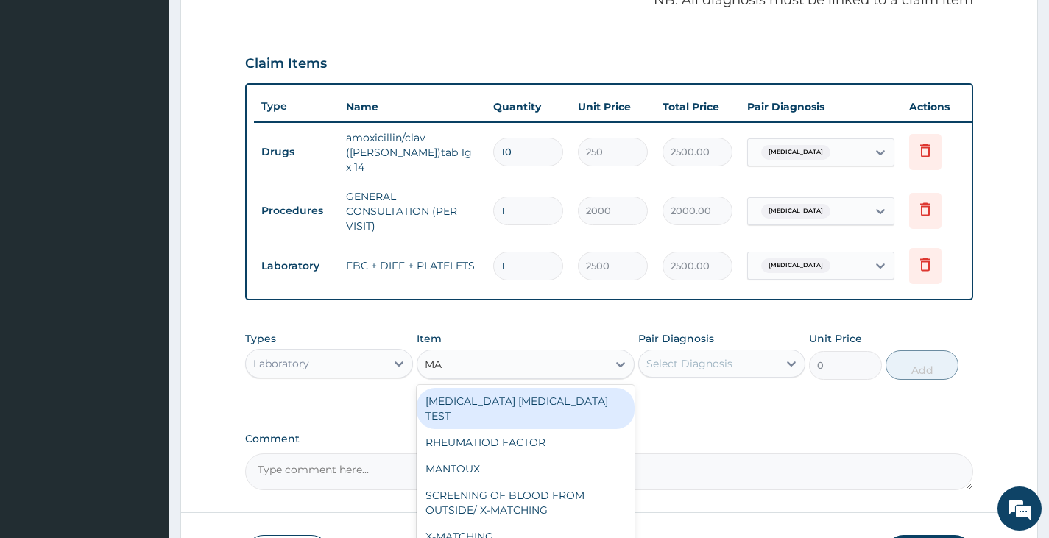
click at [509, 401] on div "MALARIA PARASITE TEST" at bounding box center [526, 408] width 219 height 41
type input "1000"
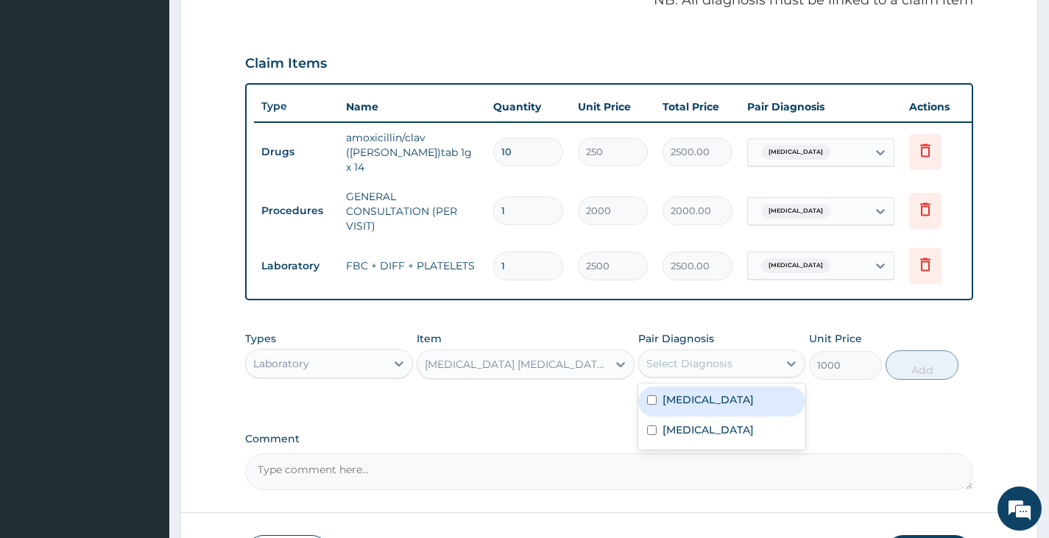
click at [734, 369] on div "Select Diagnosis" at bounding box center [708, 364] width 139 height 24
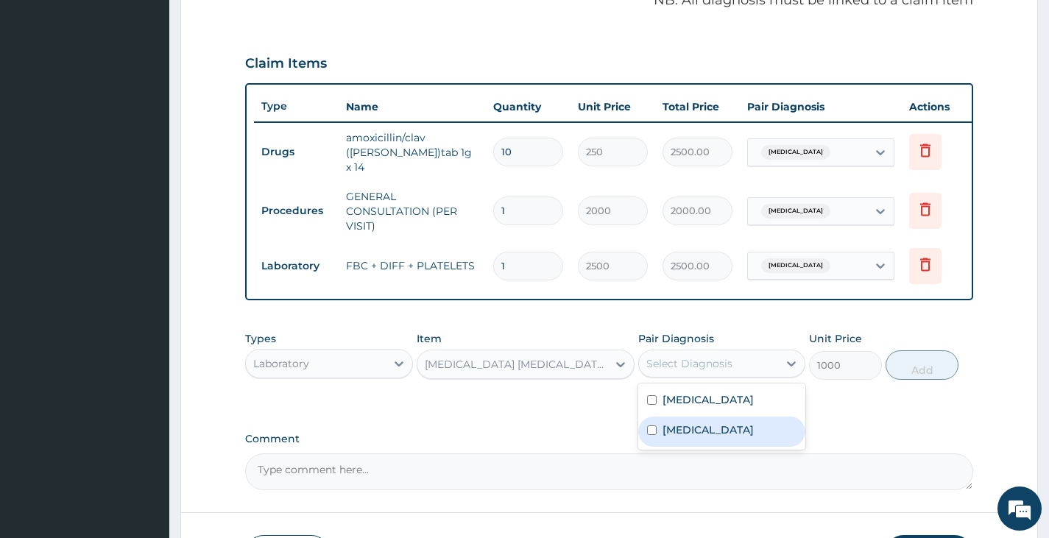
click at [715, 436] on div "Malaria" at bounding box center [721, 432] width 167 height 30
checkbox input "true"
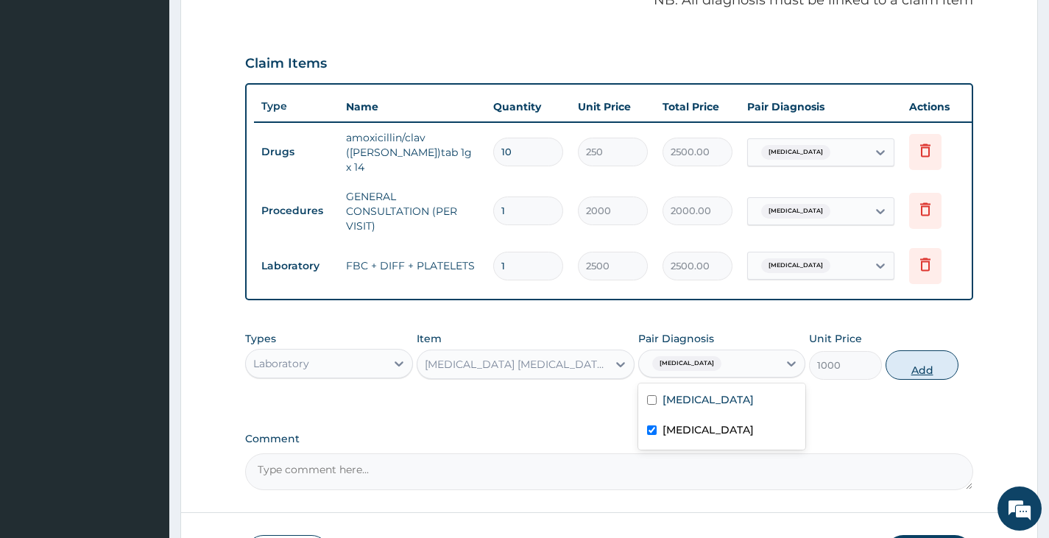
click at [911, 364] on button "Add" at bounding box center [921, 364] width 73 height 29
type input "0"
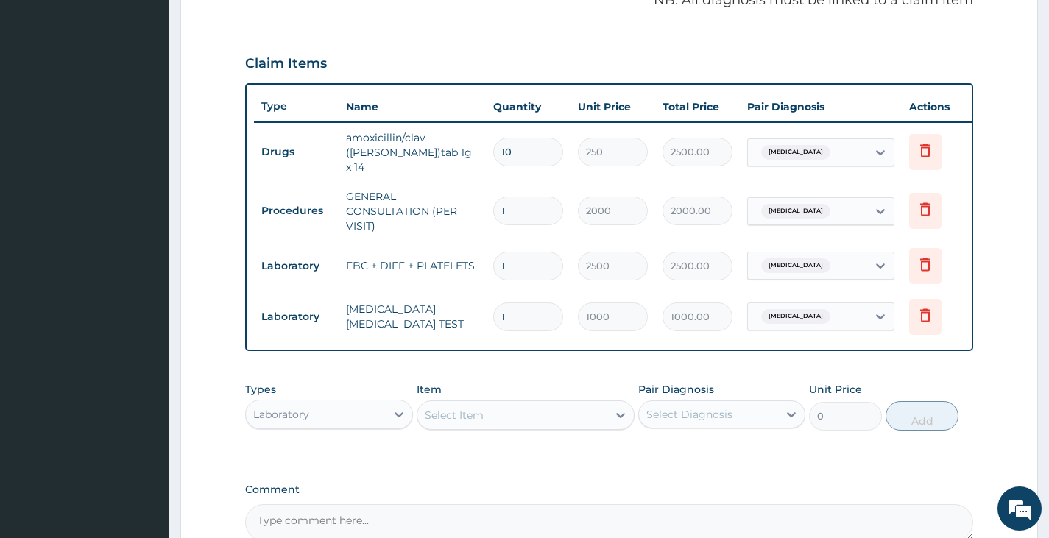
click at [339, 424] on div "Laboratory" at bounding box center [315, 415] width 139 height 24
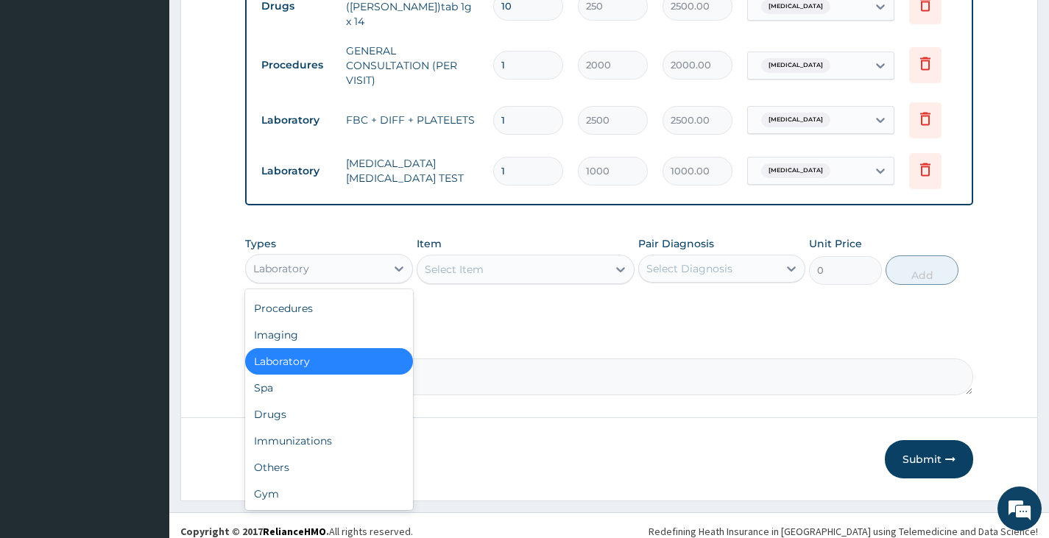
scroll to position [612, 0]
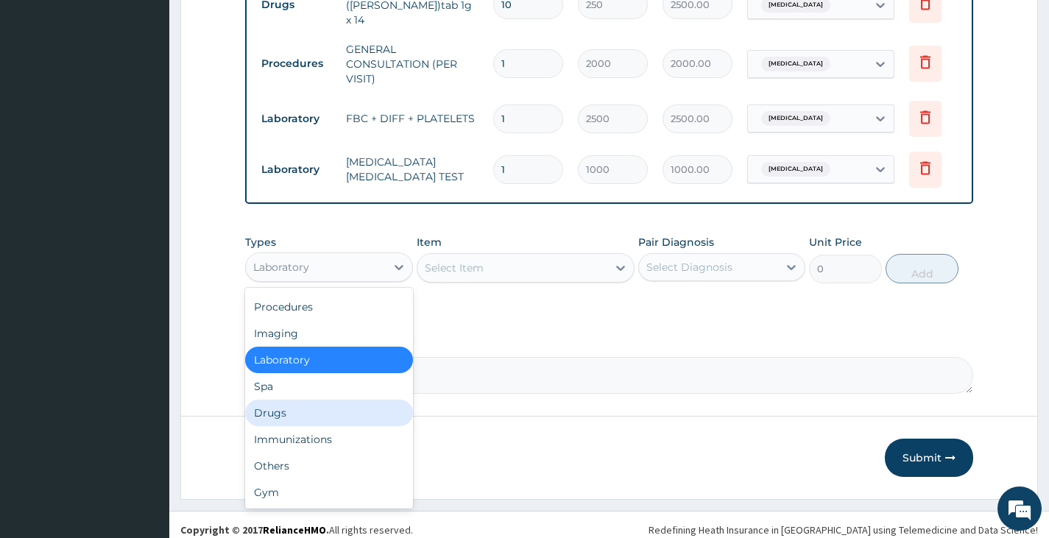
click at [318, 411] on div "Drugs" at bounding box center [328, 413] width 167 height 26
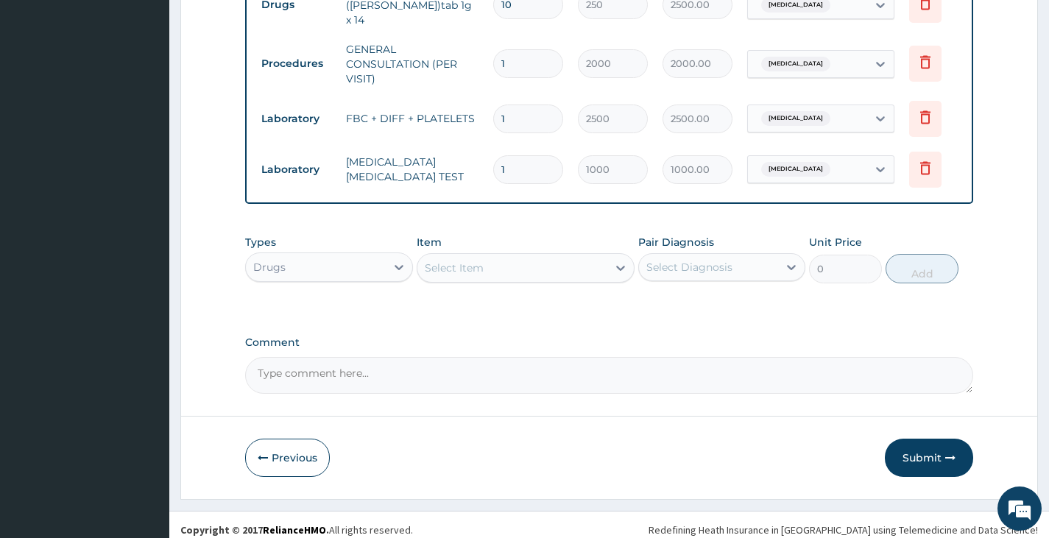
click at [551, 277] on div "Select Item" at bounding box center [512, 268] width 191 height 24
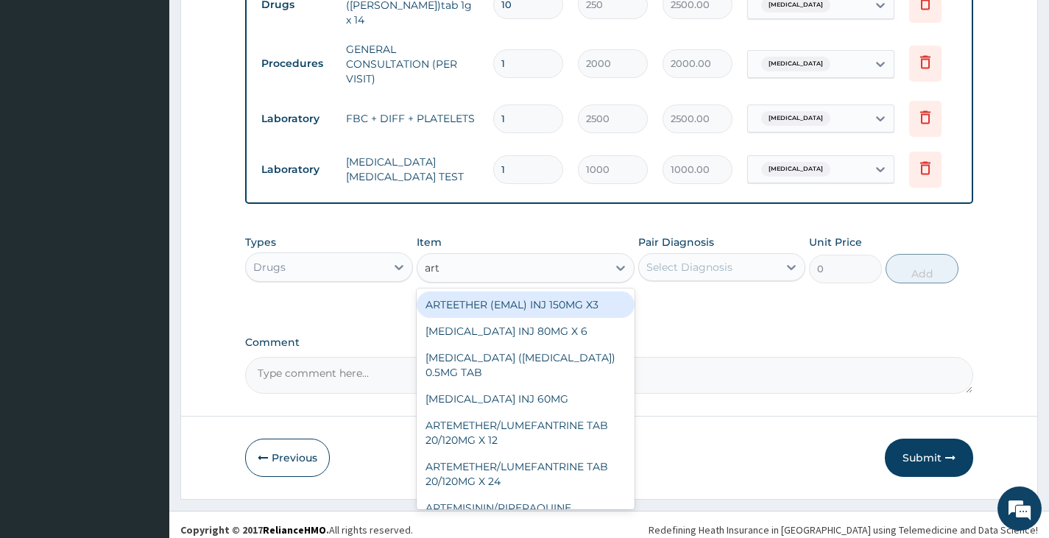
type input "arte"
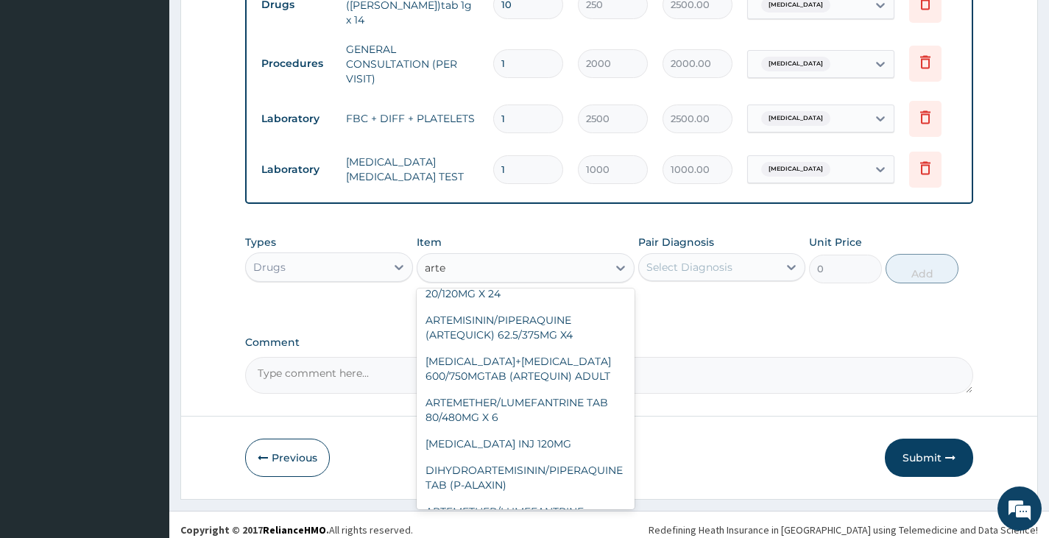
scroll to position [147, 0]
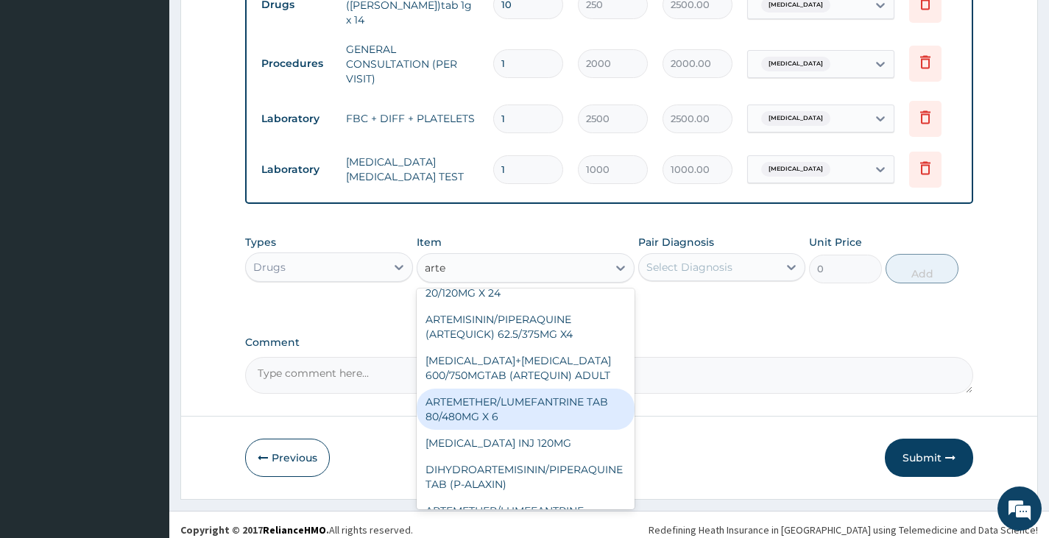
click at [530, 425] on div "ARTEMETHER/LUMEFANTRINE TAB 80/480MG X 6" at bounding box center [526, 409] width 219 height 41
type input "700"
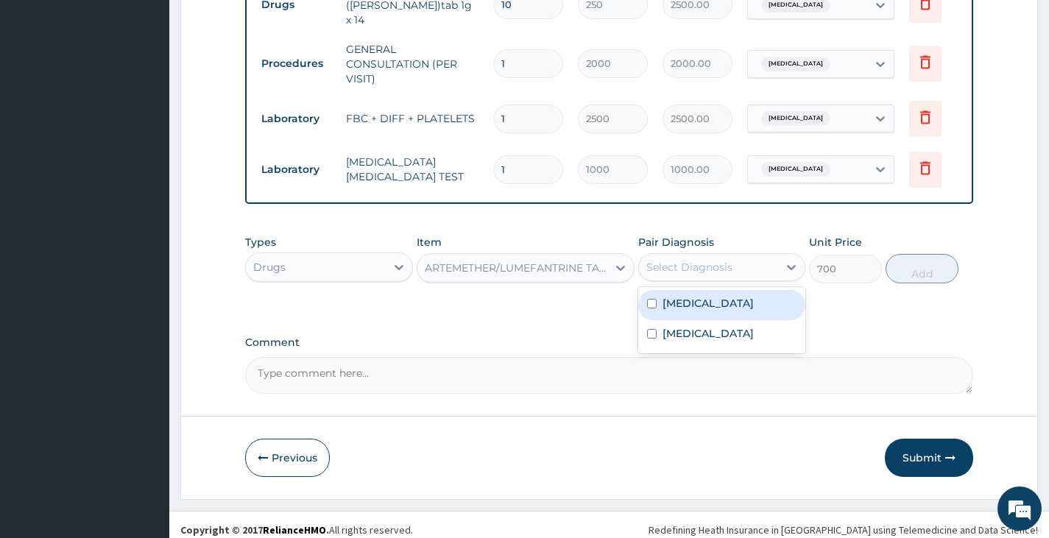
click at [698, 278] on div "Select Diagnosis" at bounding box center [708, 267] width 139 height 24
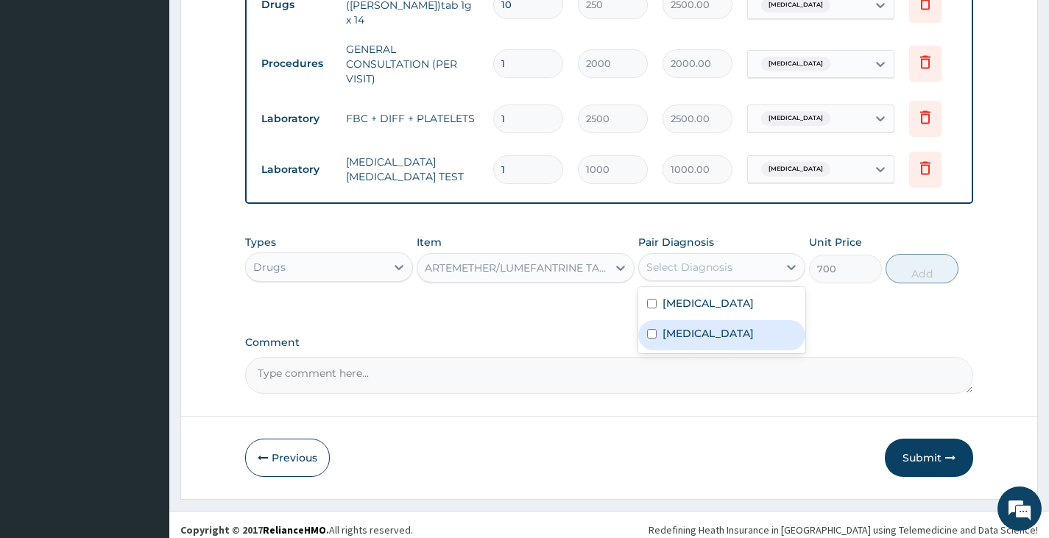
click at [687, 334] on label "Malaria" at bounding box center [707, 333] width 91 height 15
checkbox input "true"
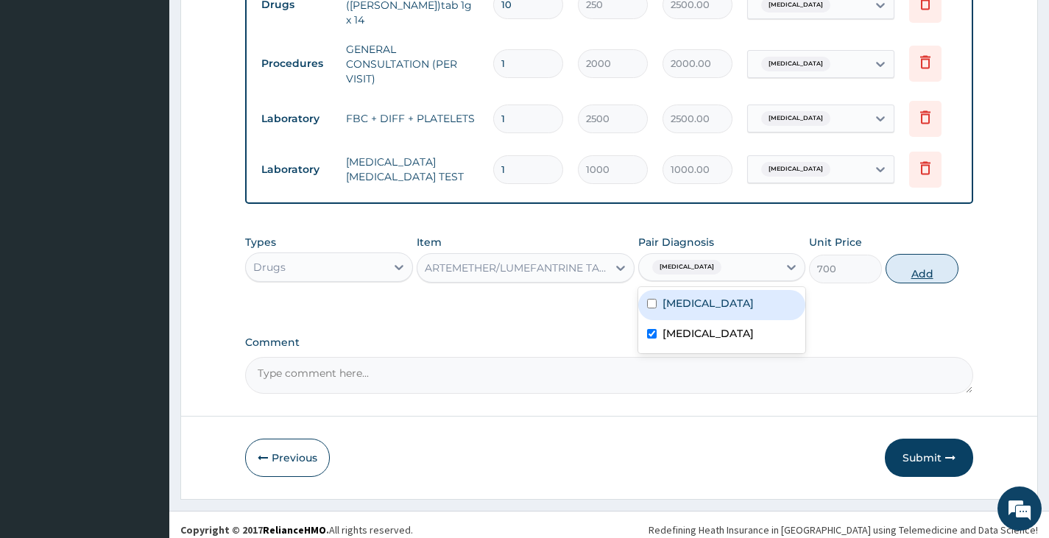
click at [928, 266] on button "Add" at bounding box center [921, 268] width 73 height 29
type input "0"
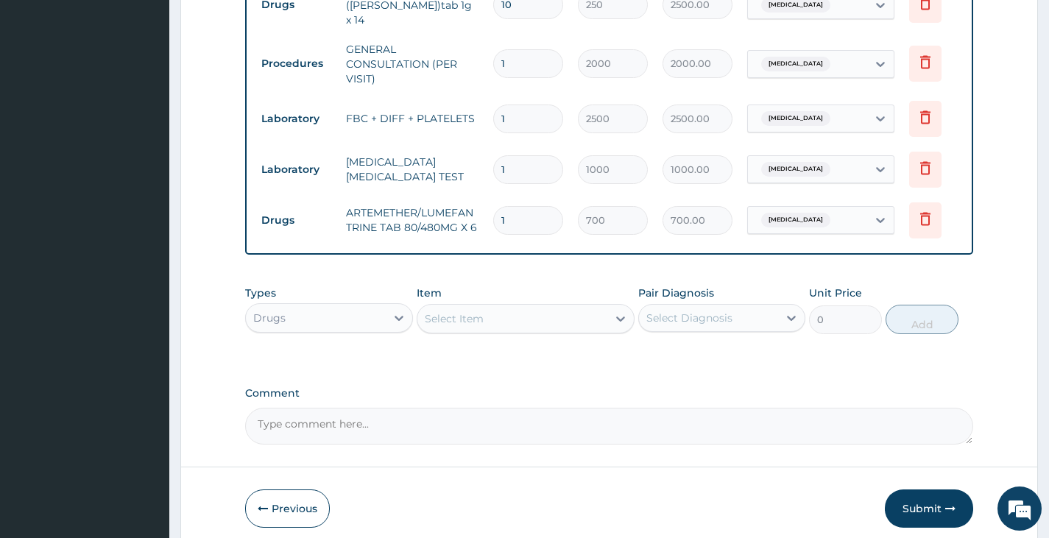
click at [518, 317] on div "Select Item" at bounding box center [512, 319] width 191 height 24
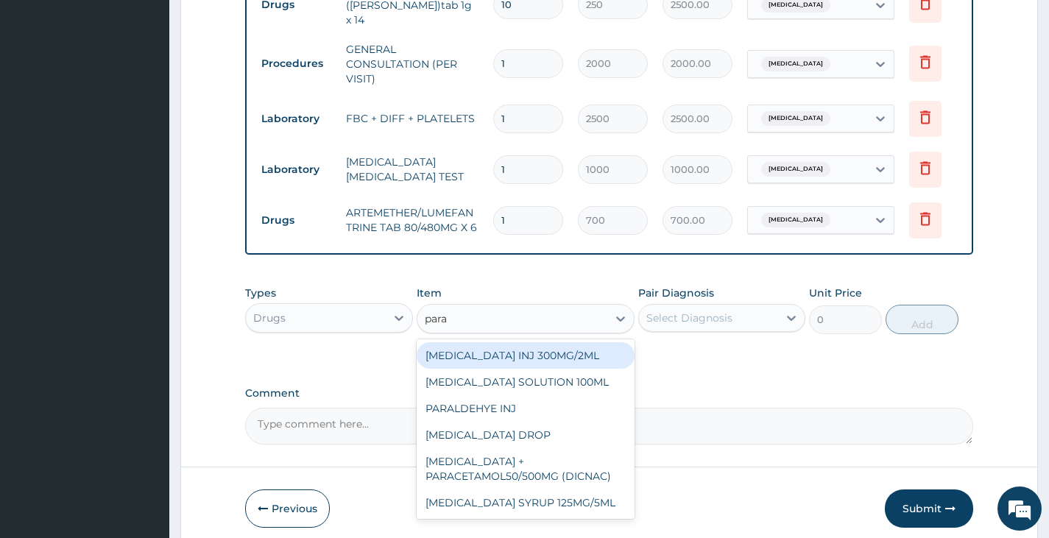
type input "parac"
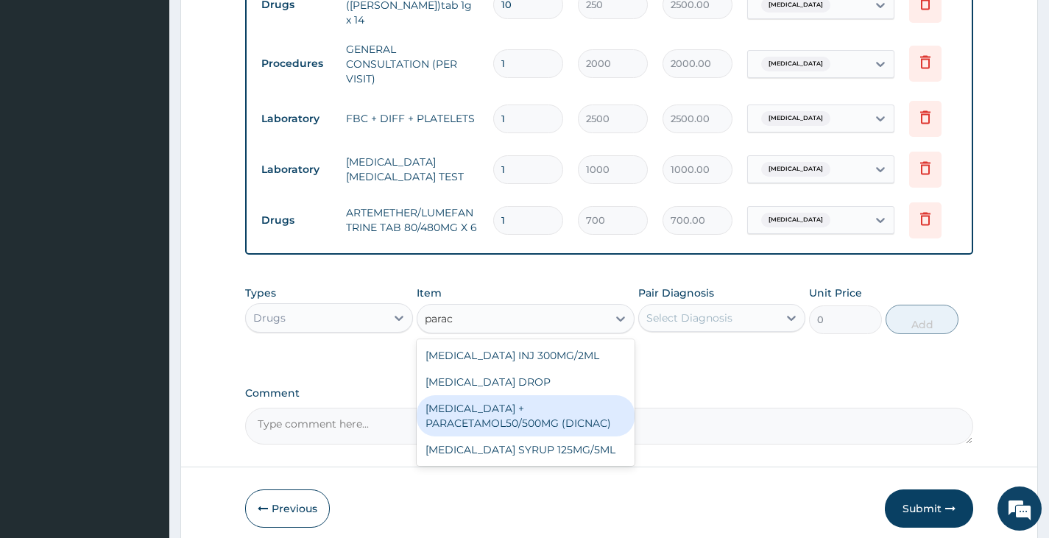
click at [543, 430] on div "DICLOFENAC + PARACETAMOL50/500MG (DICNAC)" at bounding box center [526, 415] width 219 height 41
type input "40"
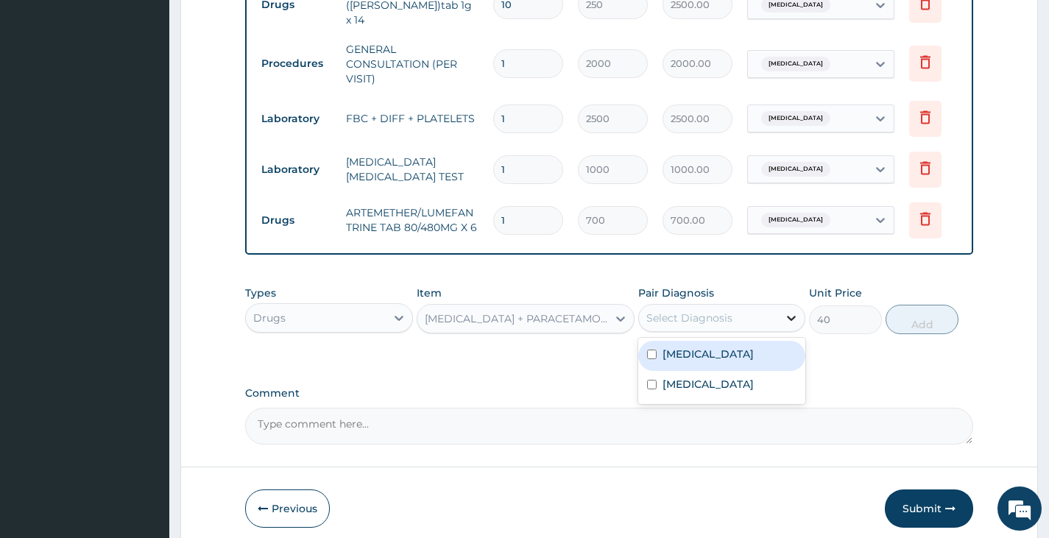
click at [787, 328] on div at bounding box center [791, 318] width 26 height 26
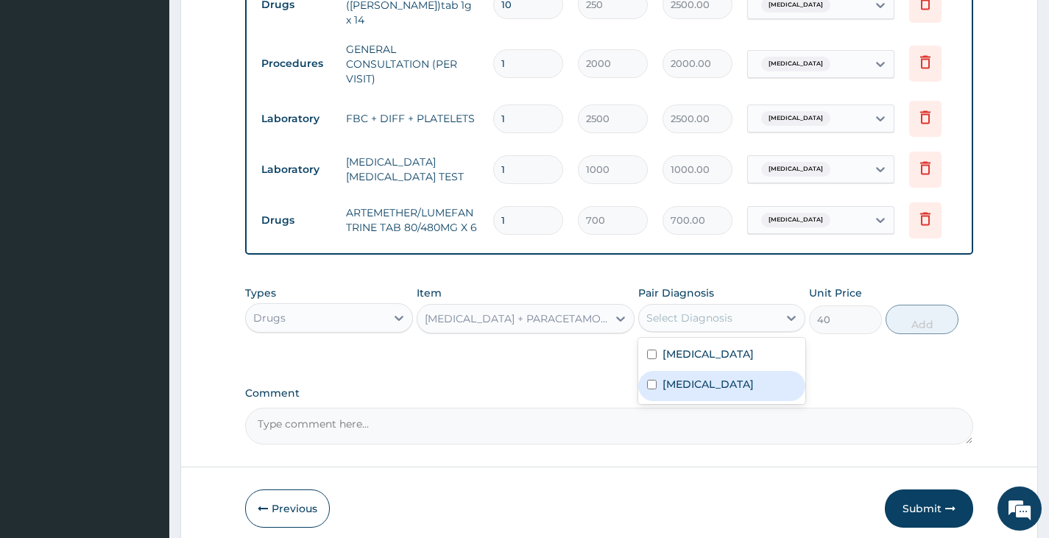
click at [723, 375] on div "Malaria" at bounding box center [721, 386] width 167 height 30
checkbox input "true"
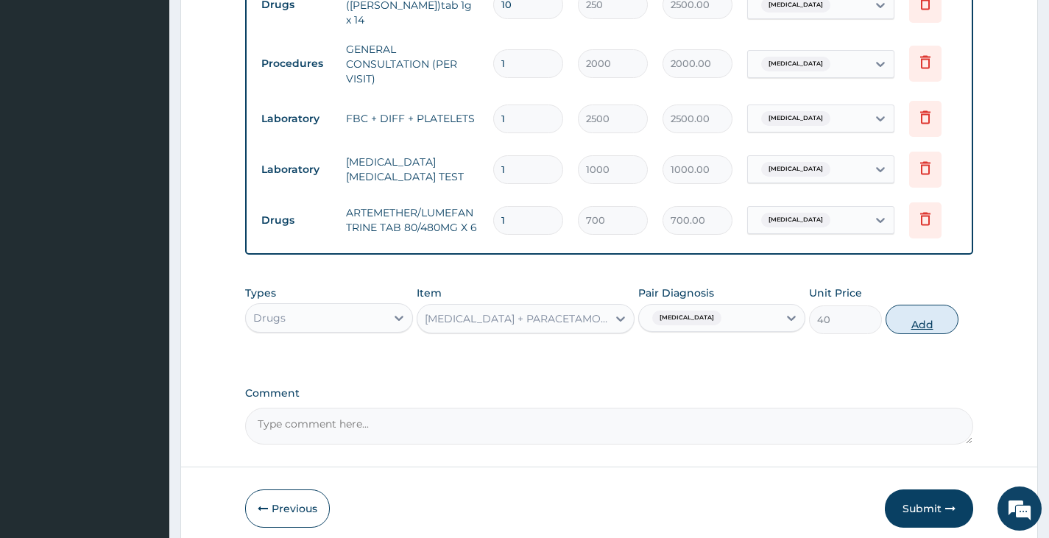
click at [917, 327] on button "Add" at bounding box center [921, 319] width 73 height 29
type input "0"
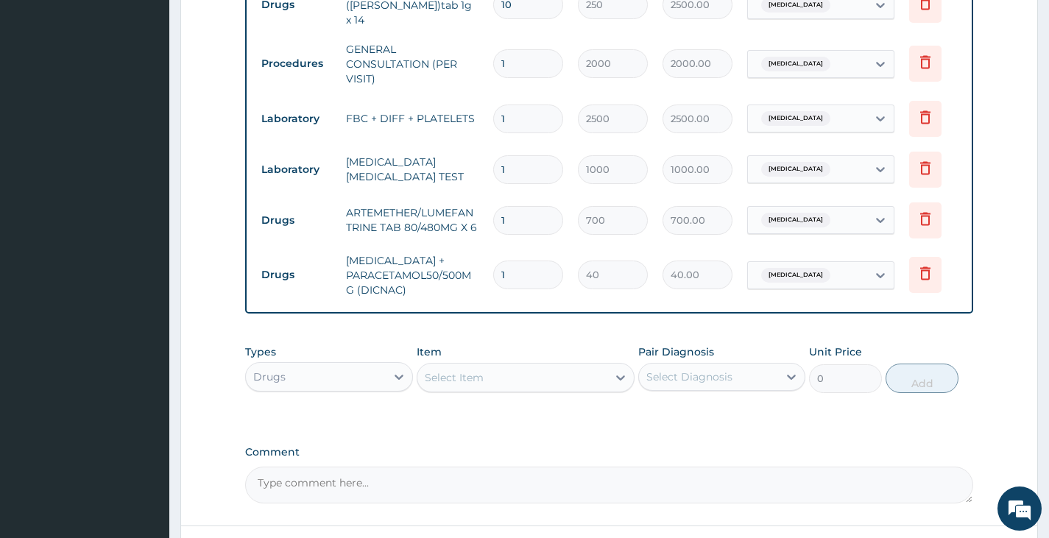
type input "18"
type input "720.00"
type input "18"
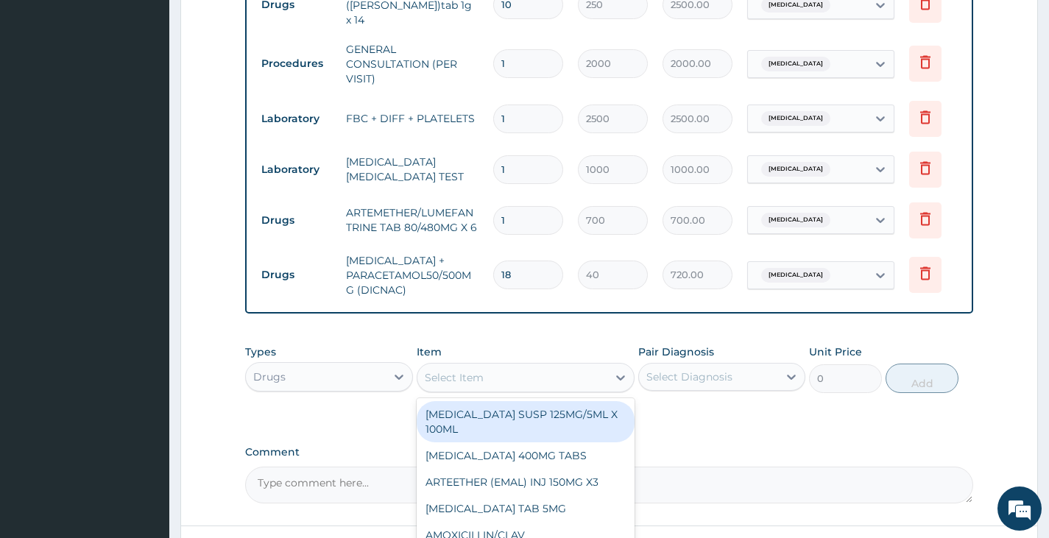
click at [503, 380] on div "Select Item" at bounding box center [512, 378] width 191 height 24
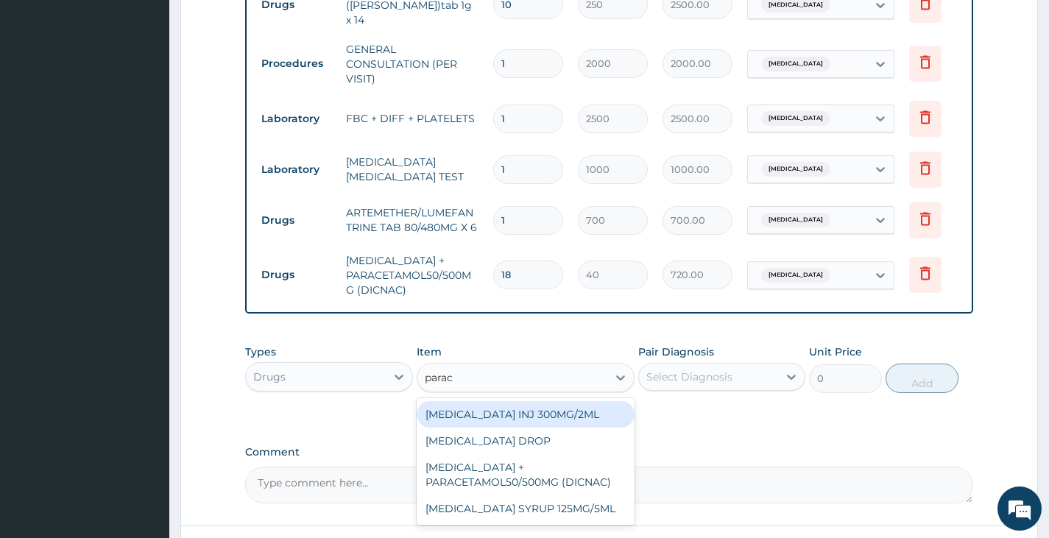
type input "parace"
click at [501, 426] on div "PARACETAMOL INJ 300MG/2ML" at bounding box center [526, 414] width 219 height 26
type input "200"
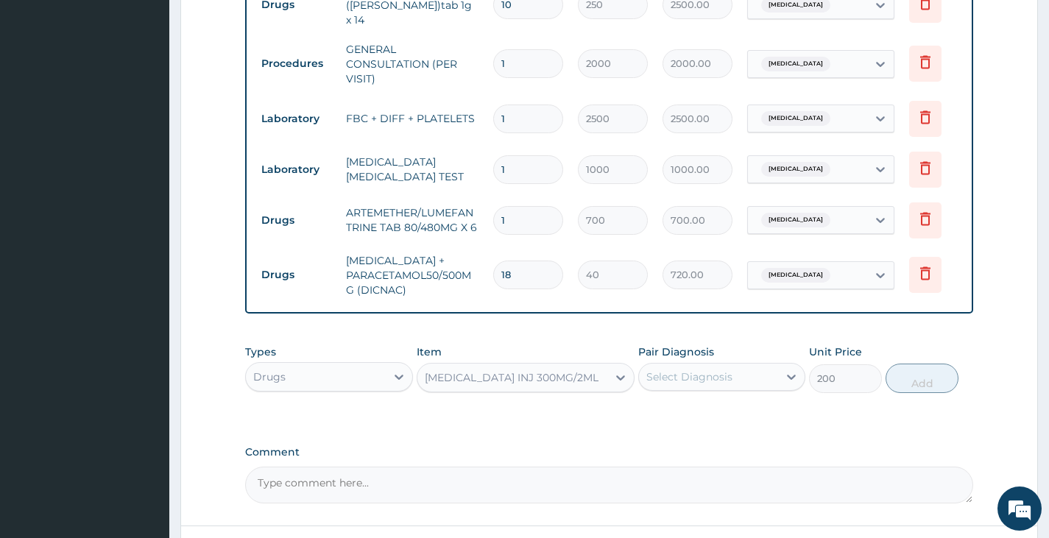
click at [687, 384] on div "Select Diagnosis" at bounding box center [689, 376] width 86 height 15
click at [678, 427] on div "Sepsis" at bounding box center [721, 415] width 167 height 30
checkbox input "true"
click at [906, 386] on button "Add" at bounding box center [921, 378] width 73 height 29
type input "0"
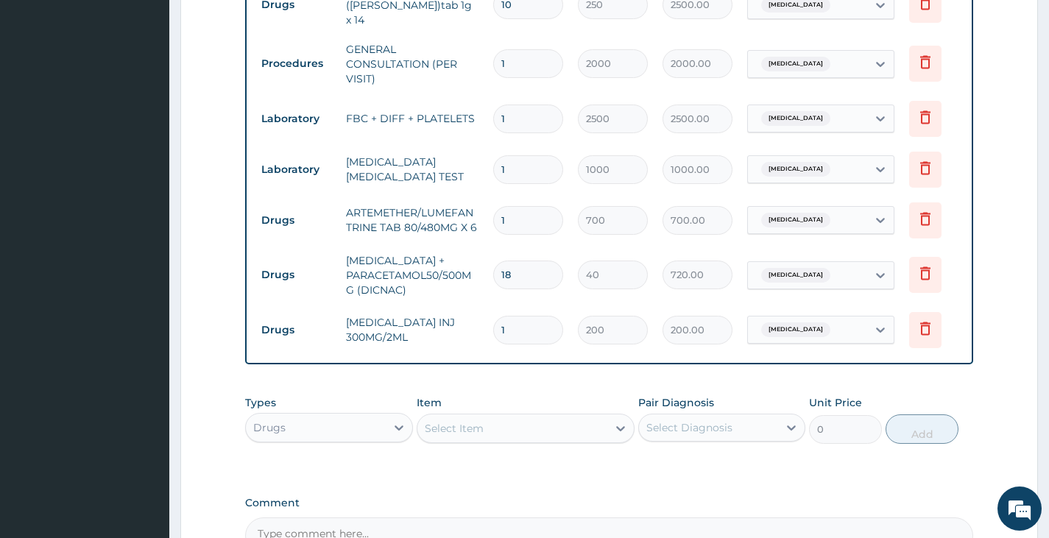
type input "0.00"
type input "2"
type input "400.00"
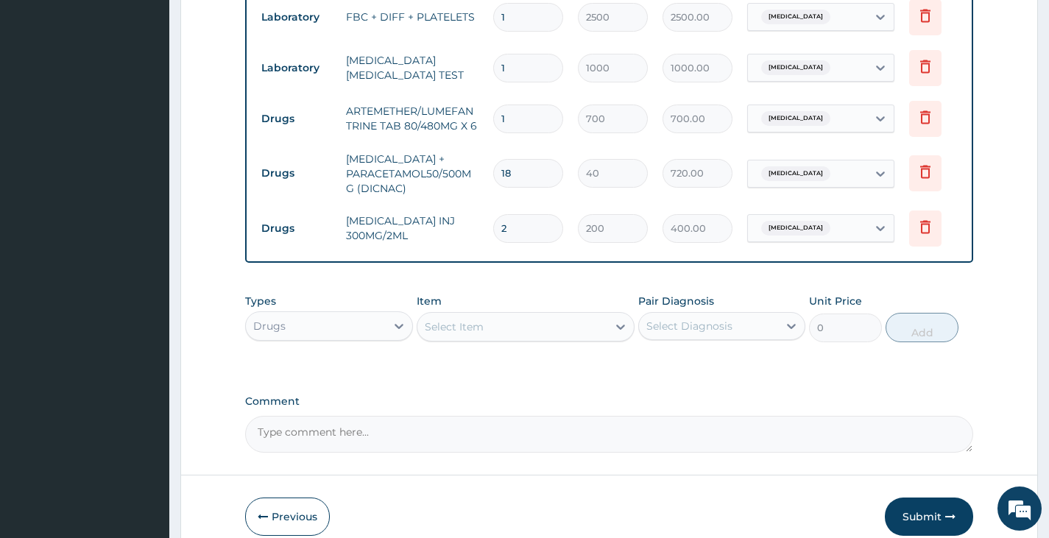
scroll to position [785, 0]
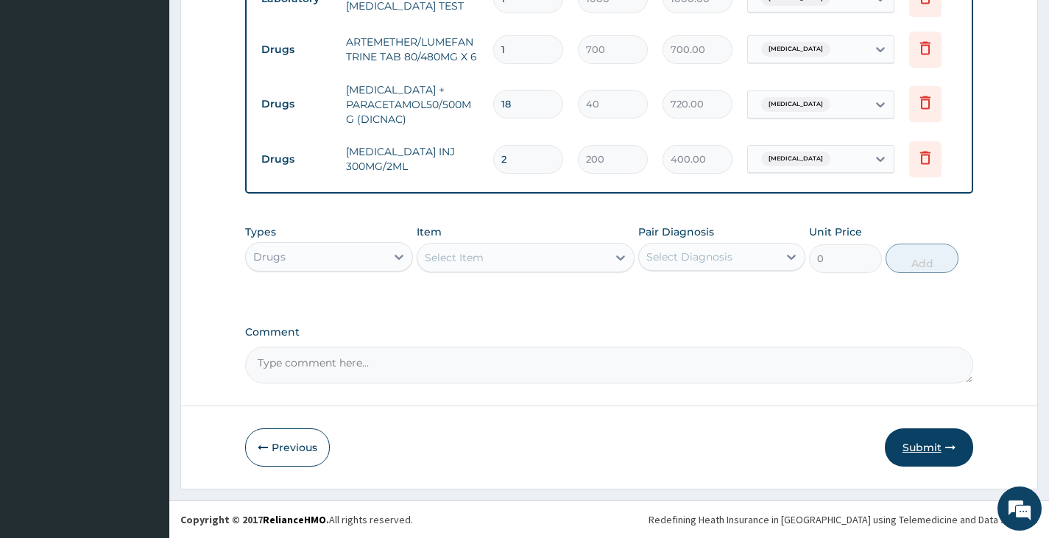
type input "2"
click at [926, 452] on button "Submit" at bounding box center [929, 447] width 88 height 38
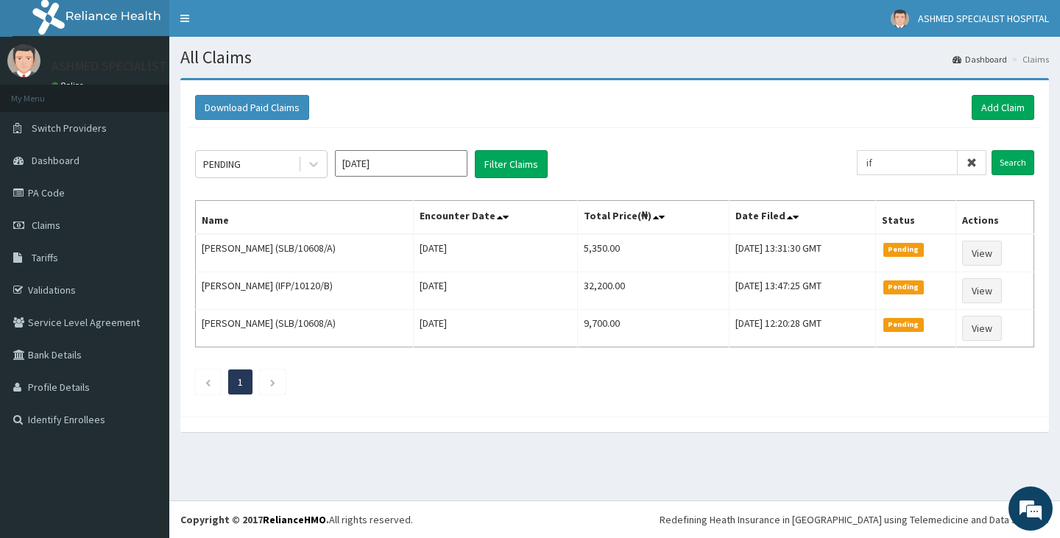
type input "i"
type input "IFP/10235"
click at [1023, 162] on input "Search" at bounding box center [1012, 162] width 43 height 25
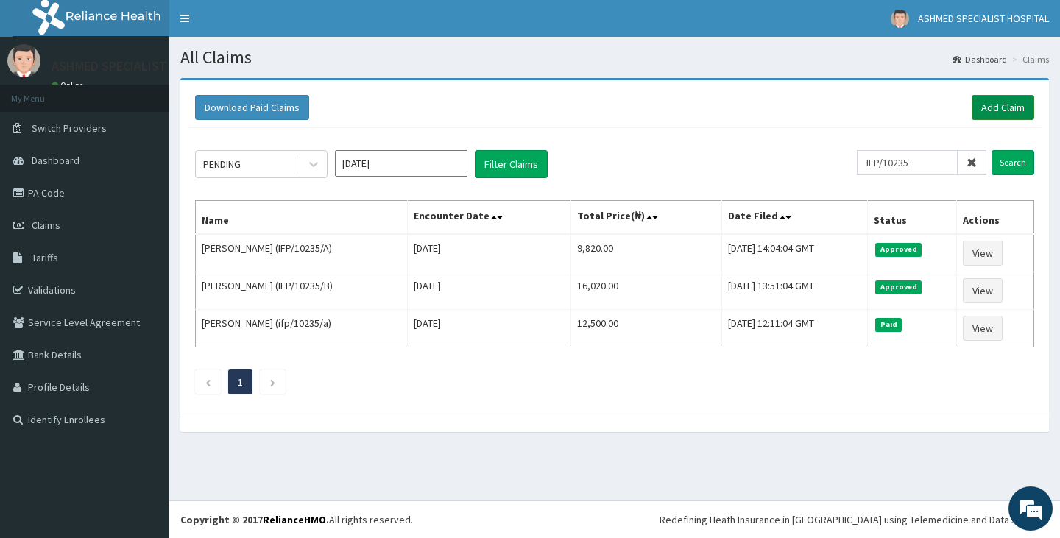
click at [996, 109] on link "Add Claim" at bounding box center [1002, 107] width 63 height 25
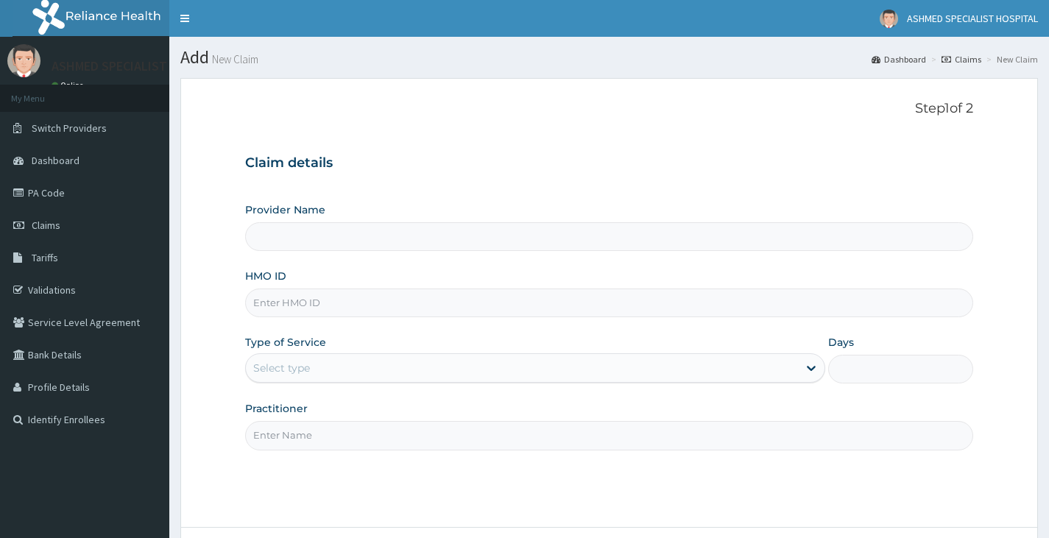
type input "ASHMED SPECIALIST HOSPITAL"
click at [286, 313] on input "HMO ID" at bounding box center [609, 302] width 728 height 29
type input "SKP/10335/A"
click at [274, 366] on div "Select type" at bounding box center [281, 368] width 57 height 15
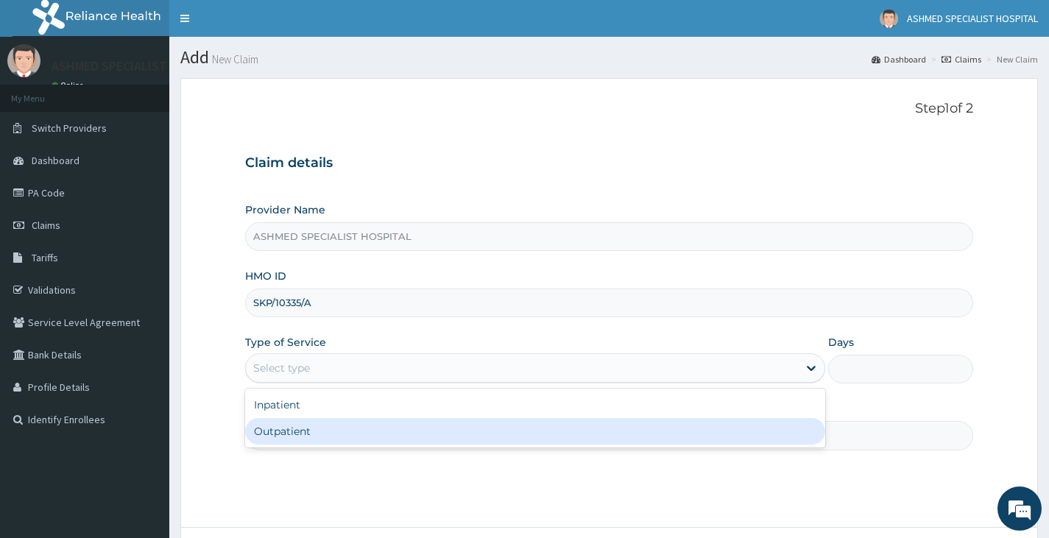
click at [288, 420] on div "Outpatient" at bounding box center [535, 431] width 580 height 26
type input "1"
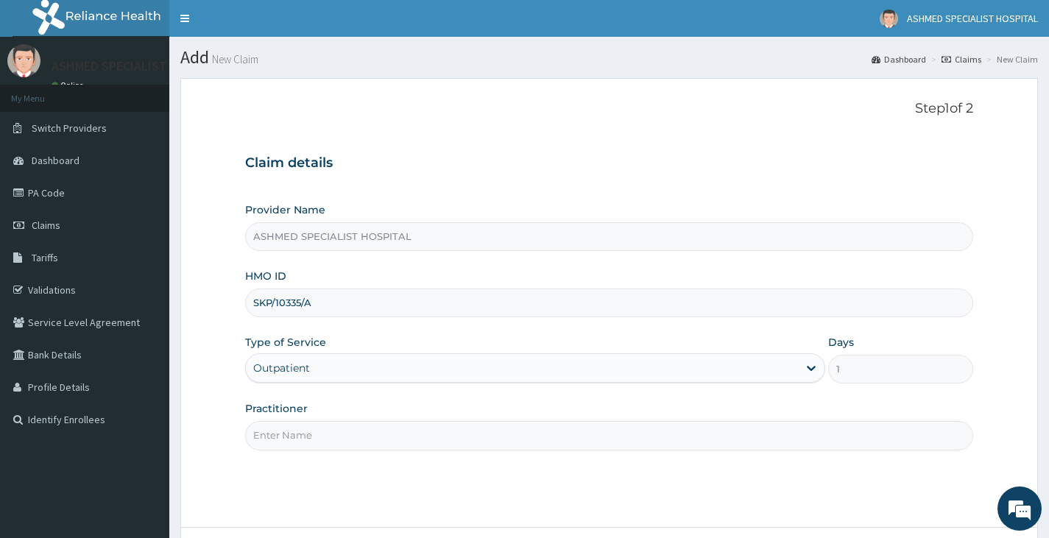
click at [290, 431] on input "Practitioner" at bounding box center [609, 435] width 728 height 29
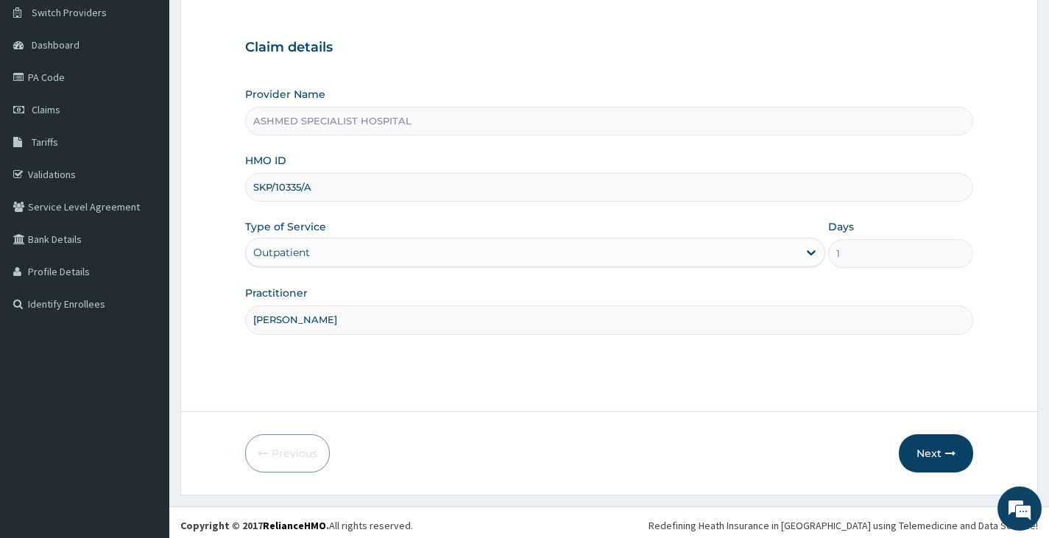
scroll to position [121, 0]
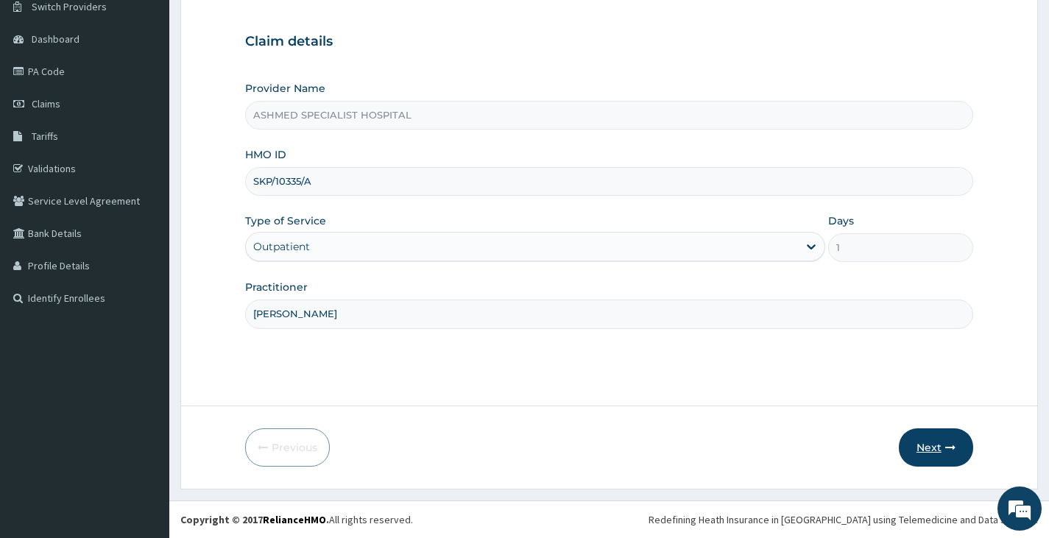
type input "[PERSON_NAME]"
click at [933, 447] on button "Next" at bounding box center [936, 447] width 74 height 38
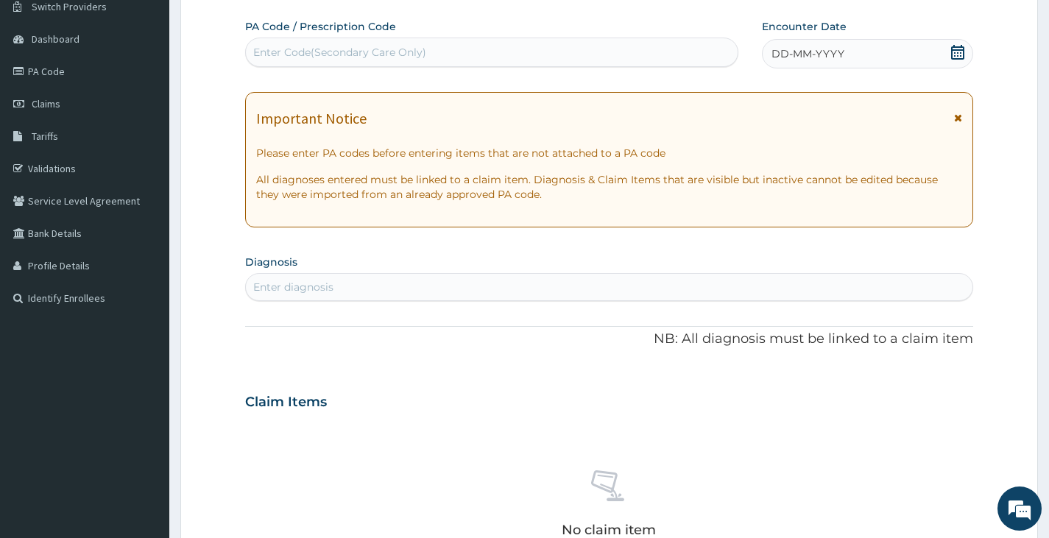
click at [316, 283] on div "Enter diagnosis" at bounding box center [293, 287] width 80 height 15
type input "[MEDICAL_DATA]"
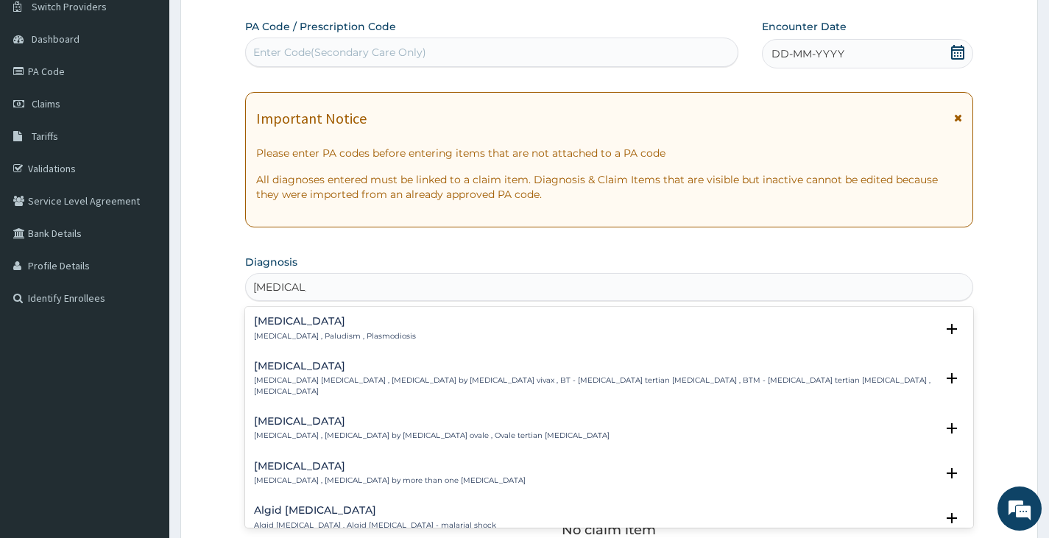
click at [336, 325] on h4 "[MEDICAL_DATA]" at bounding box center [335, 321] width 162 height 11
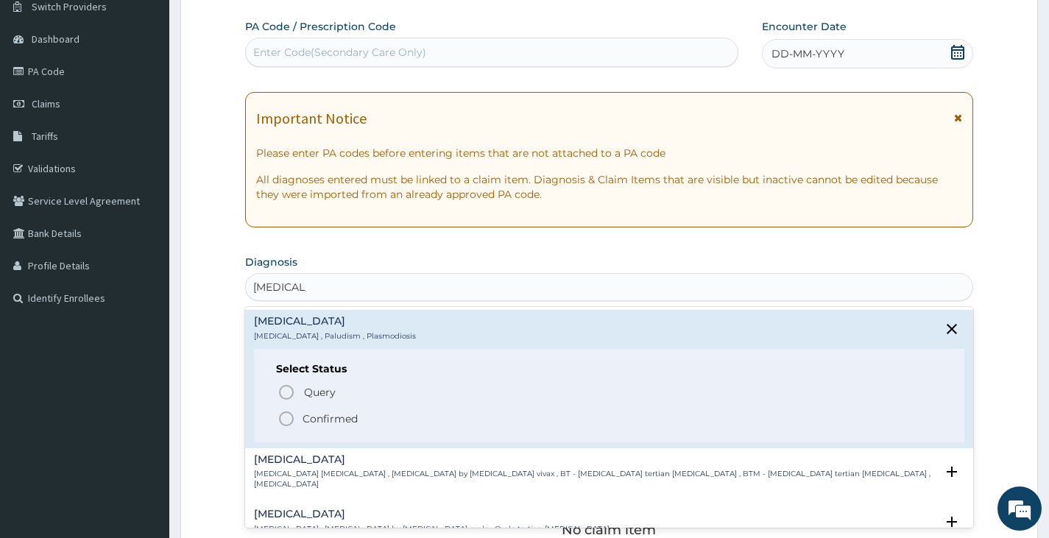
click at [322, 408] on div "Query Query covers suspected (?), Keep in view (kiv), Ruled out (r/o) Confirmed" at bounding box center [609, 404] width 666 height 45
click at [309, 417] on p "Confirmed" at bounding box center [329, 418] width 55 height 15
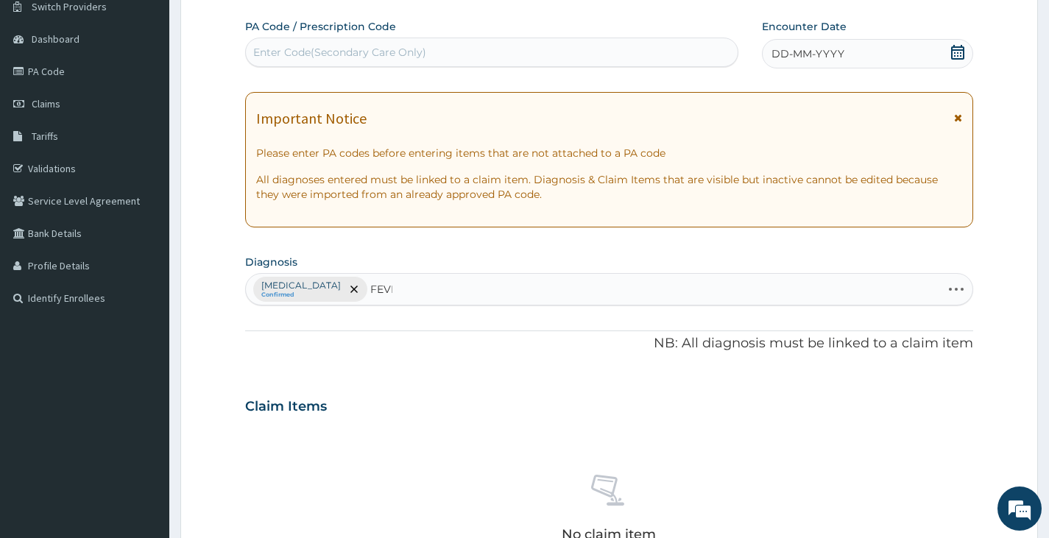
type input "FEVER"
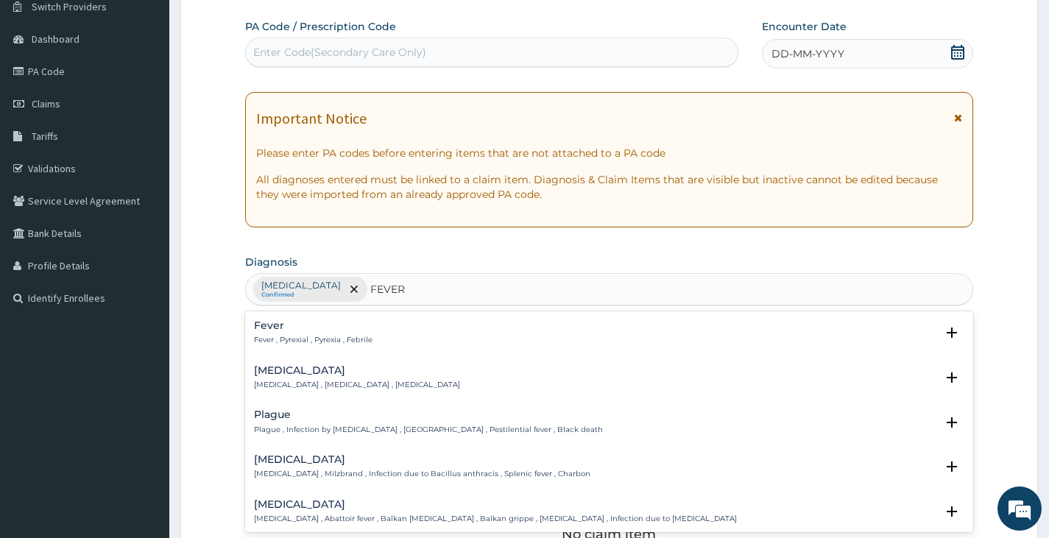
click at [336, 328] on h4 "Fever" at bounding box center [313, 325] width 118 height 11
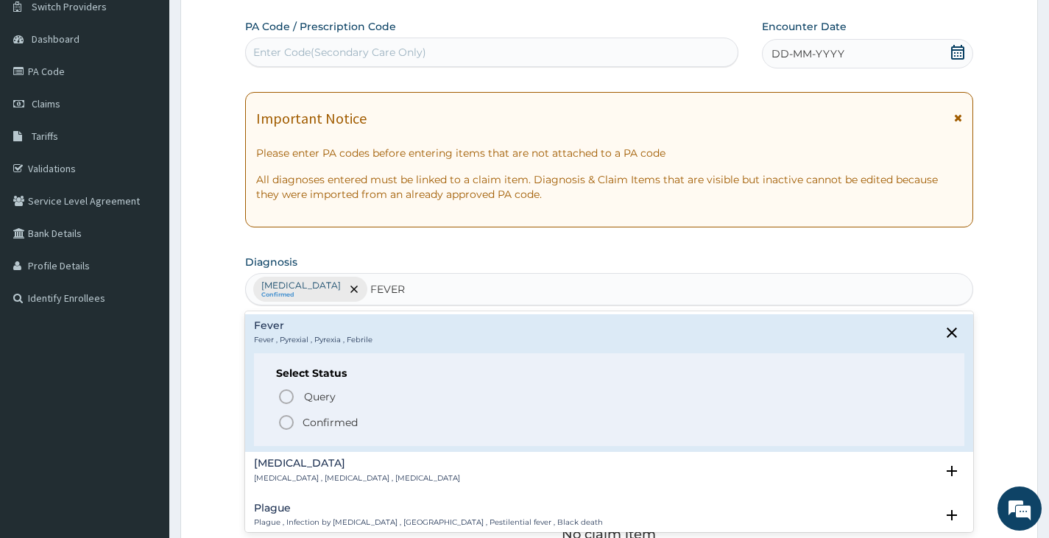
click at [338, 426] on p "Confirmed" at bounding box center [329, 422] width 55 height 15
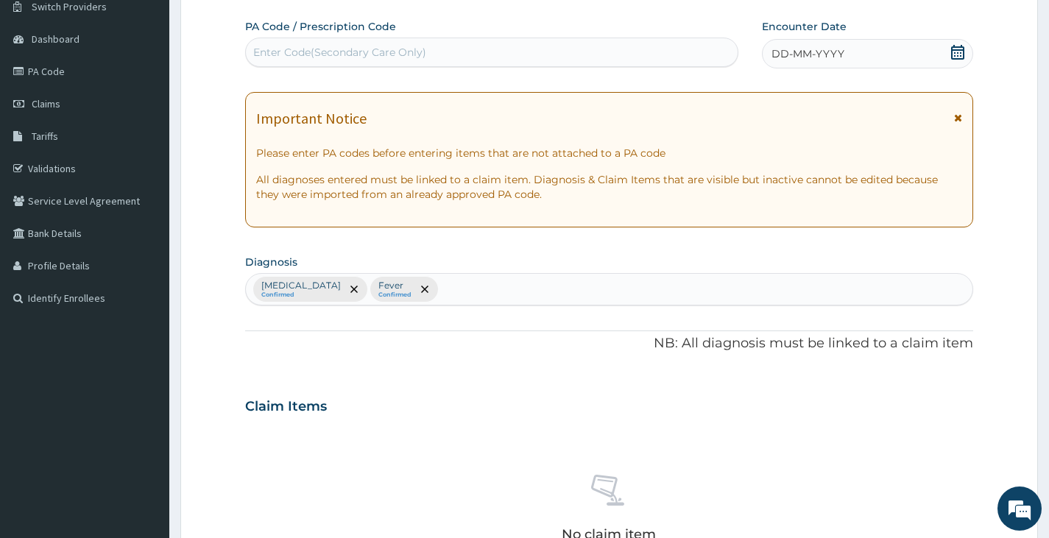
click at [954, 43] on div "DD-MM-YYYY" at bounding box center [867, 53] width 211 height 29
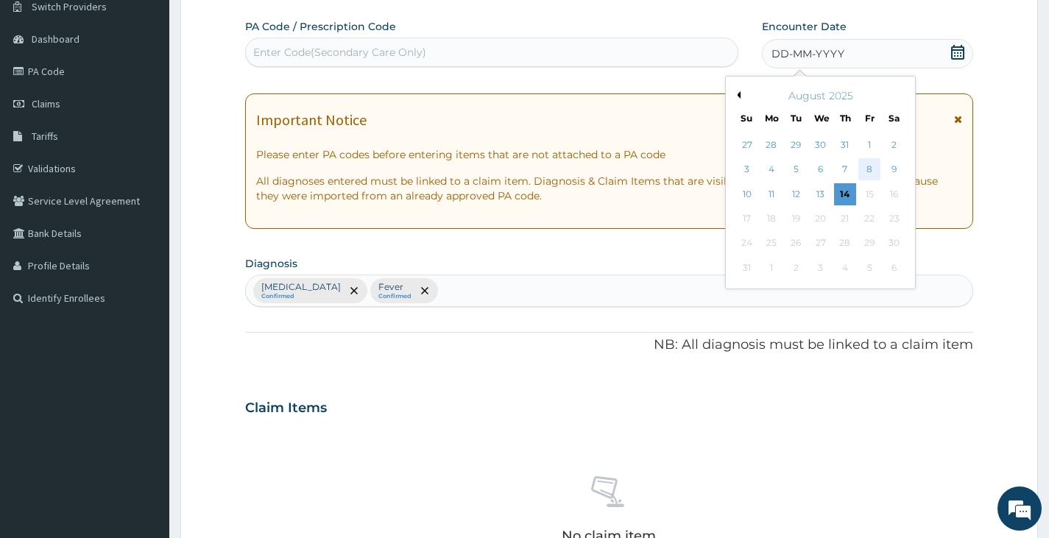
click at [863, 160] on div "8" at bounding box center [869, 170] width 22 height 22
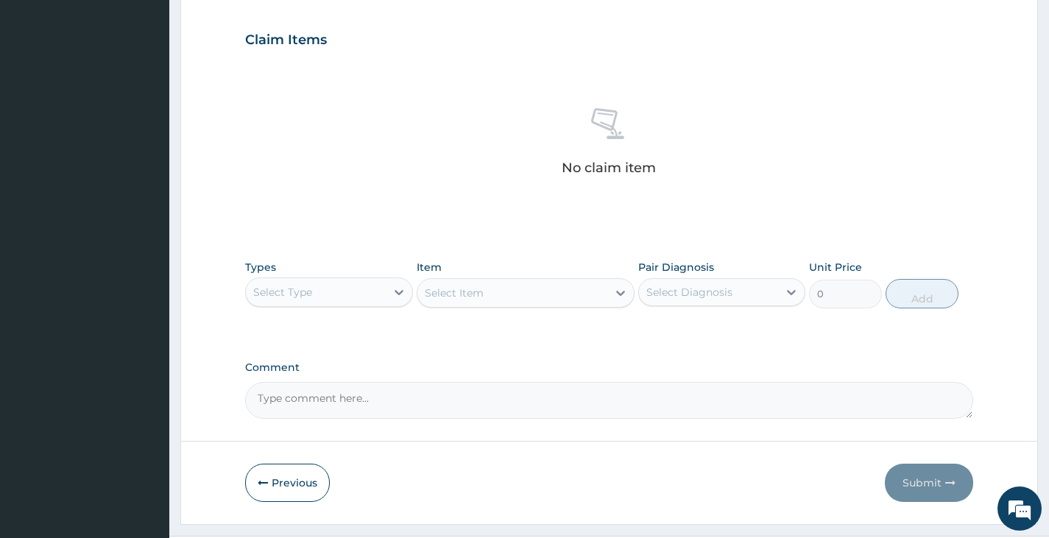
scroll to position [489, 0]
click at [382, 297] on div "Select Type" at bounding box center [315, 291] width 139 height 24
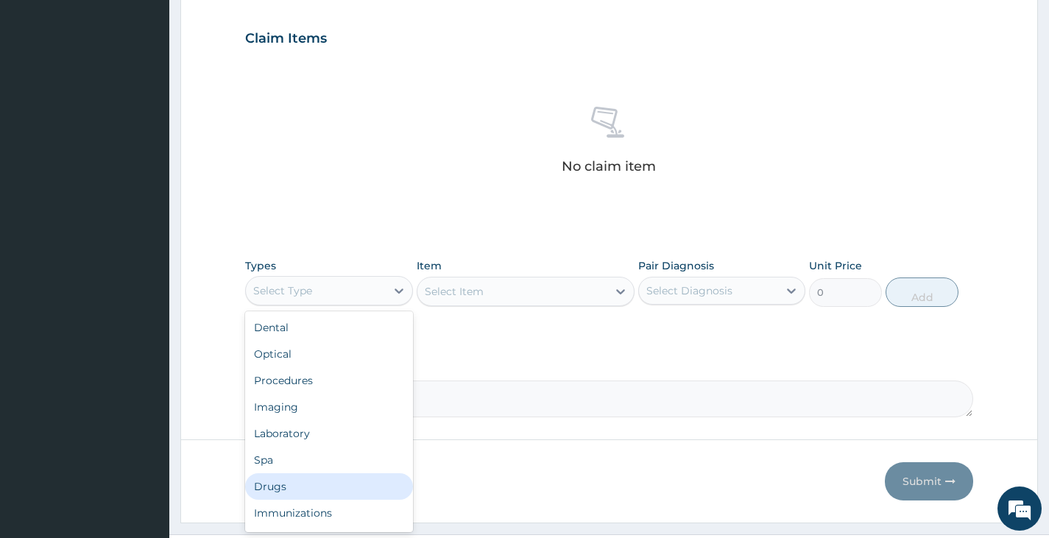
click at [298, 483] on div "Drugs" at bounding box center [328, 486] width 167 height 26
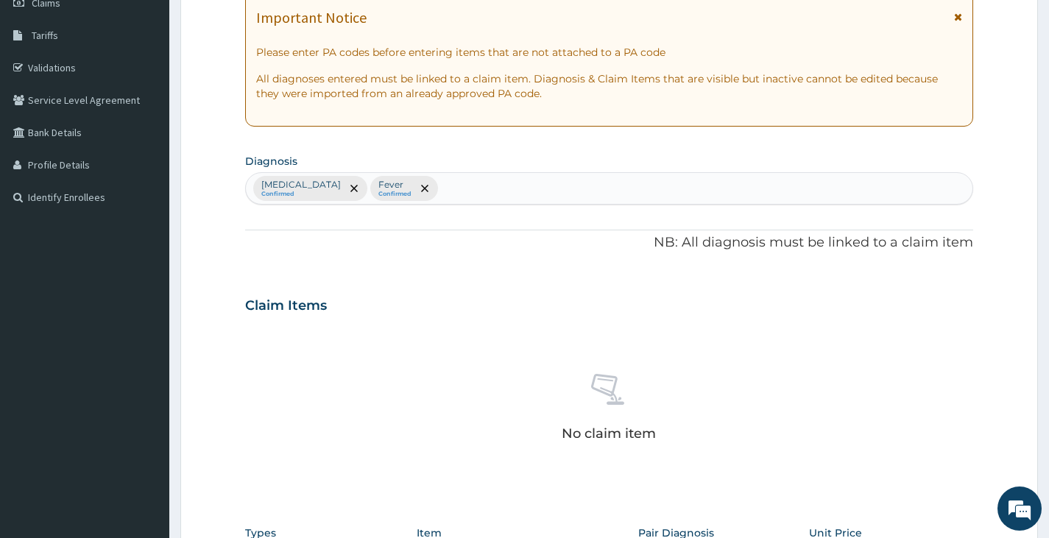
scroll to position [416, 0]
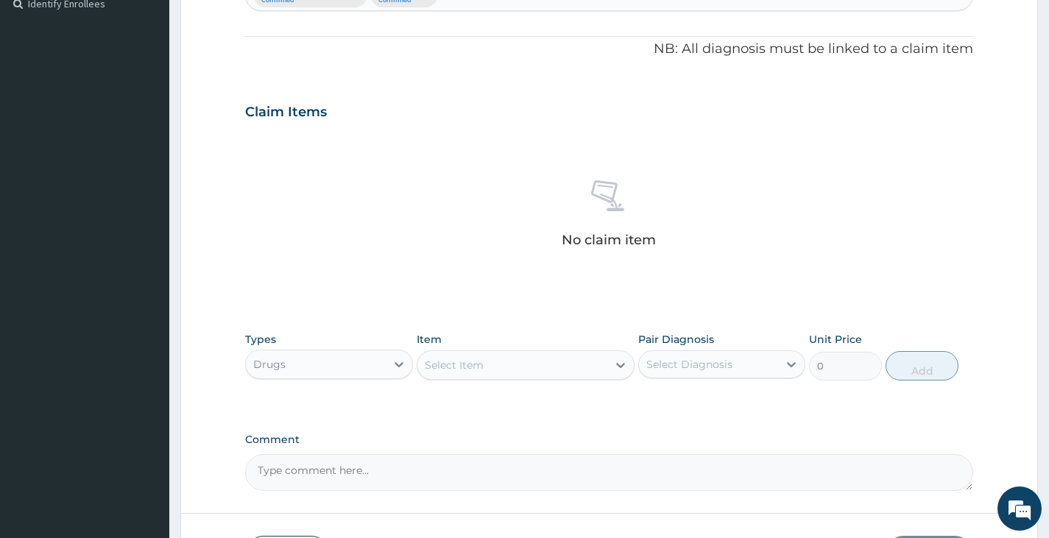
click at [332, 364] on div "Drugs" at bounding box center [315, 364] width 139 height 24
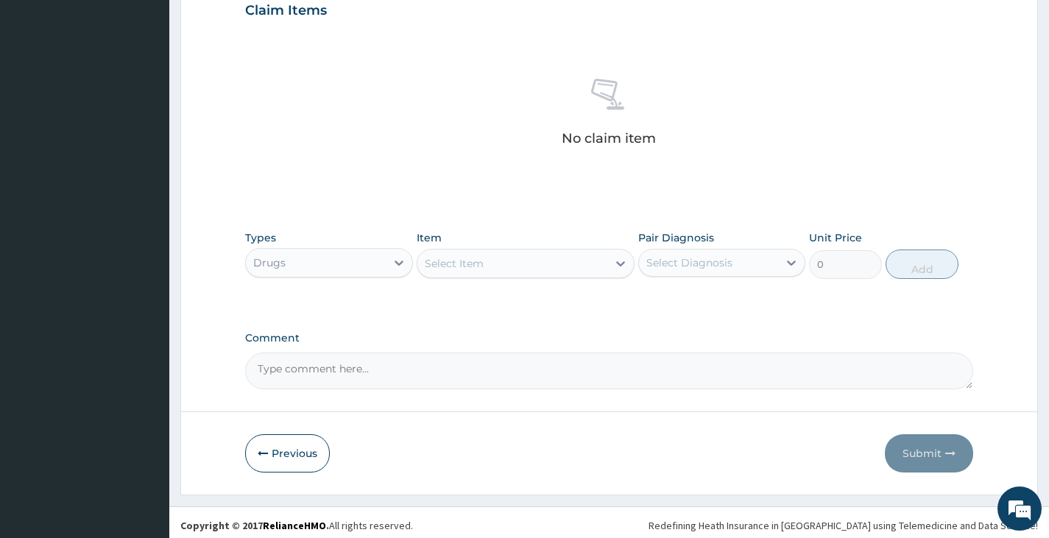
scroll to position [523, 0]
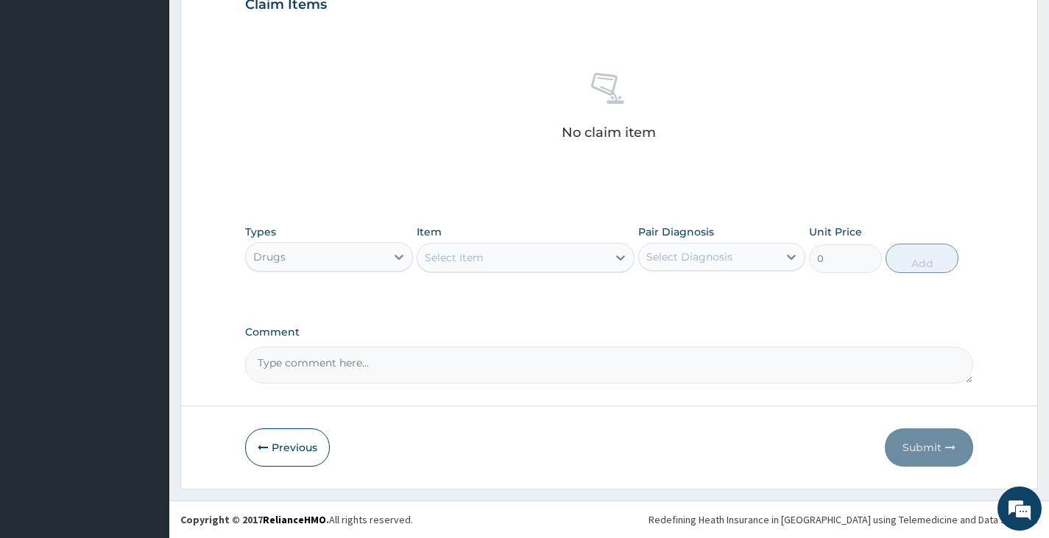
click at [315, 261] on div "Drugs" at bounding box center [315, 257] width 139 height 24
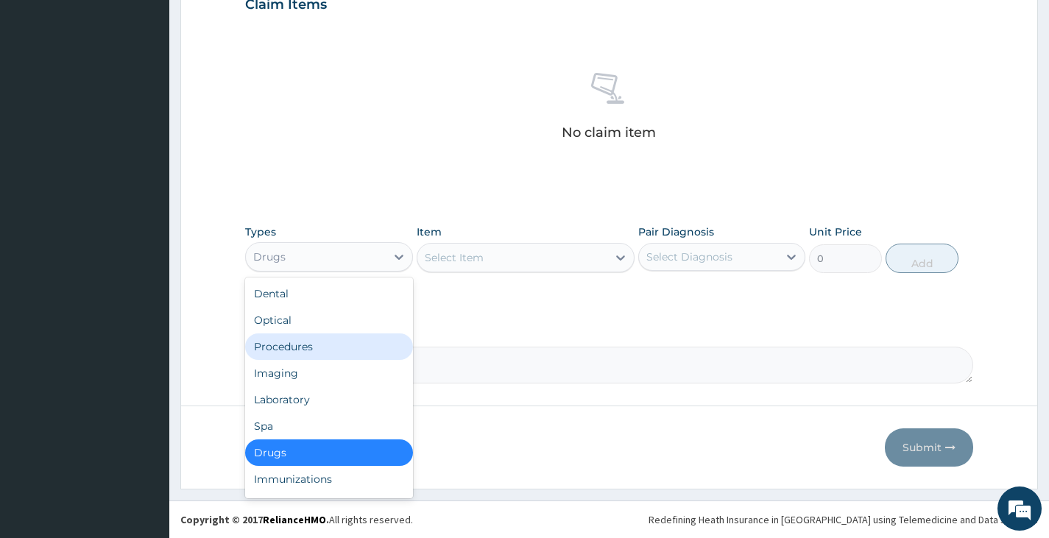
click at [315, 351] on div "Procedures" at bounding box center [328, 346] width 167 height 26
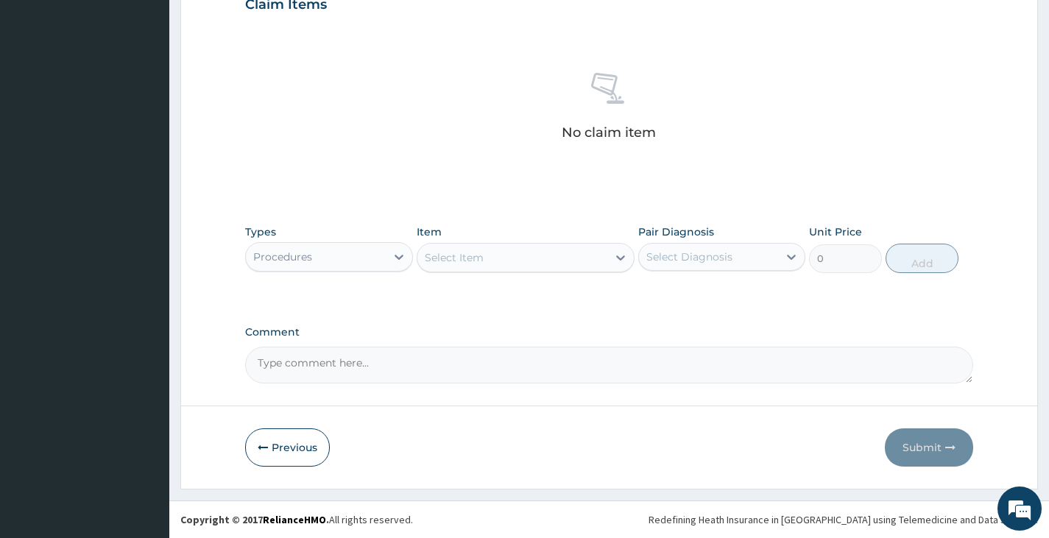
click at [512, 259] on div "Select Item" at bounding box center [512, 258] width 191 height 24
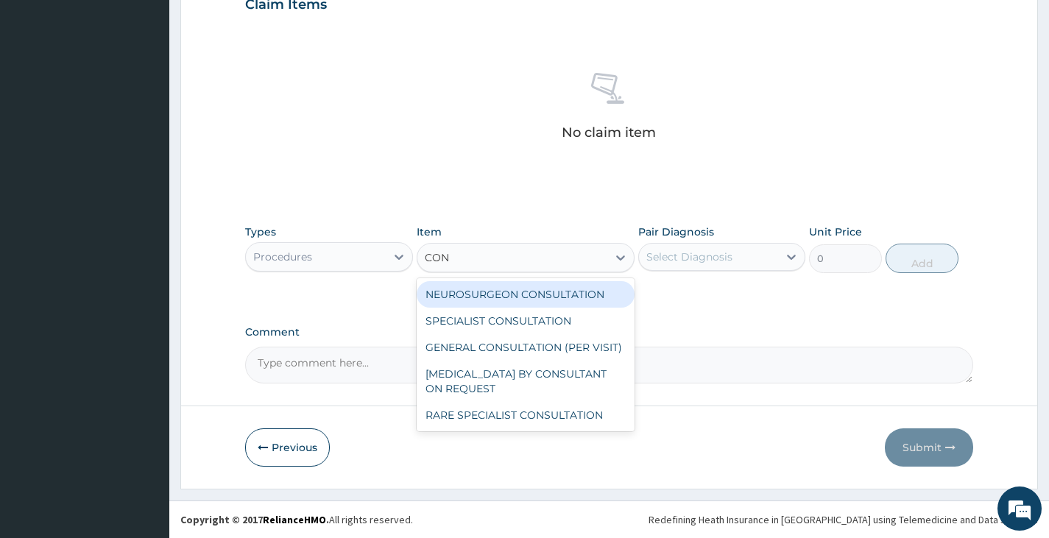
type input "CONS"
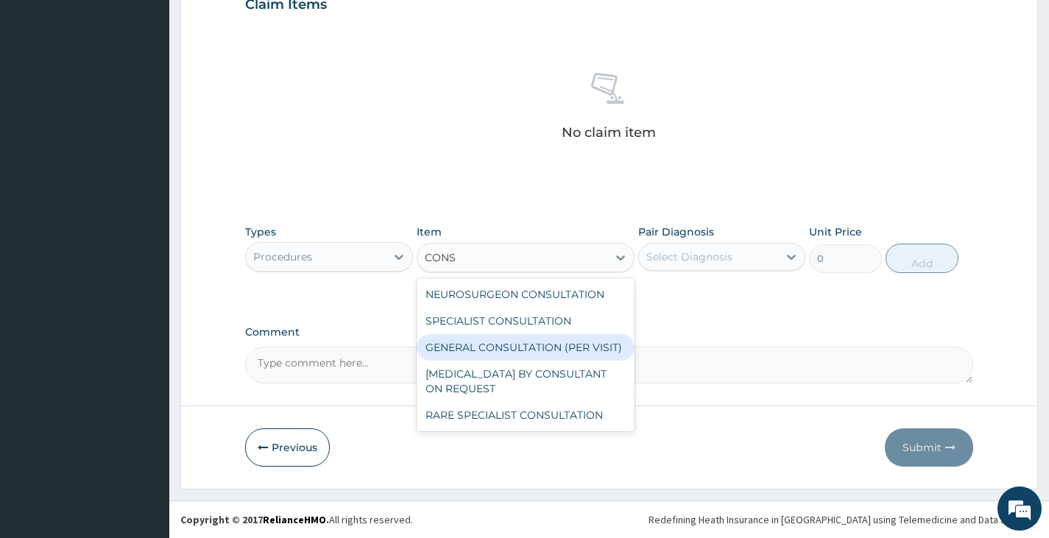
click at [523, 350] on div "GENERAL CONSULTATION (PER VISIT)" at bounding box center [526, 347] width 219 height 26
type input "2000"
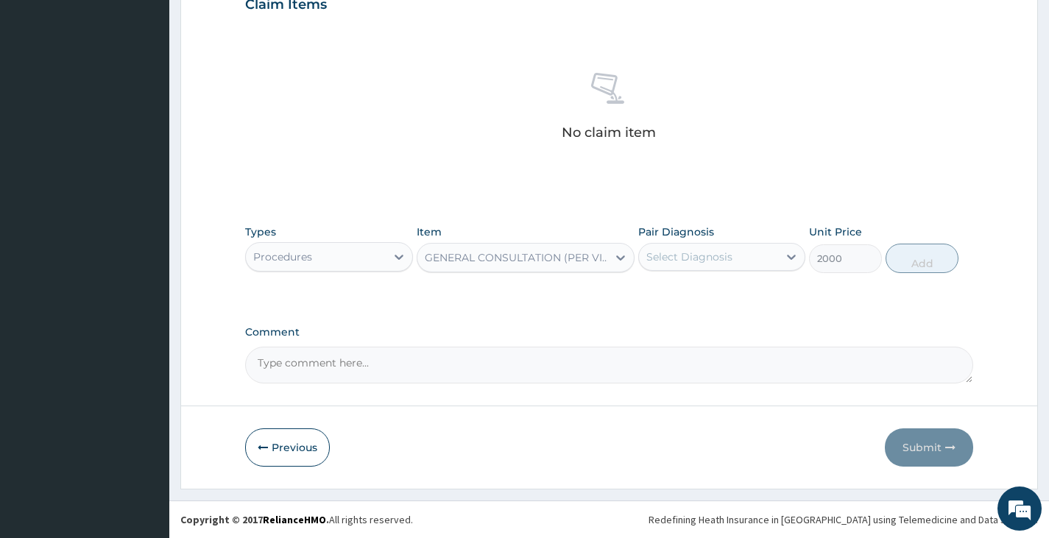
click at [707, 258] on div "Select Diagnosis" at bounding box center [689, 256] width 86 height 15
click at [704, 288] on div "[MEDICAL_DATA]" at bounding box center [721, 295] width 167 height 30
checkbox input "true"
click at [912, 266] on button "Add" at bounding box center [921, 258] width 73 height 29
type input "0"
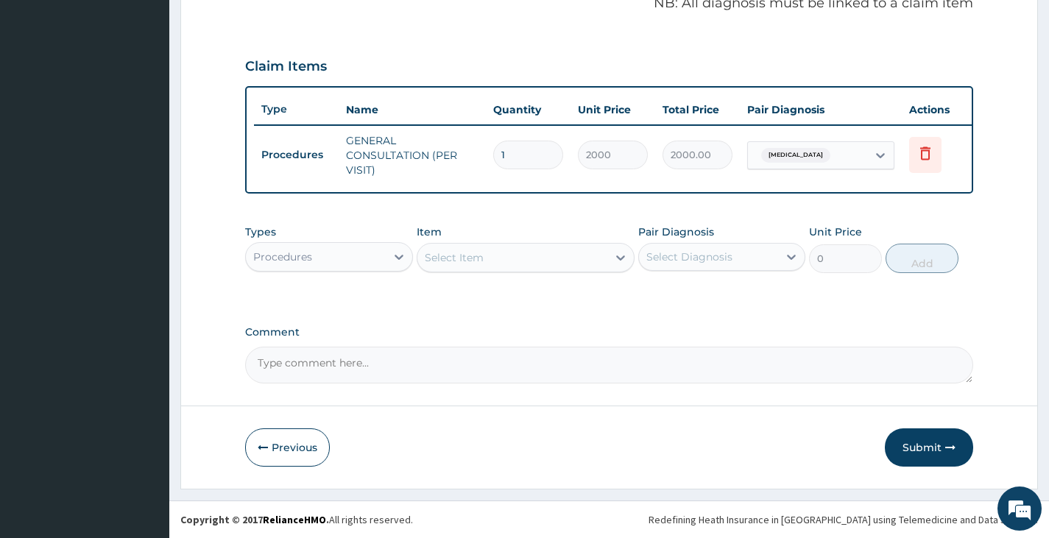
scroll to position [472, 0]
click at [383, 263] on div "Procedures" at bounding box center [315, 257] width 139 height 24
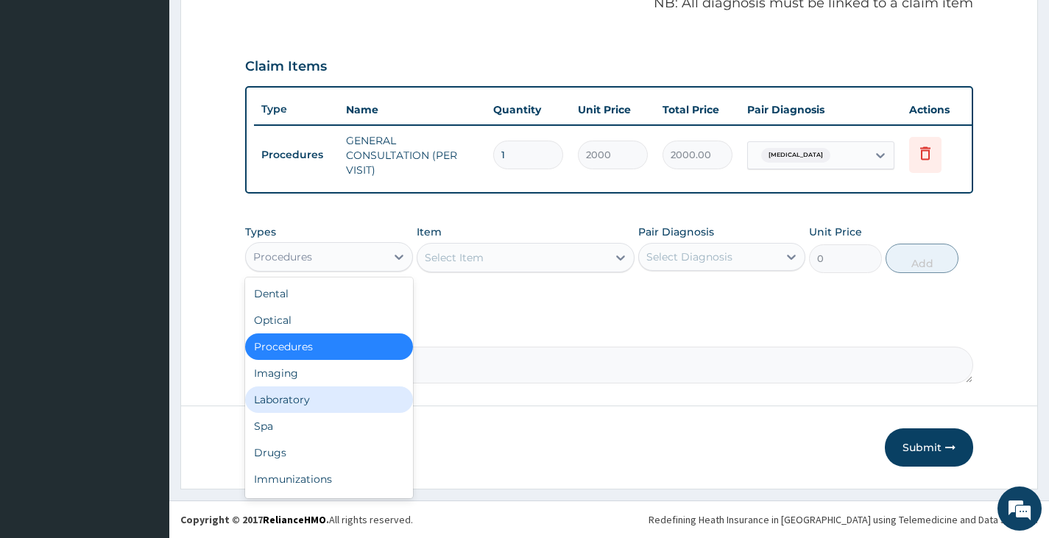
click at [303, 390] on div "Laboratory" at bounding box center [328, 399] width 167 height 26
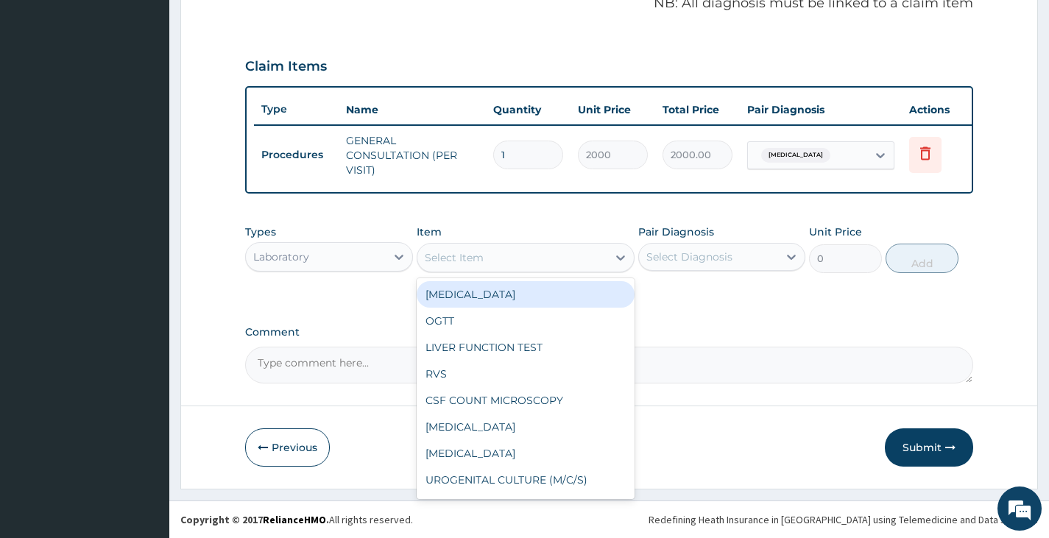
click at [513, 266] on div "Select Item" at bounding box center [512, 258] width 191 height 24
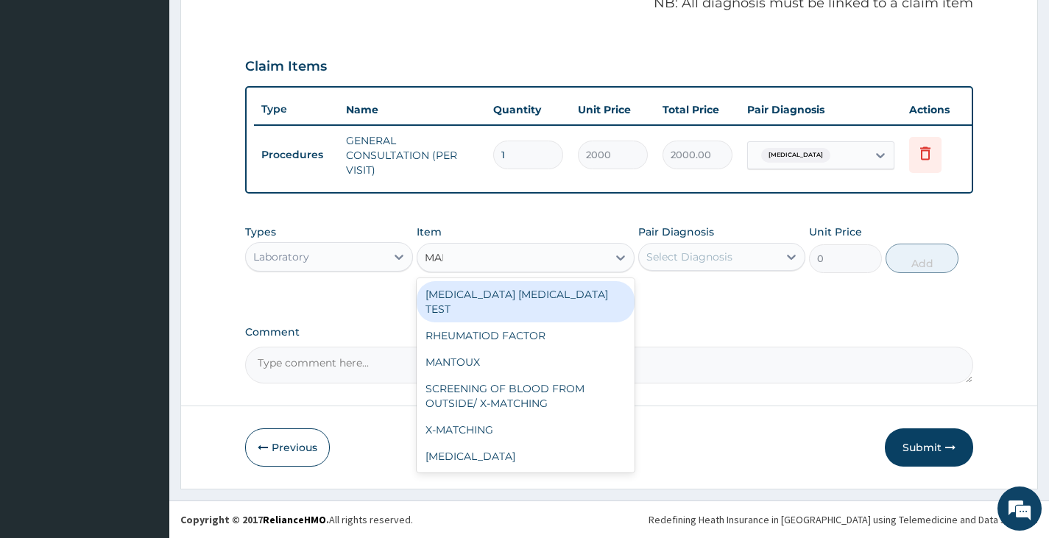
type input "MALA"
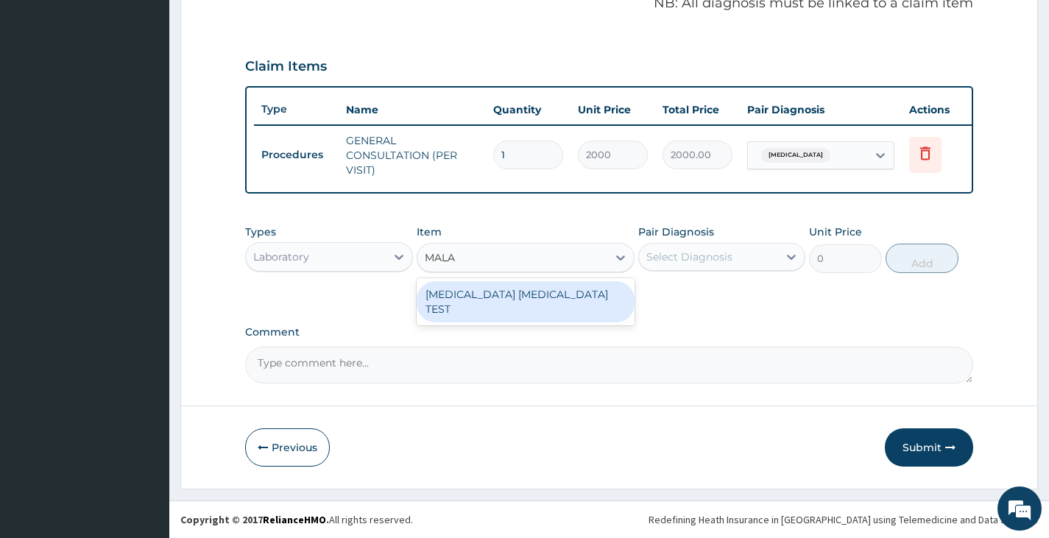
click at [517, 288] on div "MALARIA PARASITE TEST" at bounding box center [526, 301] width 219 height 41
type input "1000"
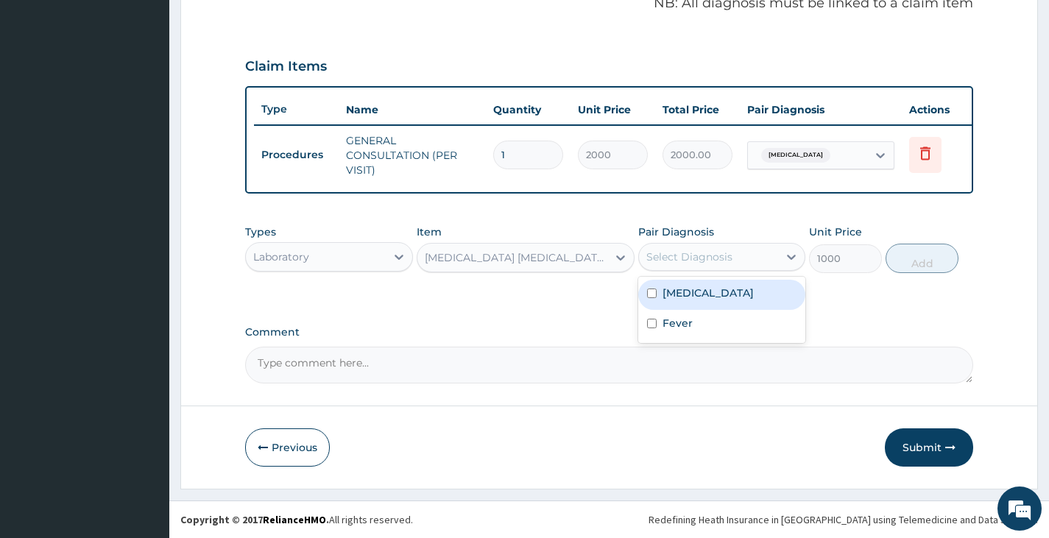
click at [765, 264] on div "Select Diagnosis" at bounding box center [708, 257] width 139 height 24
click at [748, 295] on div "Malaria" at bounding box center [721, 295] width 167 height 30
checkbox input "true"
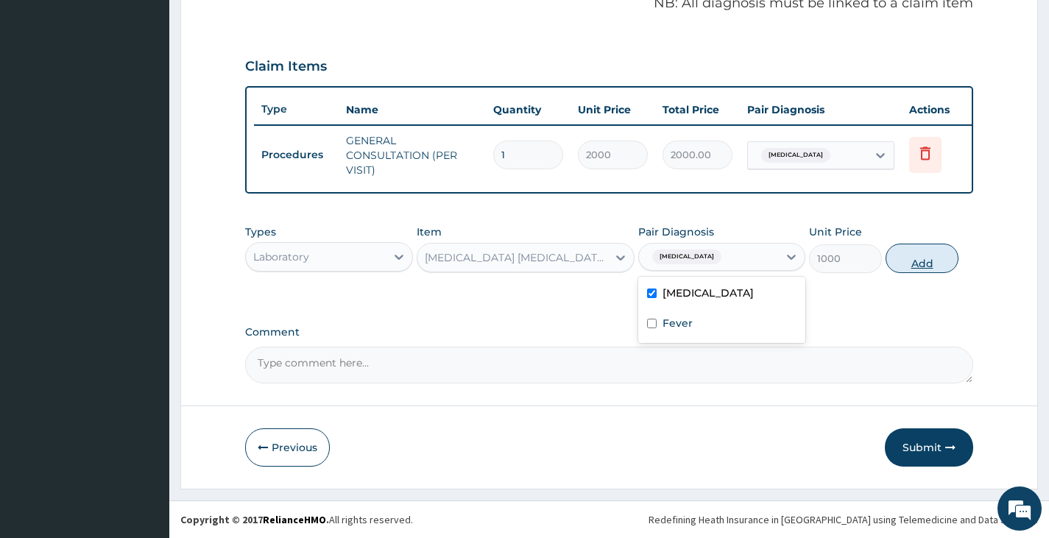
click at [933, 260] on button "Add" at bounding box center [921, 258] width 73 height 29
type input "0"
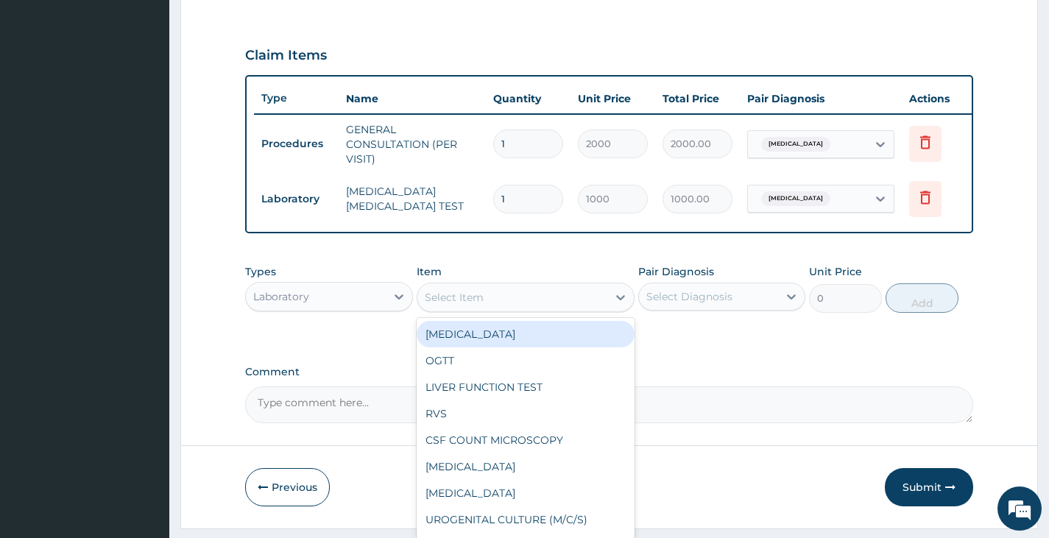
click at [447, 303] on div "Select Item" at bounding box center [454, 297] width 59 height 15
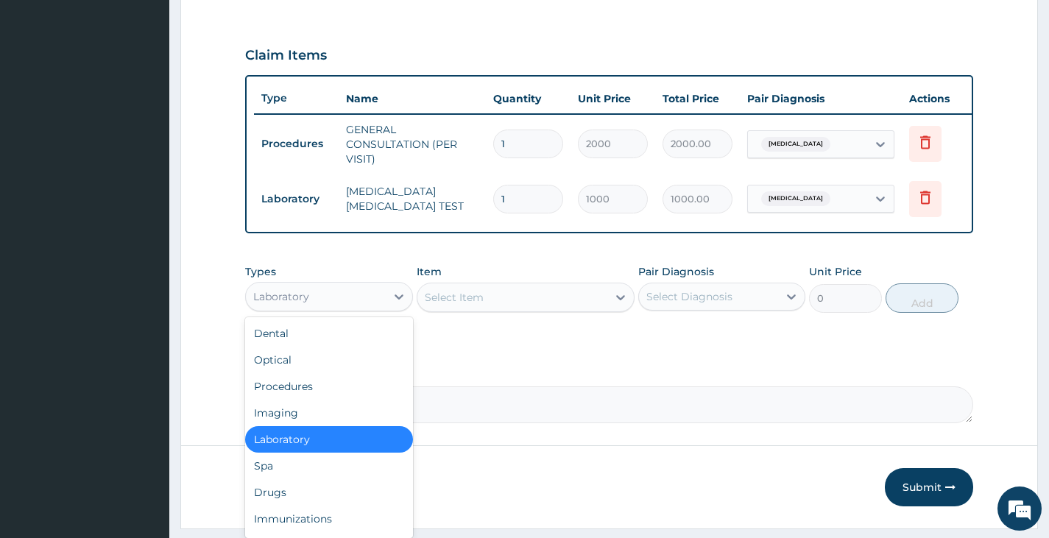
click at [354, 305] on div "Laboratory" at bounding box center [315, 297] width 139 height 24
click at [293, 497] on div "Drugs" at bounding box center [328, 492] width 167 height 26
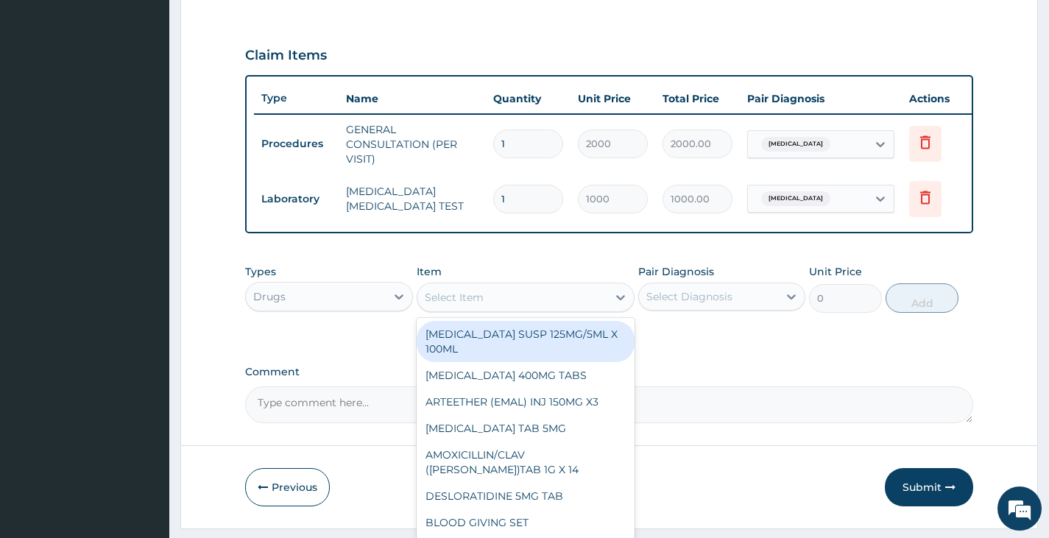
click at [547, 309] on div "Select Item" at bounding box center [512, 298] width 191 height 24
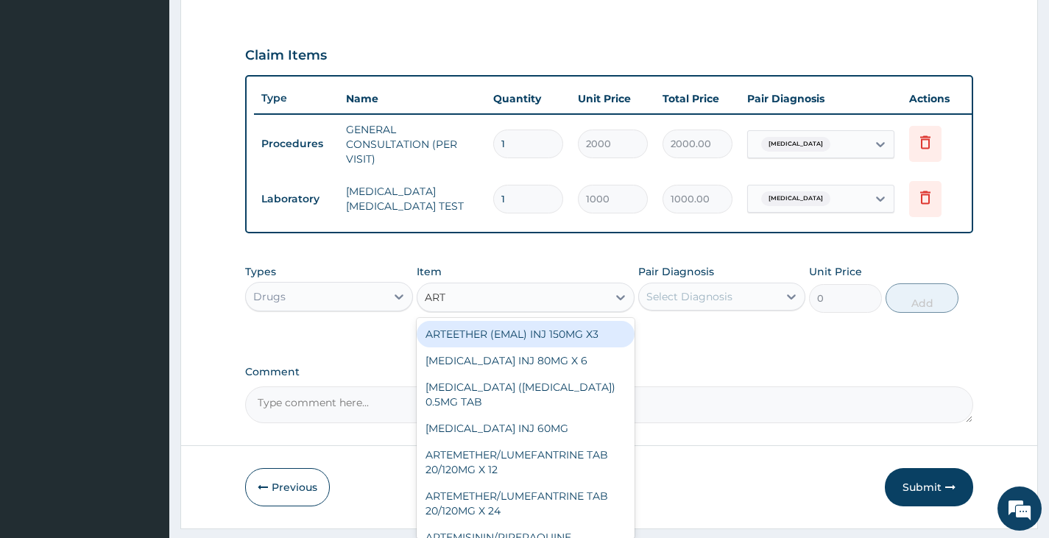
type input "ARTE"
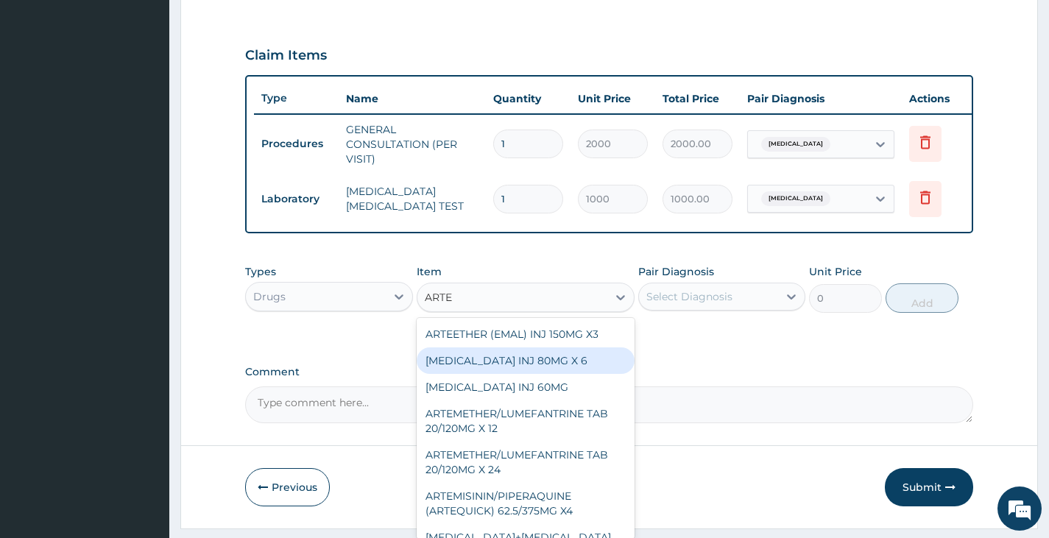
click at [515, 374] on div "ARTEMETHER INJ 80MG X 6" at bounding box center [526, 360] width 219 height 26
type input "300"
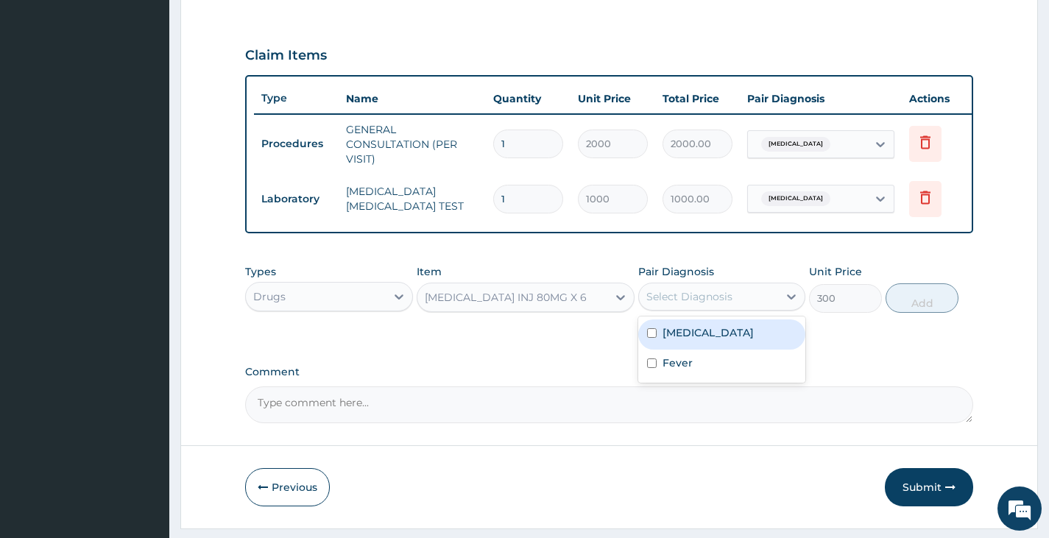
click at [754, 308] on div "Select Diagnosis" at bounding box center [708, 297] width 139 height 24
click at [740, 350] on div "Malaria" at bounding box center [721, 334] width 167 height 30
checkbox input "true"
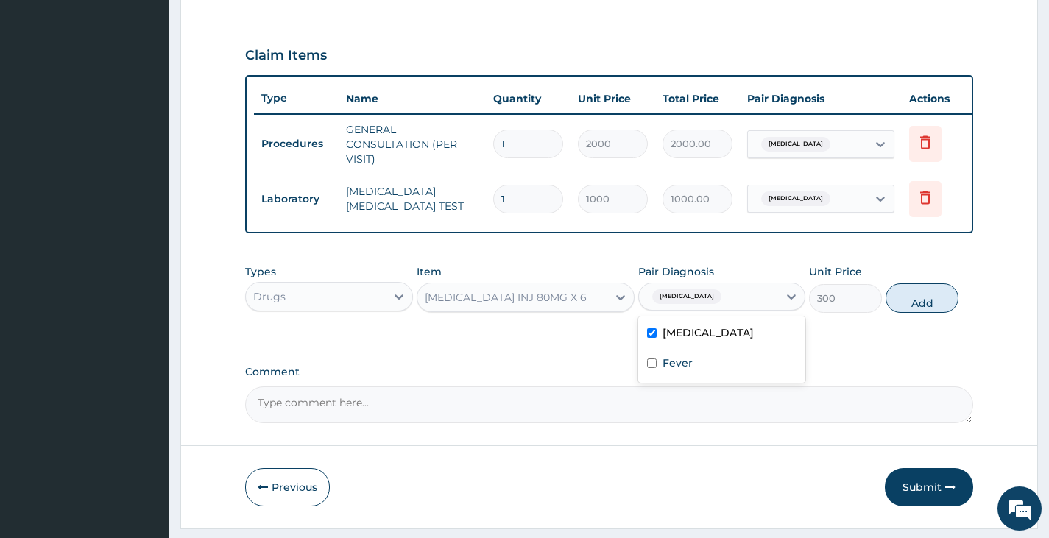
click at [914, 311] on button "Add" at bounding box center [921, 297] width 73 height 29
type input "0"
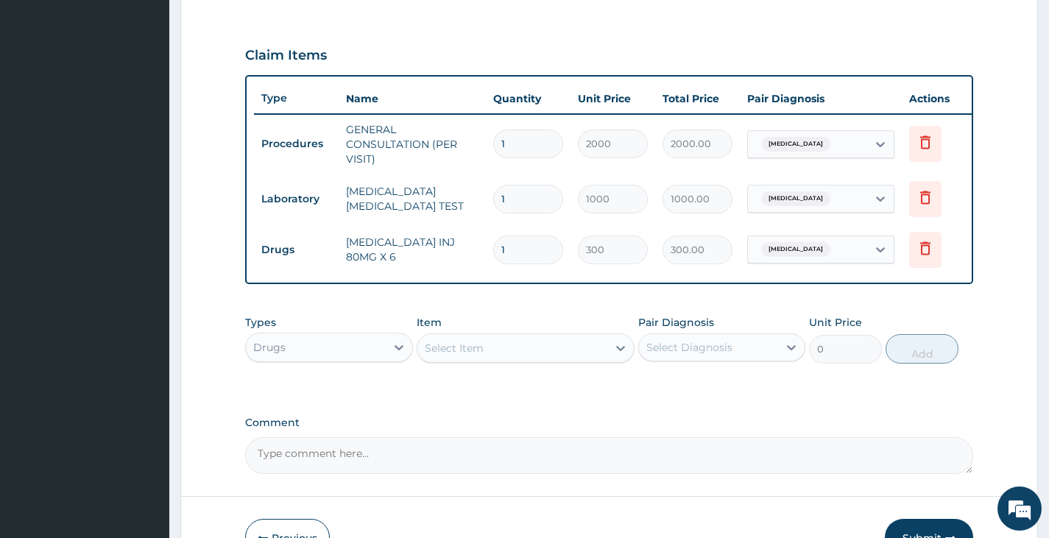
type input "0.00"
type input "6"
type input "1800.00"
type input "6"
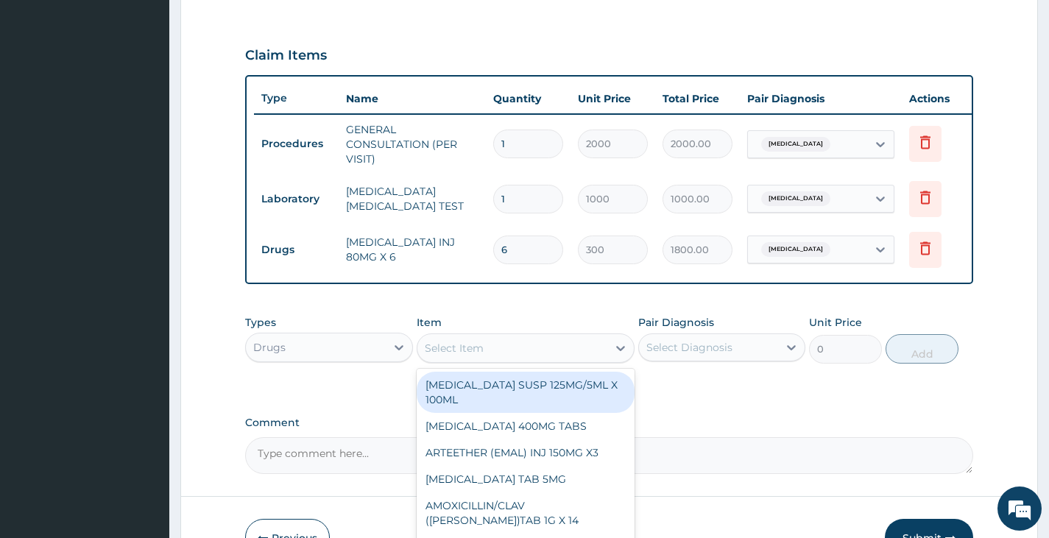
click at [576, 360] on div "Select Item" at bounding box center [512, 348] width 191 height 24
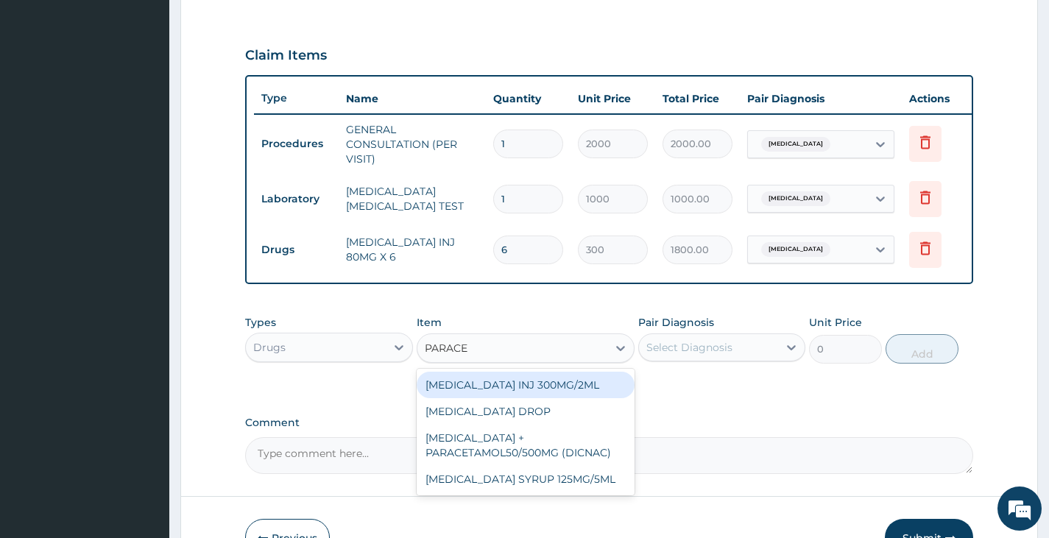
type input "PARACET"
click at [580, 398] on div "[MEDICAL_DATA] INJ 300MG/2ML" at bounding box center [526, 385] width 219 height 26
type input "200"
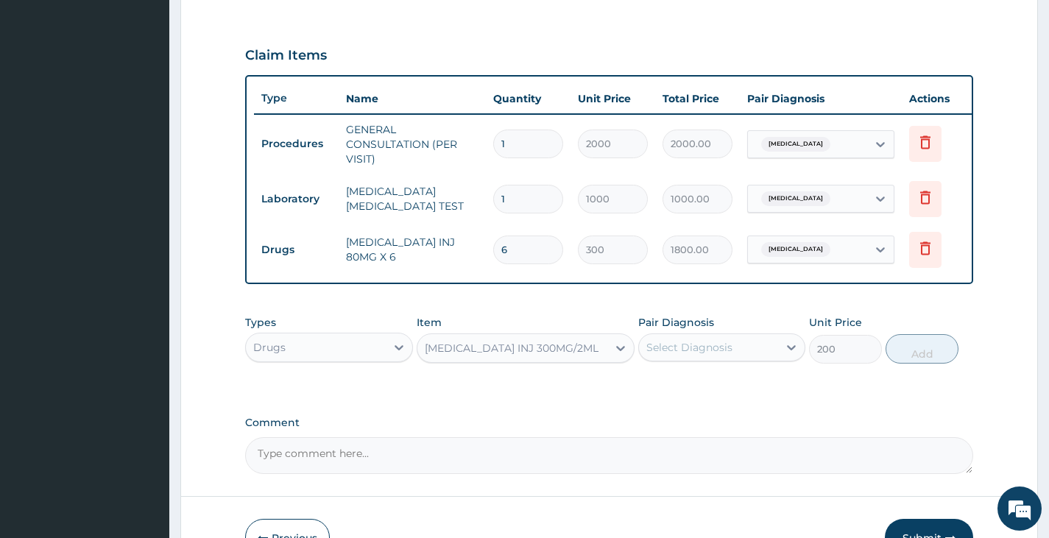
click at [735, 358] on div "Select Diagnosis" at bounding box center [708, 348] width 139 height 24
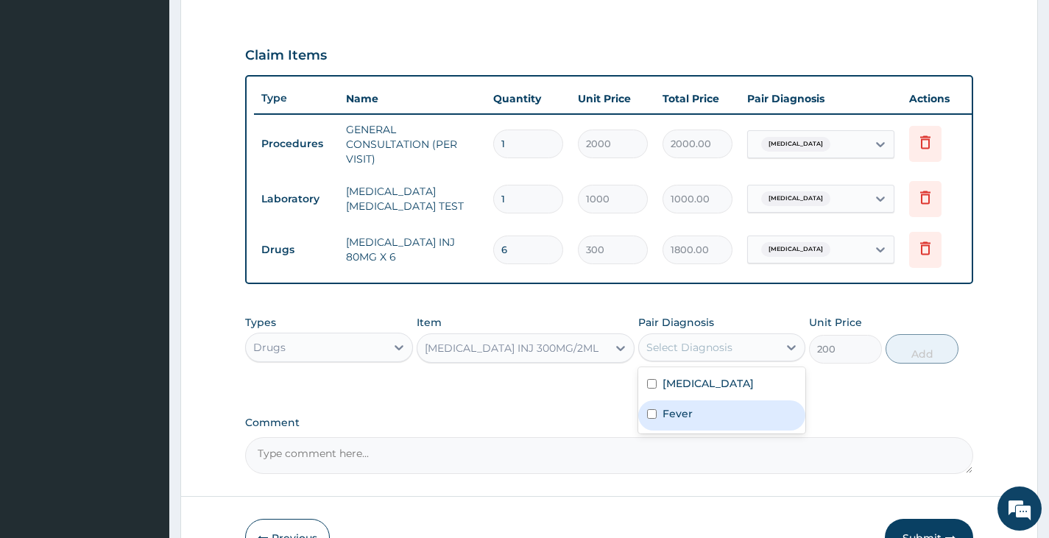
click at [703, 423] on div "Fever" at bounding box center [721, 415] width 167 height 30
checkbox input "true"
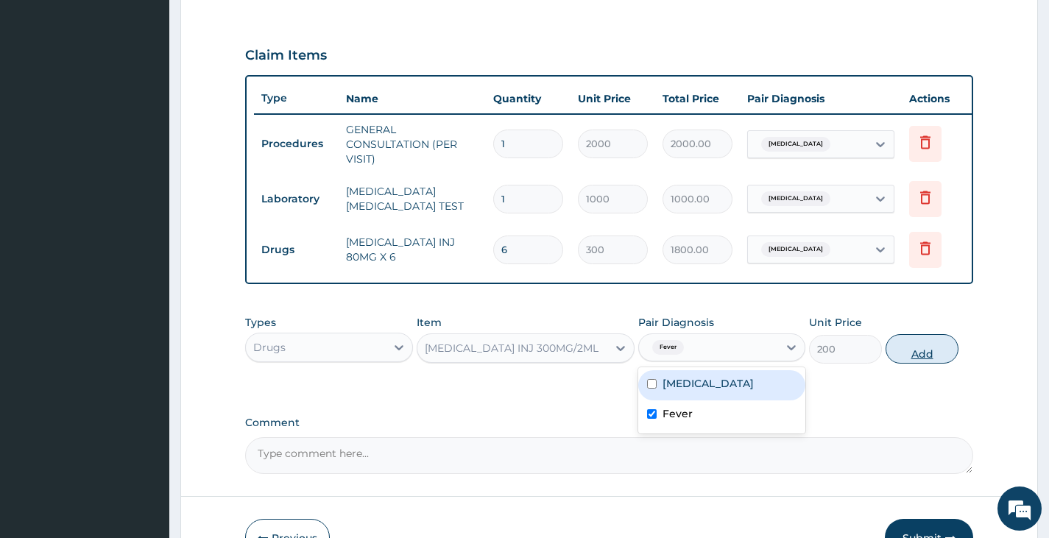
click at [921, 361] on button "Add" at bounding box center [921, 348] width 73 height 29
type input "0"
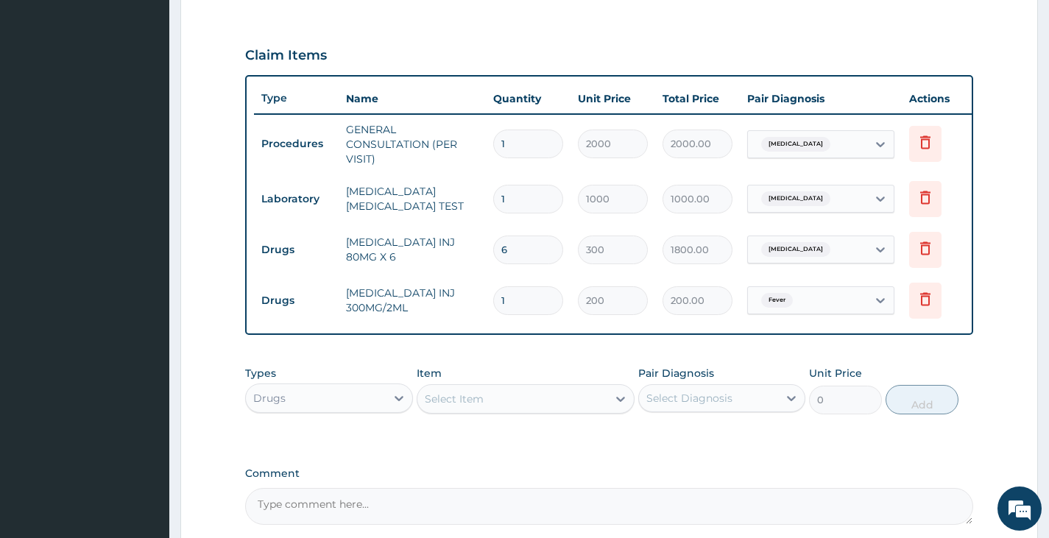
type input "0.00"
type input "2"
type input "400.00"
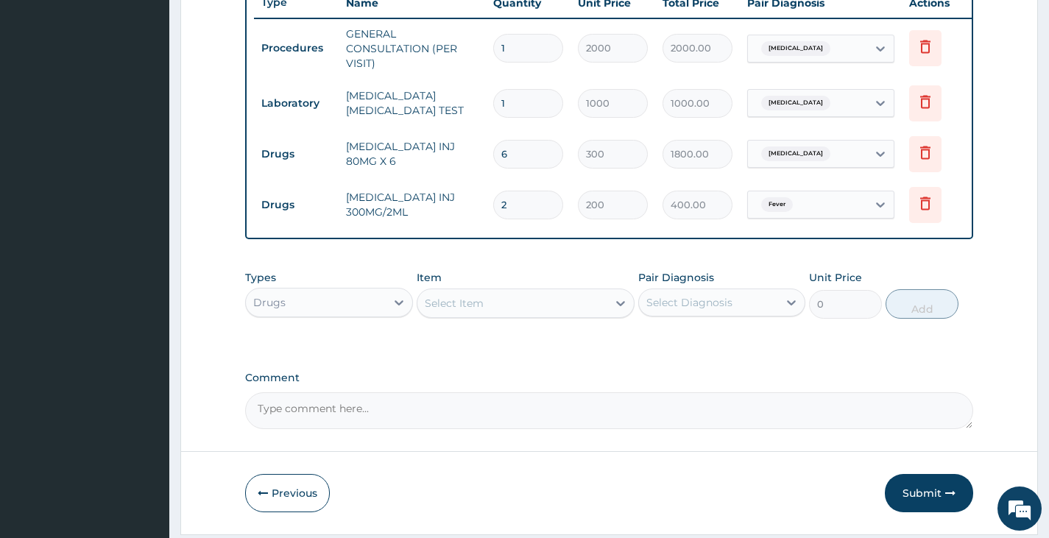
scroll to position [625, 0]
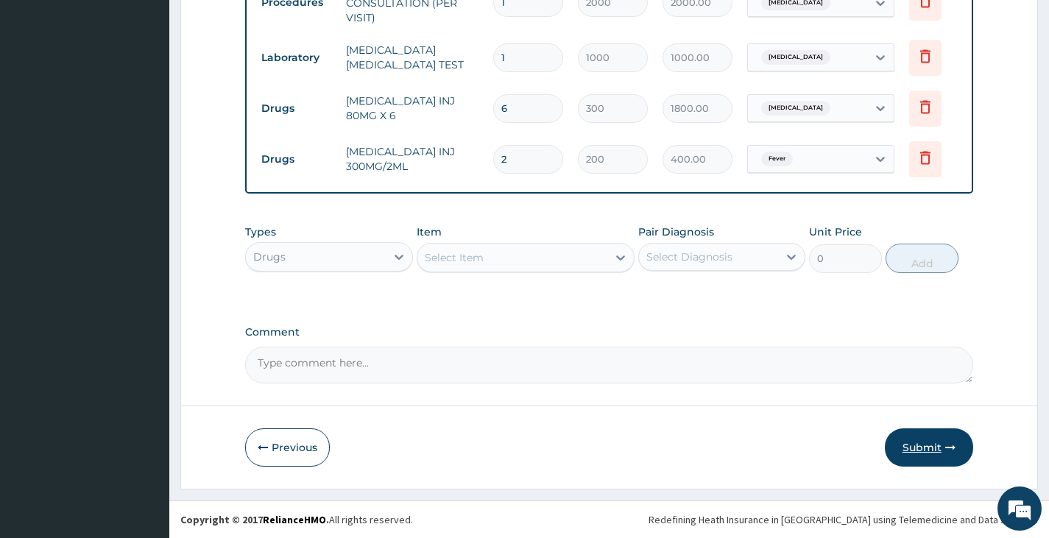
type input "2"
click at [918, 444] on button "Submit" at bounding box center [929, 447] width 88 height 38
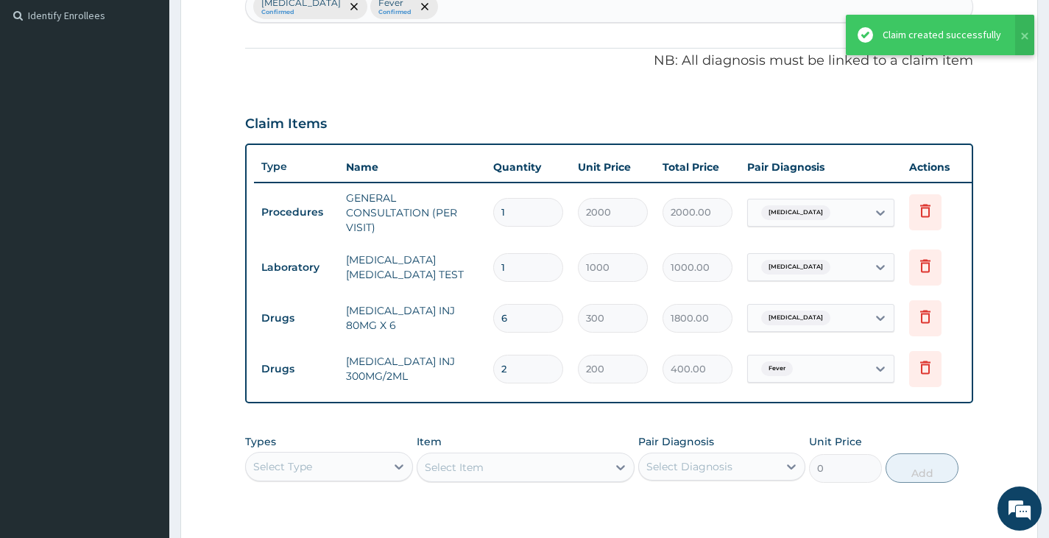
scroll to position [330, 0]
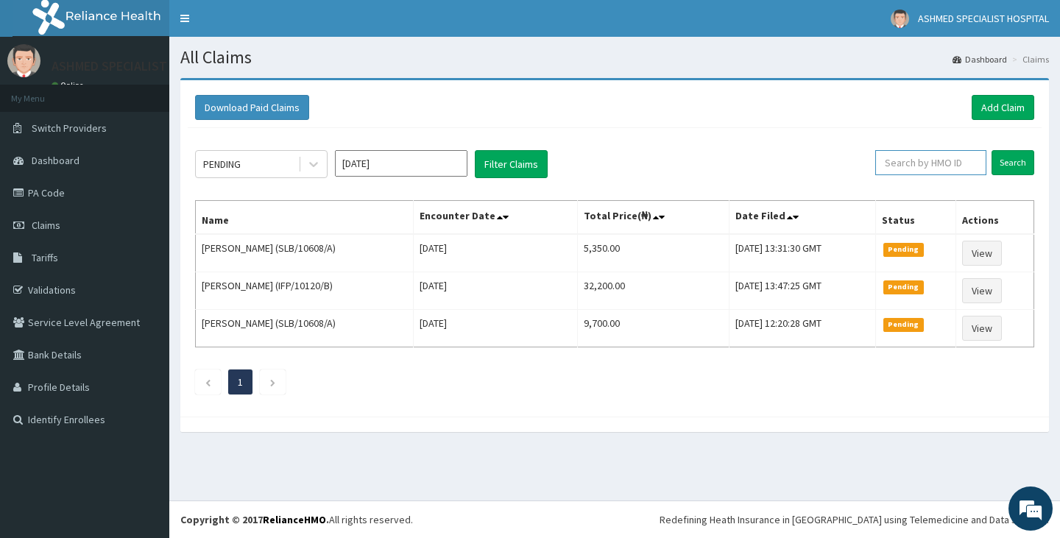
click at [939, 163] on input "text" at bounding box center [930, 162] width 111 height 25
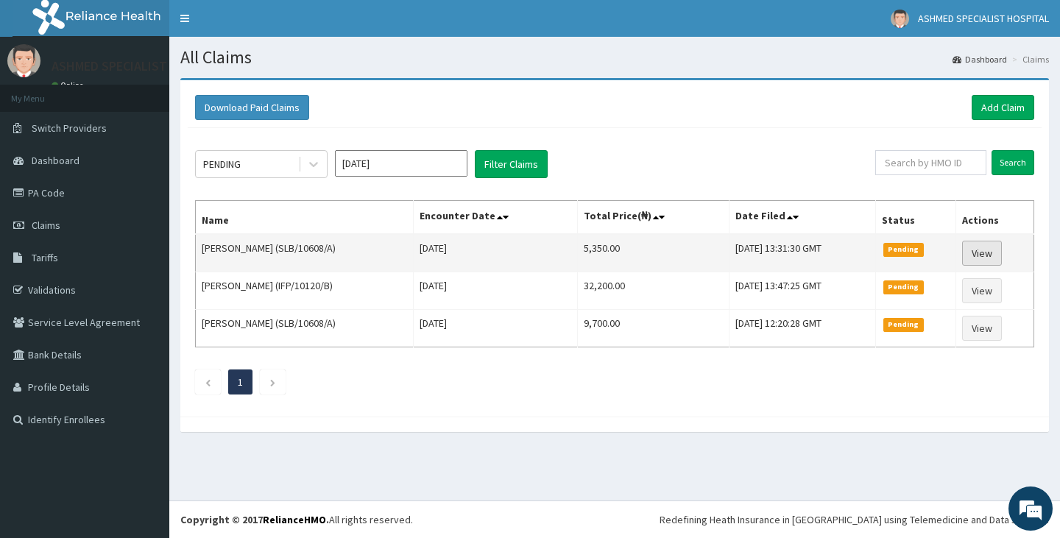
click at [979, 259] on link "View" at bounding box center [982, 253] width 40 height 25
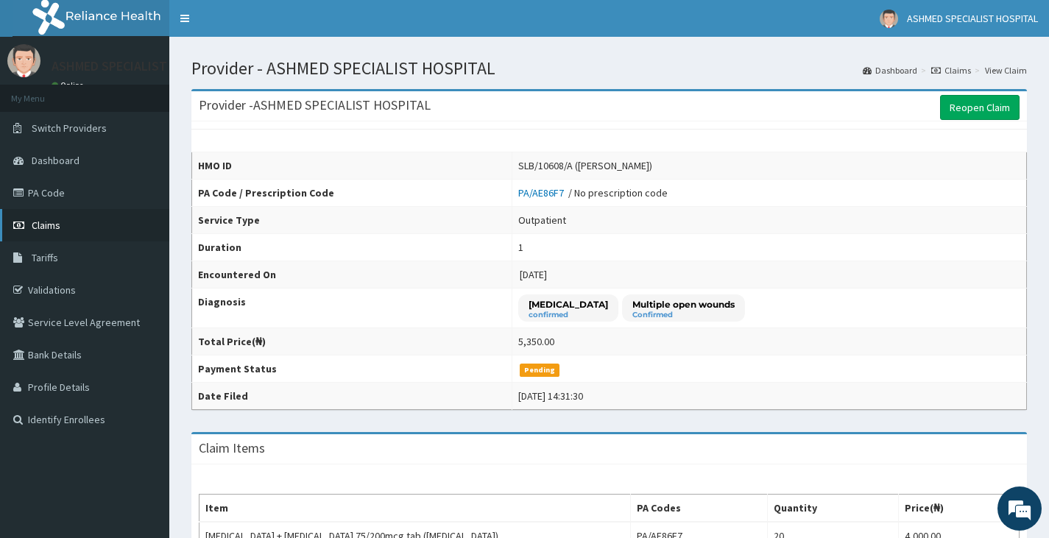
click at [49, 226] on span "Claims" at bounding box center [46, 225] width 29 height 13
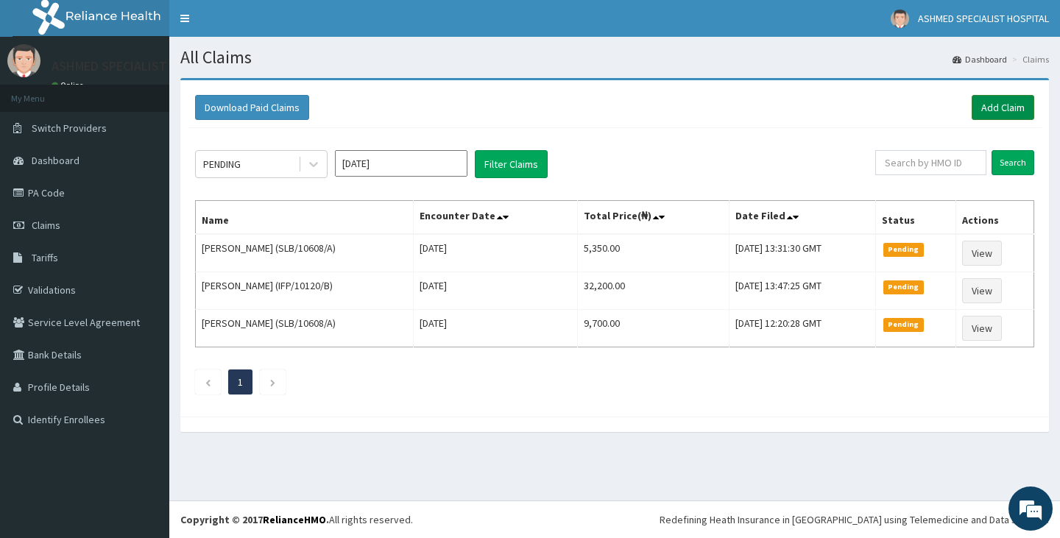
click at [985, 113] on link "Add Claim" at bounding box center [1002, 107] width 63 height 25
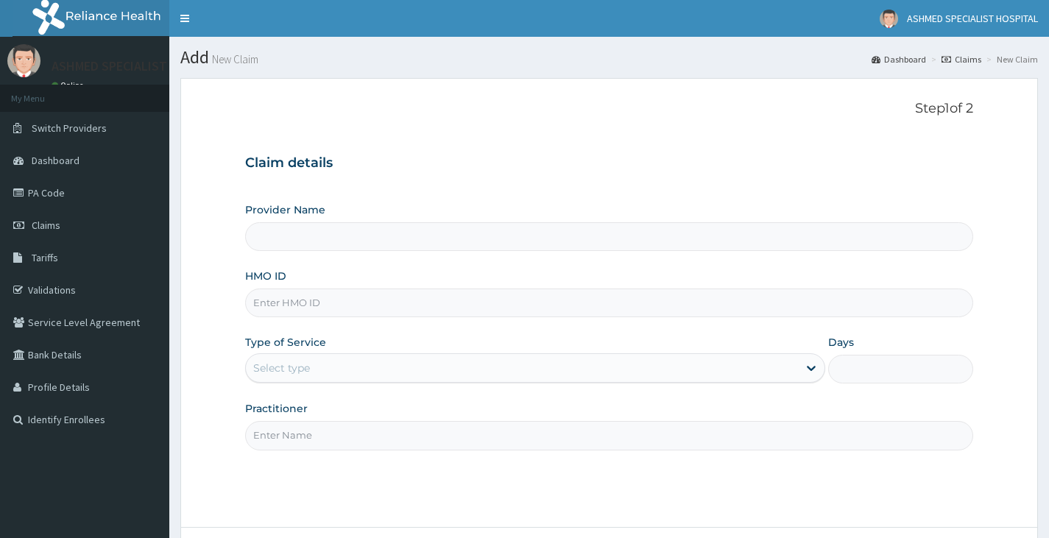
type input "ASHMED SPECIALIST HOSPITAL"
click at [394, 308] on input "HMO ID" at bounding box center [609, 302] width 728 height 29
type input "CHL/11433/D"
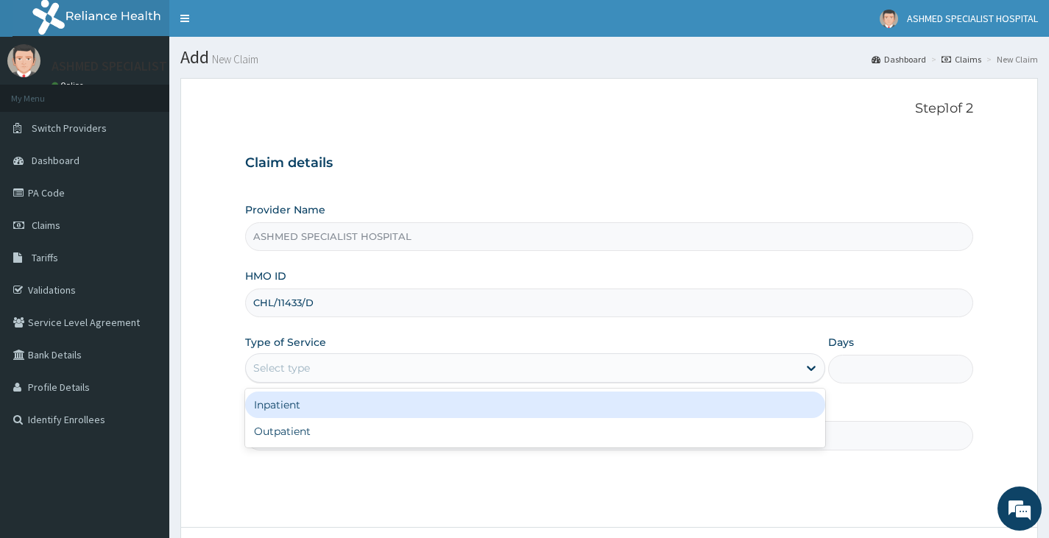
click at [294, 372] on div "Select type" at bounding box center [535, 367] width 580 height 29
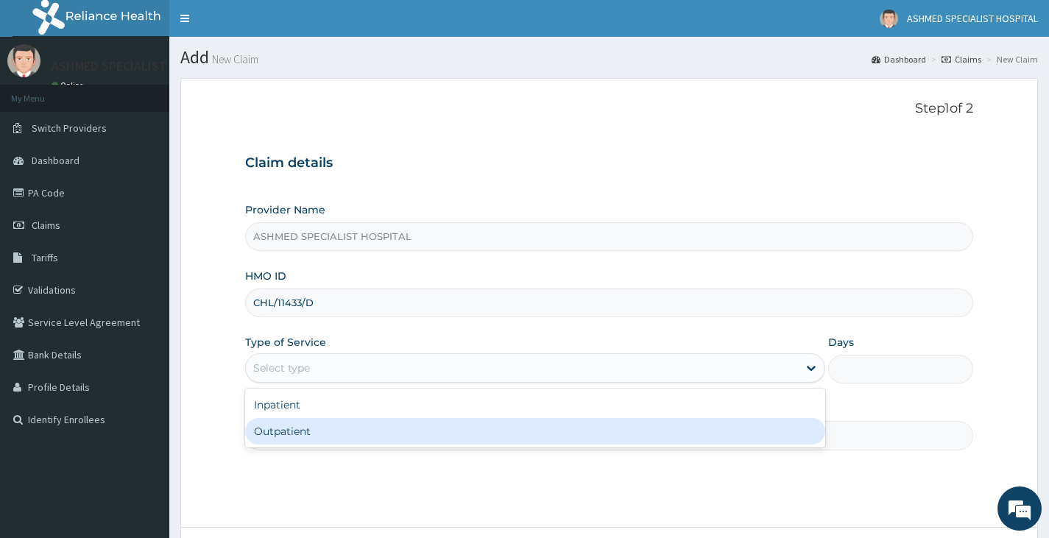
click at [302, 428] on div "Outpatient" at bounding box center [535, 431] width 580 height 26
type input "1"
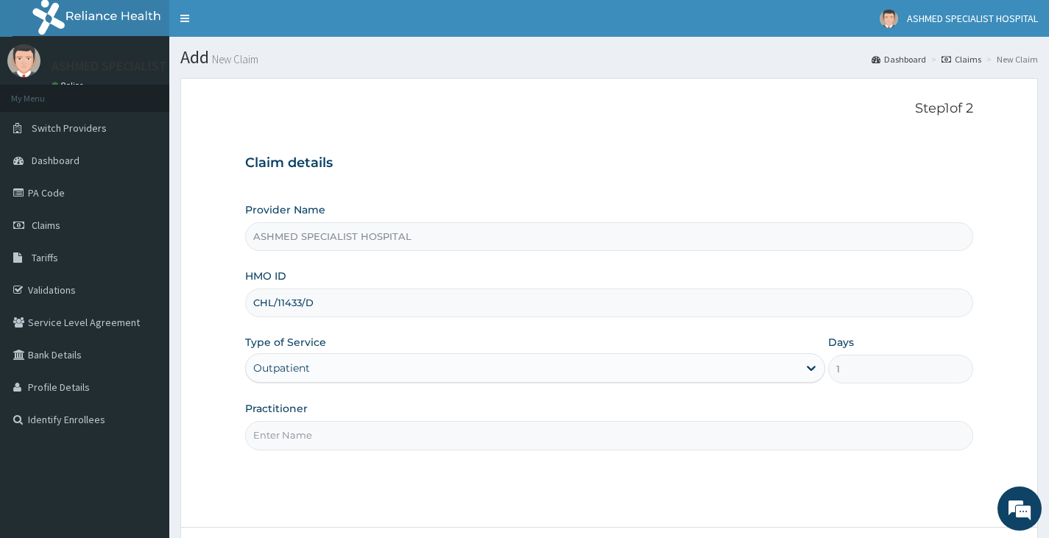
click at [301, 426] on input "Practitioner" at bounding box center [609, 435] width 728 height 29
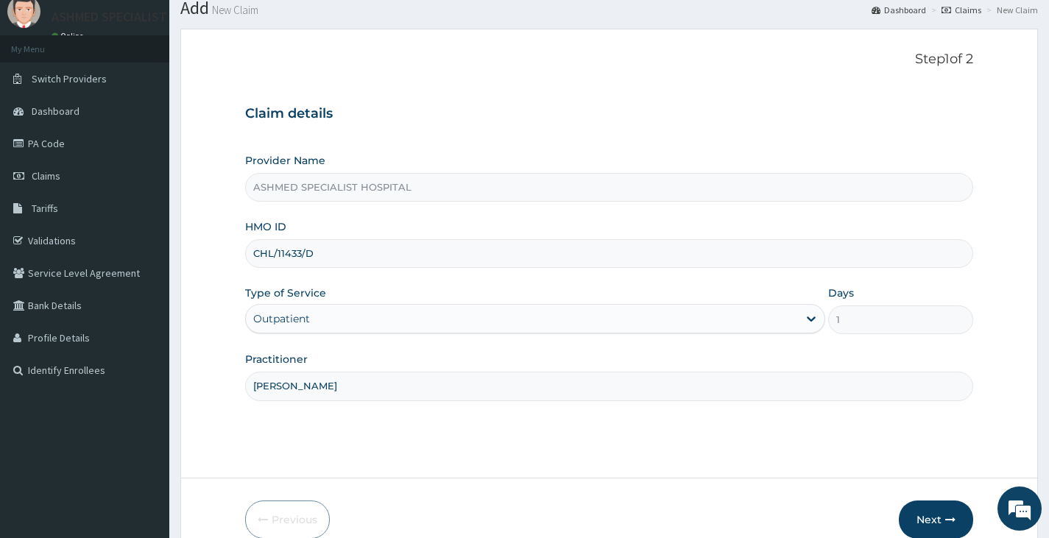
scroll to position [121, 0]
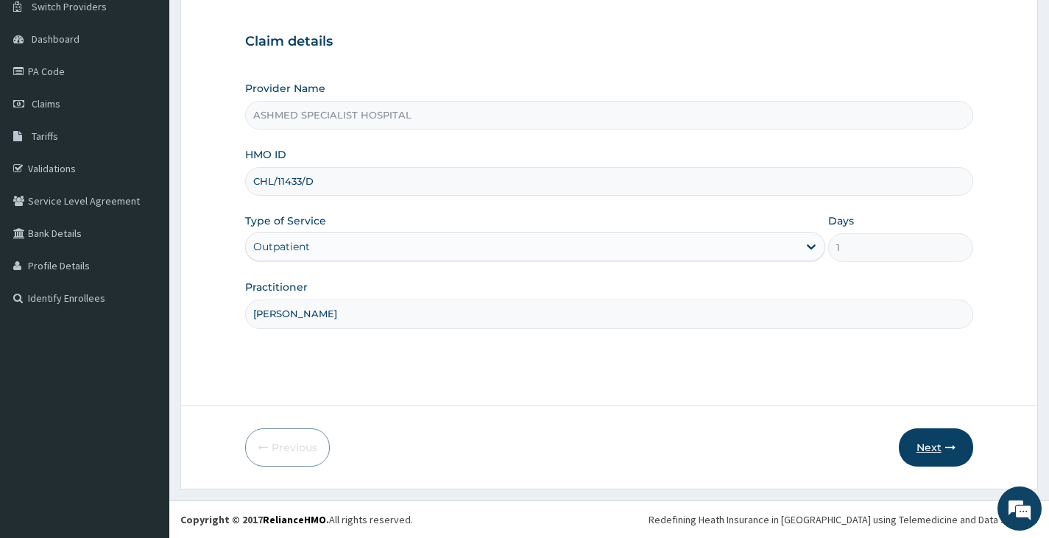
type input "[PERSON_NAME]"
click at [934, 447] on button "Next" at bounding box center [936, 447] width 74 height 38
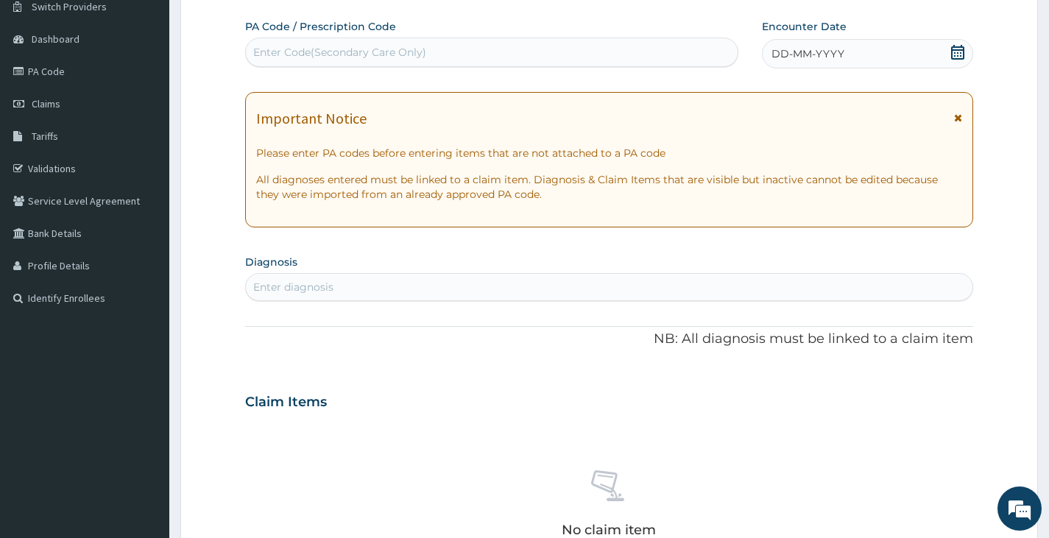
click at [954, 56] on icon at bounding box center [957, 52] width 13 height 15
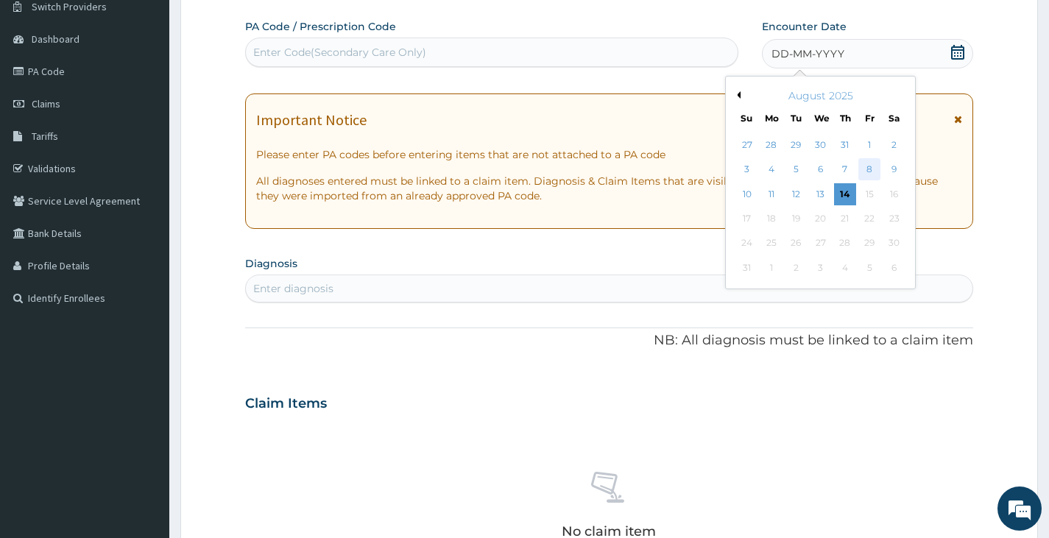
click at [876, 171] on div "8" at bounding box center [869, 170] width 22 height 22
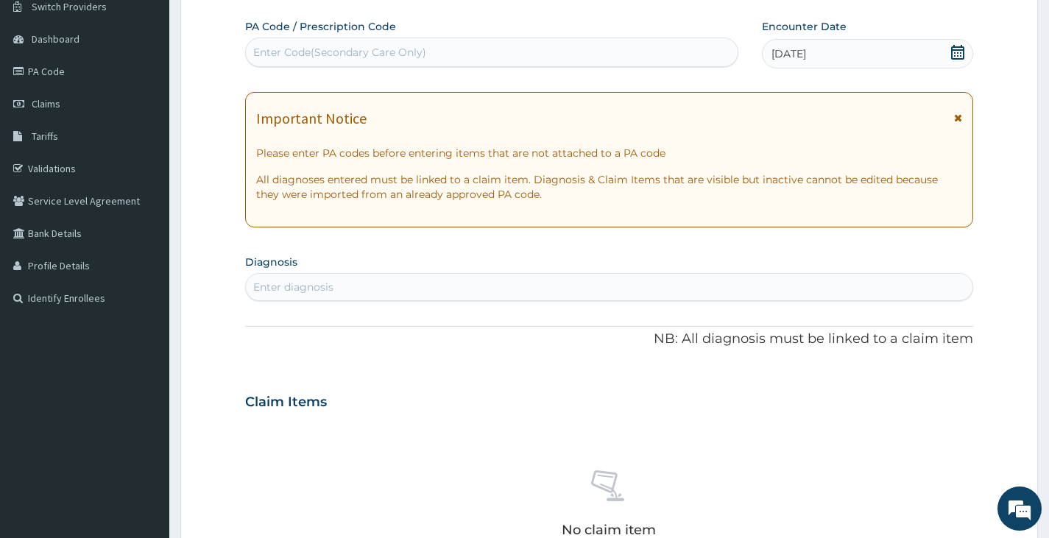
click at [293, 286] on div "Enter diagnosis" at bounding box center [293, 287] width 80 height 15
type input "B"
type input "MUMP"
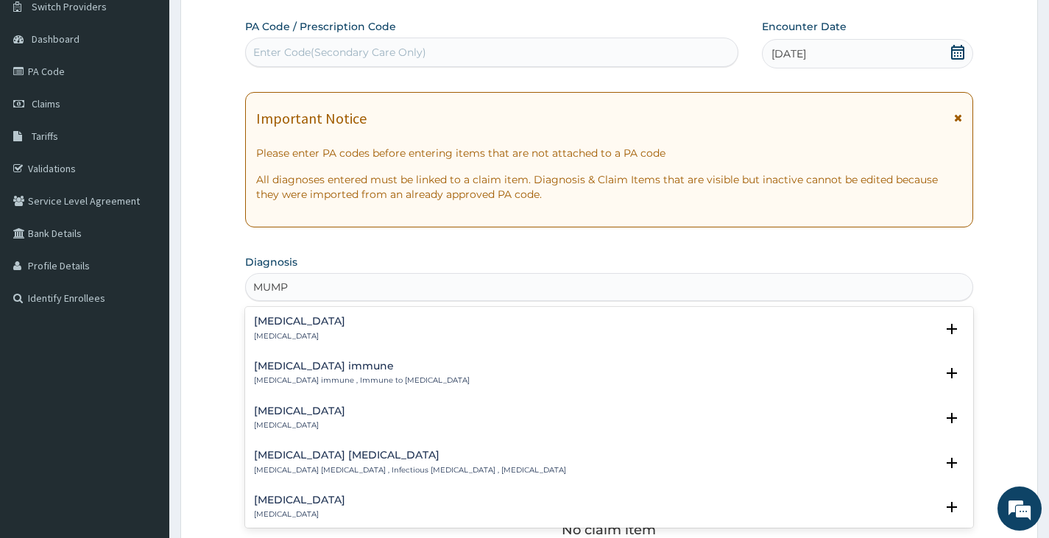
click at [263, 327] on div "Mumps Mumps" at bounding box center [299, 329] width 91 height 26
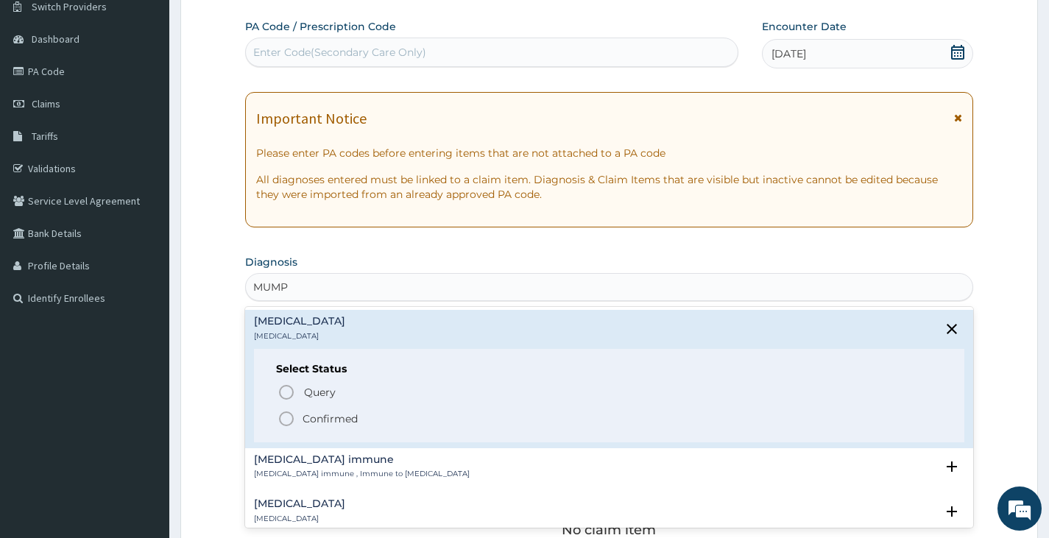
click at [289, 417] on icon "status option filled" at bounding box center [286, 419] width 18 height 18
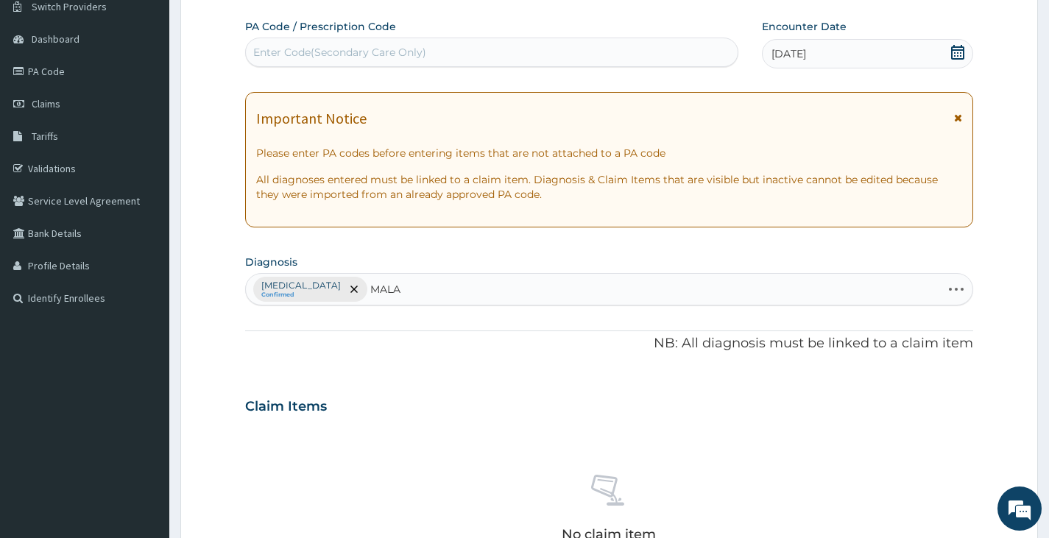
type input "MALAR"
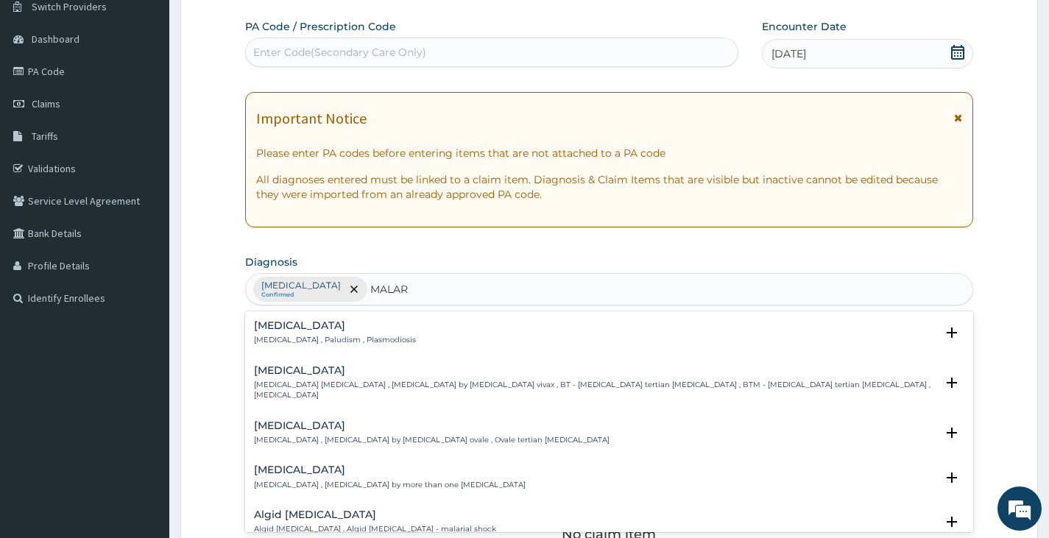
click at [341, 340] on p "Malaria , Paludism , Plasmodiosis" at bounding box center [335, 340] width 162 height 10
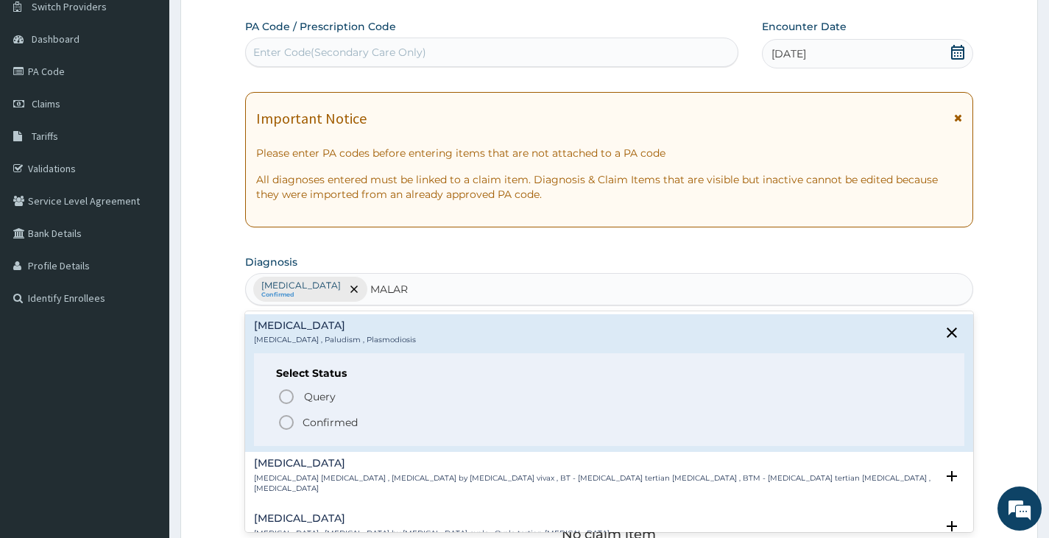
click at [321, 430] on p "Confirmed" at bounding box center [329, 422] width 55 height 15
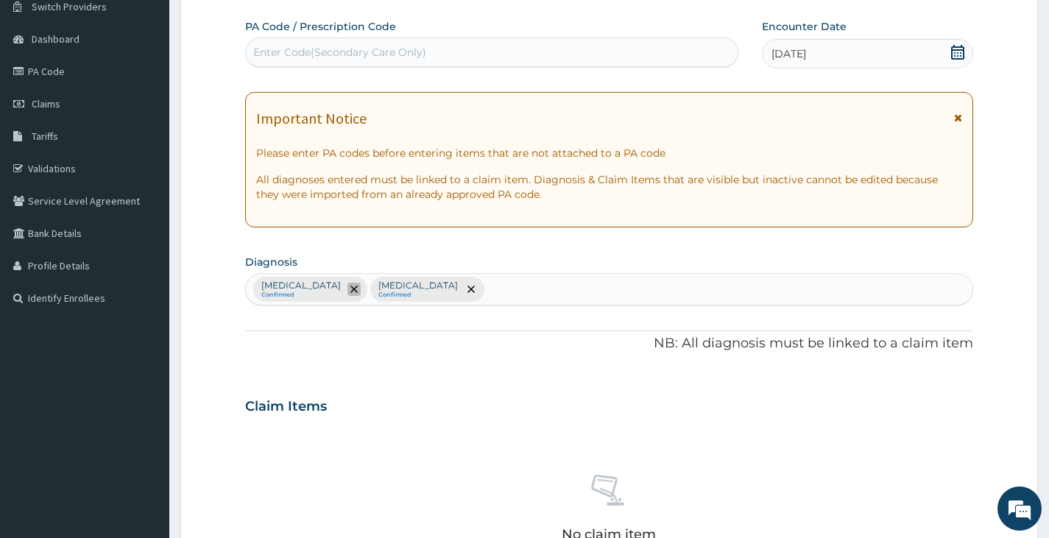
click at [347, 285] on span "remove selection option" at bounding box center [353, 289] width 13 height 13
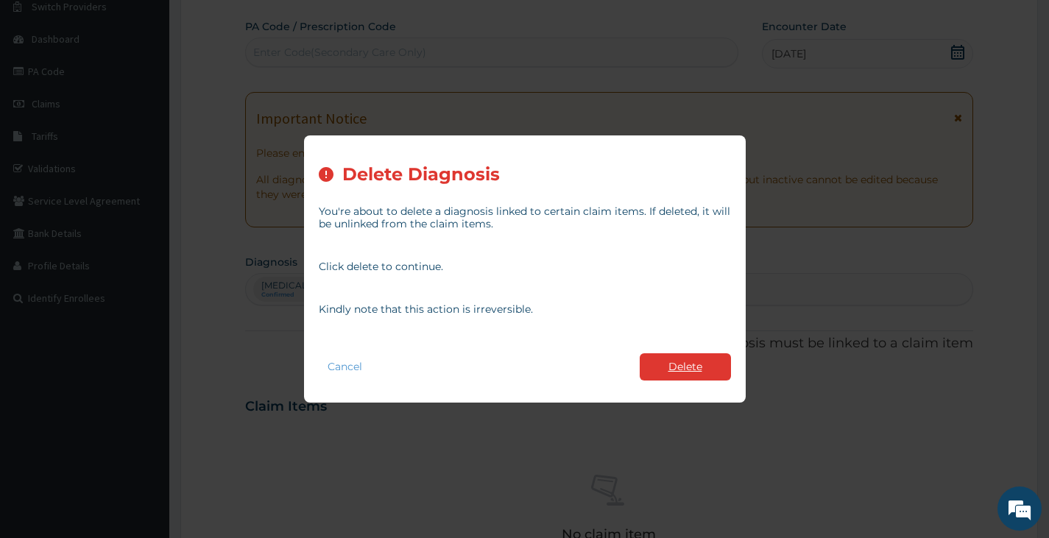
click at [682, 376] on button "Delete" at bounding box center [684, 366] width 91 height 27
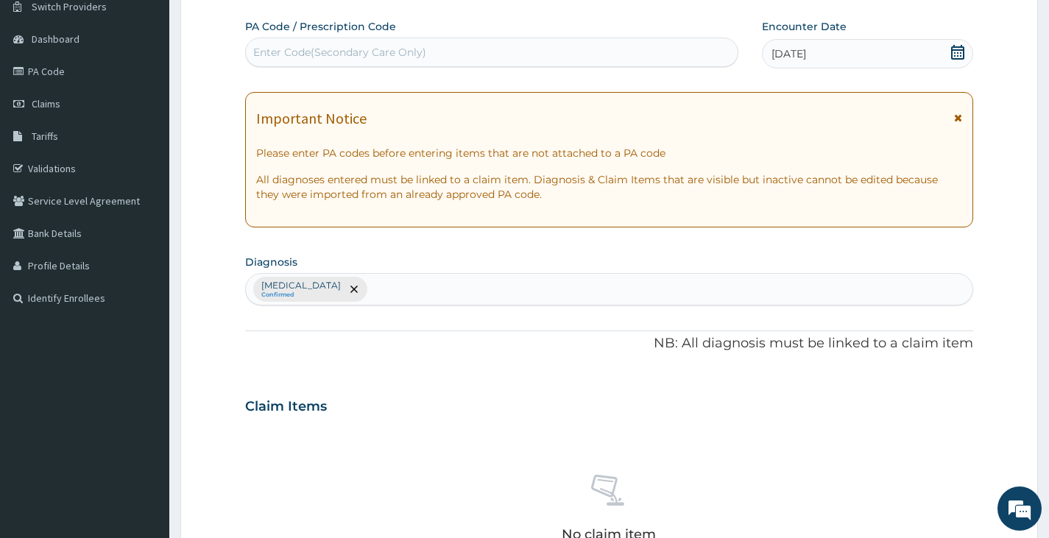
click at [379, 287] on div "Malaria Confirmed" at bounding box center [609, 289] width 726 height 31
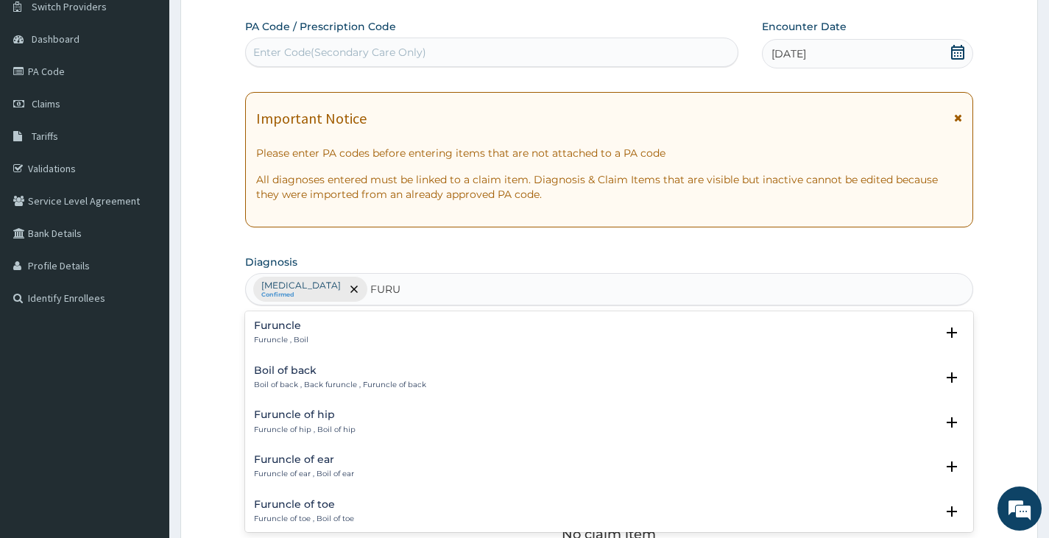
type input "FURUN"
click at [263, 332] on div "Furuncle Furuncle , Boil" at bounding box center [281, 333] width 54 height 26
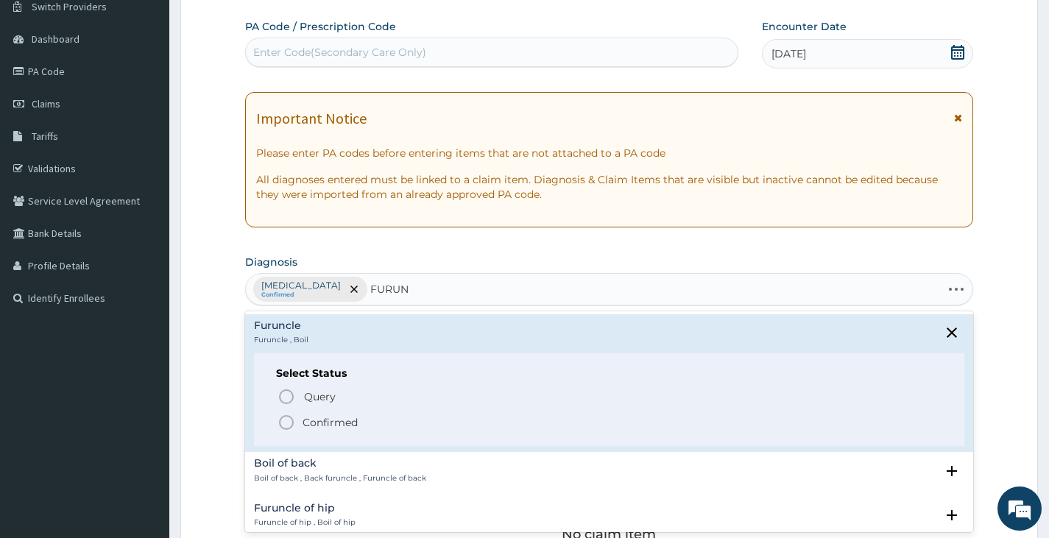
click at [306, 417] on p "Confirmed" at bounding box center [329, 422] width 55 height 15
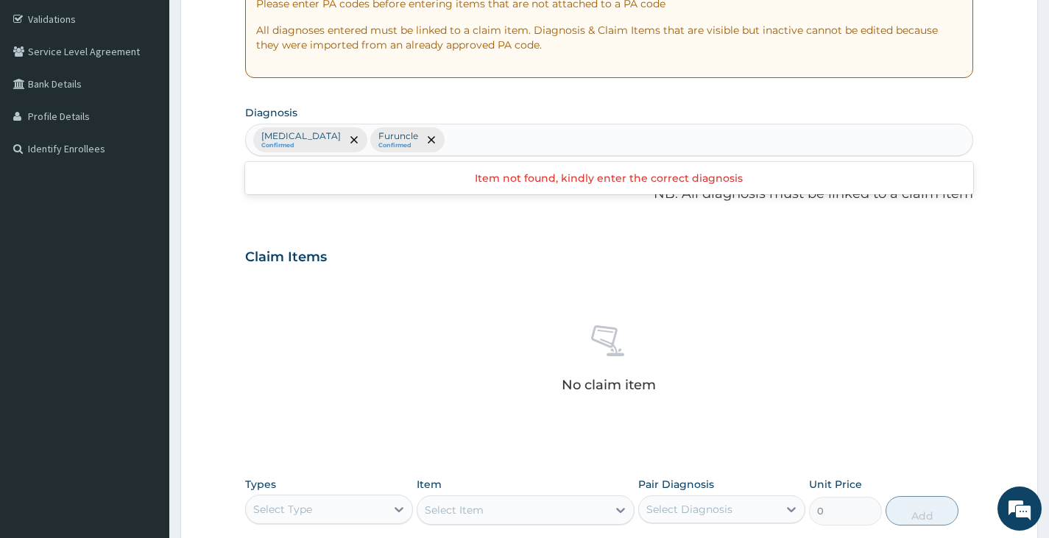
scroll to position [416, 0]
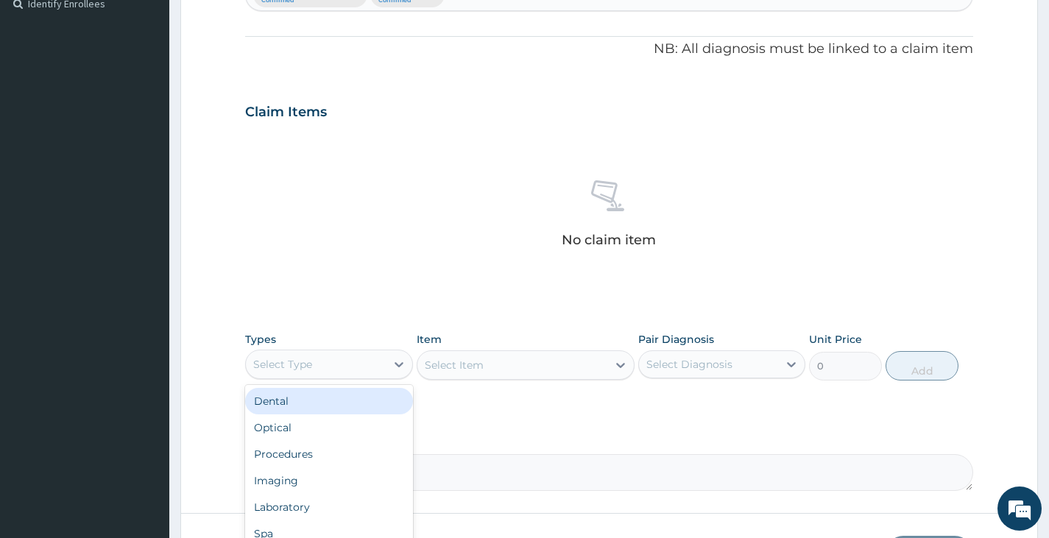
click at [362, 366] on div "Select Type" at bounding box center [315, 364] width 139 height 24
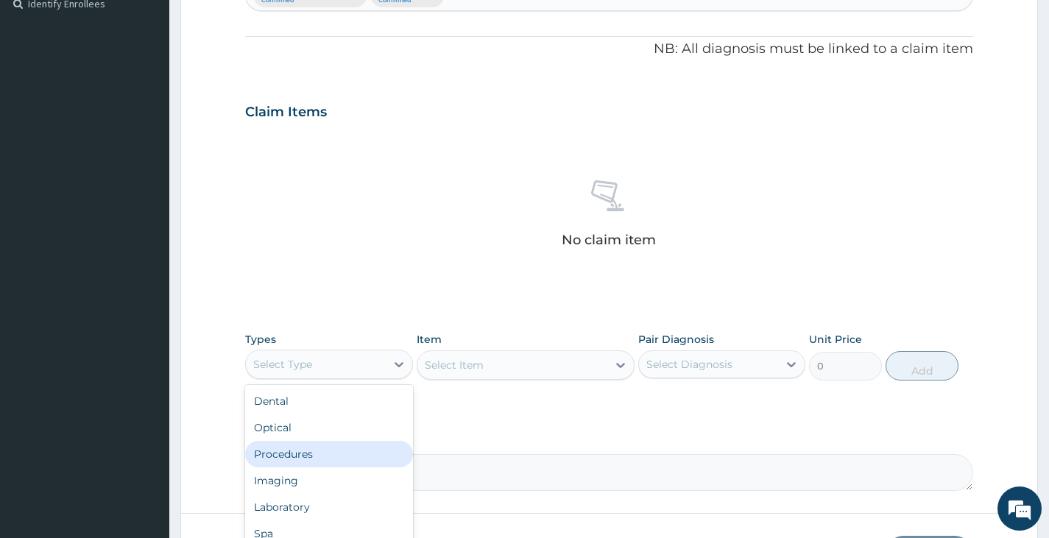
click at [296, 461] on div "Procedures" at bounding box center [328, 454] width 167 height 26
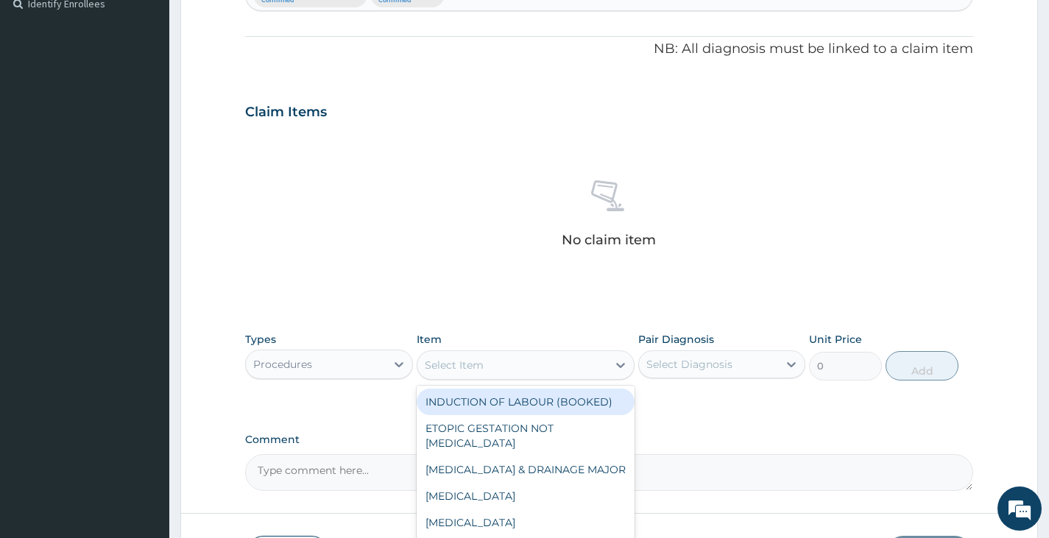
click at [481, 369] on div "Select Item" at bounding box center [454, 365] width 59 height 15
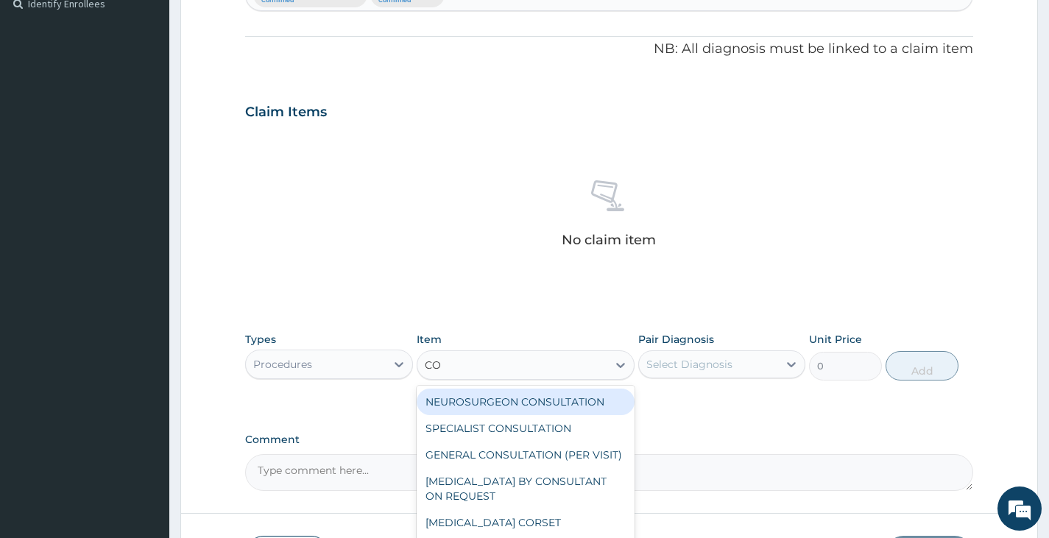
type input "CON"
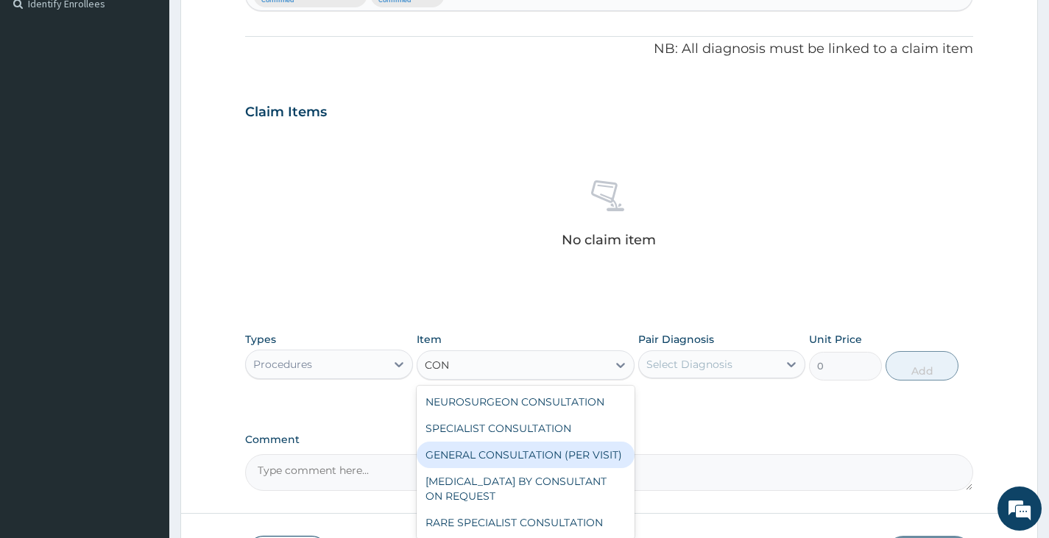
click at [500, 447] on div "GENERAL CONSULTATION (PER VISIT)" at bounding box center [526, 455] width 219 height 26
type input "2000"
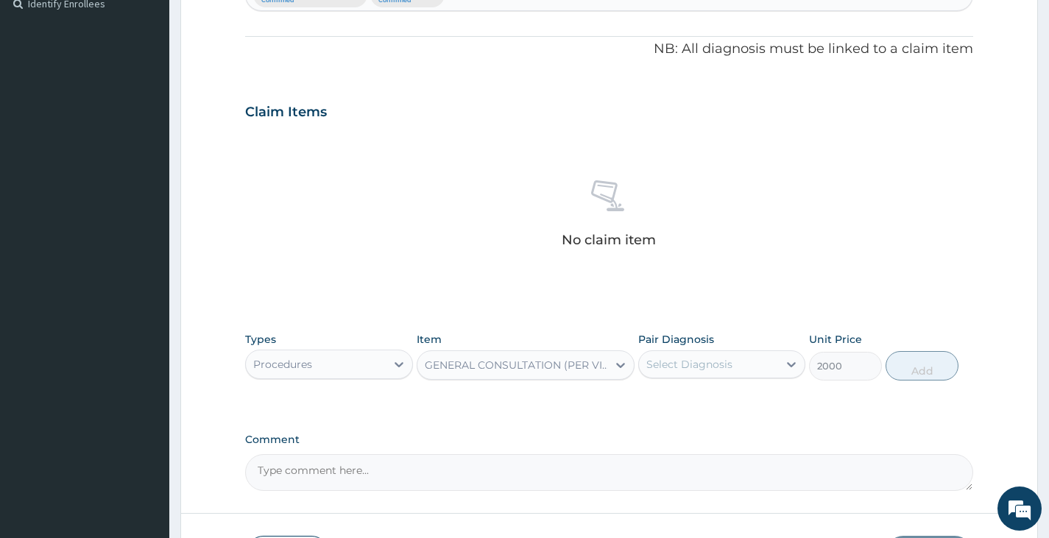
click at [702, 353] on div "Select Diagnosis" at bounding box center [708, 364] width 139 height 24
click at [698, 428] on label "Furuncle" at bounding box center [685, 430] width 47 height 15
checkbox input "true"
click at [916, 361] on button "Add" at bounding box center [921, 365] width 73 height 29
type input "0"
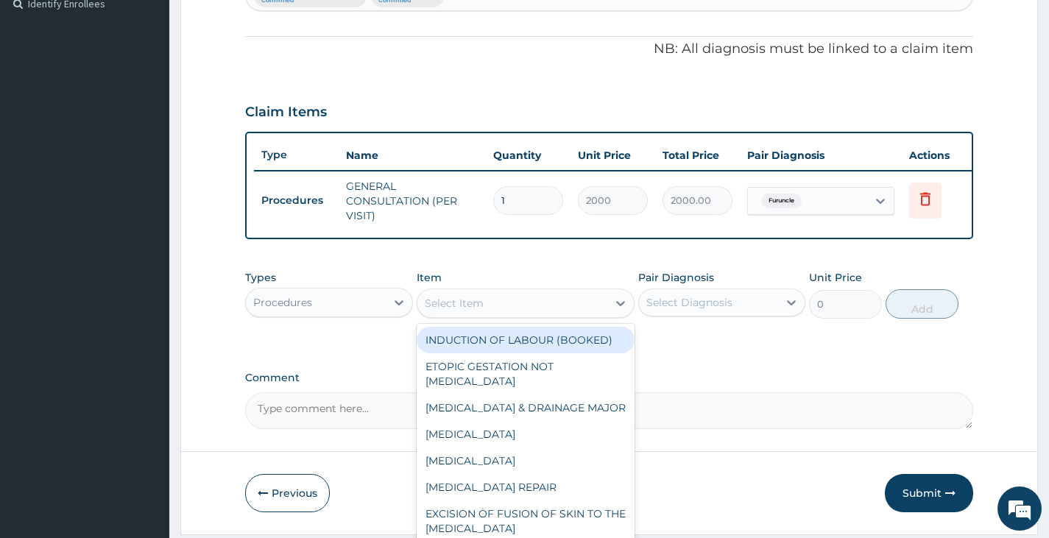
click at [483, 315] on div "Select Item" at bounding box center [512, 303] width 191 height 24
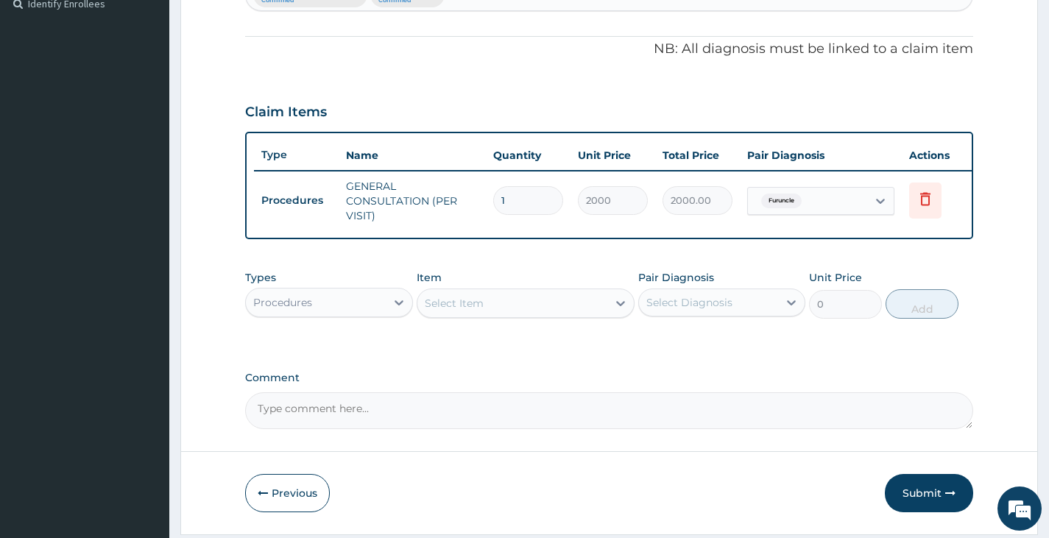
click at [483, 315] on div "Select Item" at bounding box center [512, 303] width 191 height 24
click at [370, 314] on div "Procedures" at bounding box center [315, 303] width 139 height 24
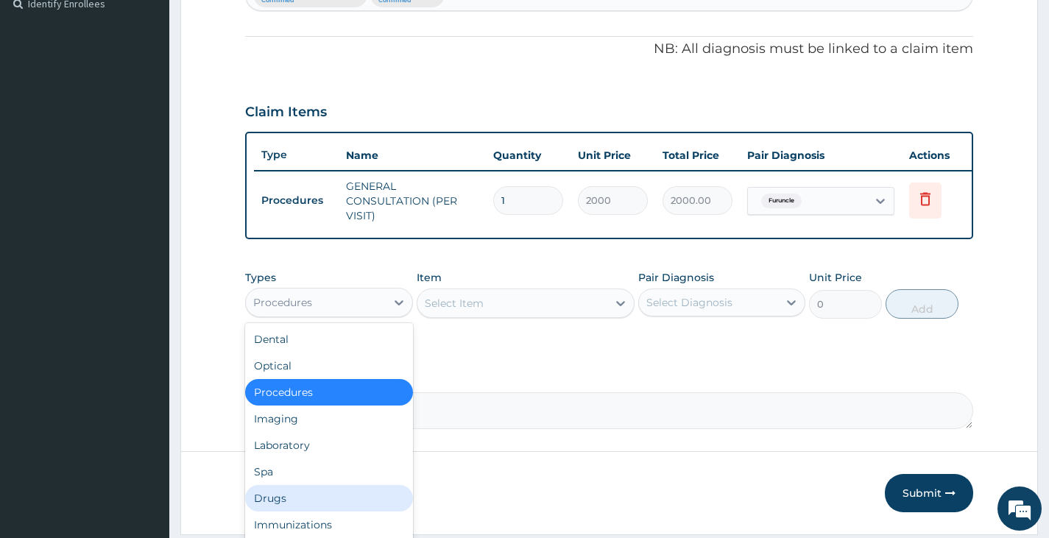
click at [290, 505] on div "Drugs" at bounding box center [328, 498] width 167 height 26
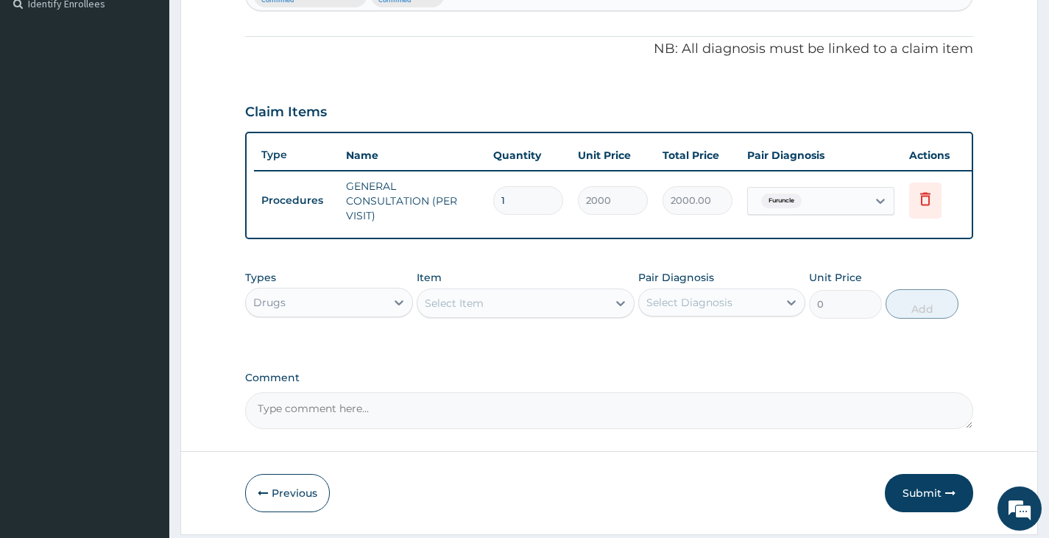
click at [490, 314] on div "Select Item" at bounding box center [512, 303] width 191 height 24
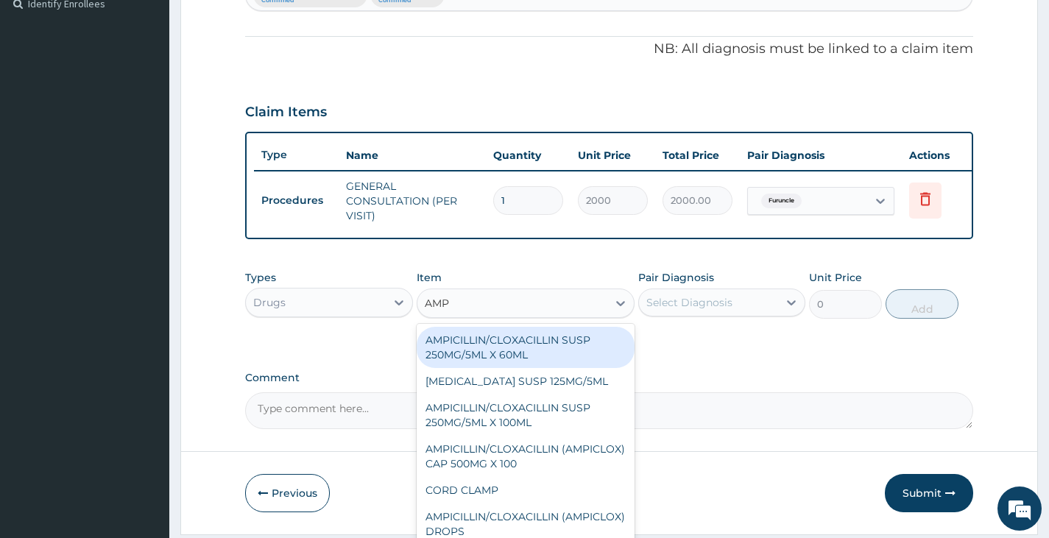
type input "AMPI"
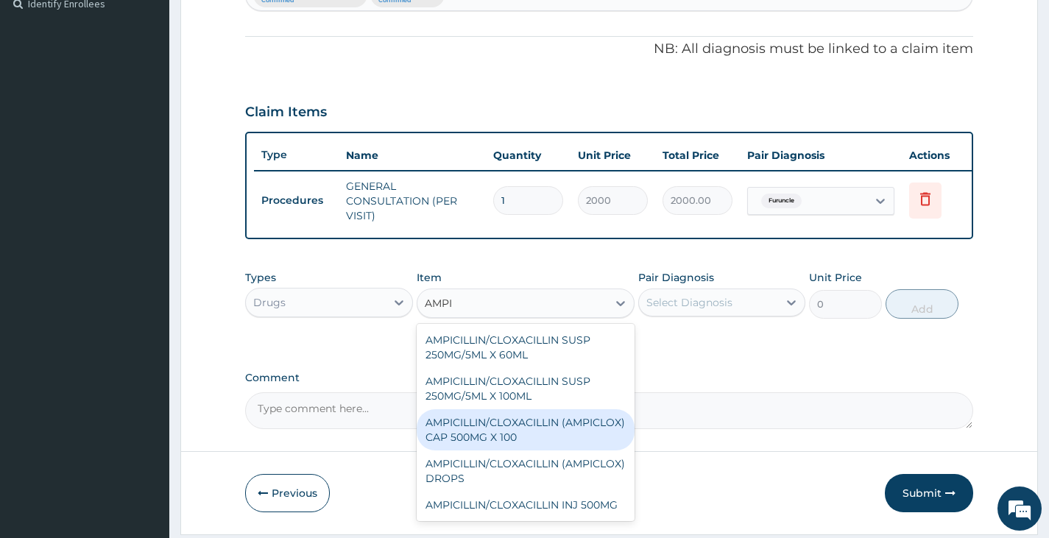
click at [487, 450] on div "AMPICILLIN/CLOXACILLIN (AMPICLOX) CAP 500MG X 100" at bounding box center [526, 429] width 219 height 41
type input "40"
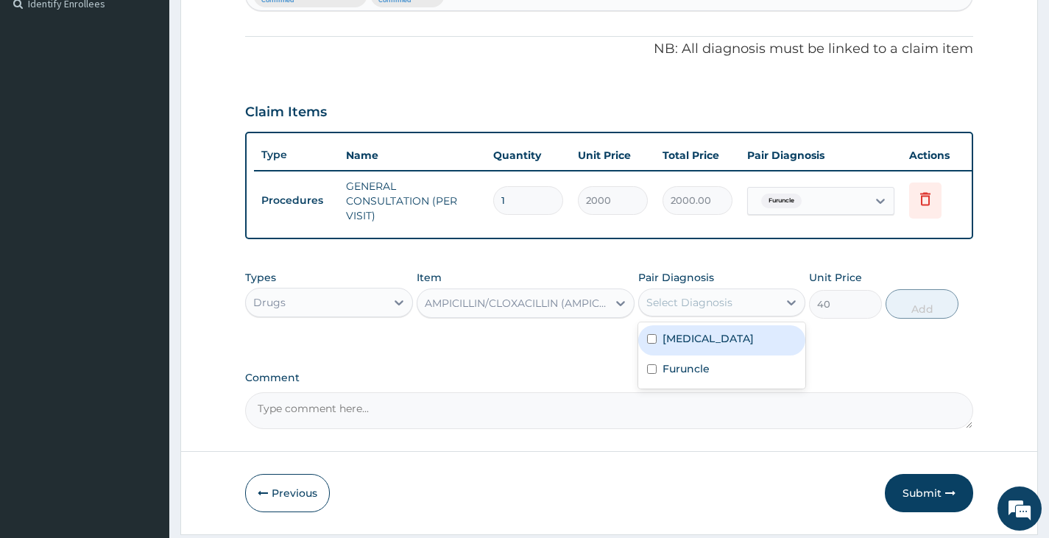
click at [730, 310] on div "Select Diagnosis" at bounding box center [689, 302] width 86 height 15
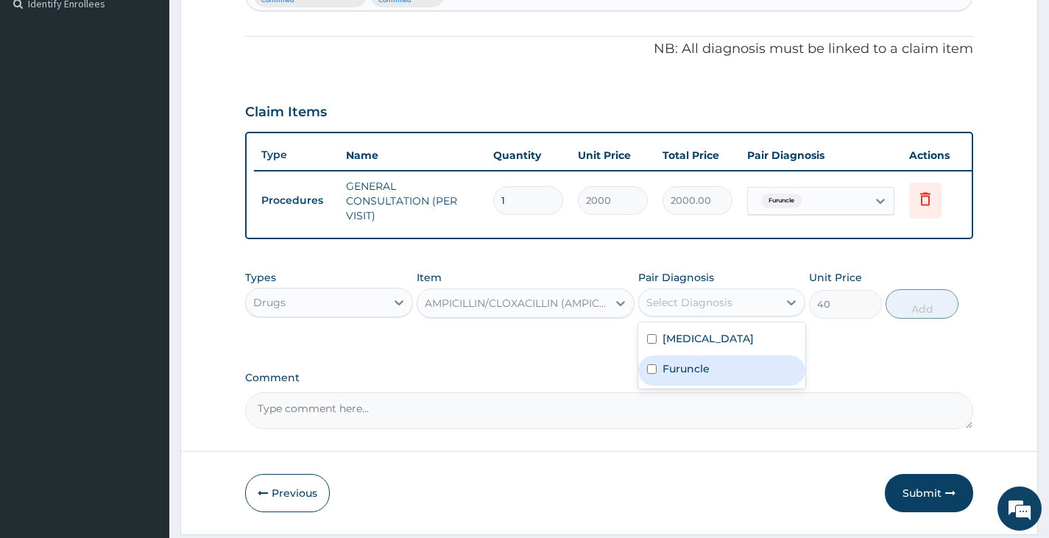
click at [709, 381] on div "Furuncle" at bounding box center [721, 370] width 167 height 30
checkbox input "true"
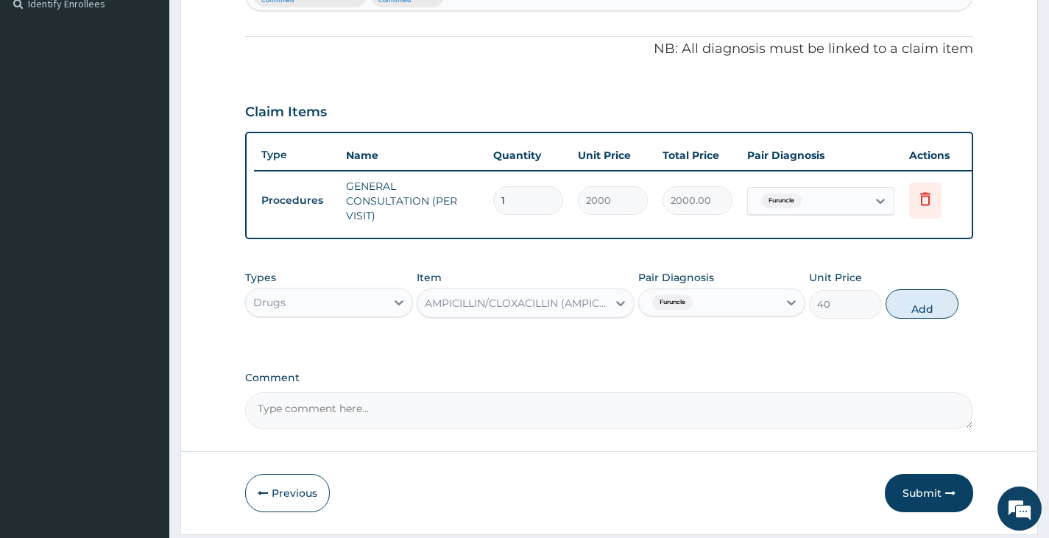
drag, startPoint x: 934, startPoint y: 322, endPoint x: 888, endPoint y: 316, distance: 46.1
click at [933, 319] on button "Add" at bounding box center [921, 303] width 73 height 29
type input "0"
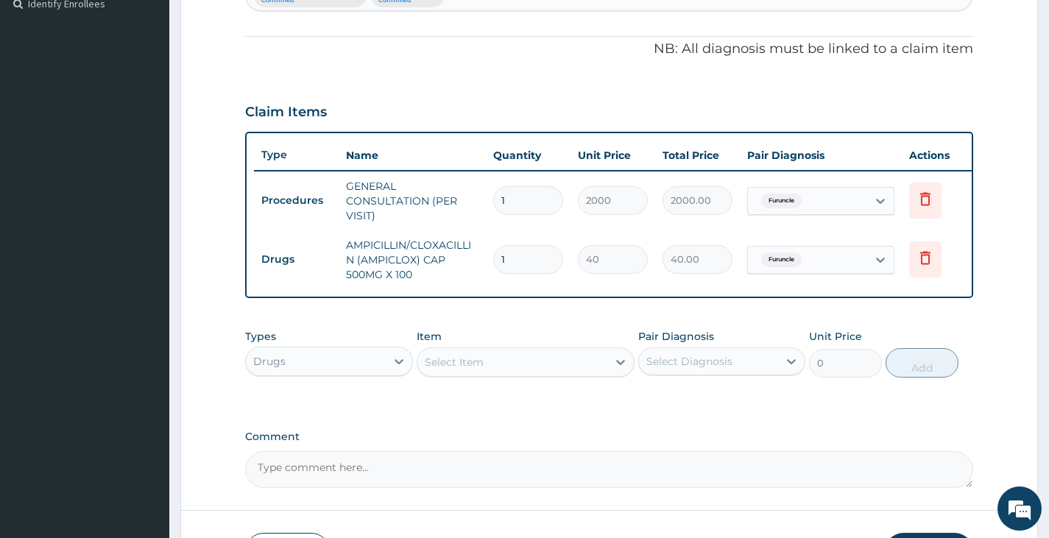
type input "10"
type input "400.00"
type input "10"
click at [497, 374] on div "Select Item" at bounding box center [512, 362] width 191 height 24
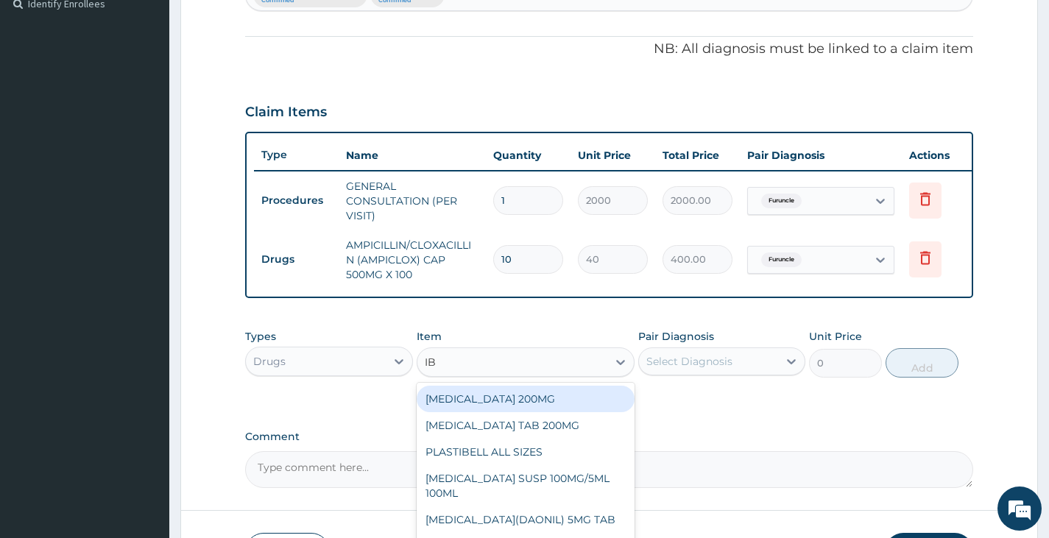
type input "IBU"
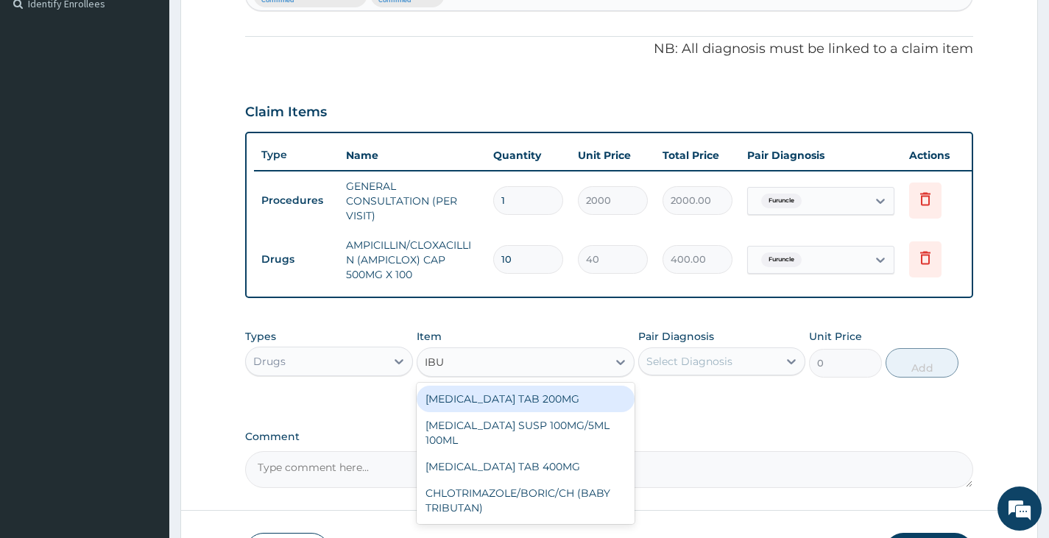
click at [514, 403] on div "IBUPROFEN TAB 200MG" at bounding box center [526, 399] width 219 height 26
type input "10"
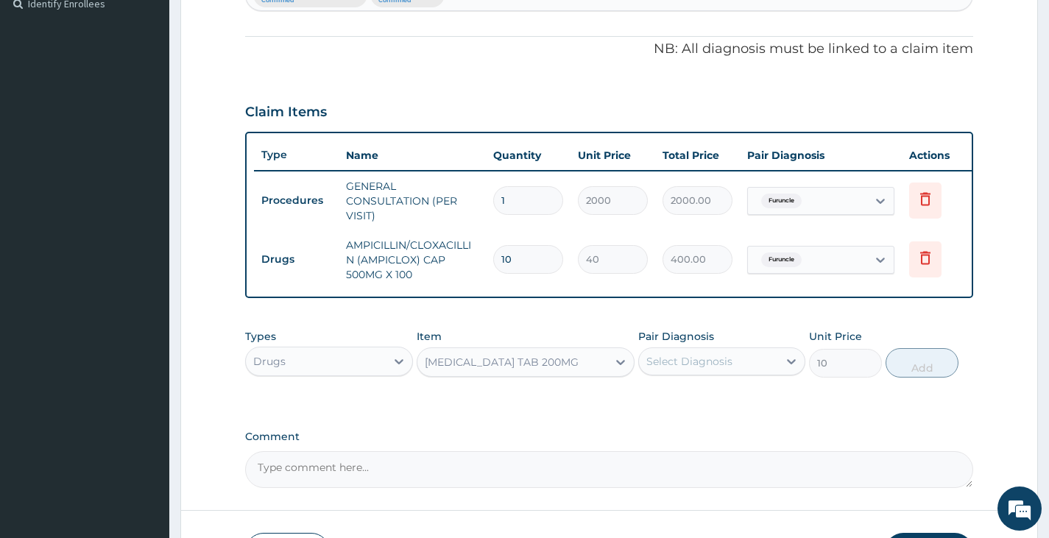
click at [721, 366] on div "Select Diagnosis" at bounding box center [689, 361] width 86 height 15
click at [707, 408] on div "Malaria" at bounding box center [721, 399] width 167 height 30
checkbox input "true"
click at [910, 376] on button "Add" at bounding box center [921, 362] width 73 height 29
type input "0"
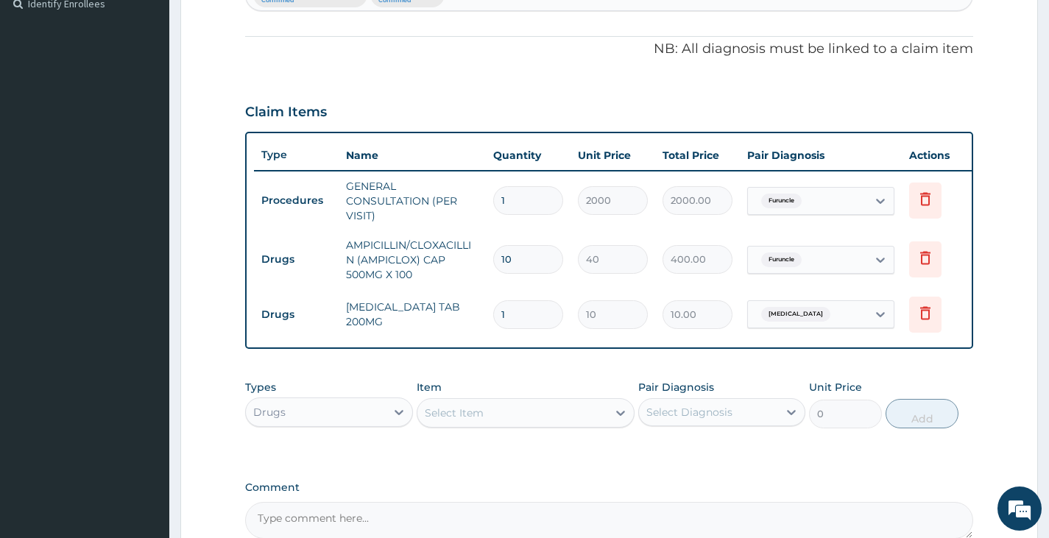
type input "10"
type input "100.00"
type input "10"
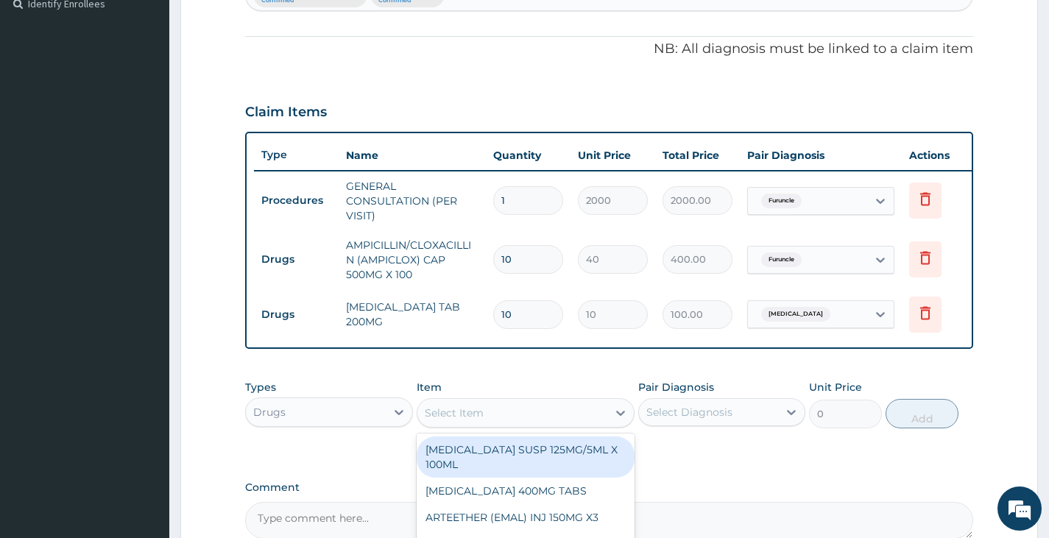
click at [479, 425] on div "Select Item" at bounding box center [512, 413] width 191 height 24
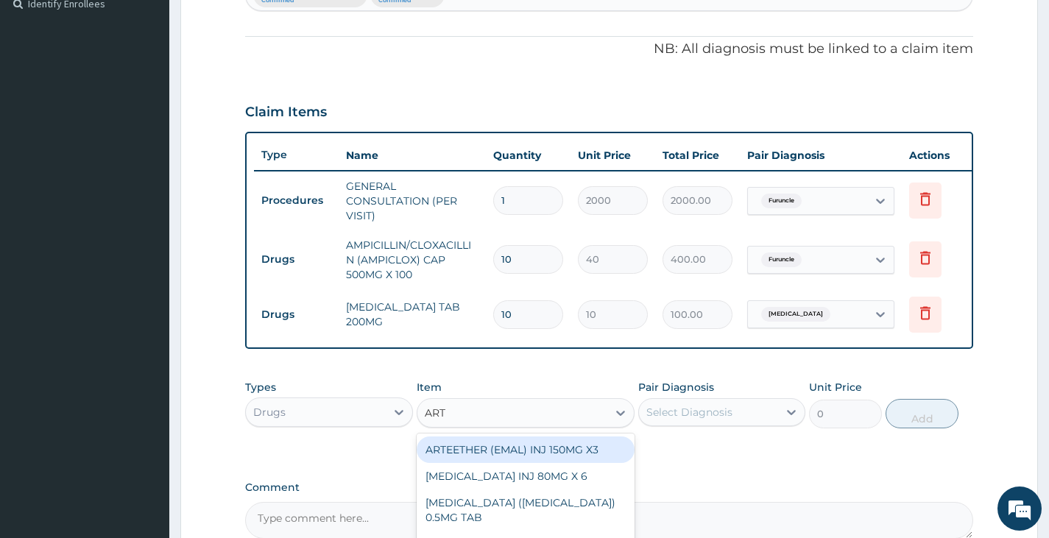
type input "ARTE"
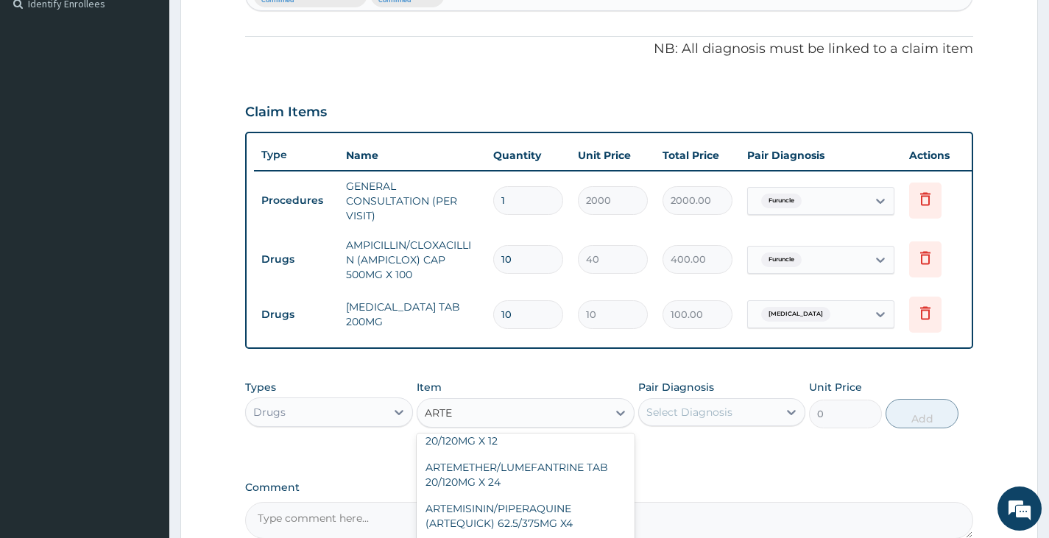
scroll to position [221, 0]
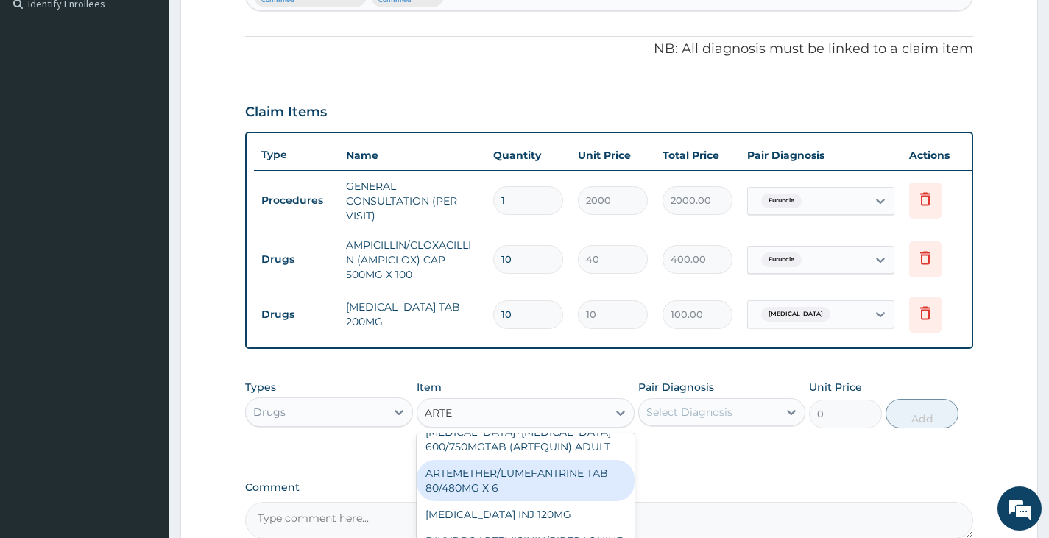
click at [503, 478] on div "ARTEMETHER/LUMEFANTRINE TAB 80/480MG X 6" at bounding box center [526, 480] width 219 height 41
type input "700"
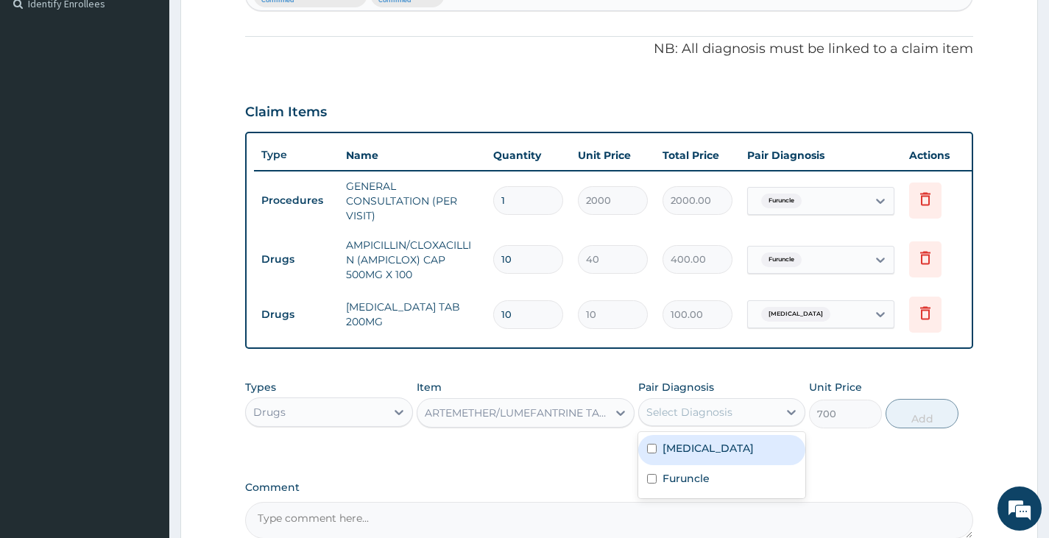
click at [724, 419] on div "Select Diagnosis" at bounding box center [689, 412] width 86 height 15
click at [704, 457] on div "Malaria" at bounding box center [721, 450] width 167 height 30
checkbox input "true"
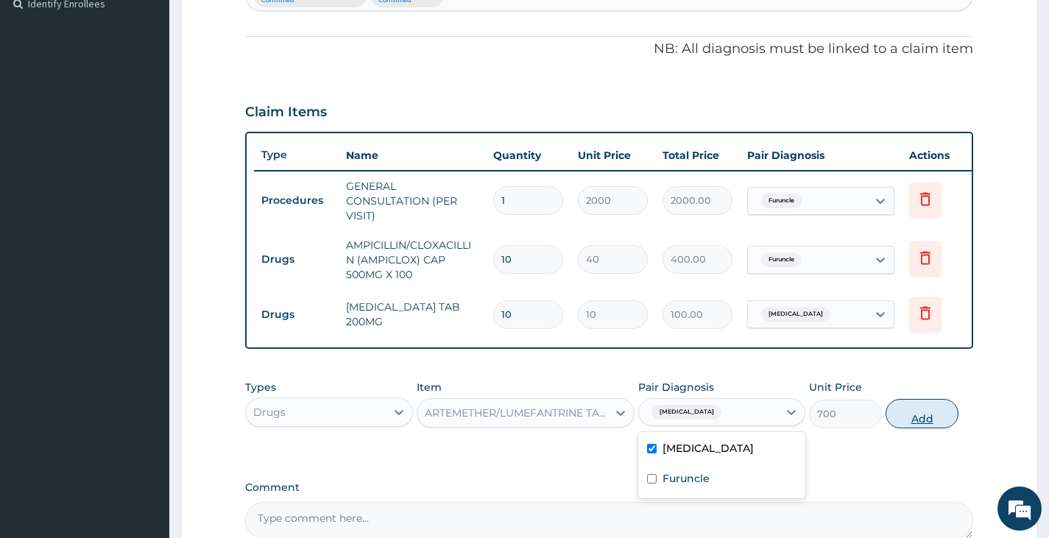
click at [907, 425] on button "Add" at bounding box center [921, 413] width 73 height 29
type input "0"
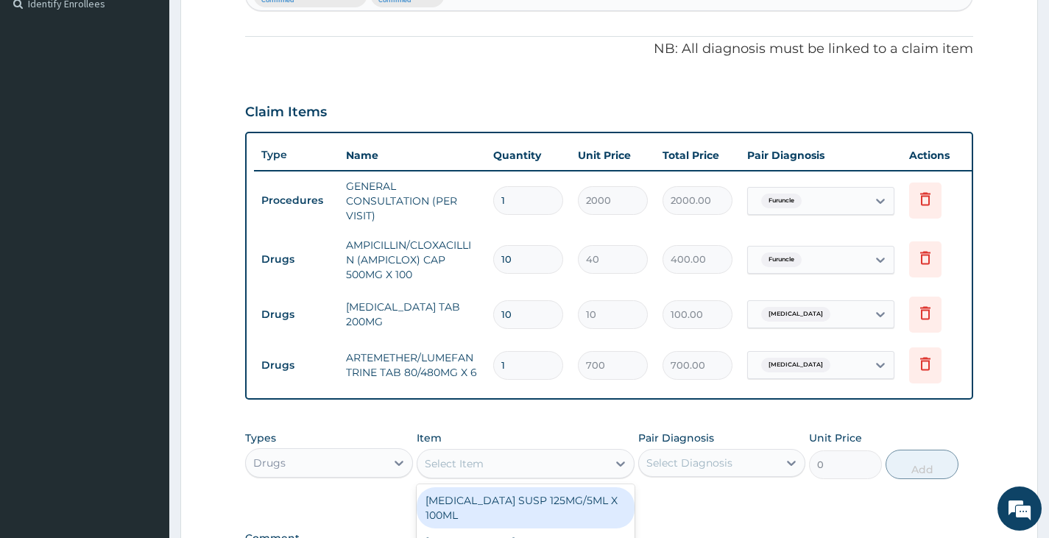
click at [543, 475] on div "Select Item" at bounding box center [512, 464] width 191 height 24
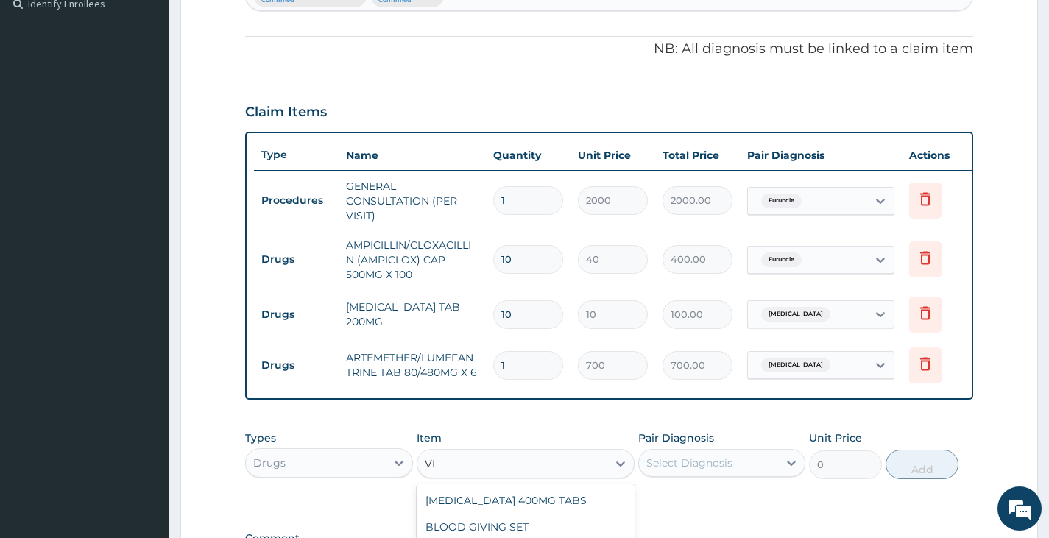
type input "V"
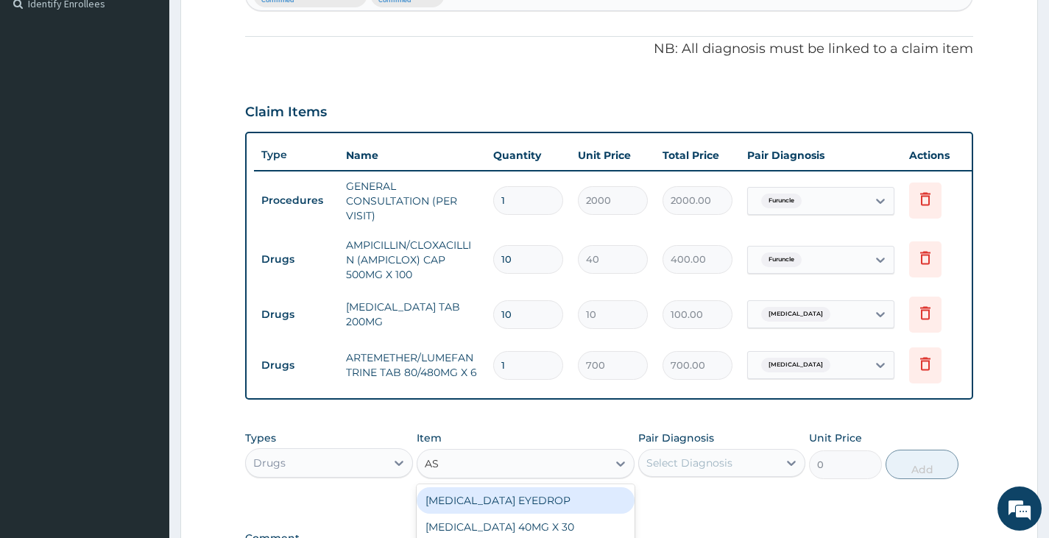
type input "ASC"
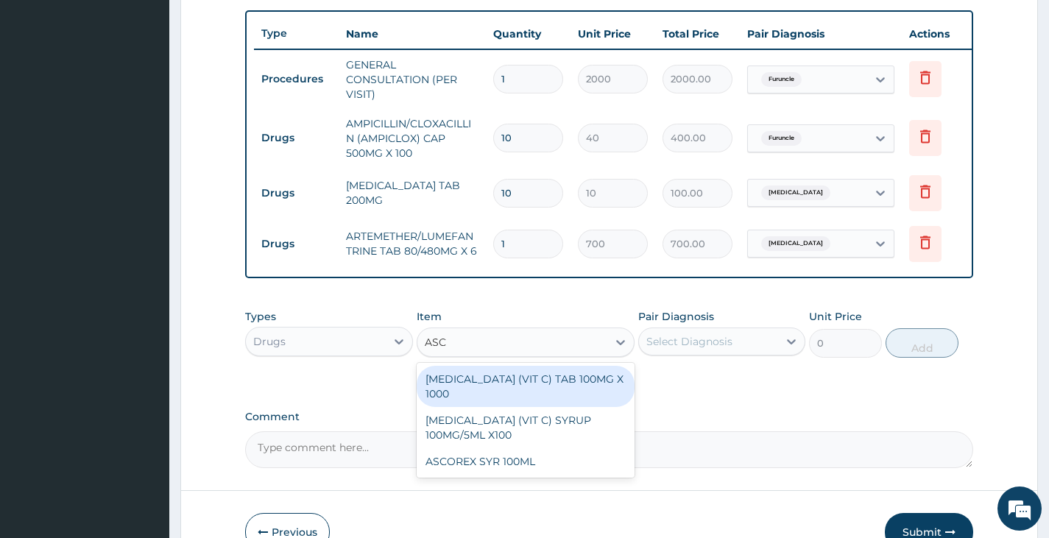
scroll to position [563, 0]
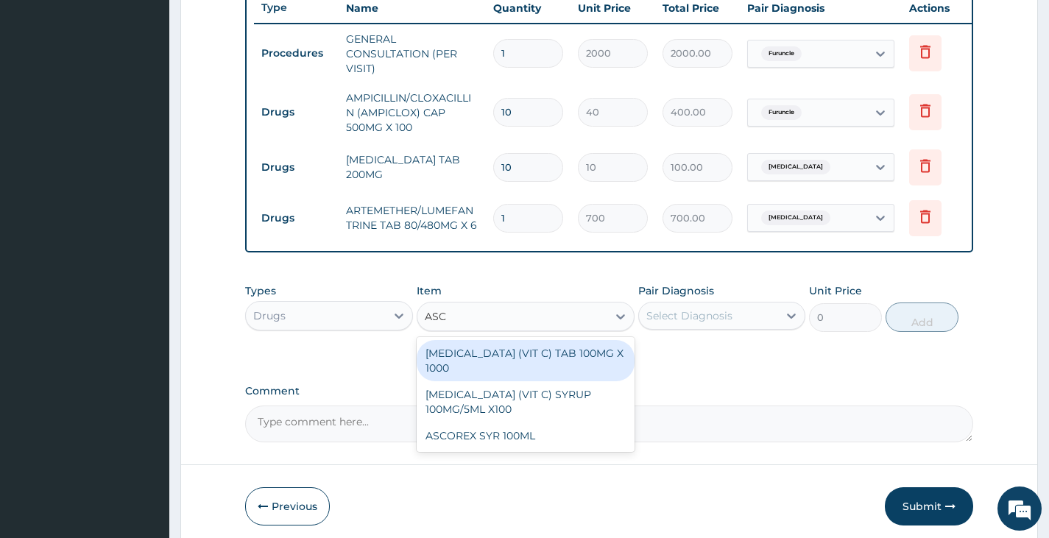
click at [538, 371] on div "ASCORBIC ACID (VIT C) TAB 100MG X 1000" at bounding box center [526, 360] width 219 height 41
type input "10"
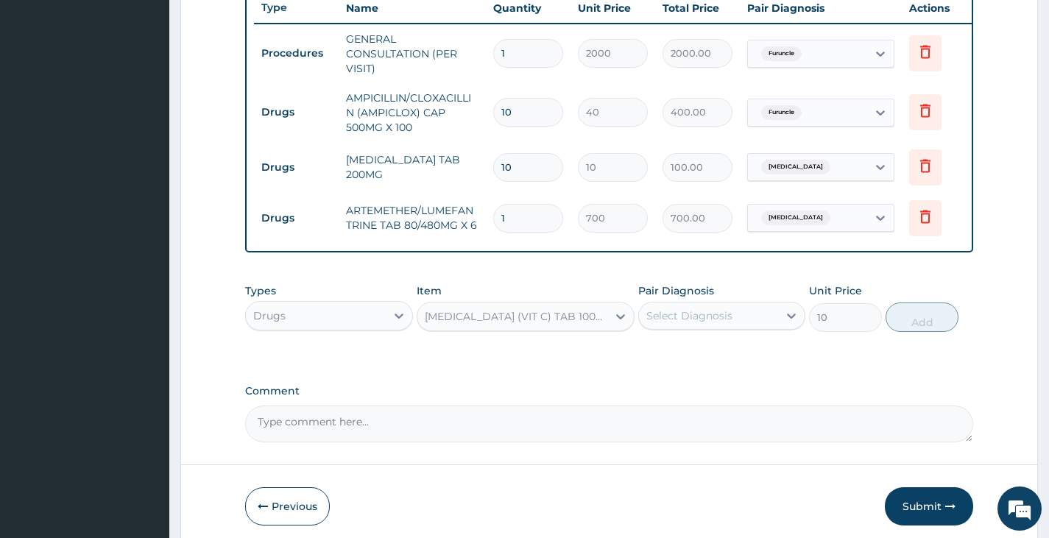
click at [687, 323] on div "Select Diagnosis" at bounding box center [689, 315] width 86 height 15
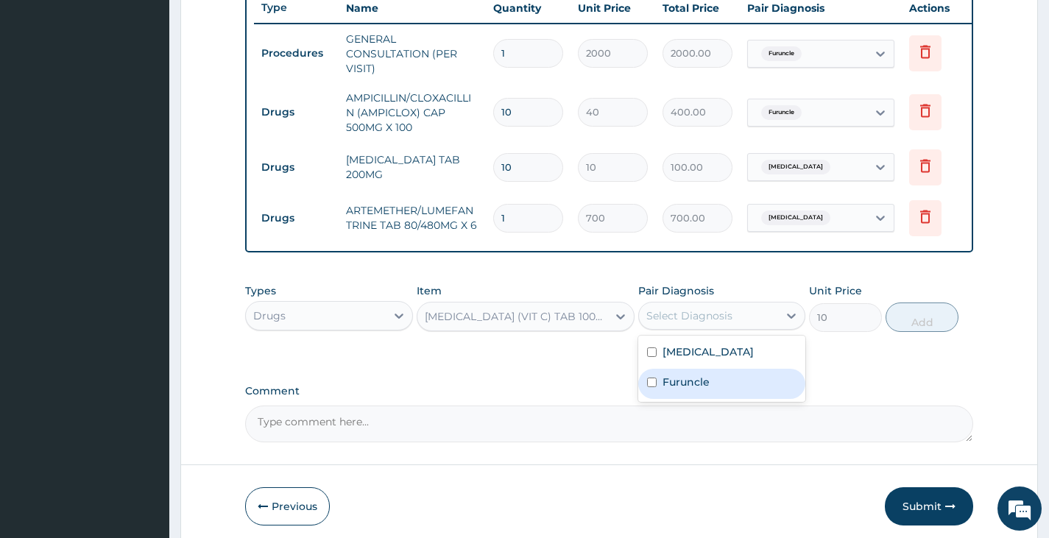
click at [680, 389] on label "Furuncle" at bounding box center [685, 382] width 47 height 15
checkbox input "true"
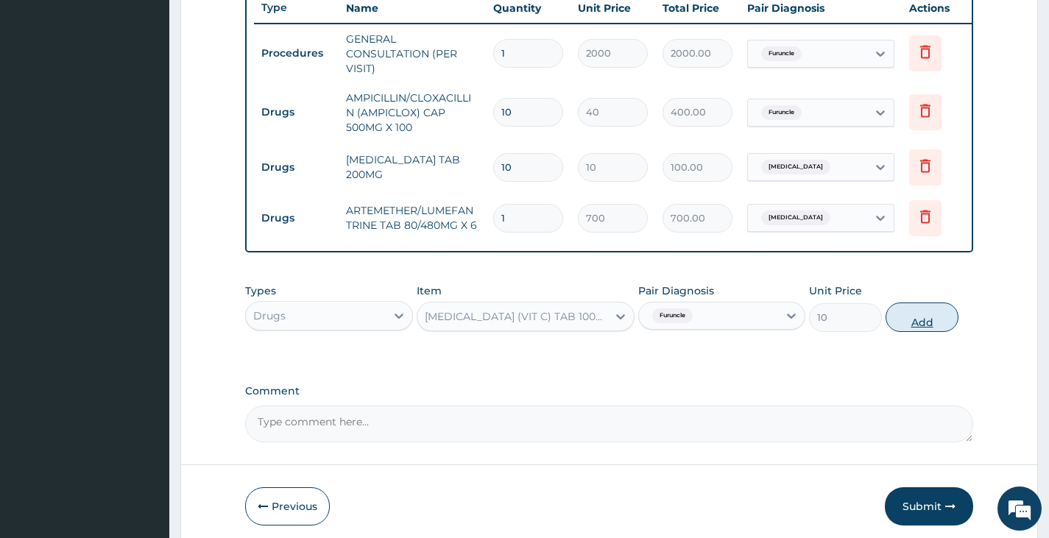
click at [914, 330] on button "Add" at bounding box center [921, 316] width 73 height 29
type input "0"
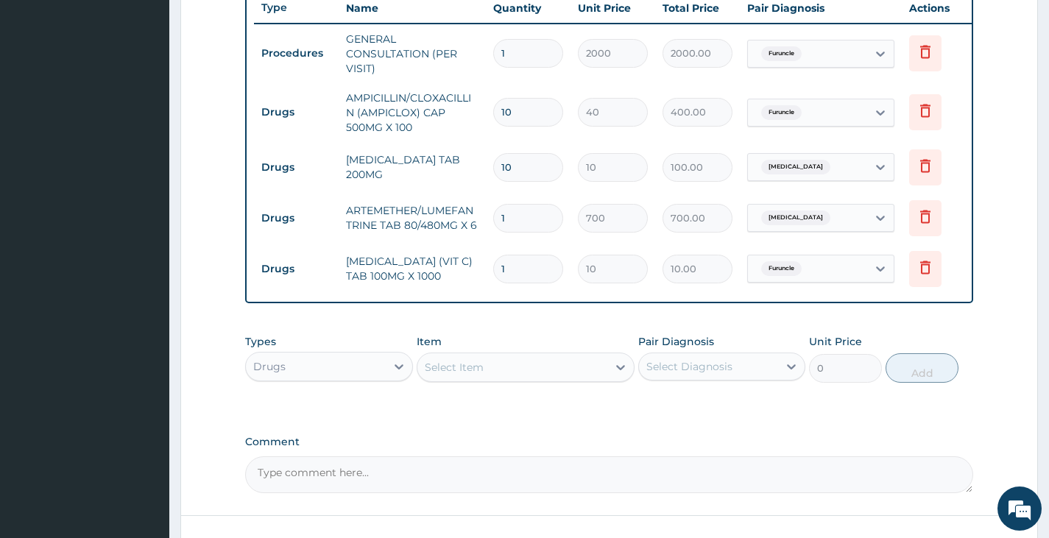
type input "10"
type input "100.00"
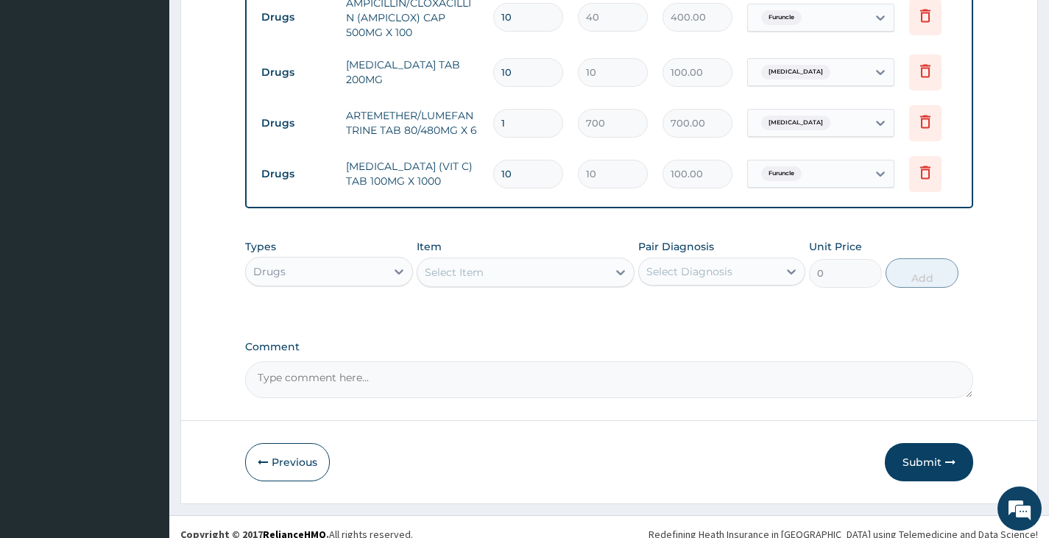
scroll to position [684, 0]
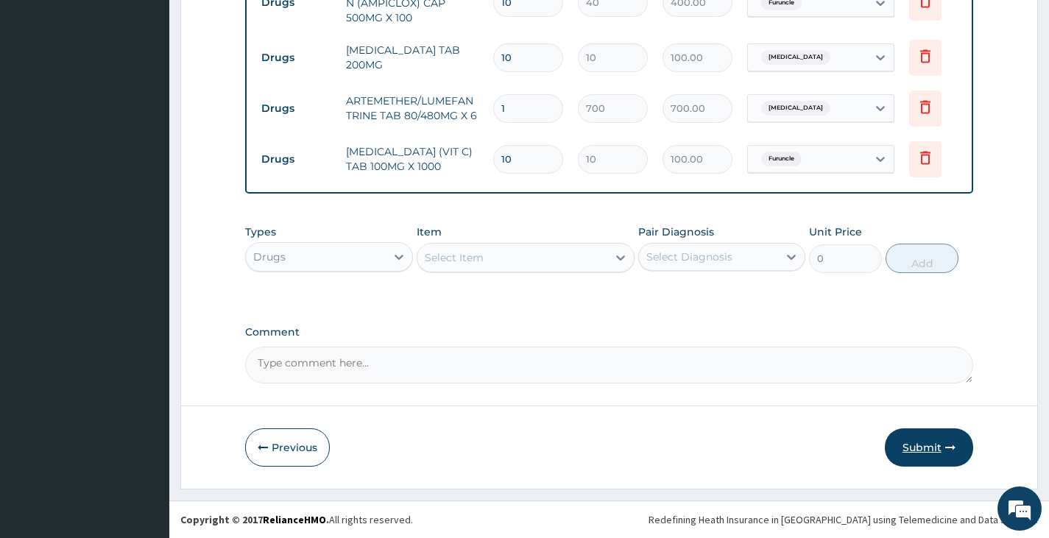
type input "10"
click at [919, 448] on button "Submit" at bounding box center [929, 447] width 88 height 38
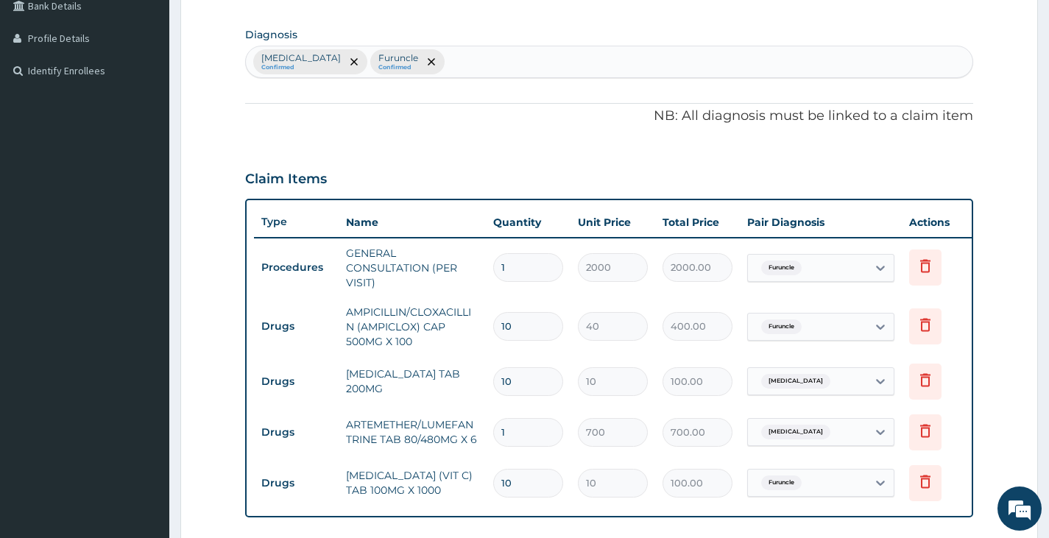
scroll to position [316, 0]
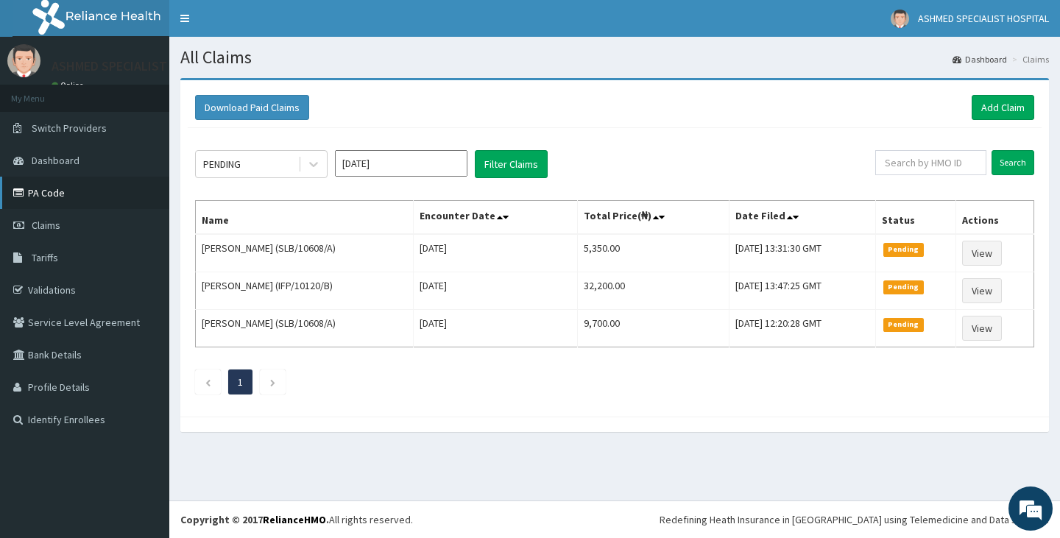
click at [44, 181] on link "PA Code" at bounding box center [84, 193] width 169 height 32
click at [929, 167] on input "text" at bounding box center [930, 162] width 111 height 25
type input "GYANG"
click at [1005, 160] on input "Search" at bounding box center [1012, 162] width 43 height 25
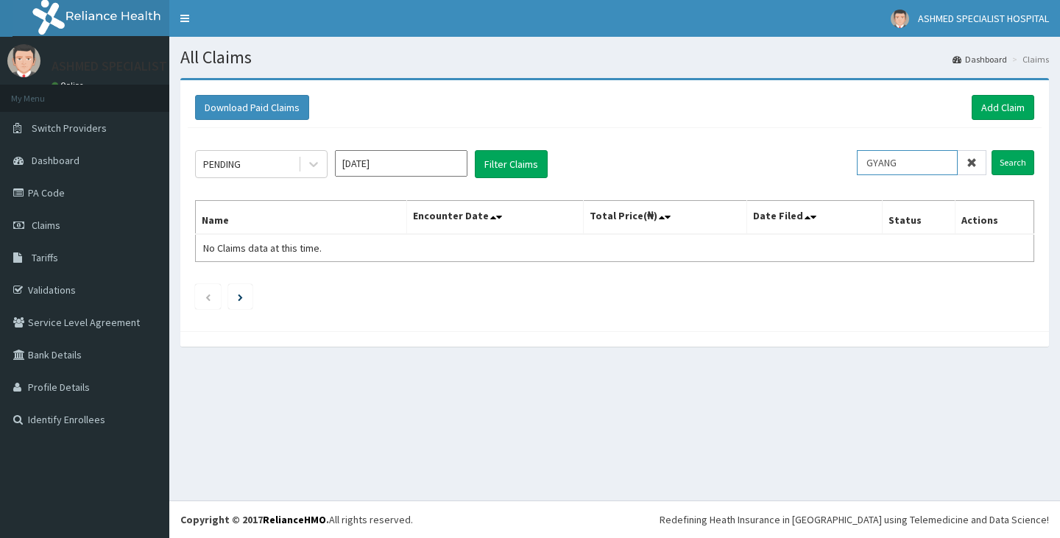
drag, startPoint x: 926, startPoint y: 171, endPoint x: 870, endPoint y: 182, distance: 57.2
click at [870, 182] on div "PENDING Aug 2025 Filter Claims GYANG Search Name Encounter Date Total Price(₦) …" at bounding box center [615, 226] width 854 height 196
click at [1003, 162] on input "Search" at bounding box center [1012, 162] width 43 height 25
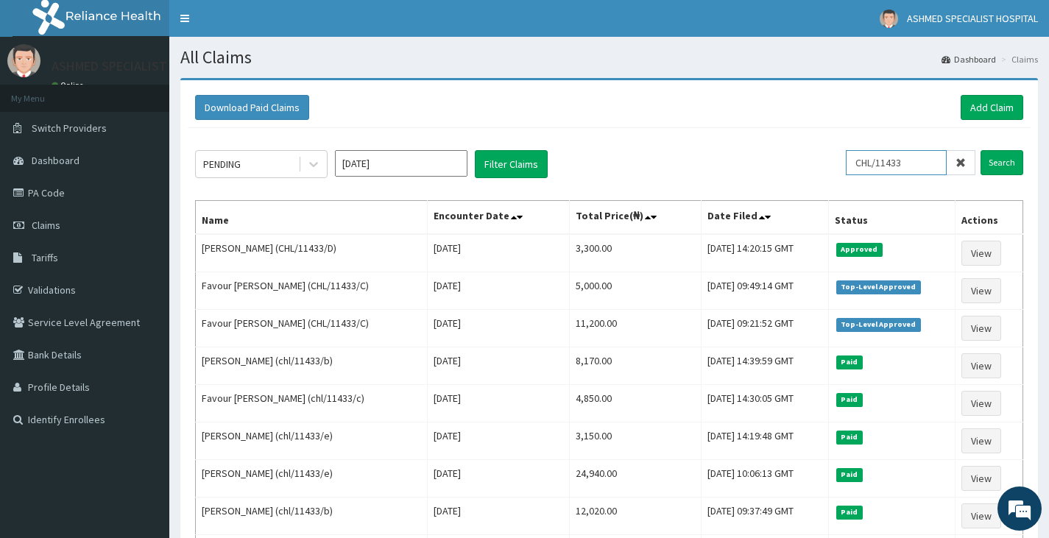
drag, startPoint x: 925, startPoint y: 161, endPoint x: 787, endPoint y: 166, distance: 137.7
click at [787, 166] on div "PENDING Aug 2025 Filter Claims CHL/11433 Search" at bounding box center [609, 164] width 828 height 28
type input "SKP/10335/A"
click at [993, 166] on input "Search" at bounding box center [1001, 162] width 43 height 25
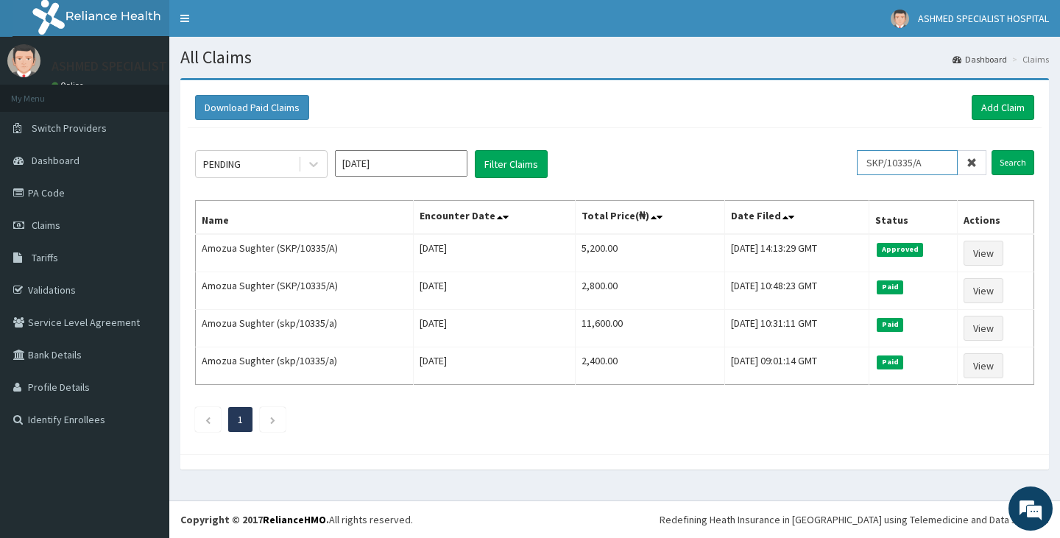
drag, startPoint x: 935, startPoint y: 161, endPoint x: 815, endPoint y: 187, distance: 122.7
click at [815, 187] on div "PENDING Aug 2025 Filter Claims SKP/10335/A Search Name Encounter Date Total Pri…" at bounding box center [615, 287] width 854 height 319
click at [995, 107] on link "Add Claim" at bounding box center [1002, 107] width 63 height 25
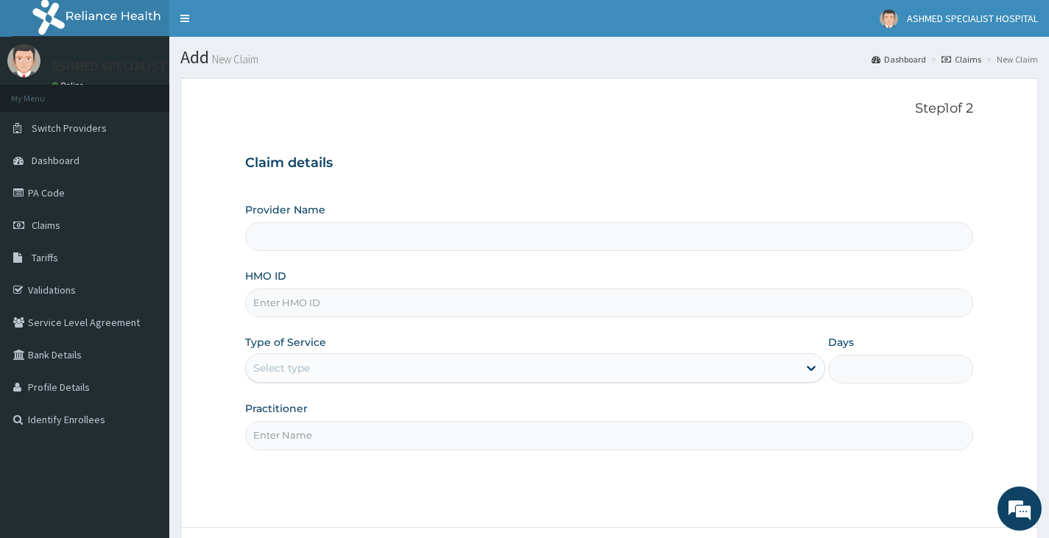
type input "ASHMED SPECIALIST HOSPITAL"
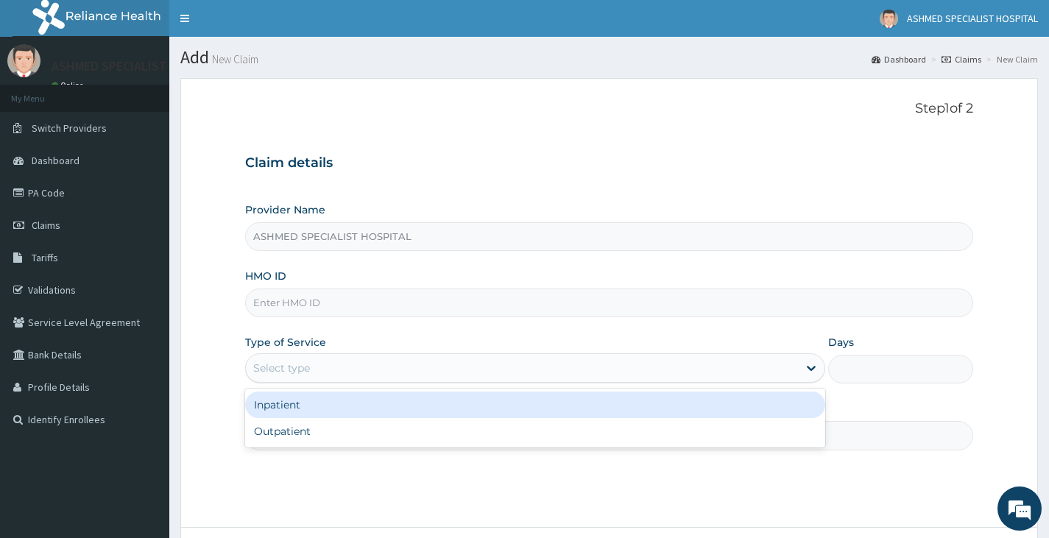
click at [356, 369] on div "Select type" at bounding box center [522, 368] width 552 height 24
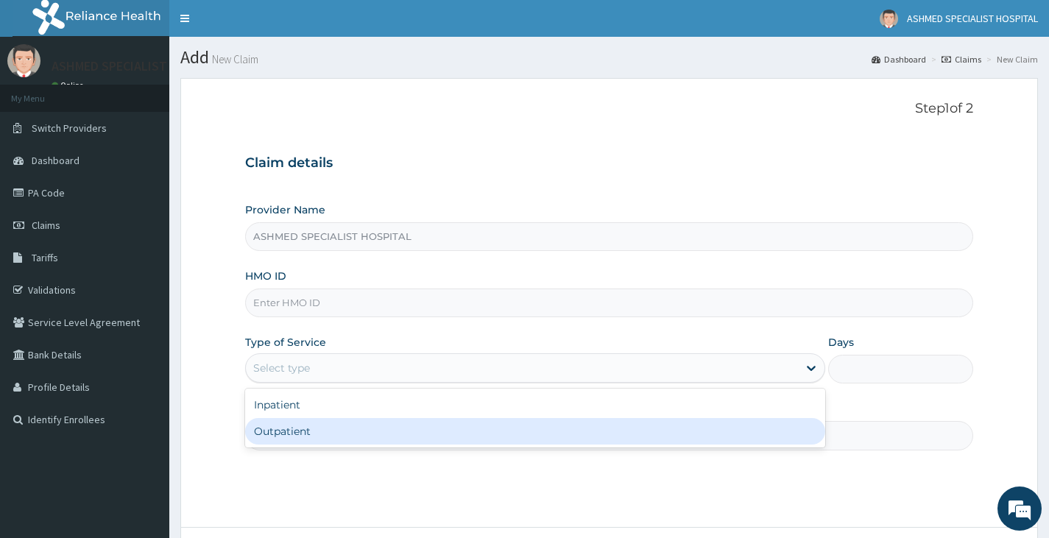
click at [325, 428] on div "Outpatient" at bounding box center [535, 431] width 580 height 26
type input "1"
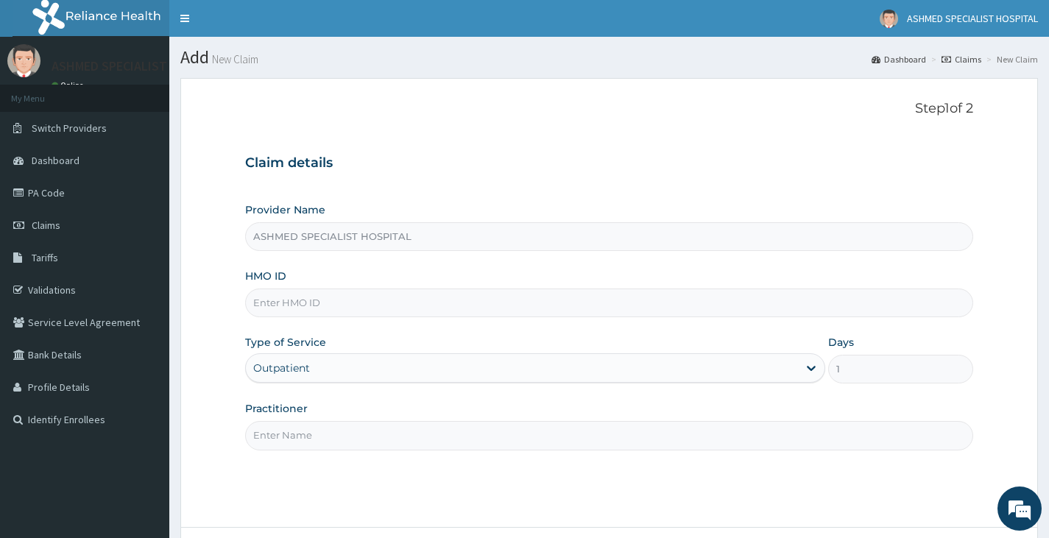
click at [319, 444] on input "Practitioner" at bounding box center [609, 435] width 728 height 29
type input "B"
type input "NBL/10344/A"
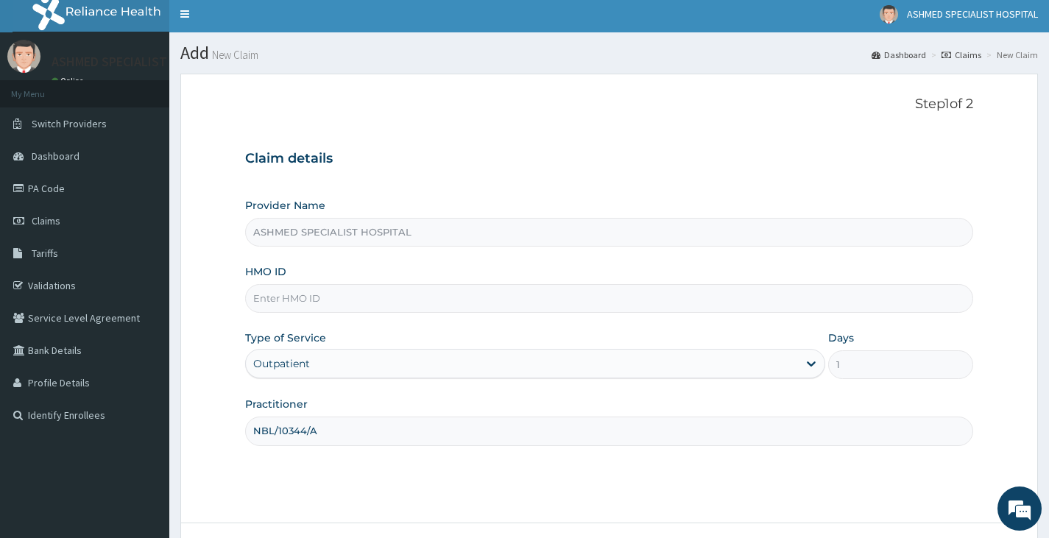
scroll to position [121, 0]
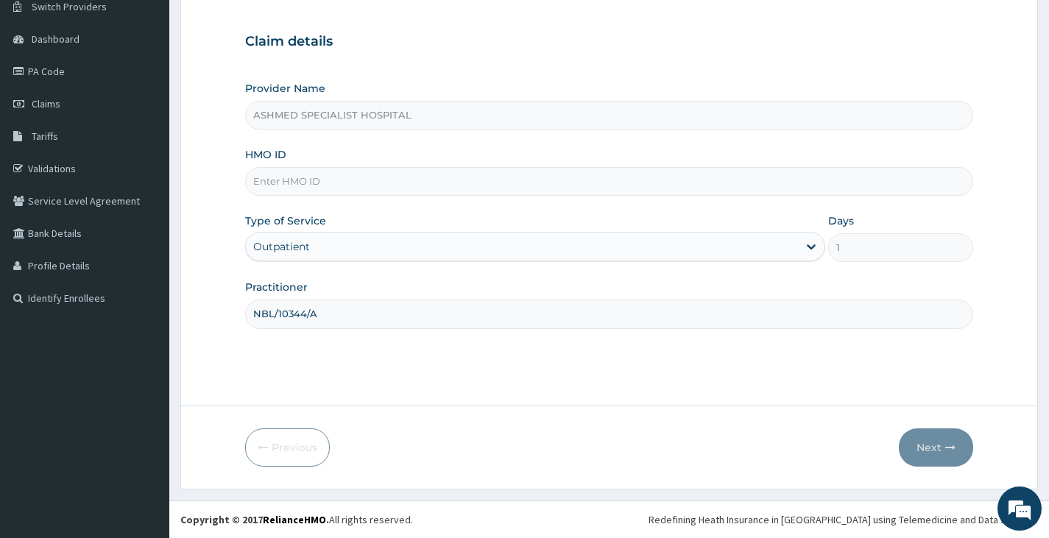
drag, startPoint x: 322, startPoint y: 318, endPoint x: 247, endPoint y: 318, distance: 74.3
click at [247, 318] on input "NBL/10344/A" at bounding box center [609, 314] width 728 height 29
click at [302, 182] on input "HMO ID" at bounding box center [609, 181] width 728 height 29
paste input "NBL/10344/A"
type input "NBL/10344/A"
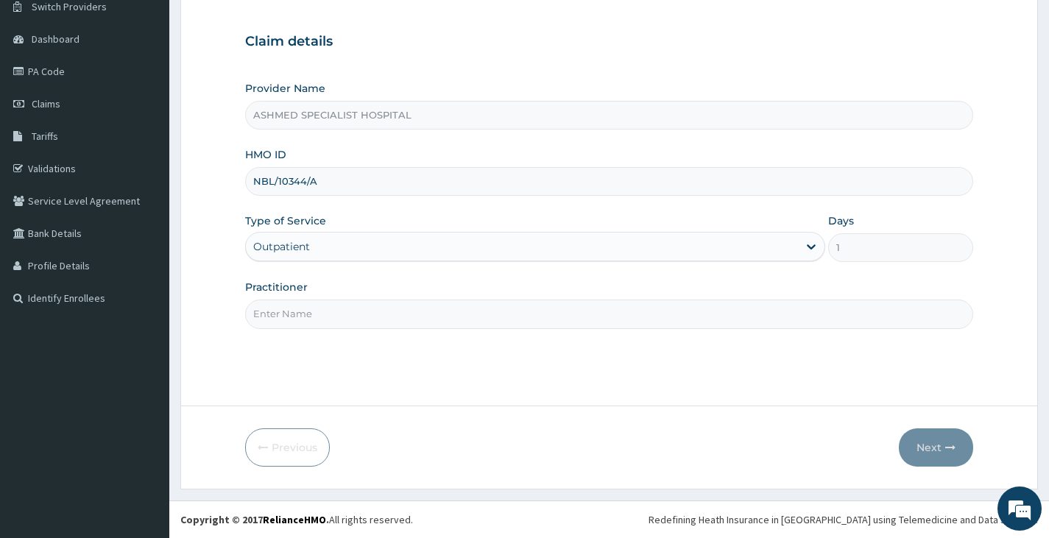
click at [291, 333] on div "Step 1 of 2 Claim details Provider Name ASHMED SPECIALIST HOSPITAL HMO ID NBL/1…" at bounding box center [609, 180] width 728 height 403
click at [293, 322] on input "Practitioner" at bounding box center [609, 314] width 728 height 29
type input "[PERSON_NAME]"
click at [936, 453] on button "Next" at bounding box center [936, 447] width 74 height 38
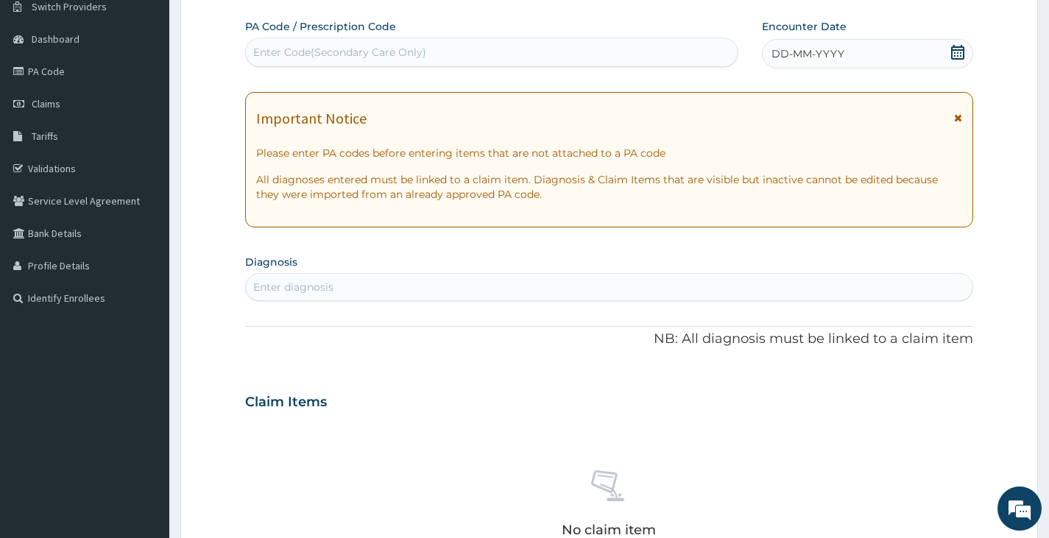
click at [392, 50] on div "Enter Code(Secondary Care Only)" at bounding box center [339, 52] width 173 height 15
paste input "PA/A3D7B9"
type input "PA/A3D7B9"
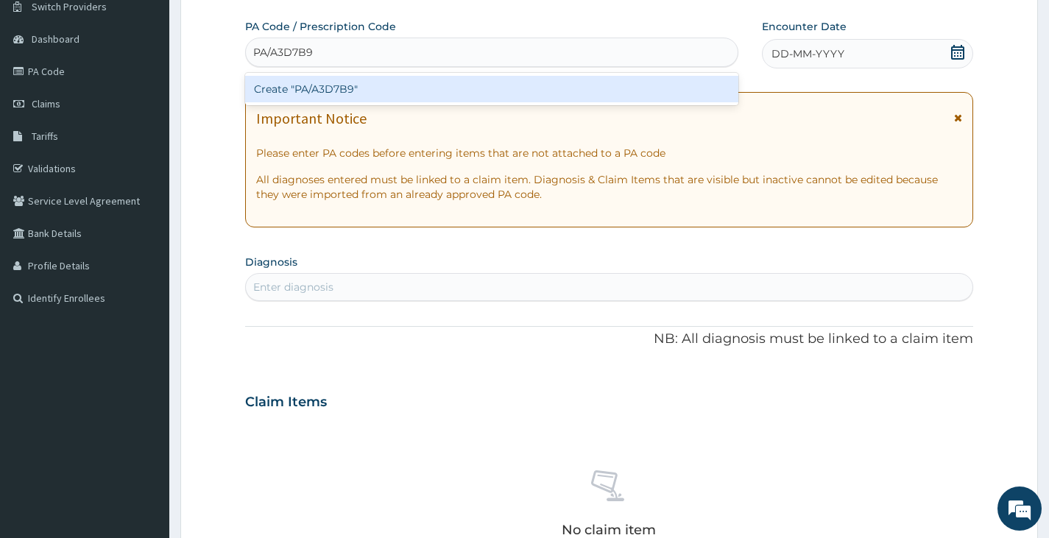
click at [354, 85] on div "Create "PA/A3D7B9"" at bounding box center [491, 89] width 493 height 26
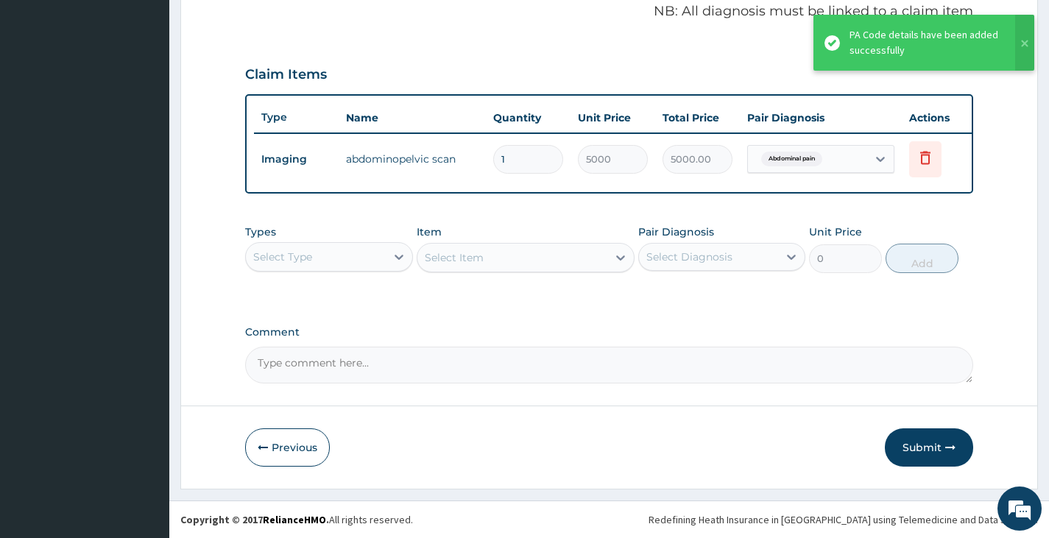
scroll to position [464, 0]
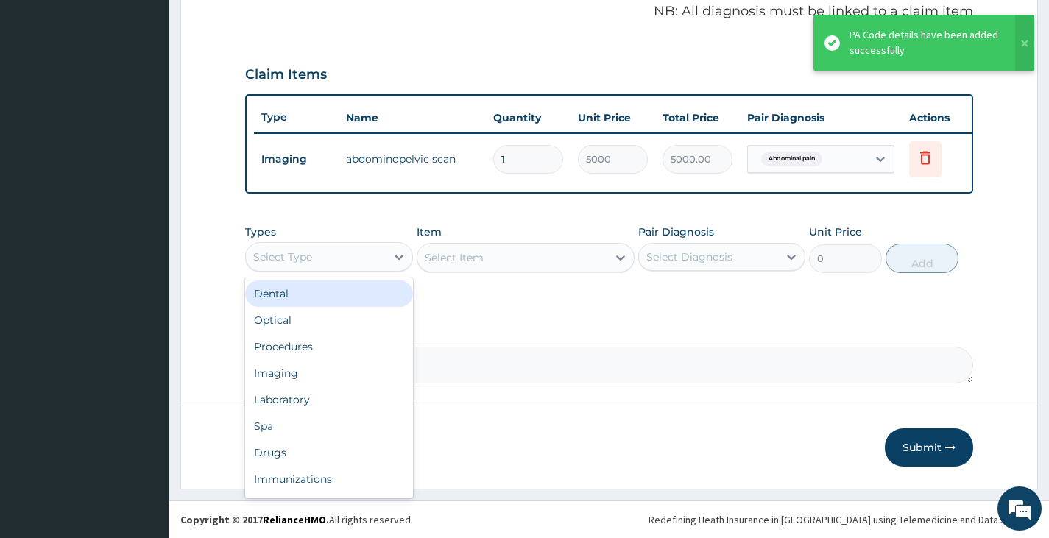
click at [372, 252] on div "Select Type" at bounding box center [315, 257] width 139 height 24
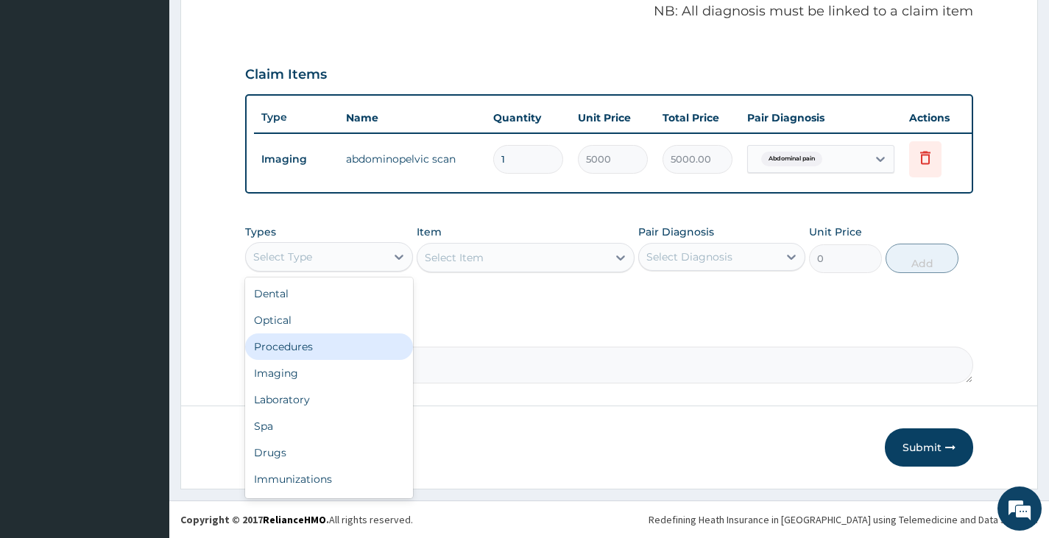
click at [335, 347] on div "Procedures" at bounding box center [328, 346] width 167 height 26
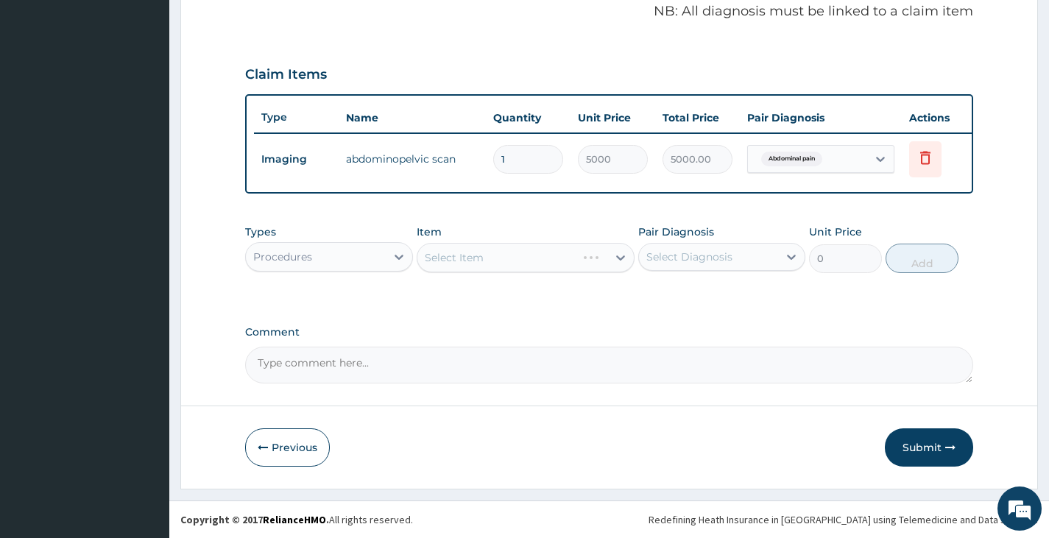
click at [468, 259] on div "Select Item" at bounding box center [526, 257] width 219 height 29
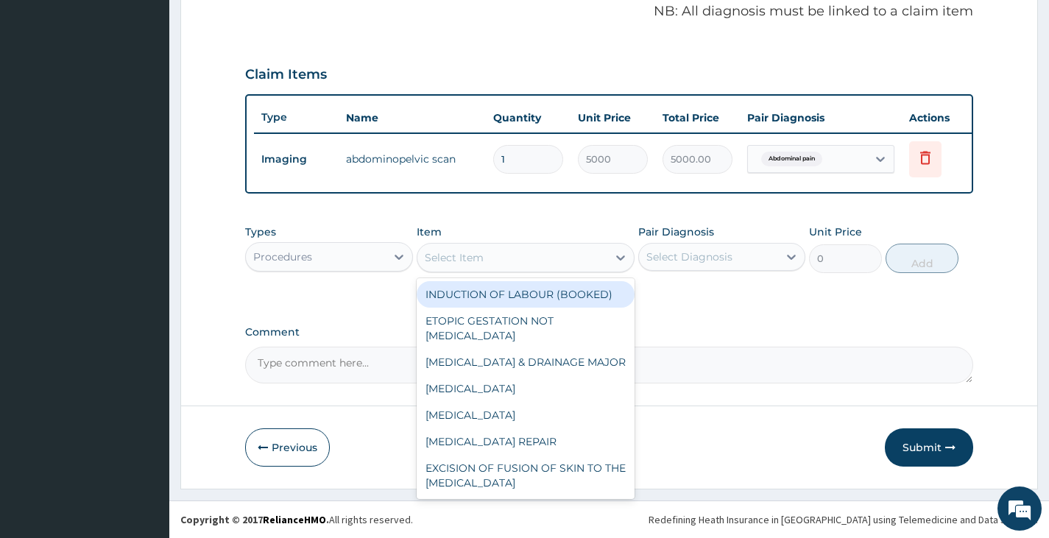
click at [575, 260] on div "Select Item" at bounding box center [512, 258] width 191 height 24
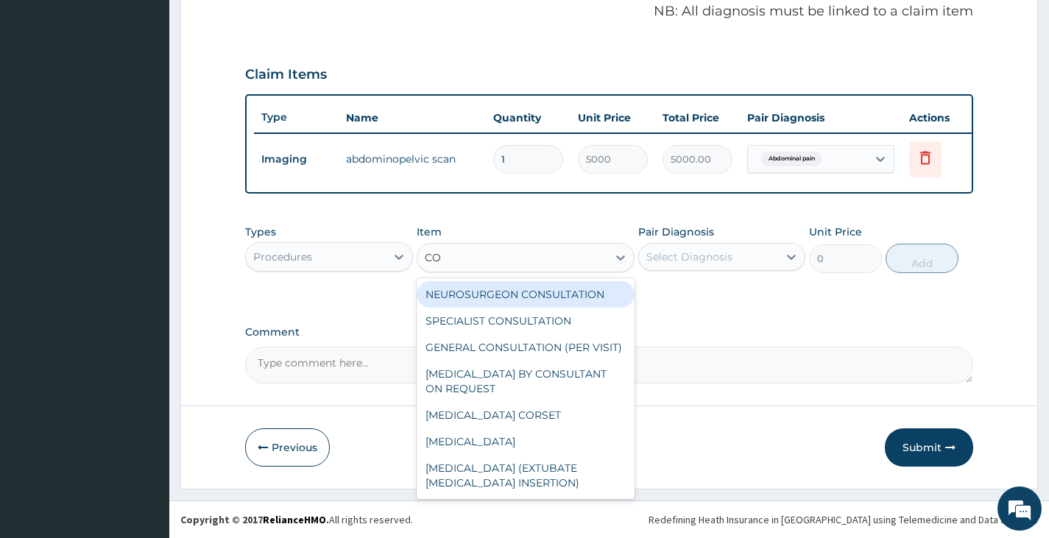
type input "CON"
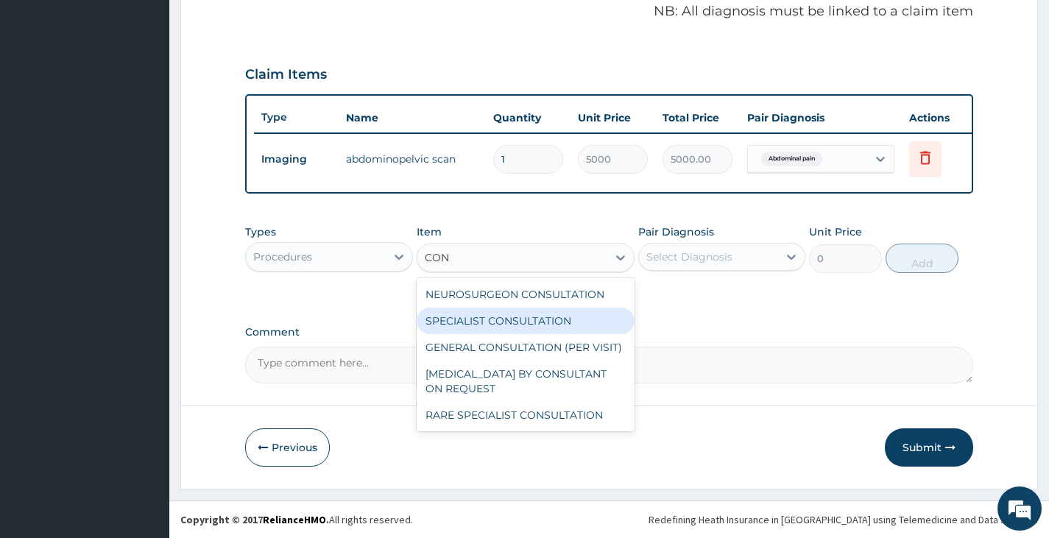
click at [581, 314] on div "SPECIALIST CONSULTATION" at bounding box center [526, 321] width 219 height 26
type input "10000"
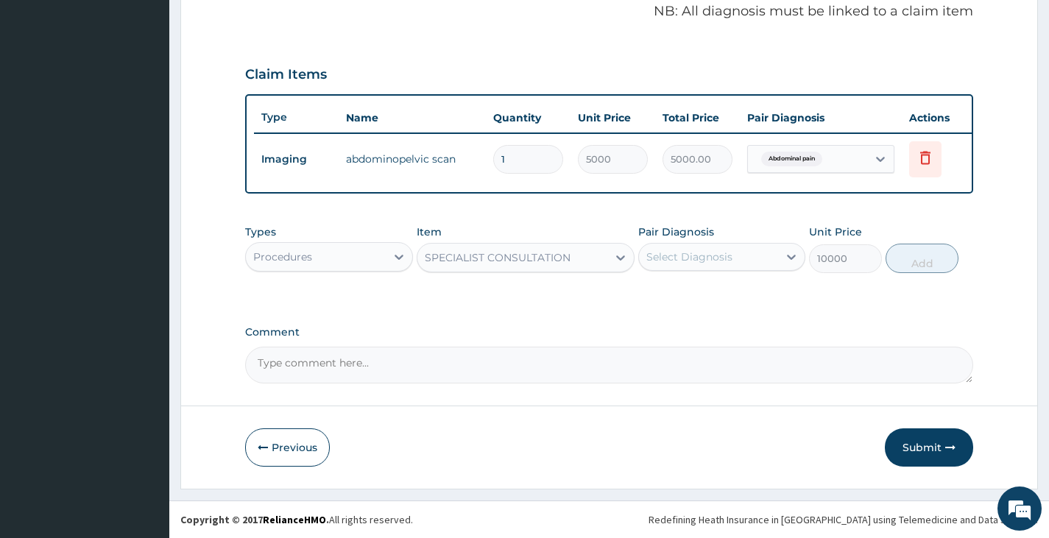
click at [598, 262] on div "SPECIALIST CONSULTATION" at bounding box center [512, 258] width 191 height 24
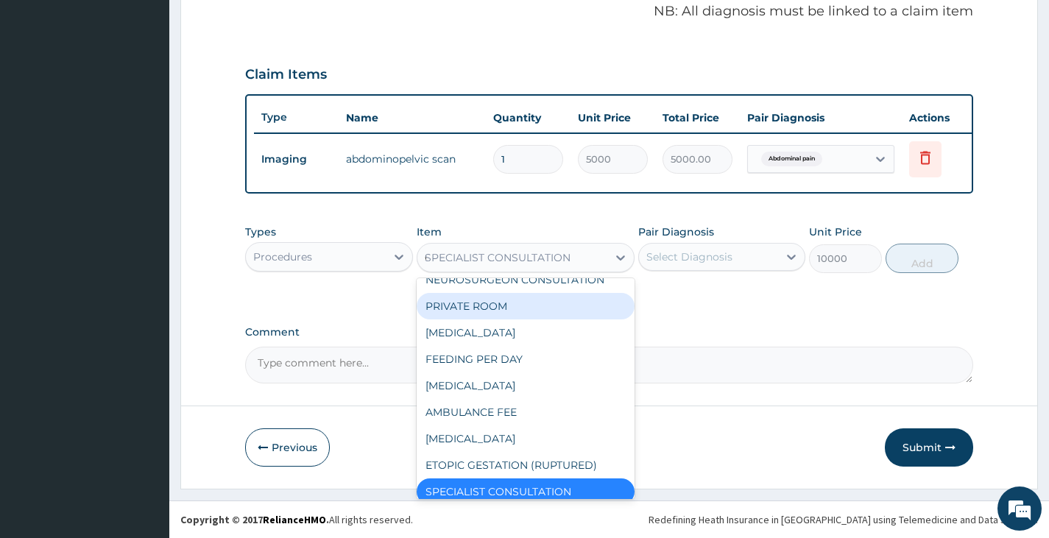
scroll to position [230, 0]
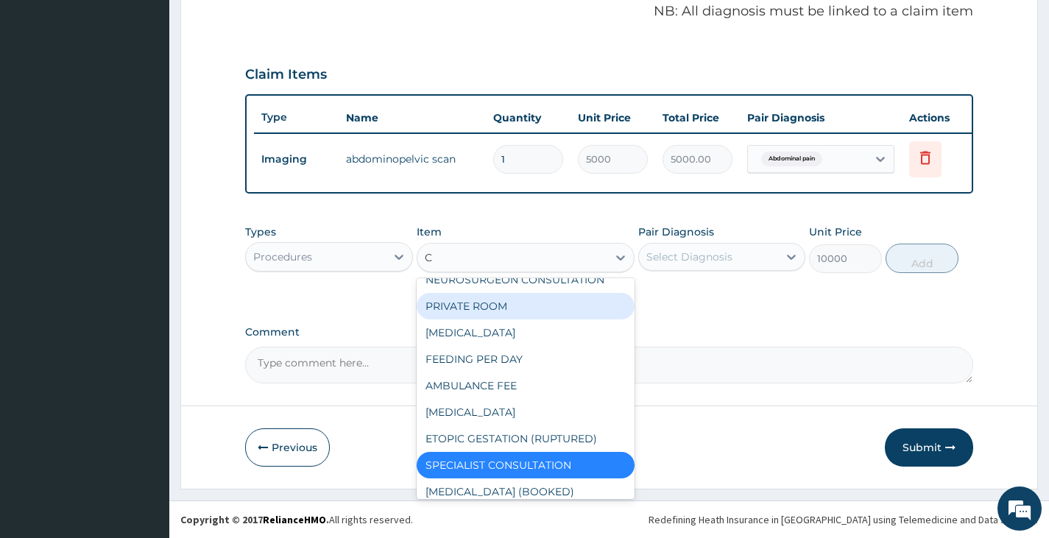
type input "CO"
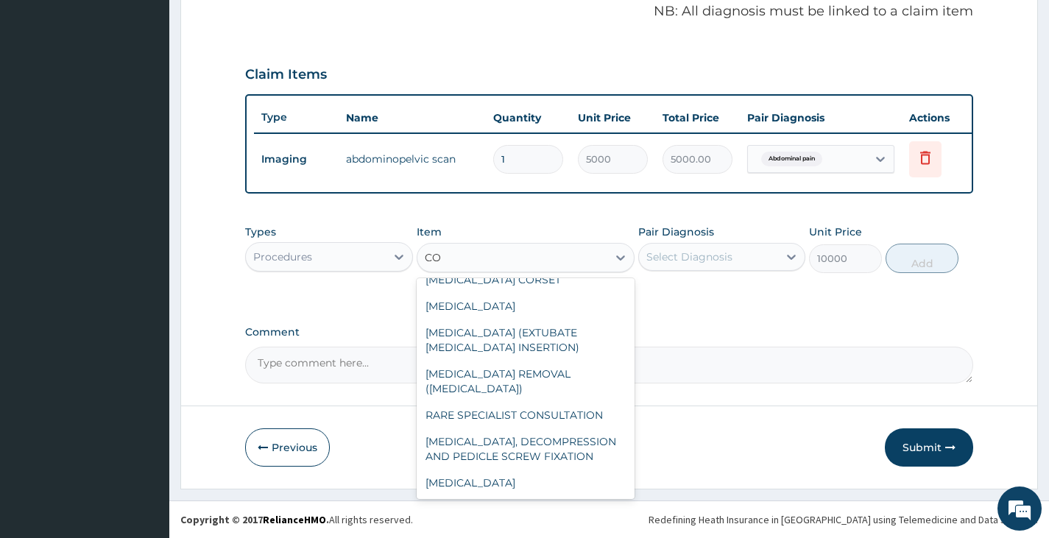
scroll to position [0, 0]
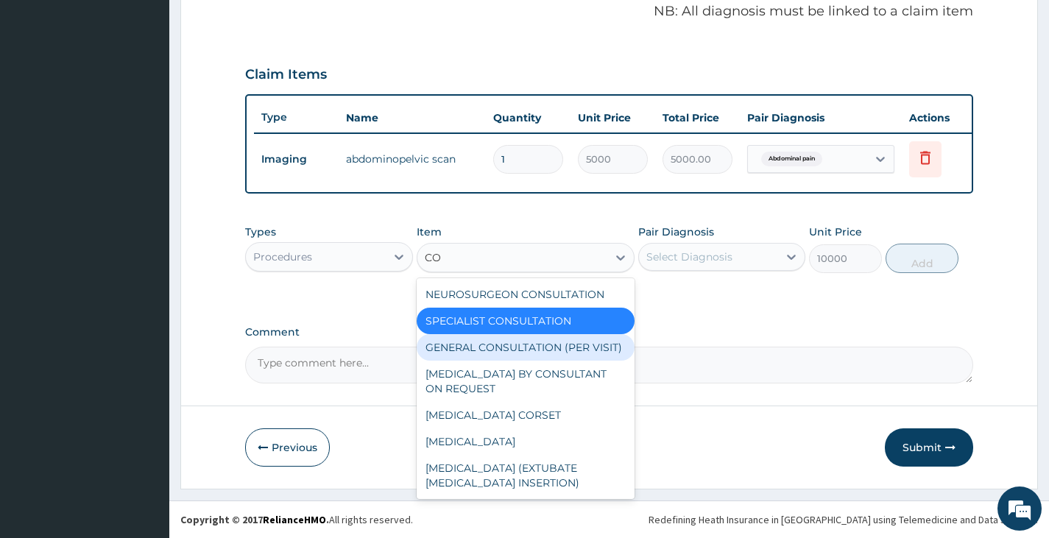
click at [574, 345] on div "GENERAL CONSULTATION (PER VISIT)" at bounding box center [526, 347] width 219 height 26
type input "2000"
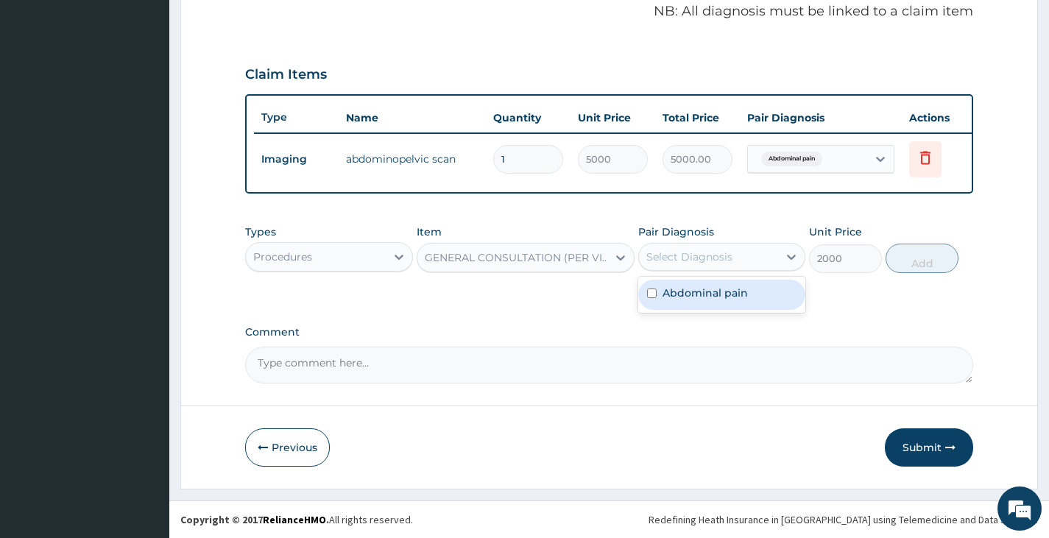
click at [707, 246] on div "Select Diagnosis" at bounding box center [708, 257] width 139 height 24
click at [701, 293] on label "Abdominal pain" at bounding box center [704, 293] width 85 height 15
checkbox input "true"
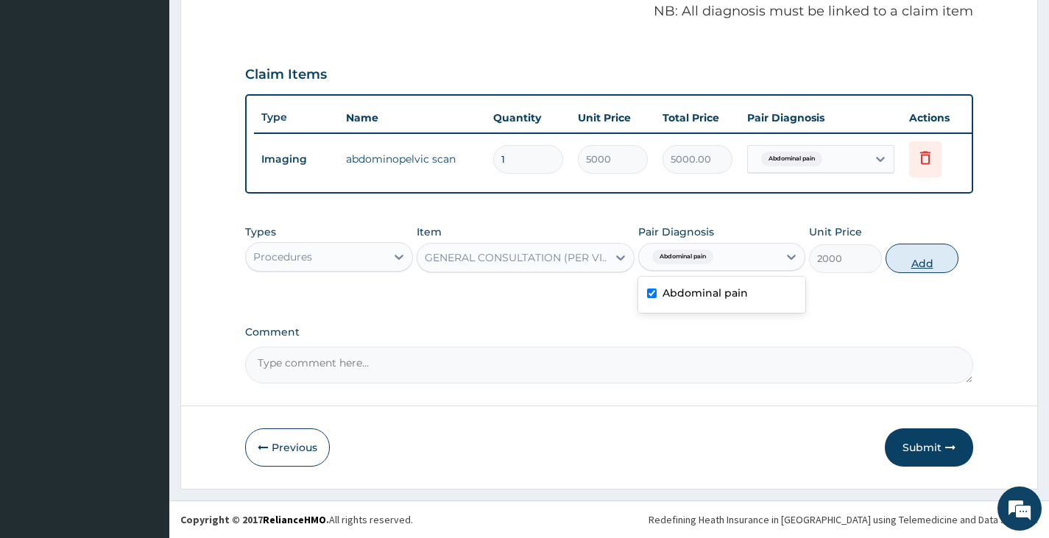
click at [915, 263] on button "Add" at bounding box center [921, 258] width 73 height 29
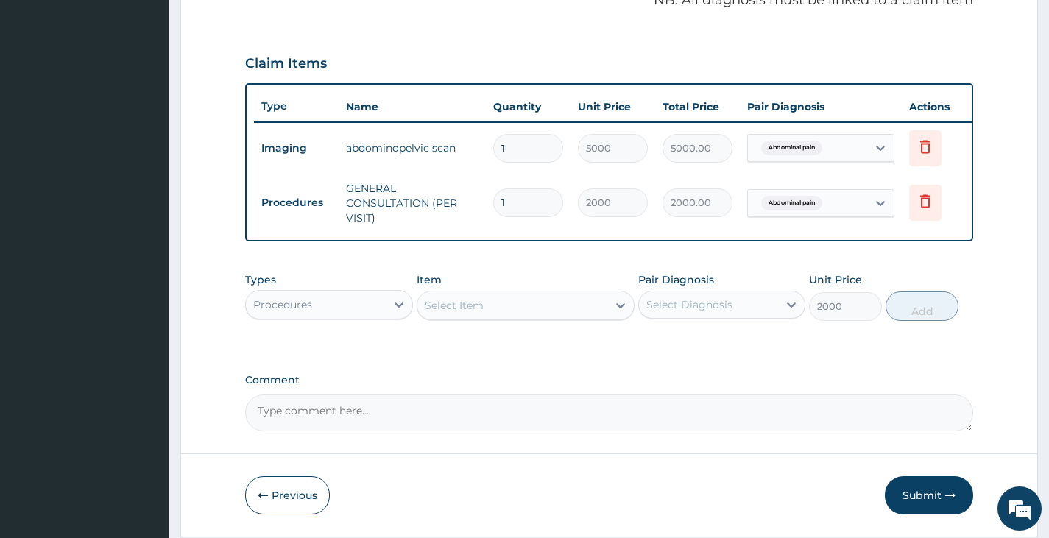
type input "0"
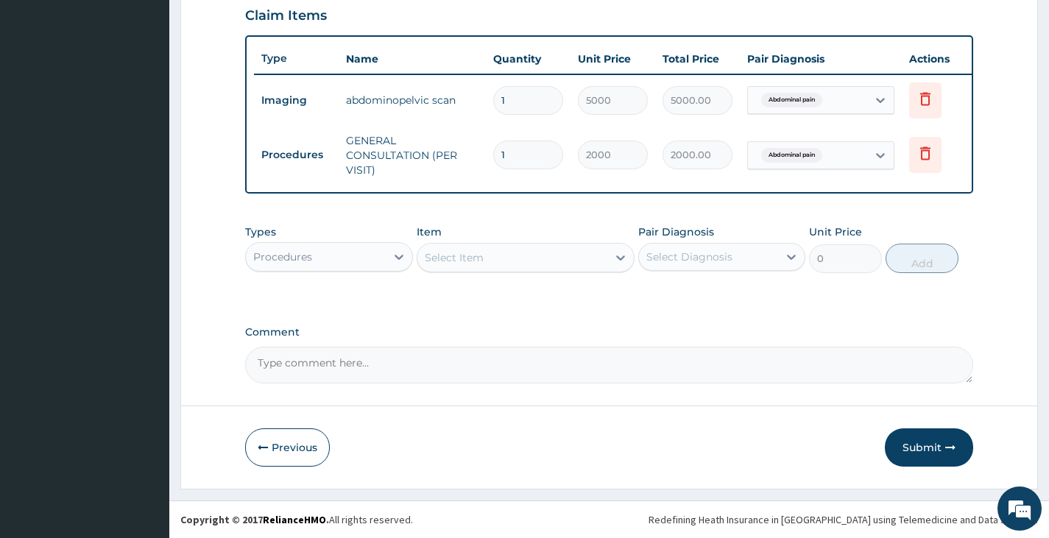
scroll to position [523, 0]
click at [915, 439] on button "Submit" at bounding box center [929, 447] width 88 height 38
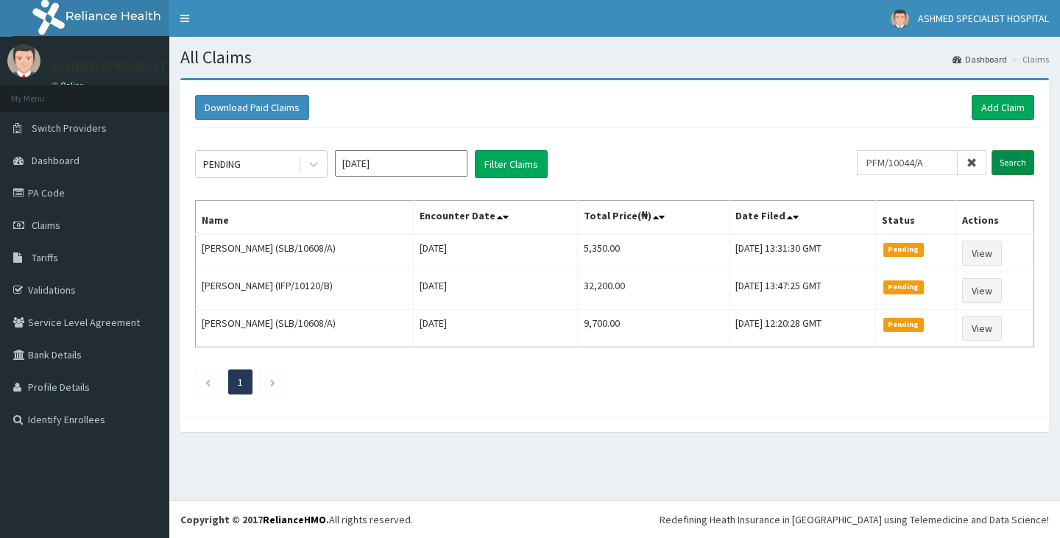
type input "PFM/10044/A"
click at [1020, 162] on input "Search" at bounding box center [1012, 162] width 43 height 25
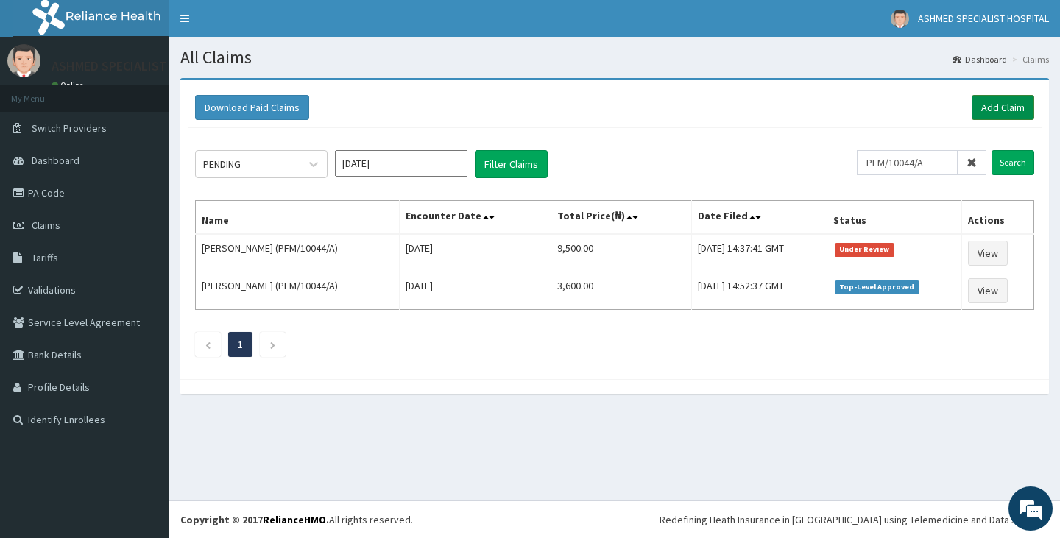
click at [1007, 106] on link "Add Claim" at bounding box center [1002, 107] width 63 height 25
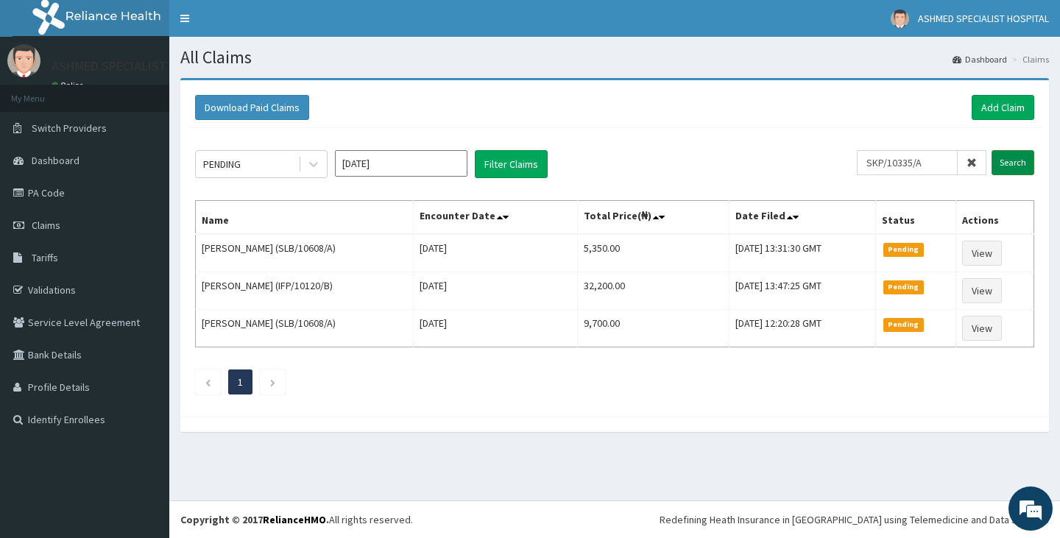
type input "SKP/10335/A"
click at [1008, 169] on input "Search" at bounding box center [1012, 162] width 43 height 25
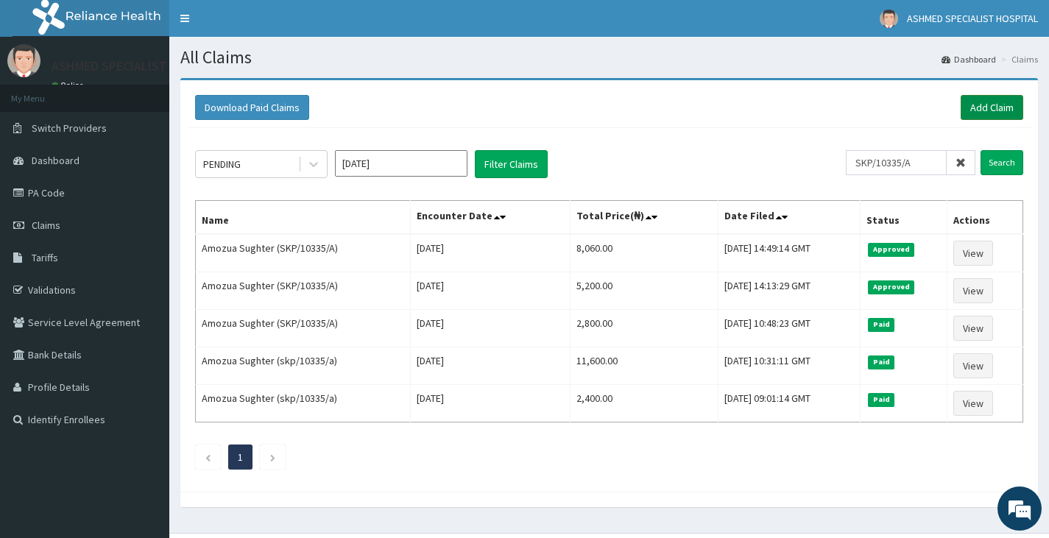
click at [985, 99] on link "Add Claim" at bounding box center [991, 107] width 63 height 25
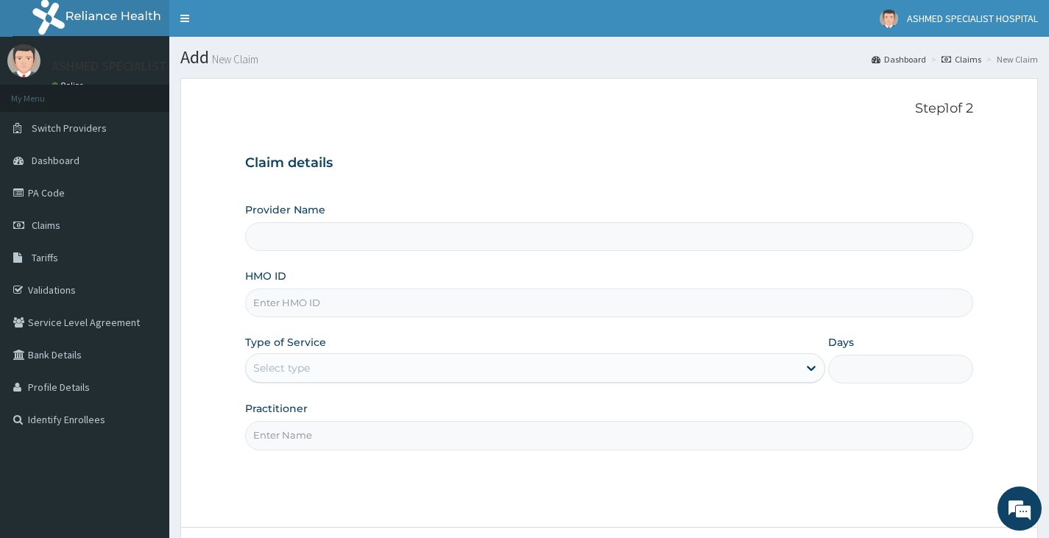
type input "ASHMED SPECIALIST HOSPITAL"
